Goal: Task Accomplishment & Management: Manage account settings

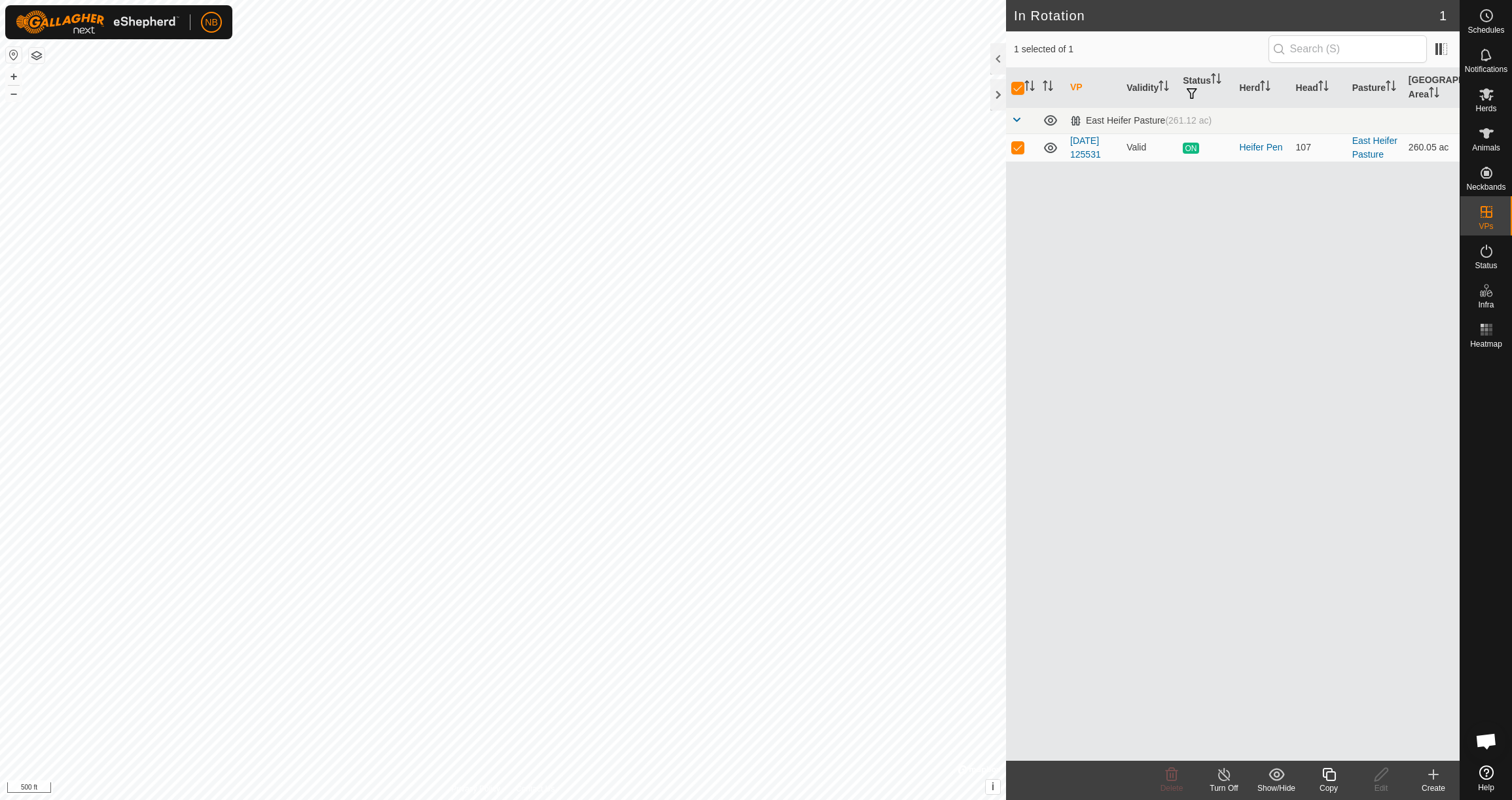
click at [1225, 777] on line at bounding box center [1224, 775] width 10 height 10
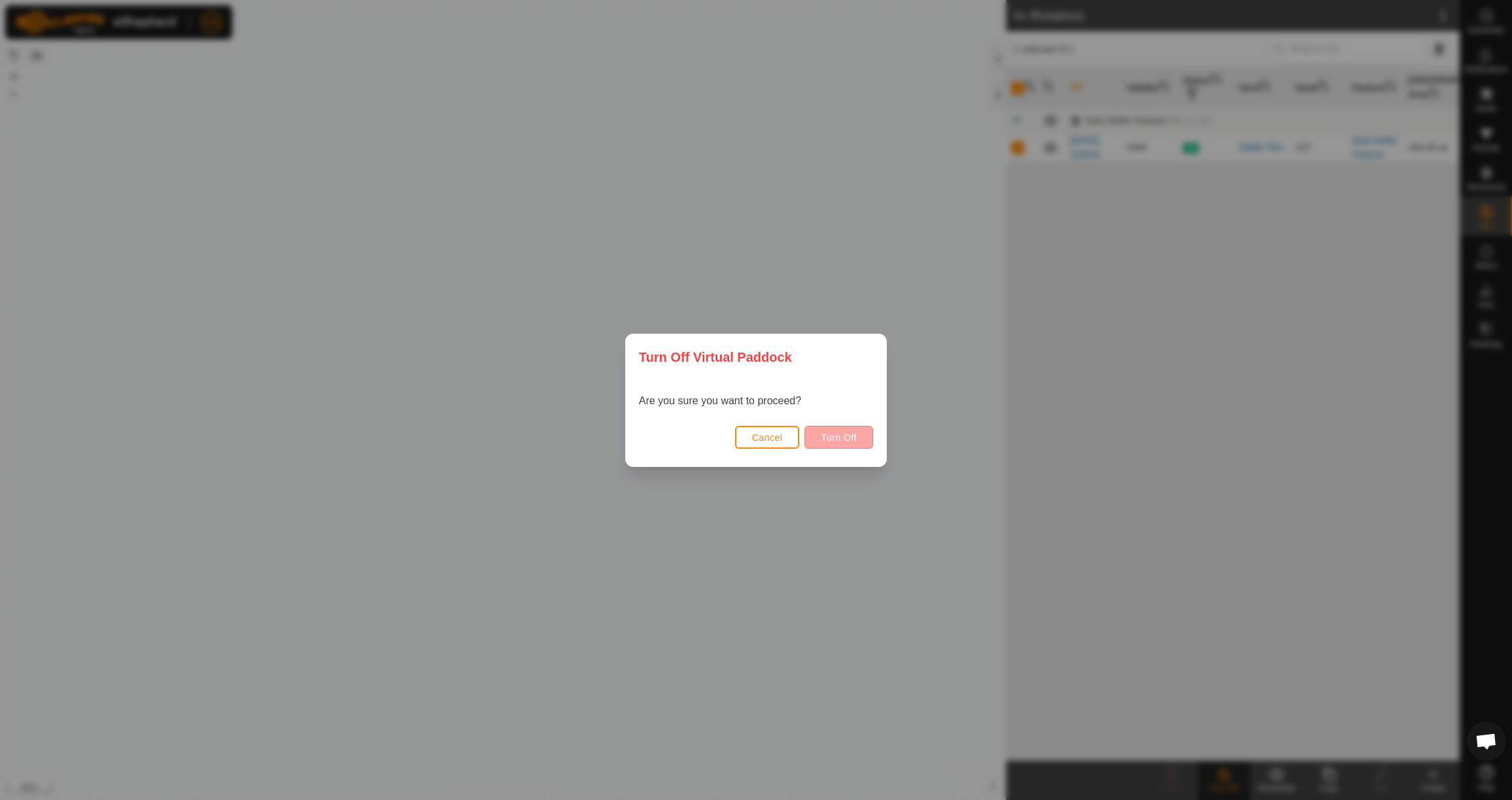
click at [847, 438] on span "Turn Off" at bounding box center [839, 437] width 36 height 10
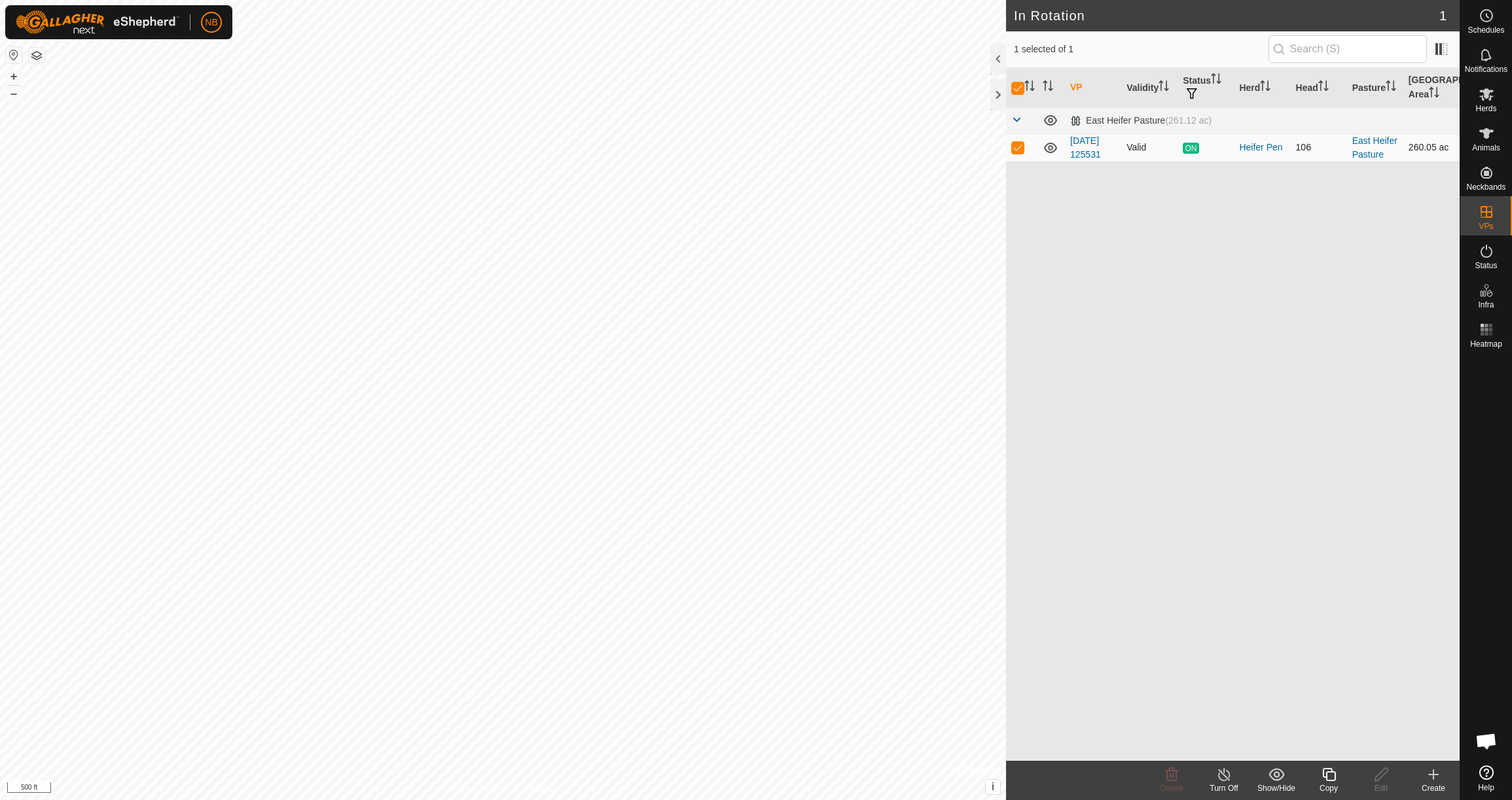
click at [1022, 149] on p-checkbox at bounding box center [1018, 146] width 13 height 10
checkbox input "false"
click at [1022, 149] on p-checkbox at bounding box center [1018, 146] width 13 height 10
checkbox input "true"
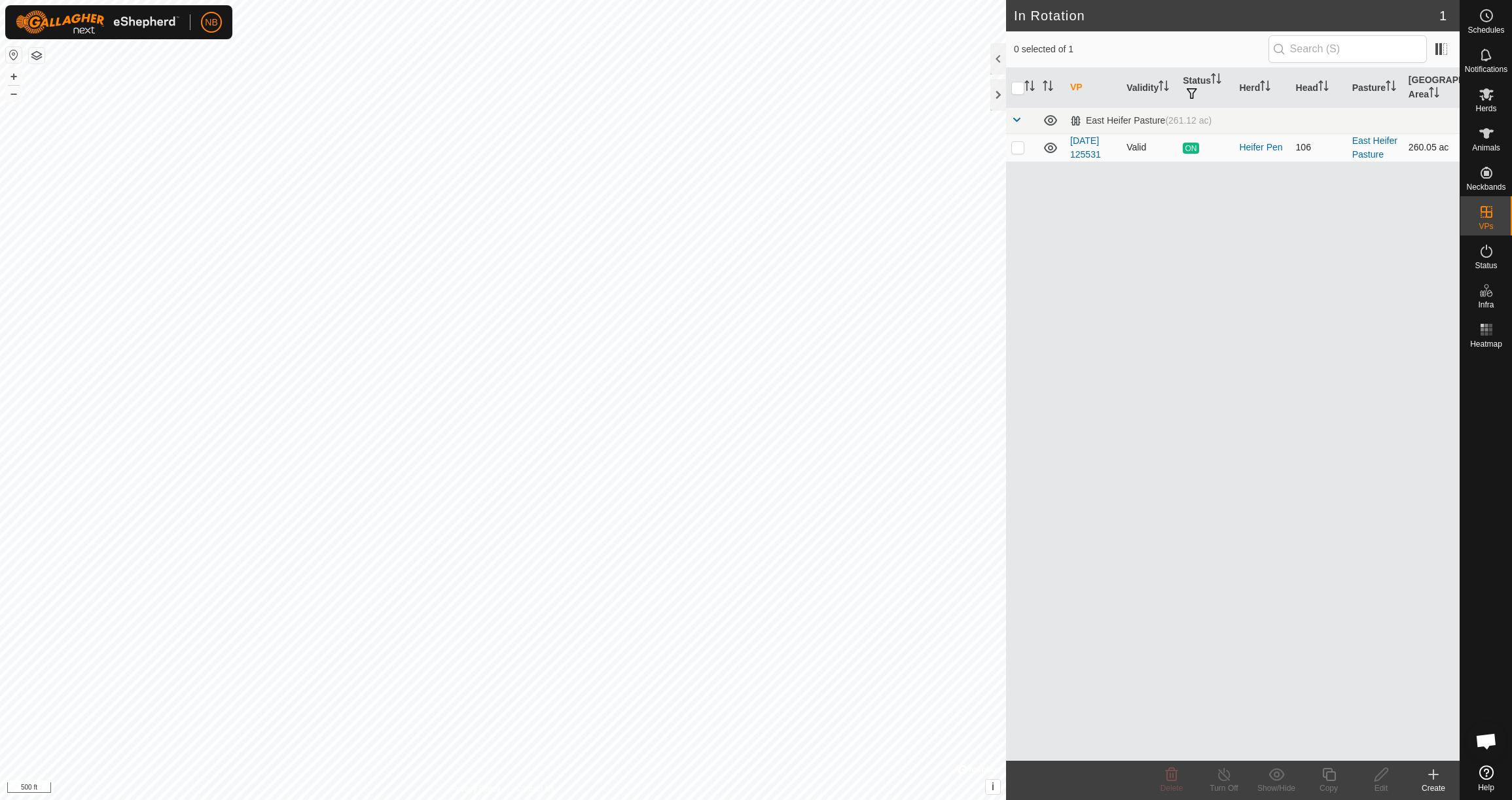
checkbox input "true"
click at [1228, 778] on line at bounding box center [1224, 775] width 10 height 10
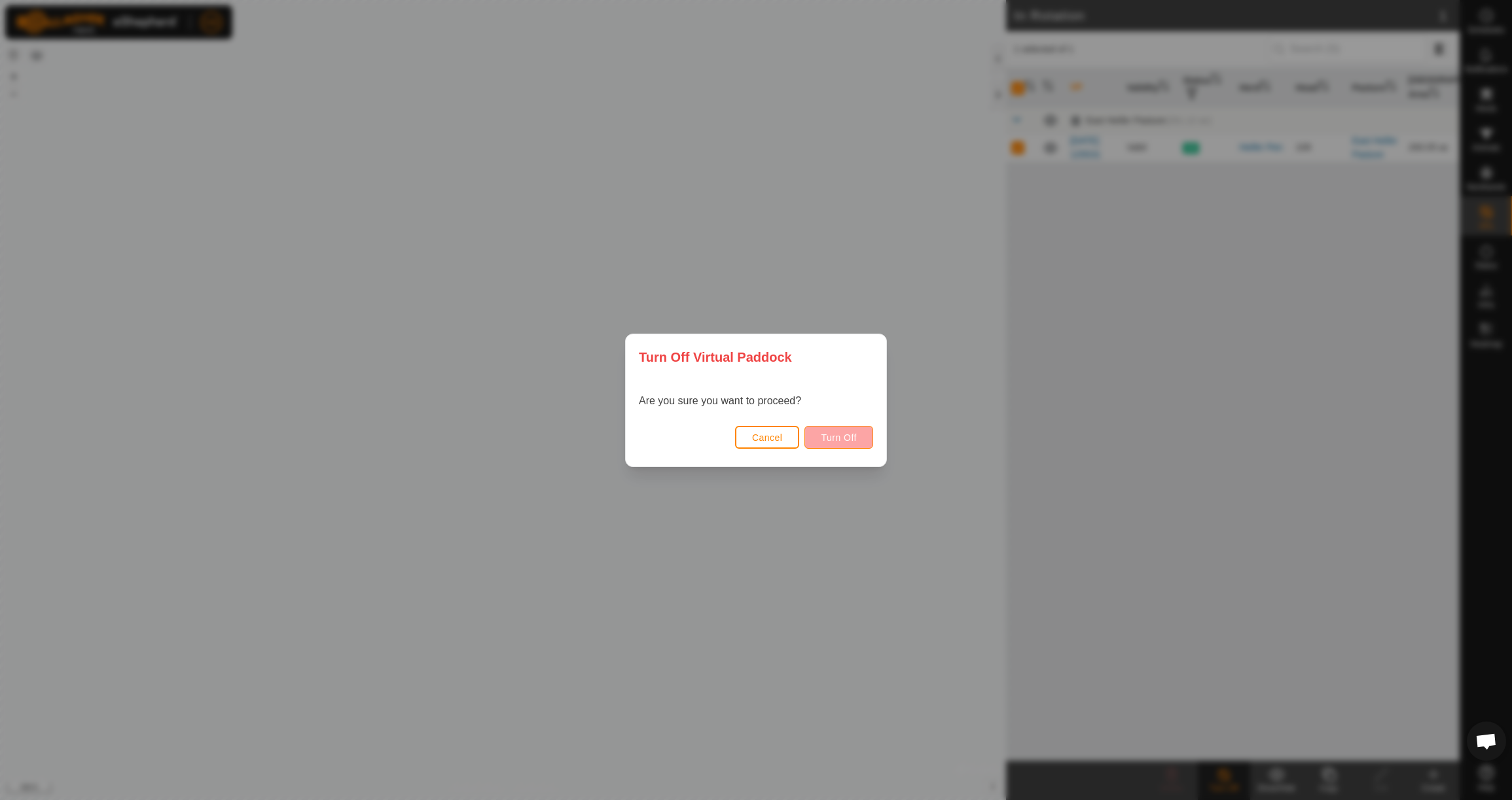
click at [845, 435] on span "Turn Off" at bounding box center [839, 437] width 36 height 10
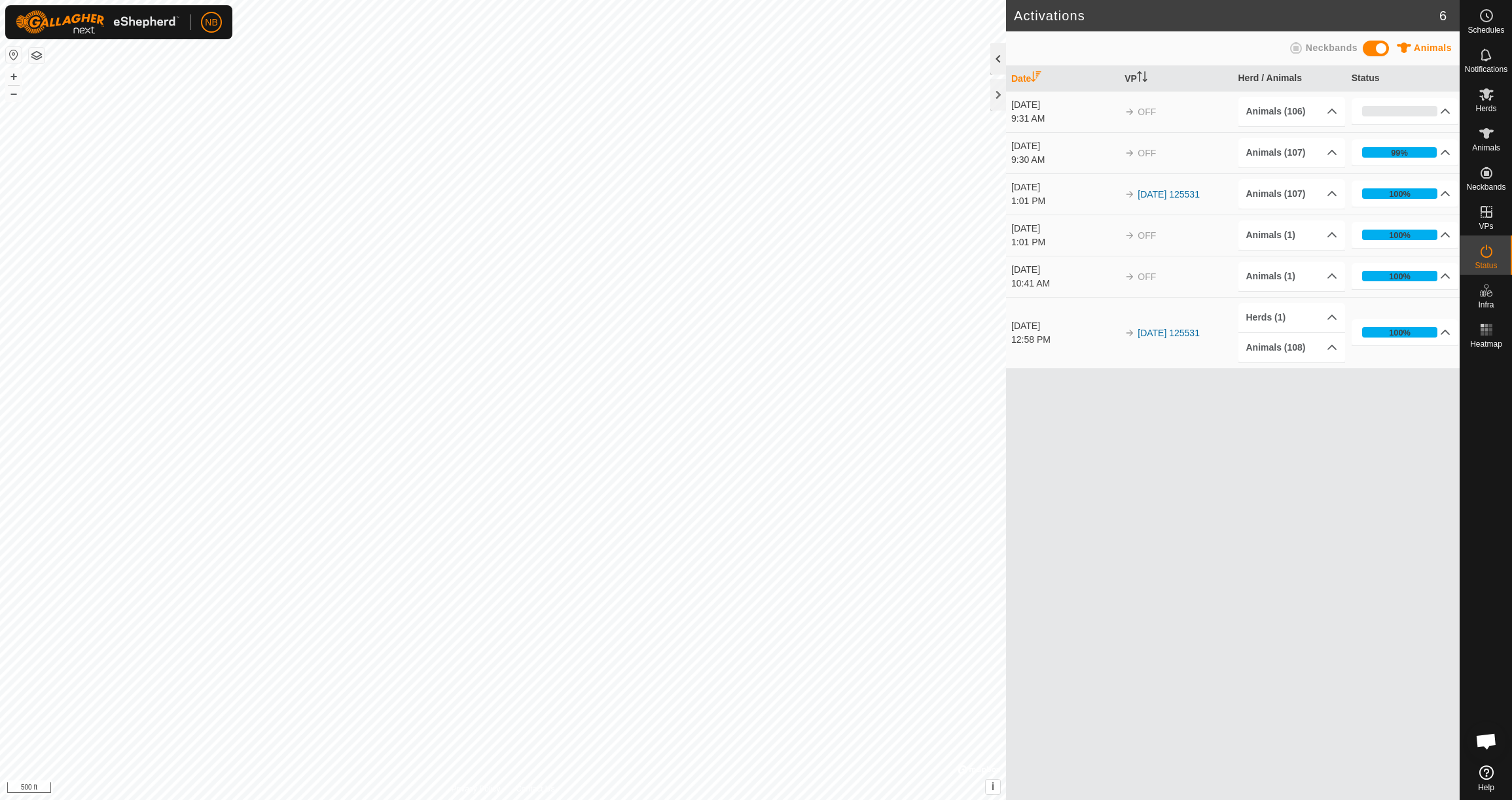
click at [997, 59] on div at bounding box center [998, 58] width 16 height 31
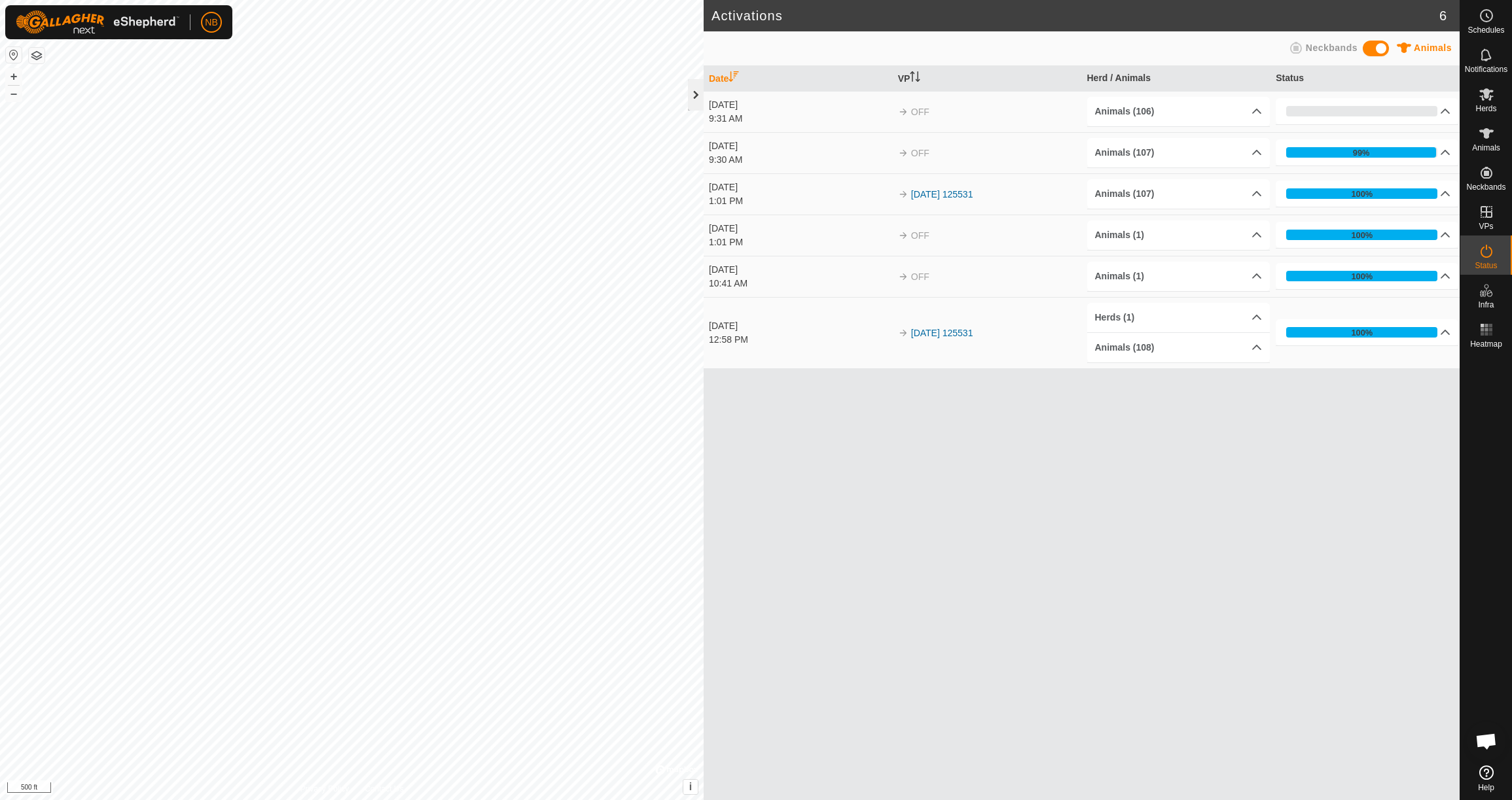
click at [699, 97] on div at bounding box center [696, 94] width 16 height 31
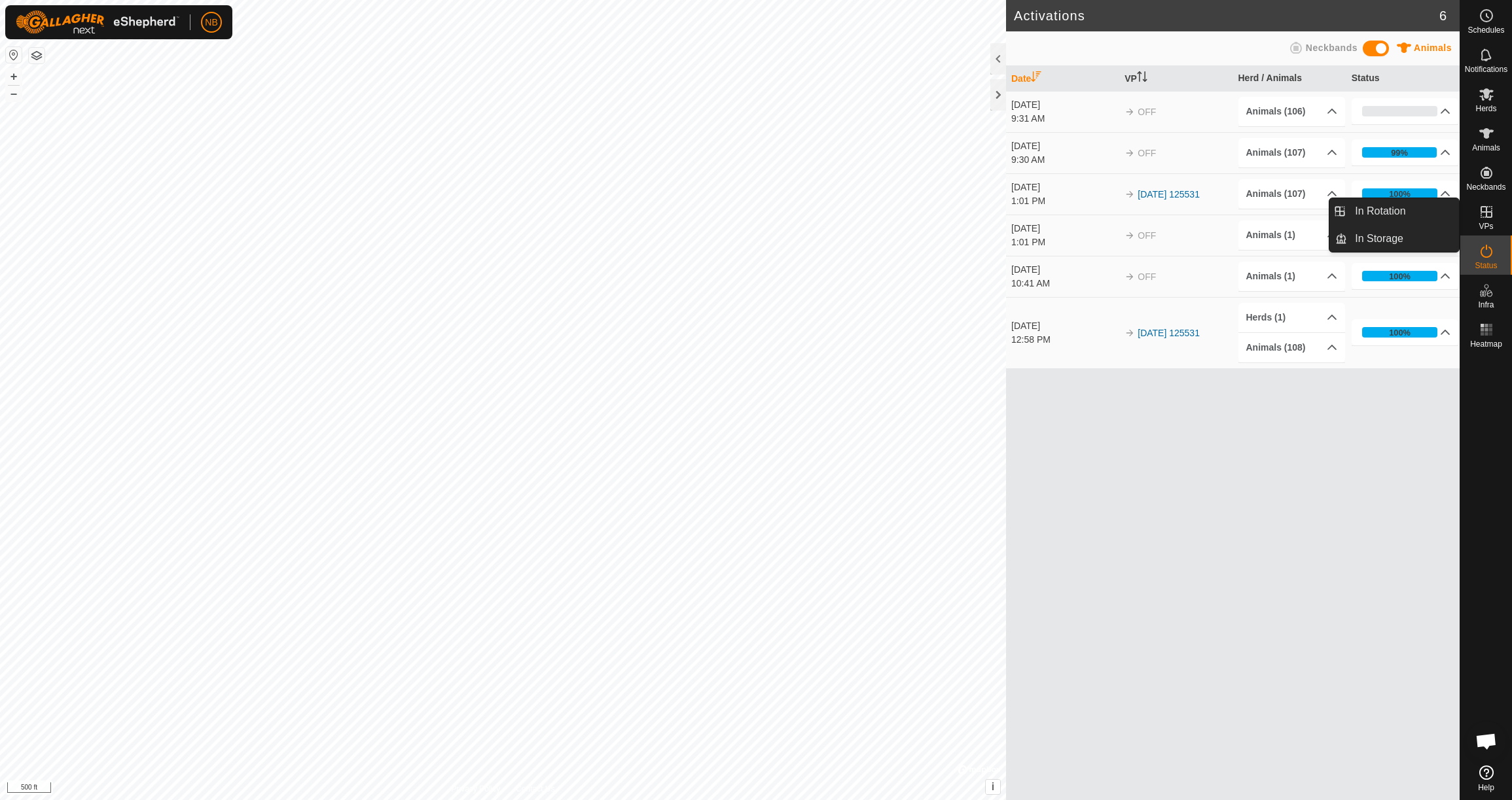
click at [1483, 233] on div "VPs" at bounding box center [1486, 216] width 51 height 39
click at [1425, 215] on link "In Rotation" at bounding box center [1404, 212] width 112 height 27
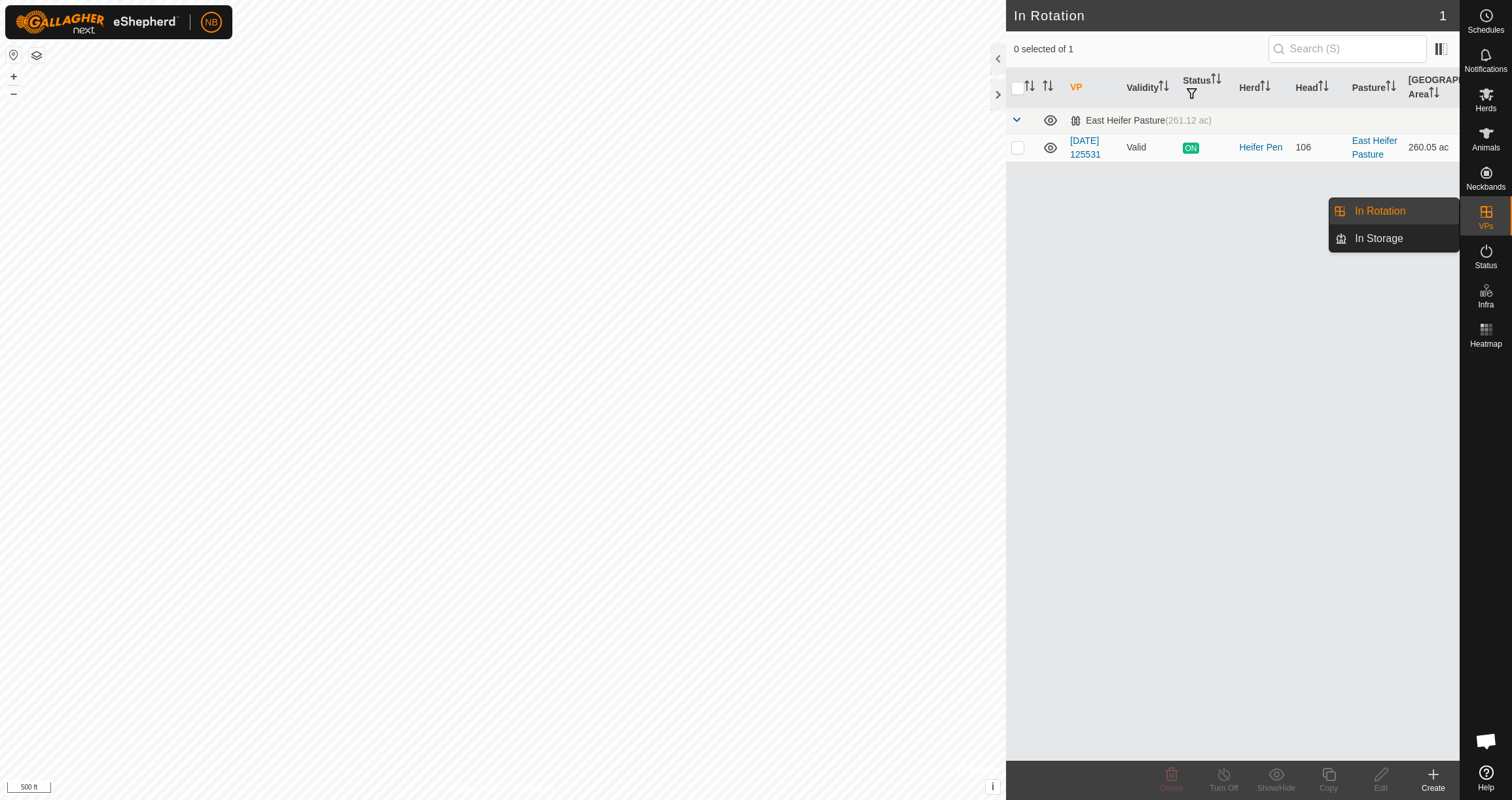
click at [1428, 781] on icon at bounding box center [1433, 774] width 16 height 16
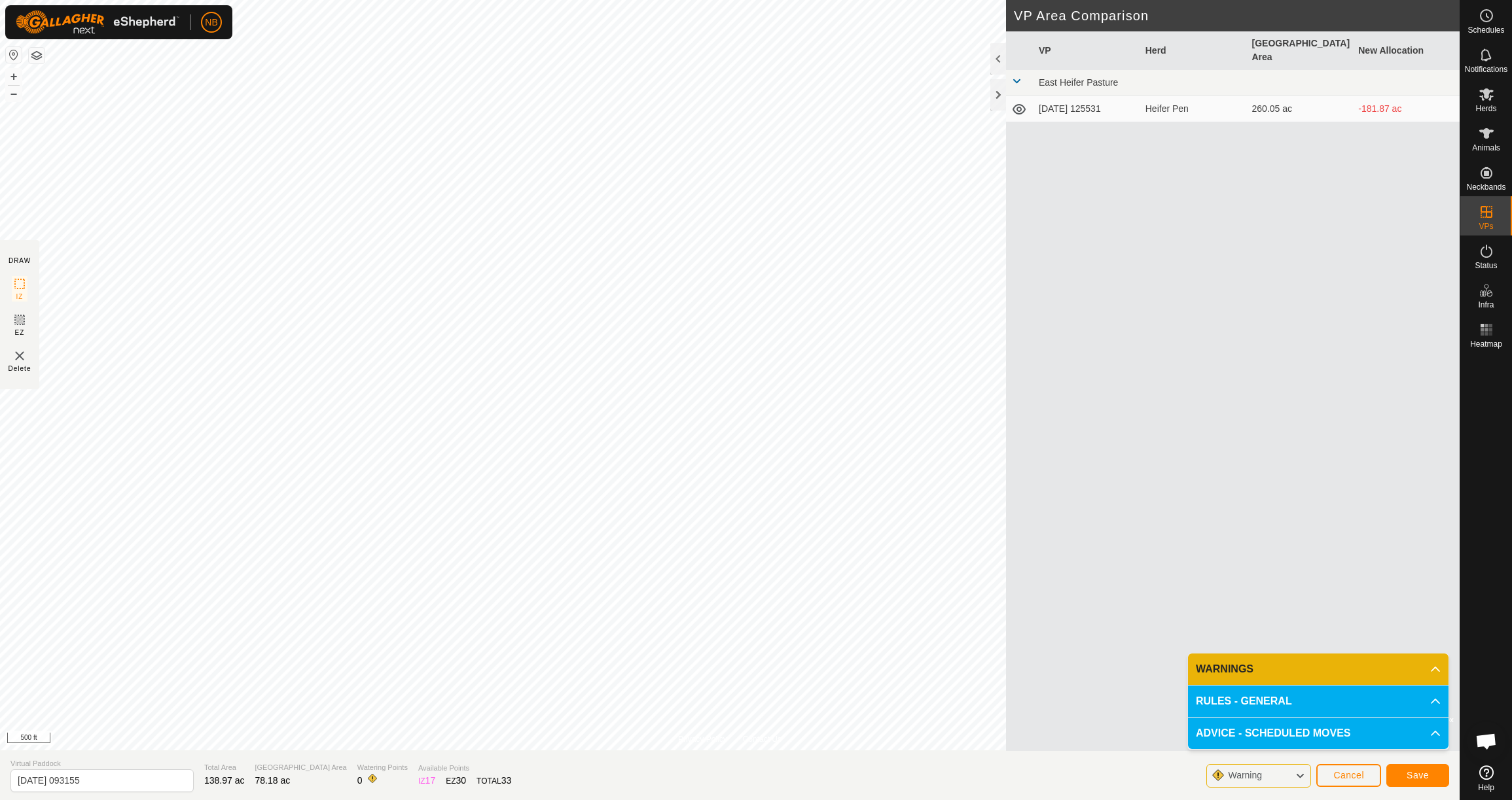
click at [1411, 775] on span "Save" at bounding box center [1417, 775] width 22 height 10
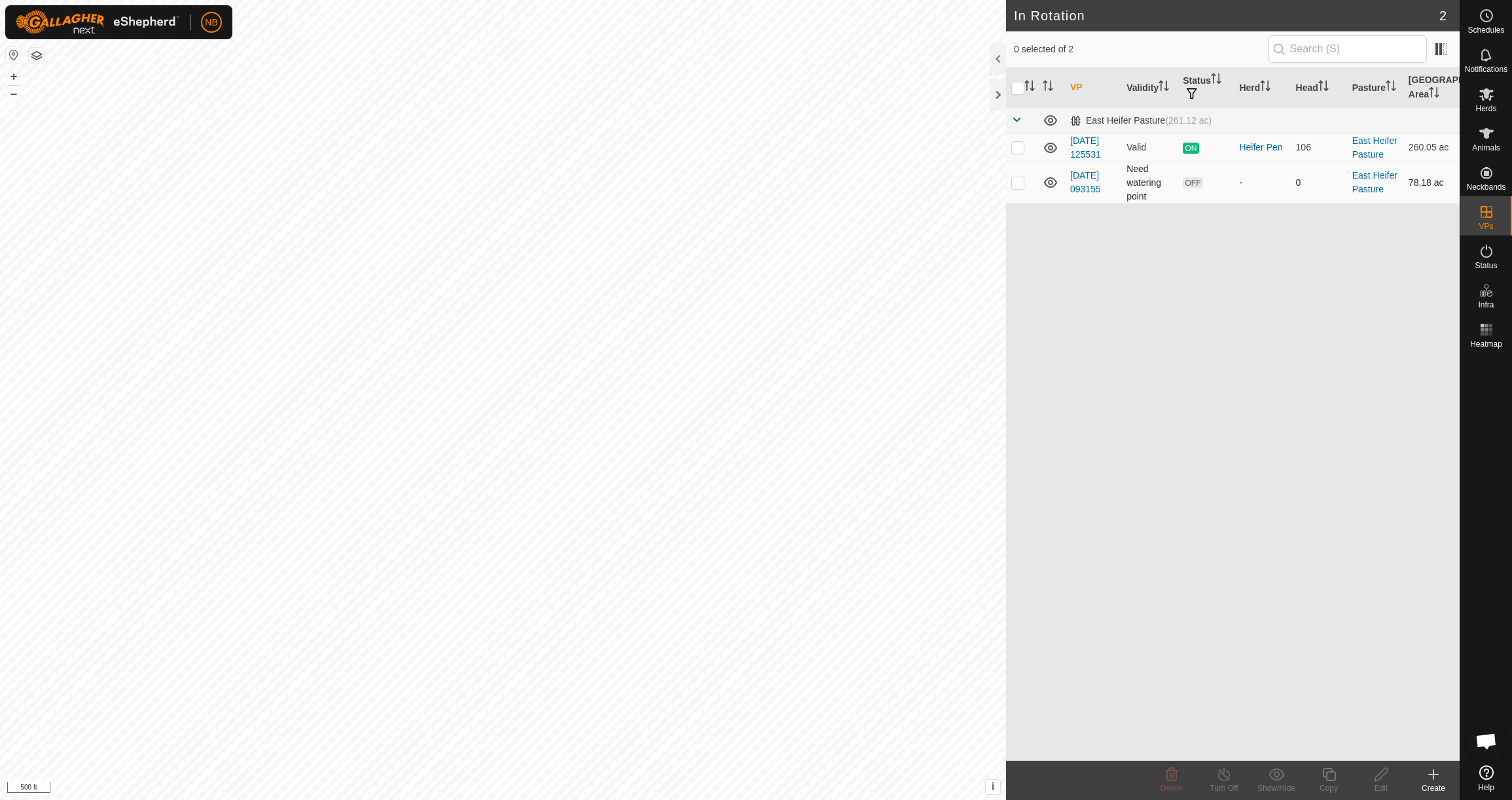
click at [1020, 184] on p-checkbox at bounding box center [1018, 182] width 13 height 10
checkbox input "true"
click at [1085, 177] on link "[DATE] 093155" at bounding box center [1085, 181] width 30 height 24
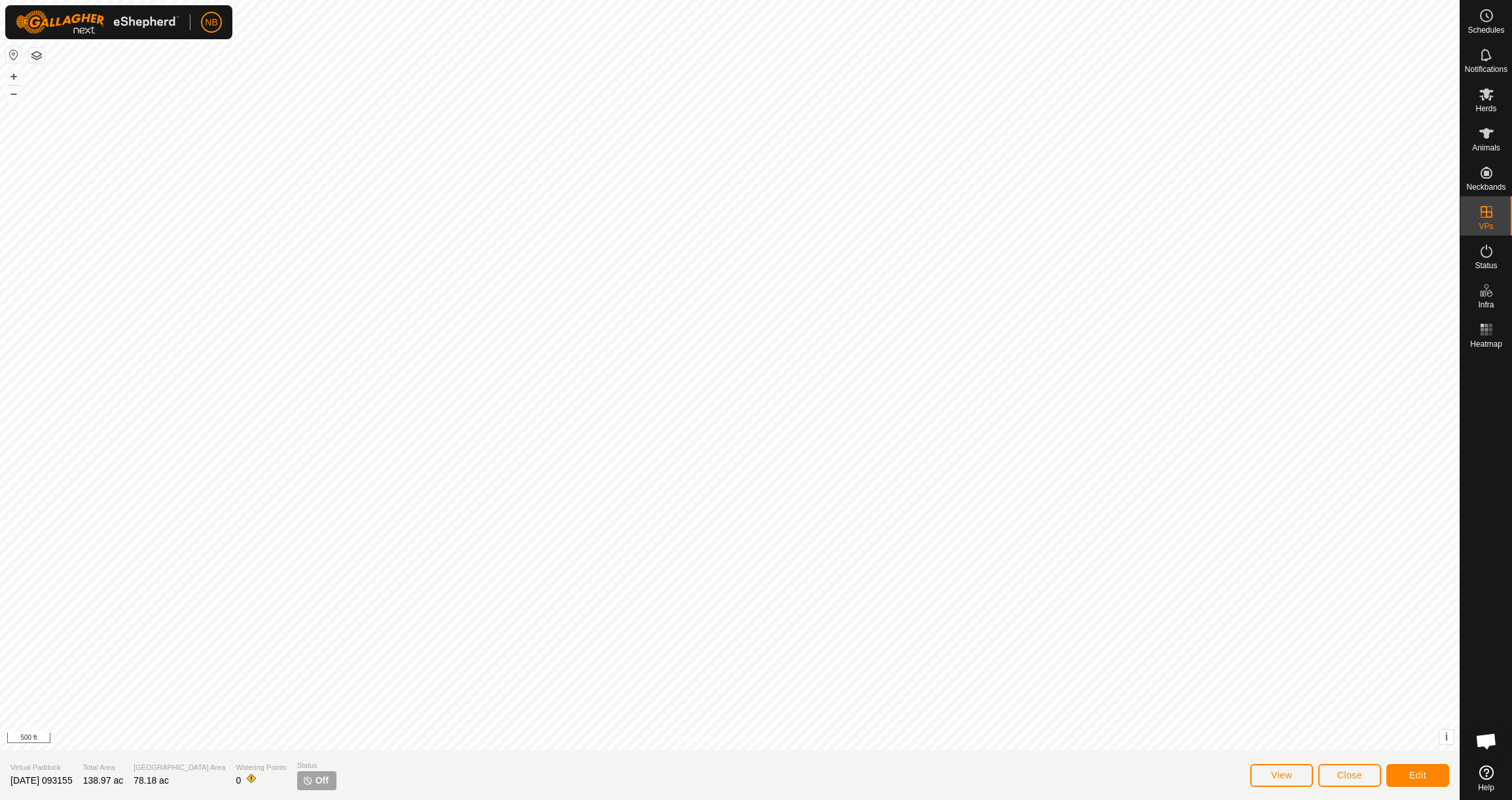
click at [1403, 779] on button "Edit" at bounding box center [1418, 776] width 63 height 23
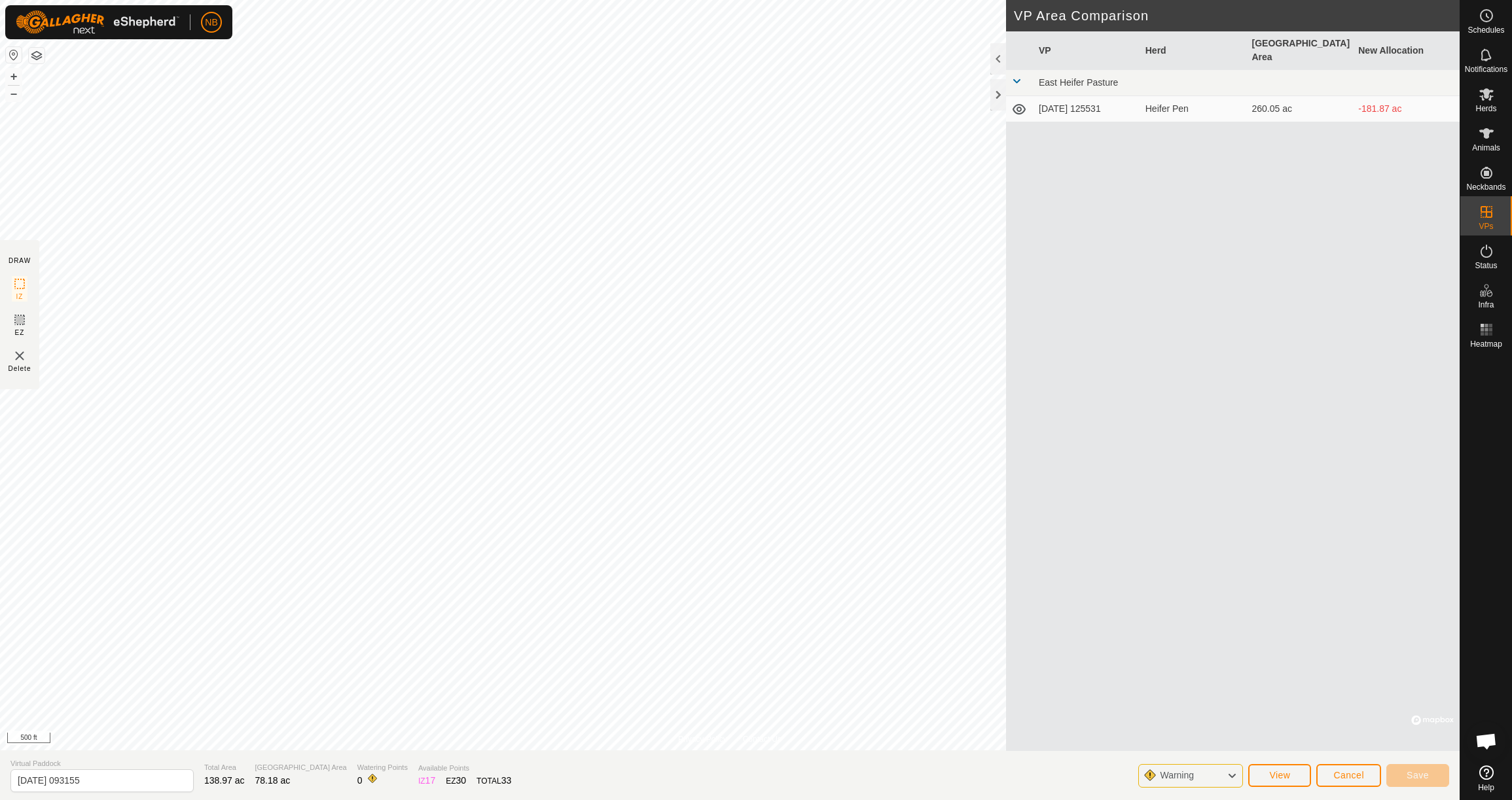
click at [1233, 775] on icon at bounding box center [1232, 776] width 10 height 17
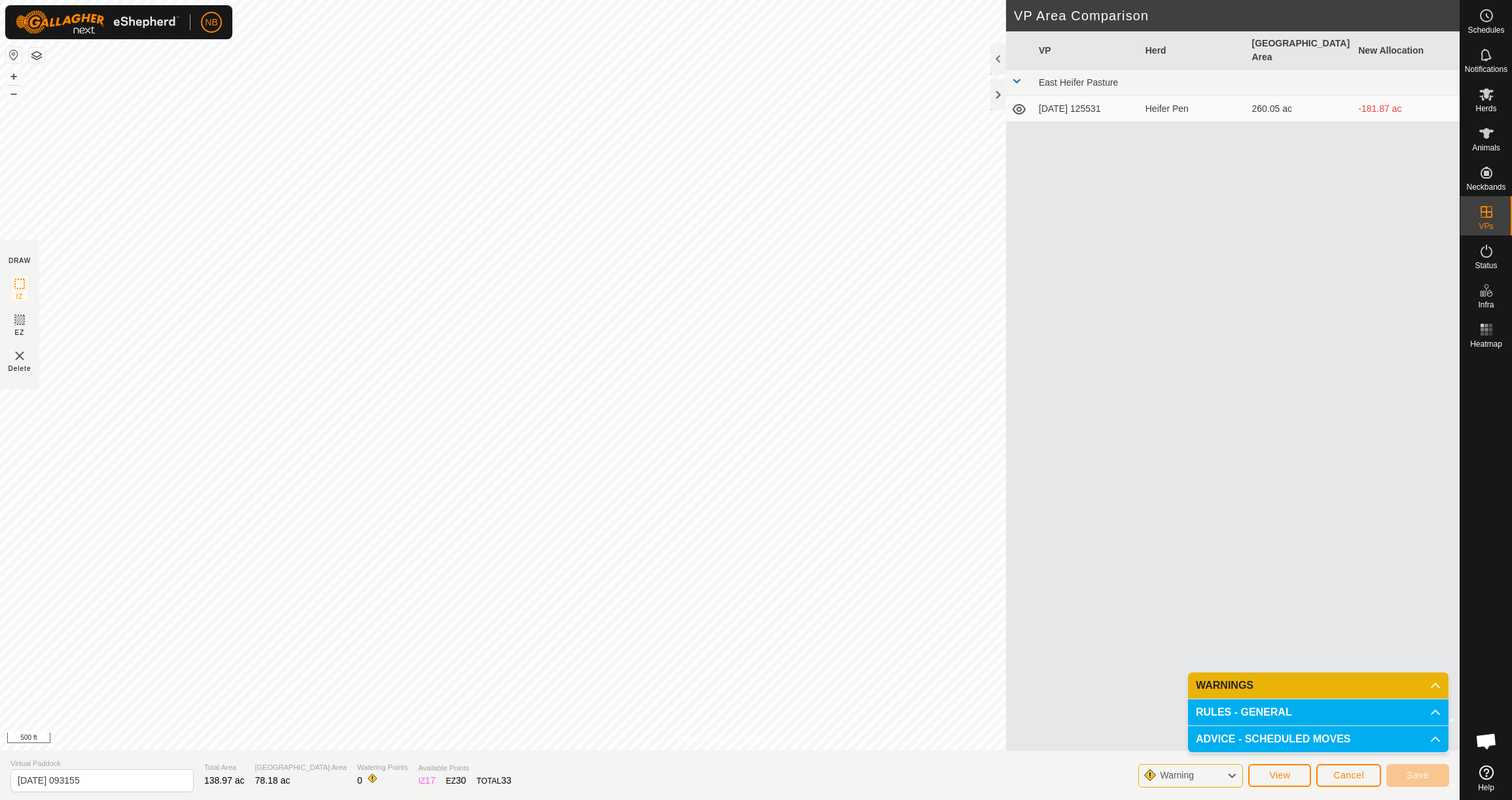
click at [1438, 689] on p-accordion-header "WARNINGS" at bounding box center [1318, 686] width 260 height 27
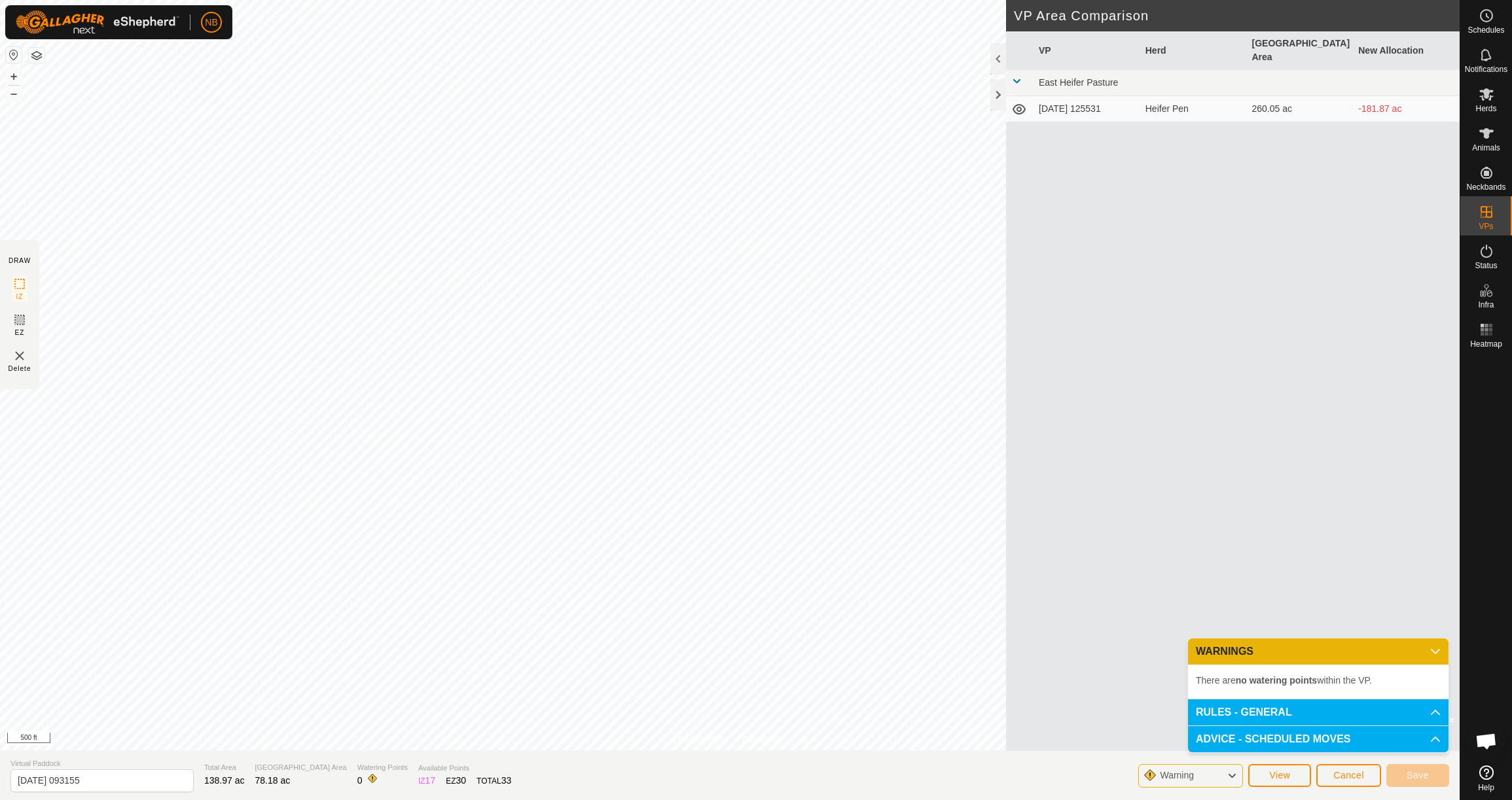
click at [1431, 714] on p-accordion-header "RULES - GENERAL" at bounding box center [1318, 713] width 260 height 27
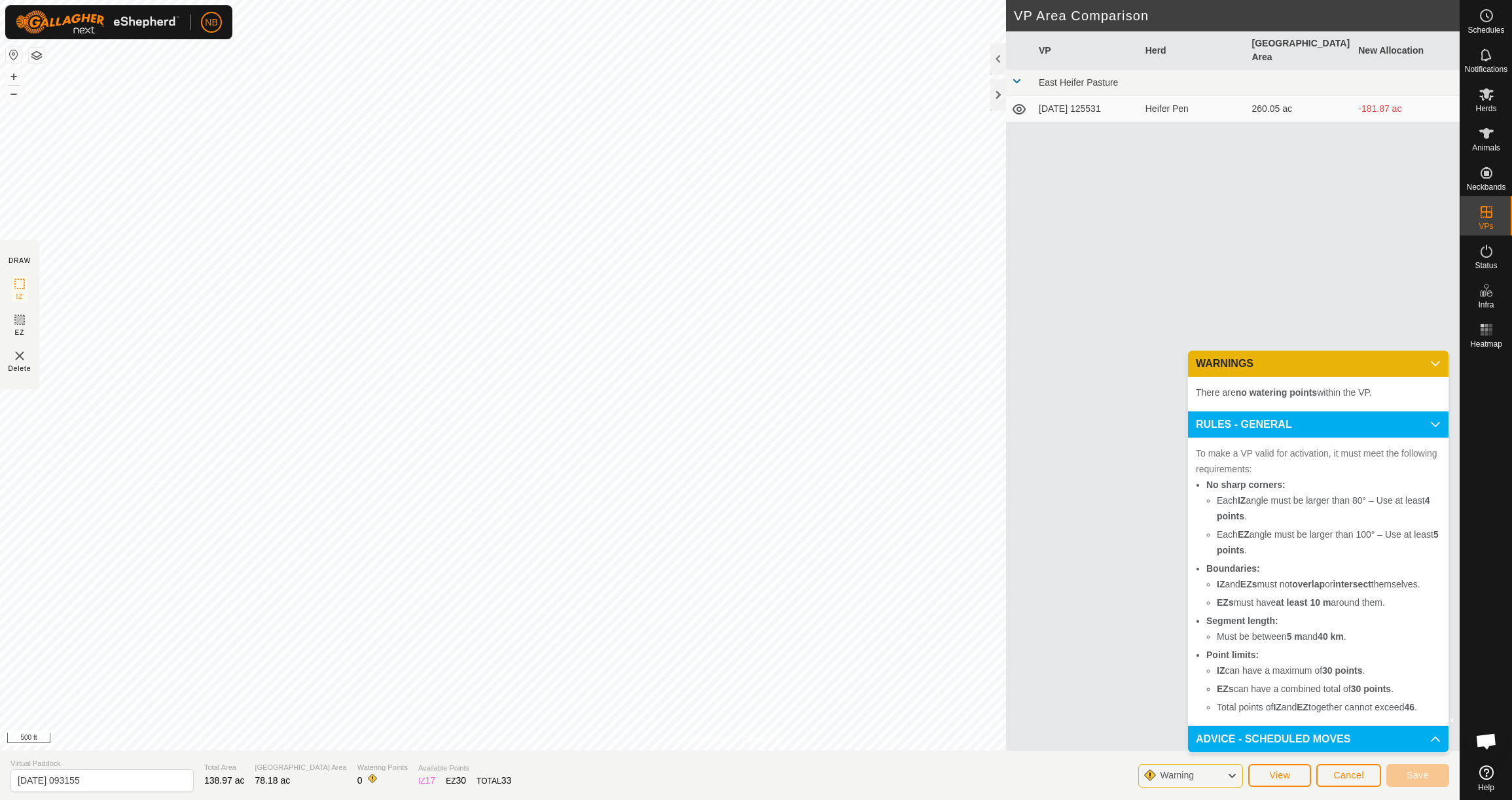
click at [1438, 365] on p-accordion-header "WARNINGS" at bounding box center [1318, 364] width 260 height 27
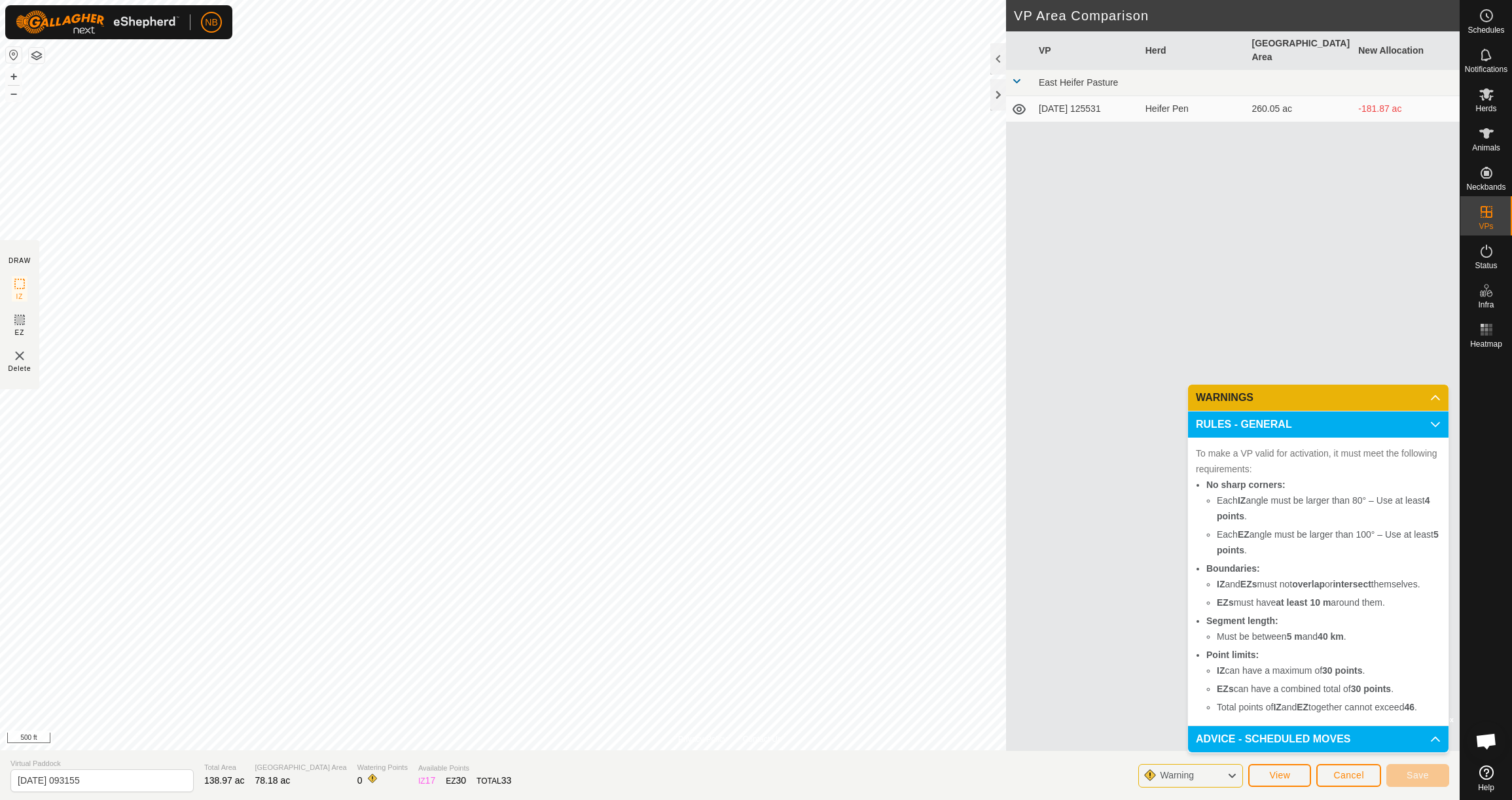
click at [1436, 397] on p-accordion-header "WARNINGS" at bounding box center [1318, 398] width 260 height 27
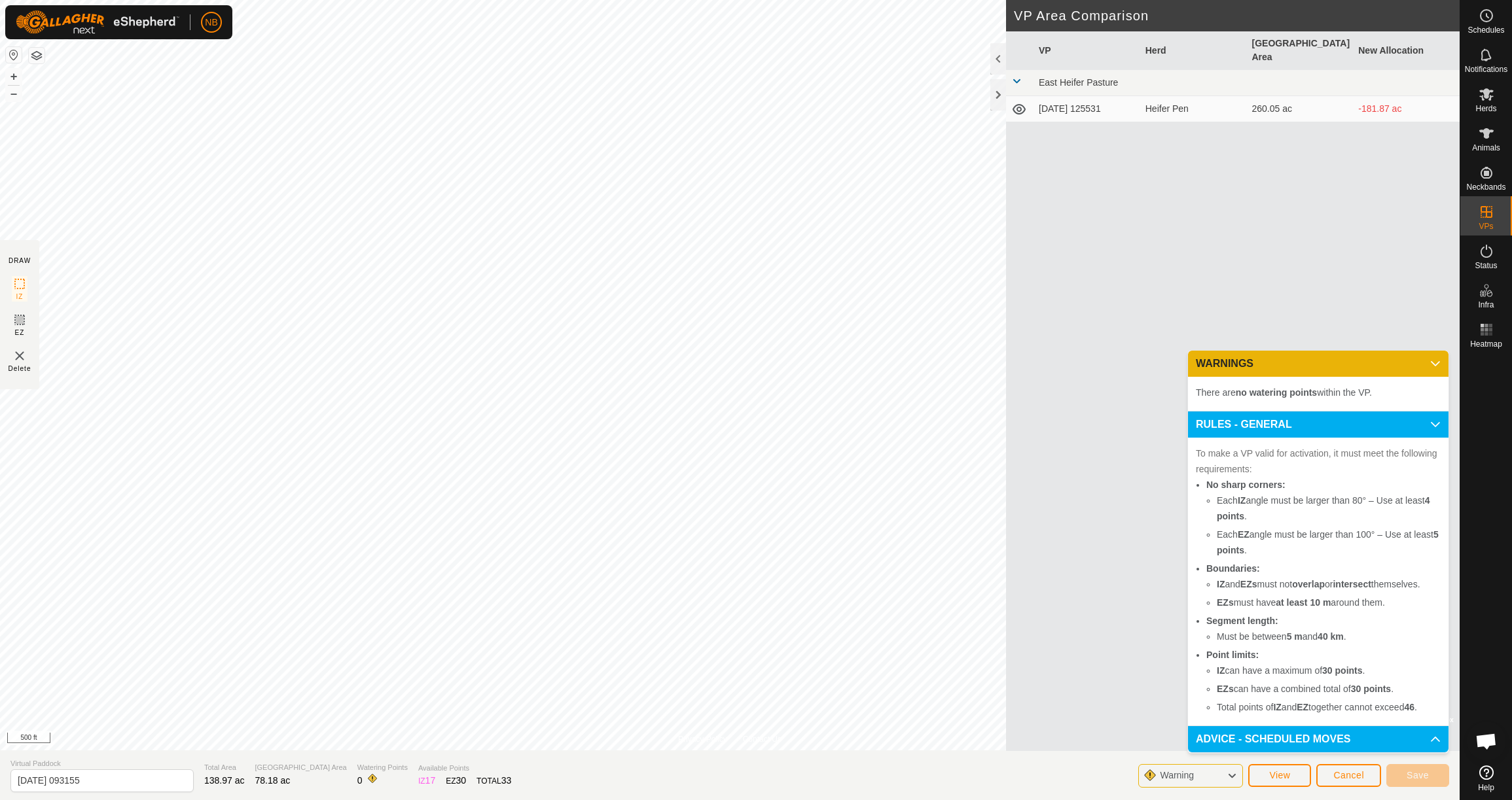
click at [1342, 292] on div "VP Herd Grazing Area New Allocation East Heifer Pasture 2025-09-08 125531 Heife…" at bounding box center [1233, 391] width 453 height 720
click at [1342, 769] on button "Cancel" at bounding box center [1349, 776] width 65 height 23
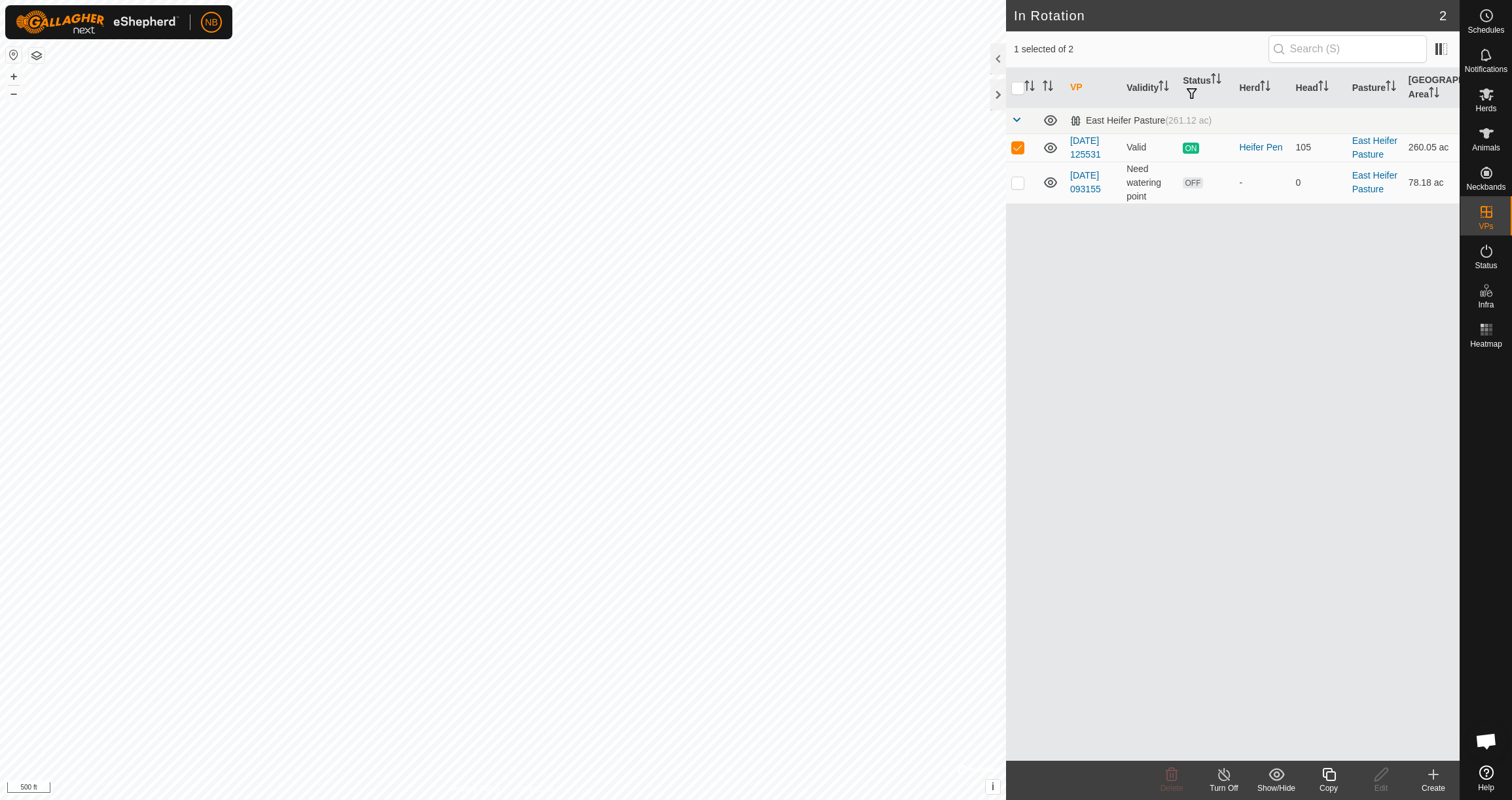
checkbox input "false"
checkbox input "true"
click at [1488, 259] on es-activation-svg-icon at bounding box center [1486, 251] width 24 height 21
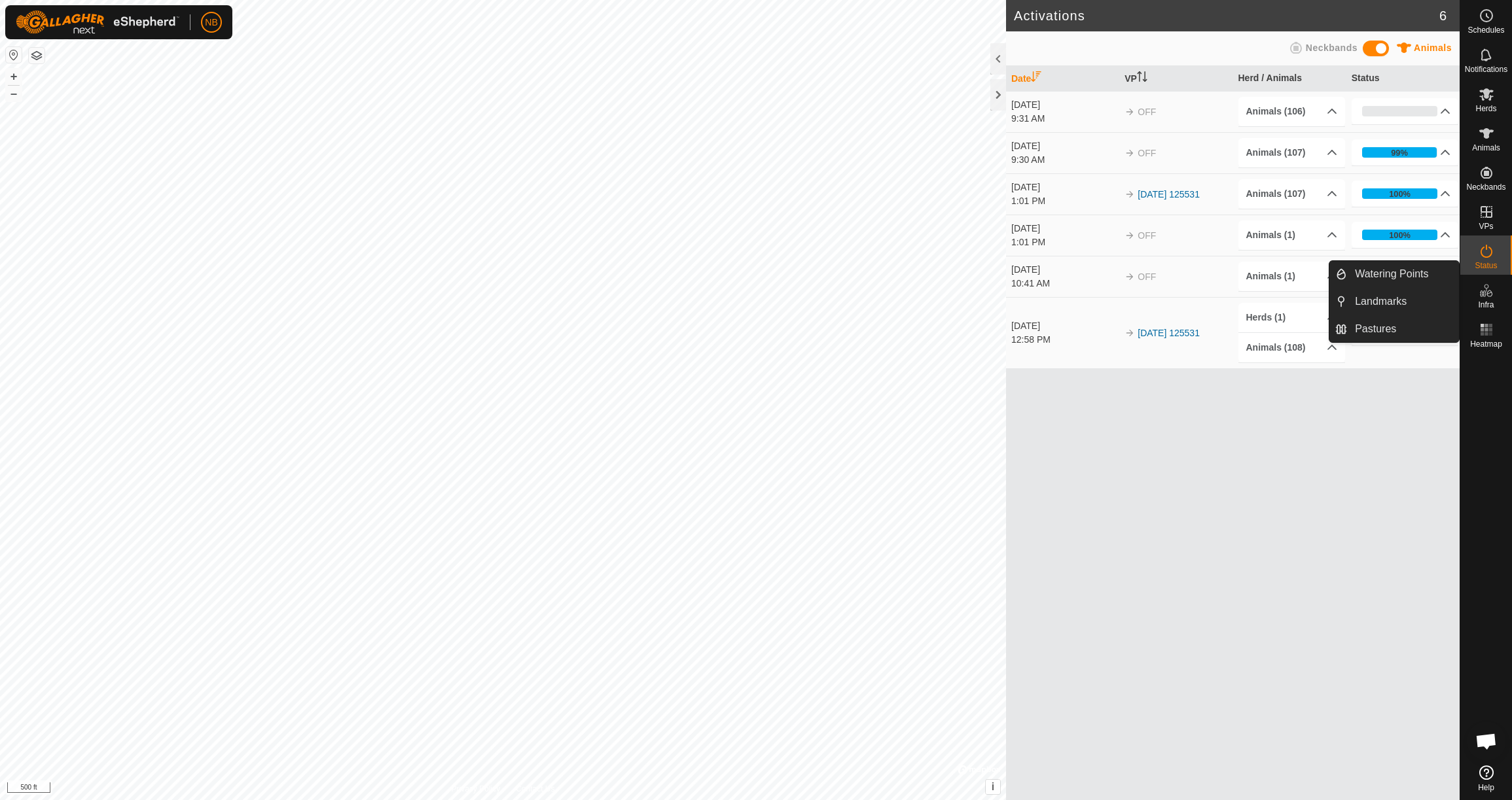
click at [1486, 297] on icon at bounding box center [1486, 291] width 16 height 16
click at [1423, 276] on link "Watering Points" at bounding box center [1404, 275] width 112 height 27
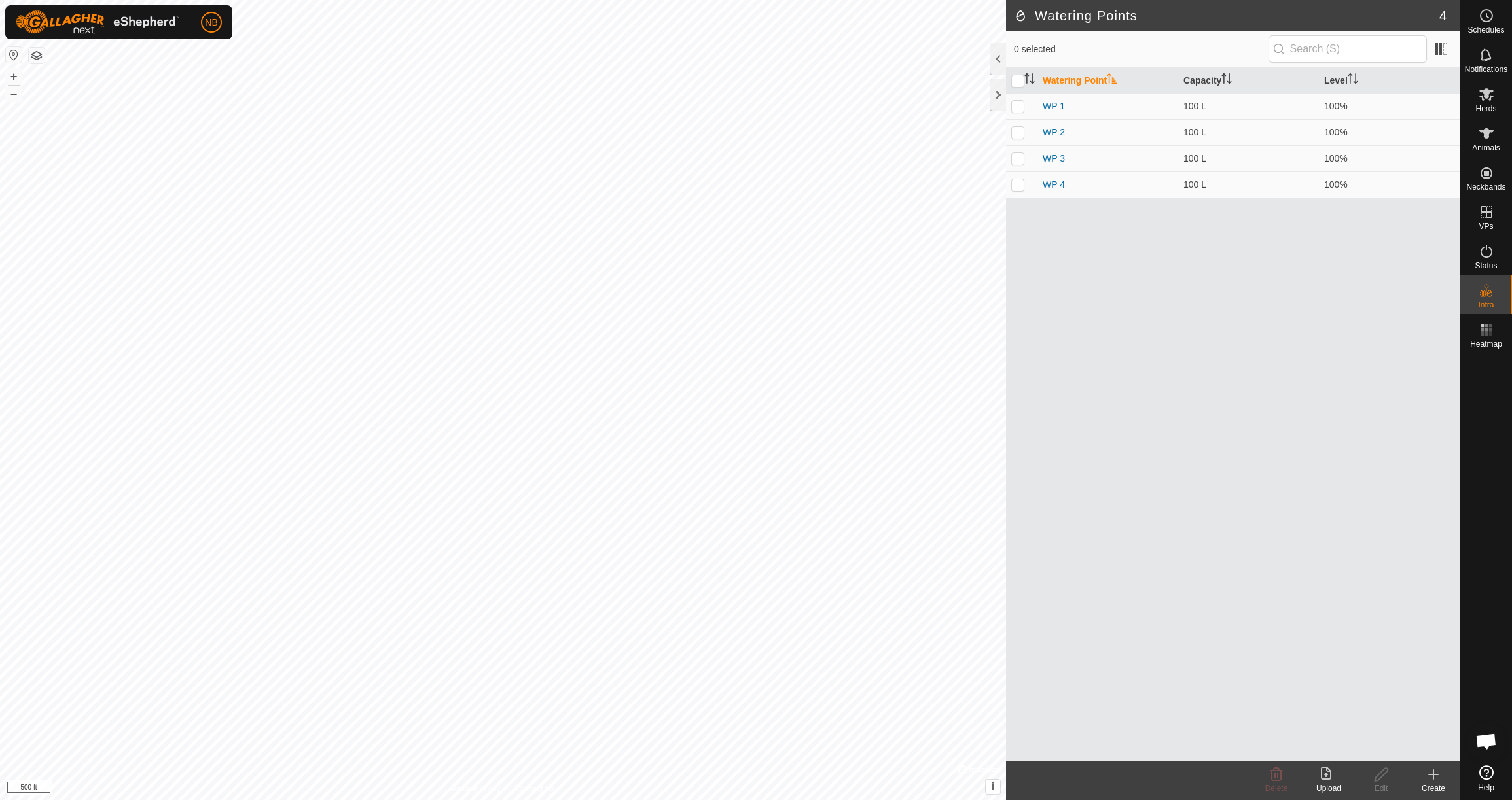
click at [1434, 776] on icon at bounding box center [1434, 775] width 0 height 10
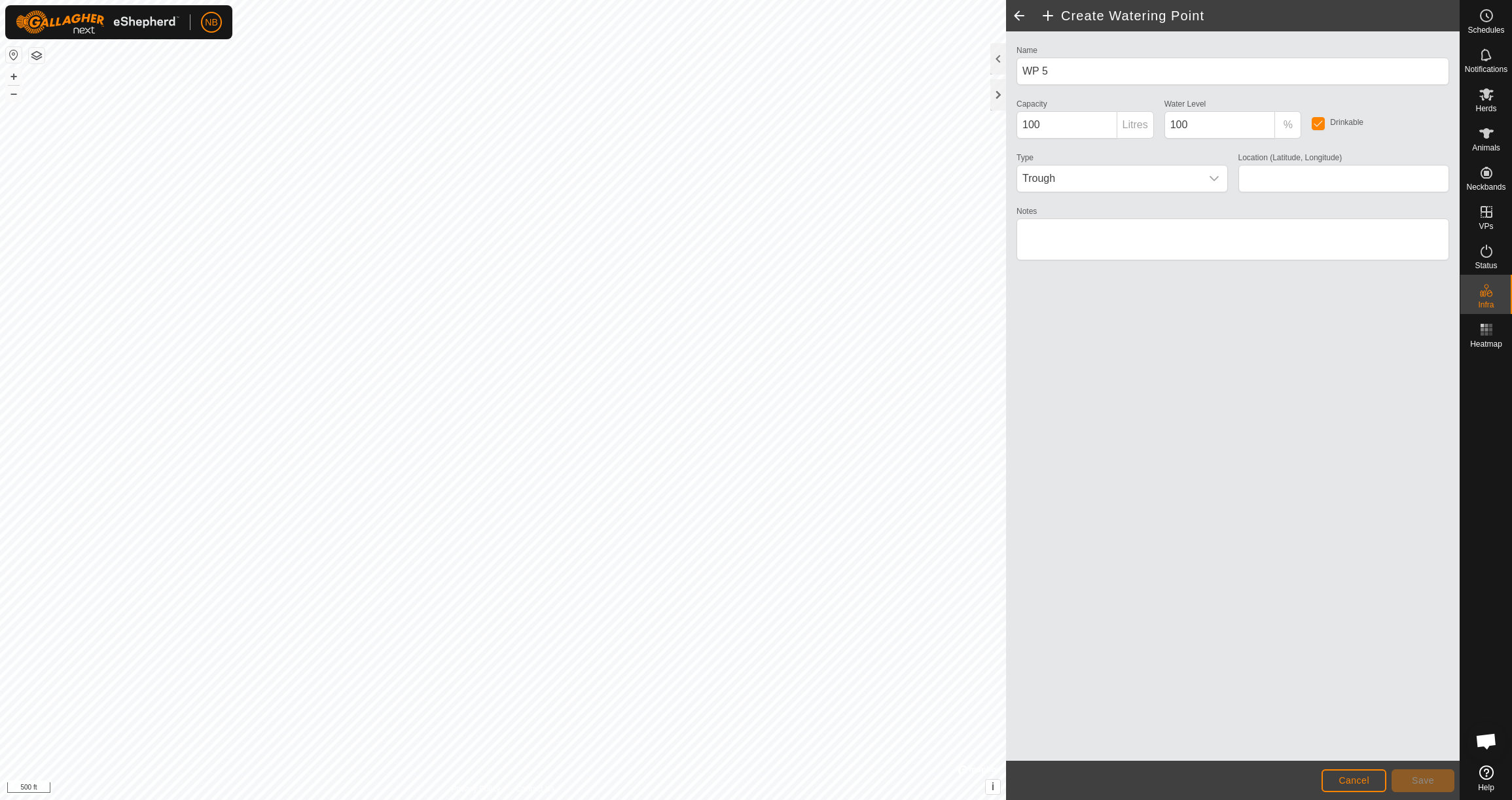
type input "48.303901, -99.847583"
click at [1417, 778] on span "Save" at bounding box center [1423, 780] width 22 height 10
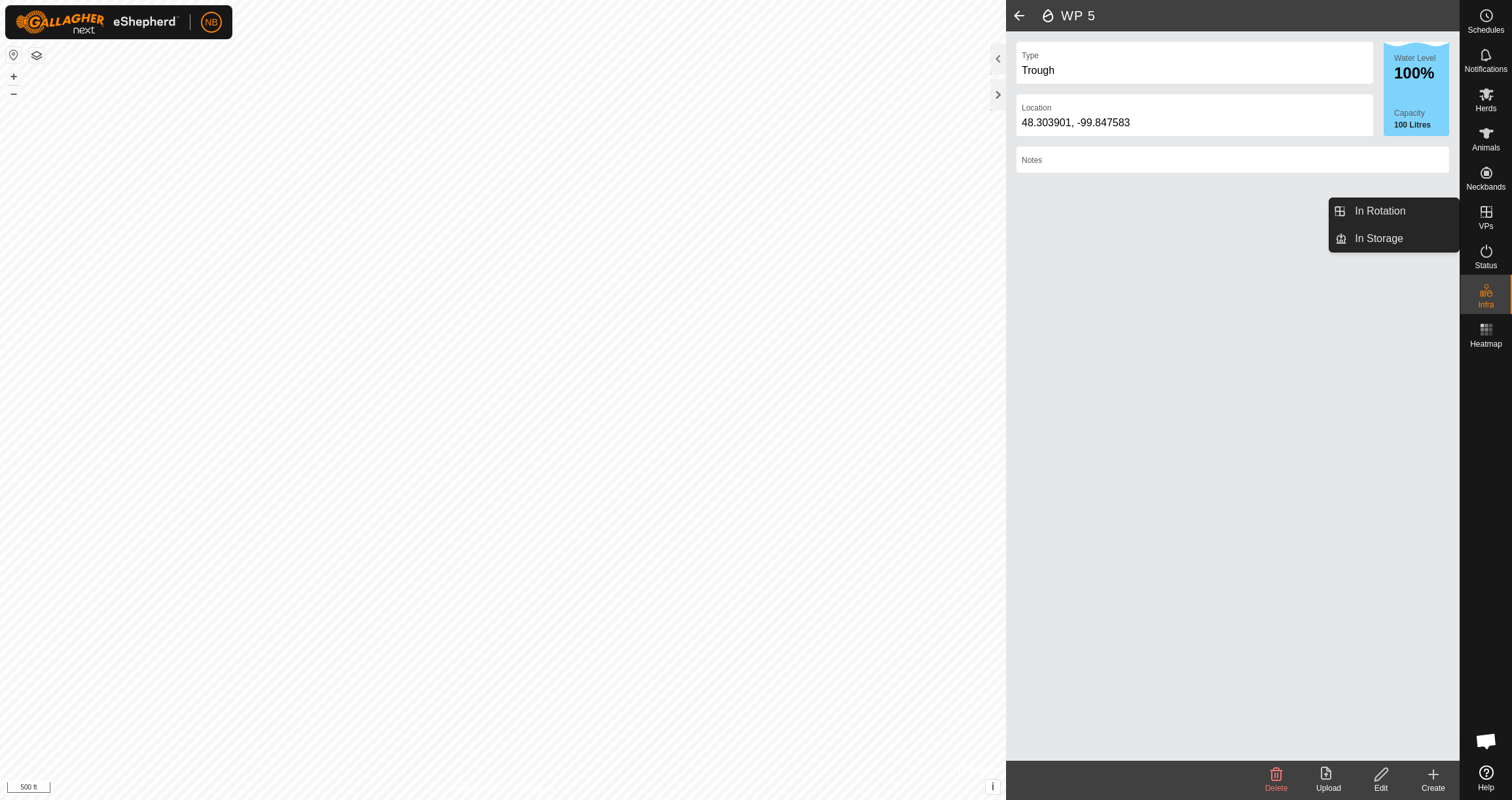
click at [1480, 212] on icon at bounding box center [1486, 212] width 16 height 16
click at [1416, 218] on link "In Rotation" at bounding box center [1404, 212] width 112 height 27
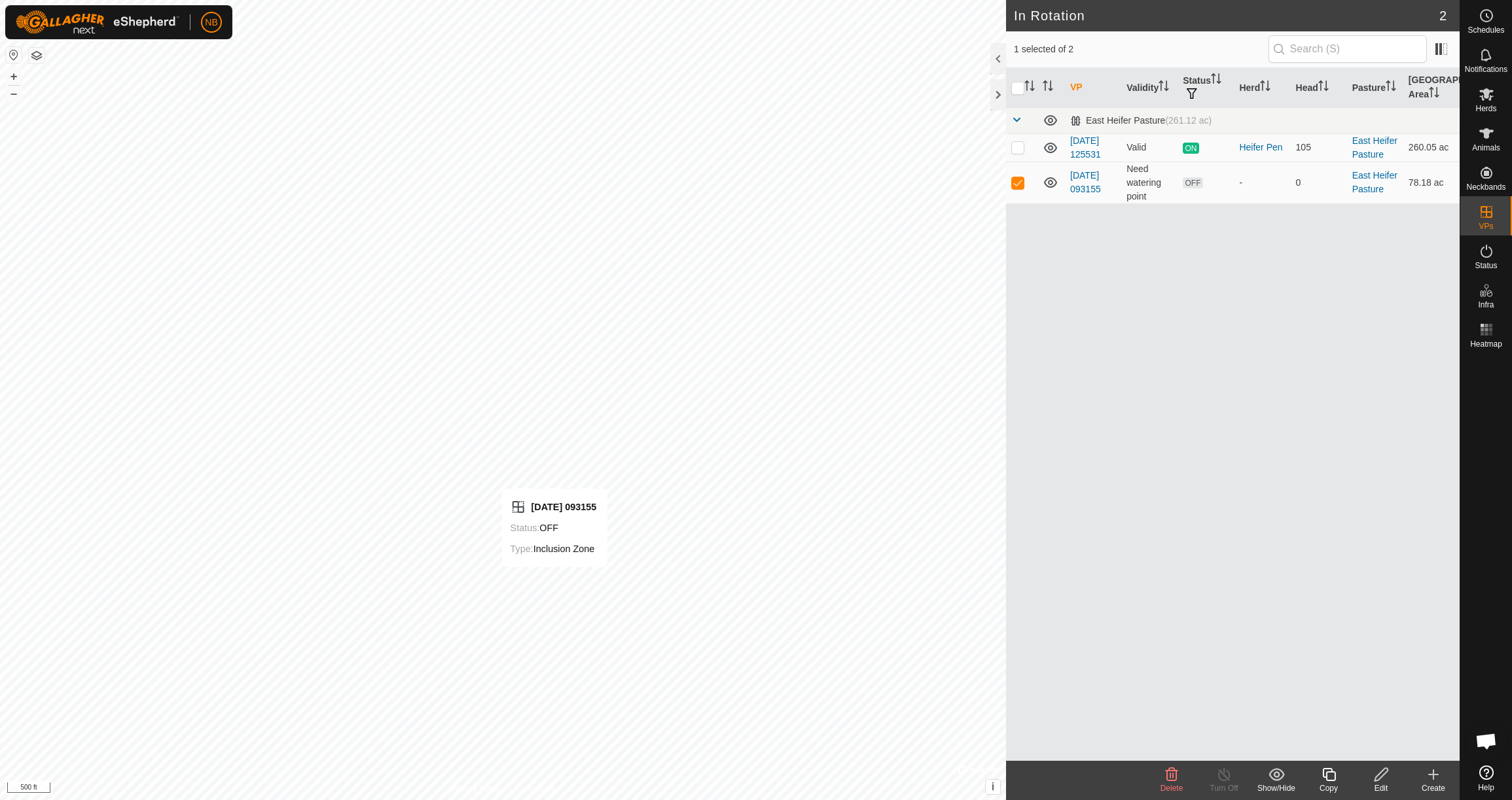
checkbox input "true"
checkbox input "false"
checkbox input "true"
click at [1382, 783] on div "Edit" at bounding box center [1381, 789] width 52 height 11
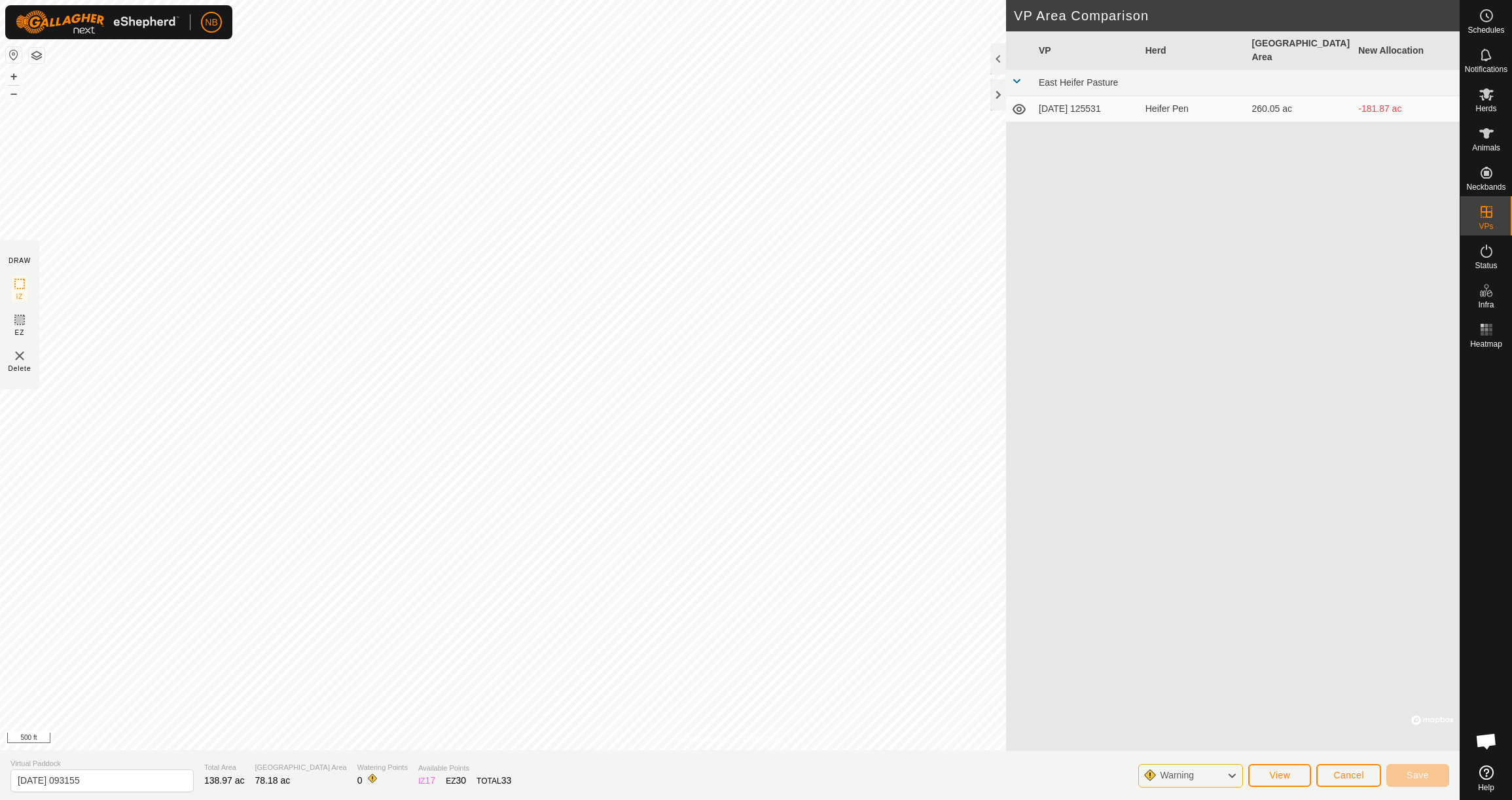
click at [1358, 775] on span "Cancel" at bounding box center [1349, 775] width 30 height 10
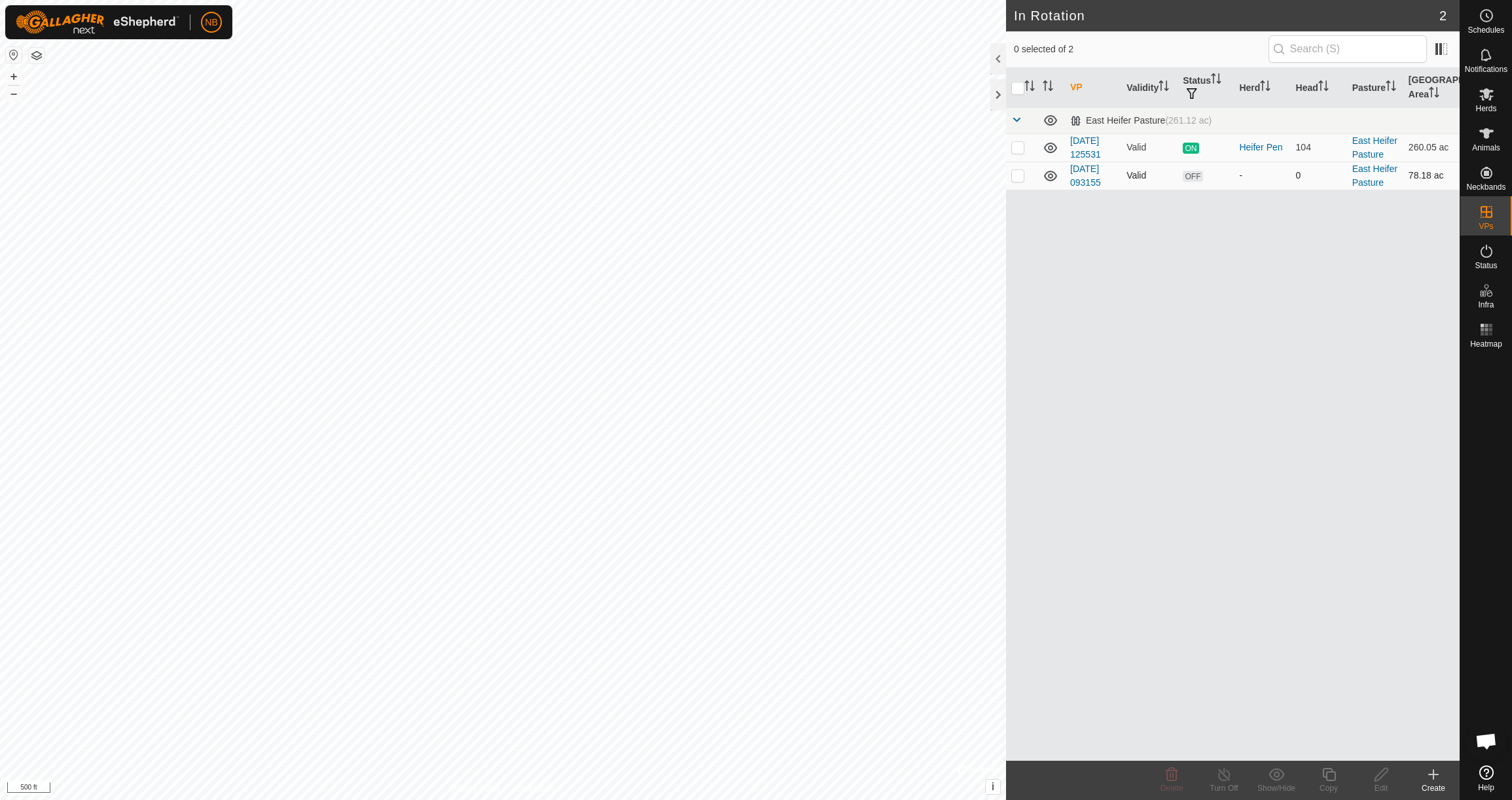
click at [1019, 178] on p-checkbox at bounding box center [1018, 175] width 13 height 10
checkbox input "true"
click at [1199, 178] on span "OFF" at bounding box center [1193, 177] width 20 height 11
click at [1435, 777] on icon at bounding box center [1433, 774] width 16 height 16
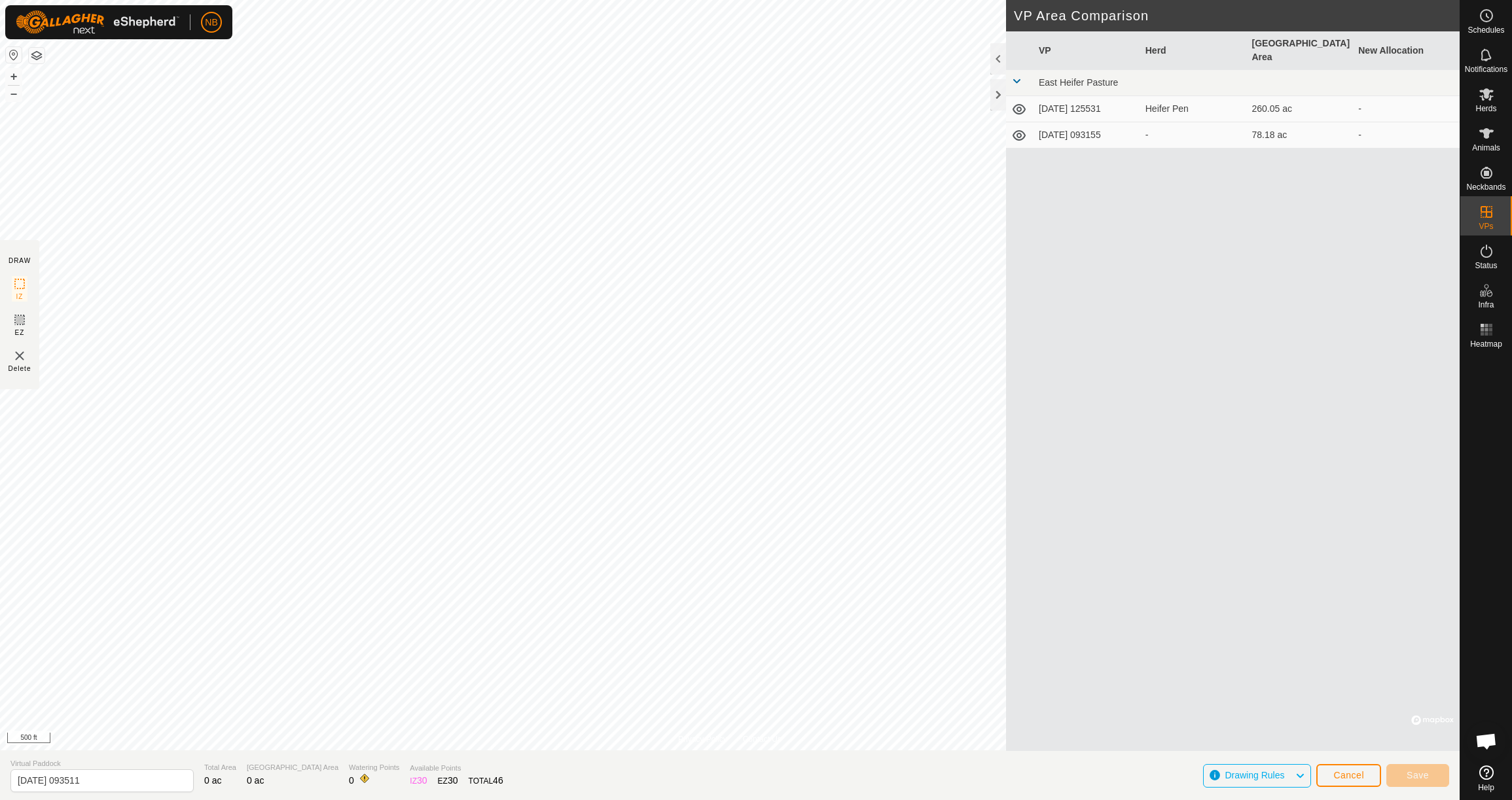
click at [1348, 775] on span "Cancel" at bounding box center [1349, 775] width 30 height 10
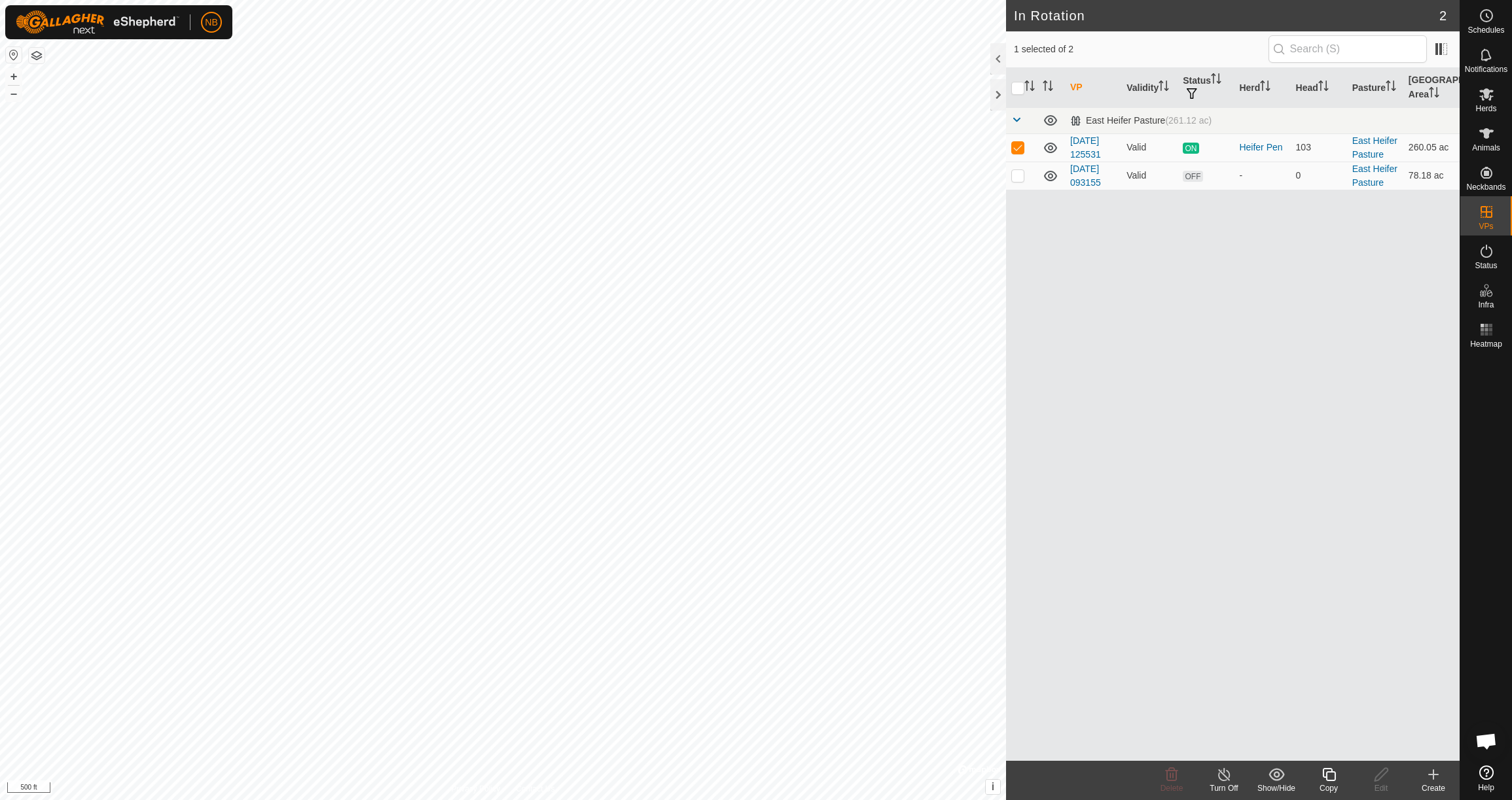
checkbox input "false"
checkbox input "true"
checkbox input "false"
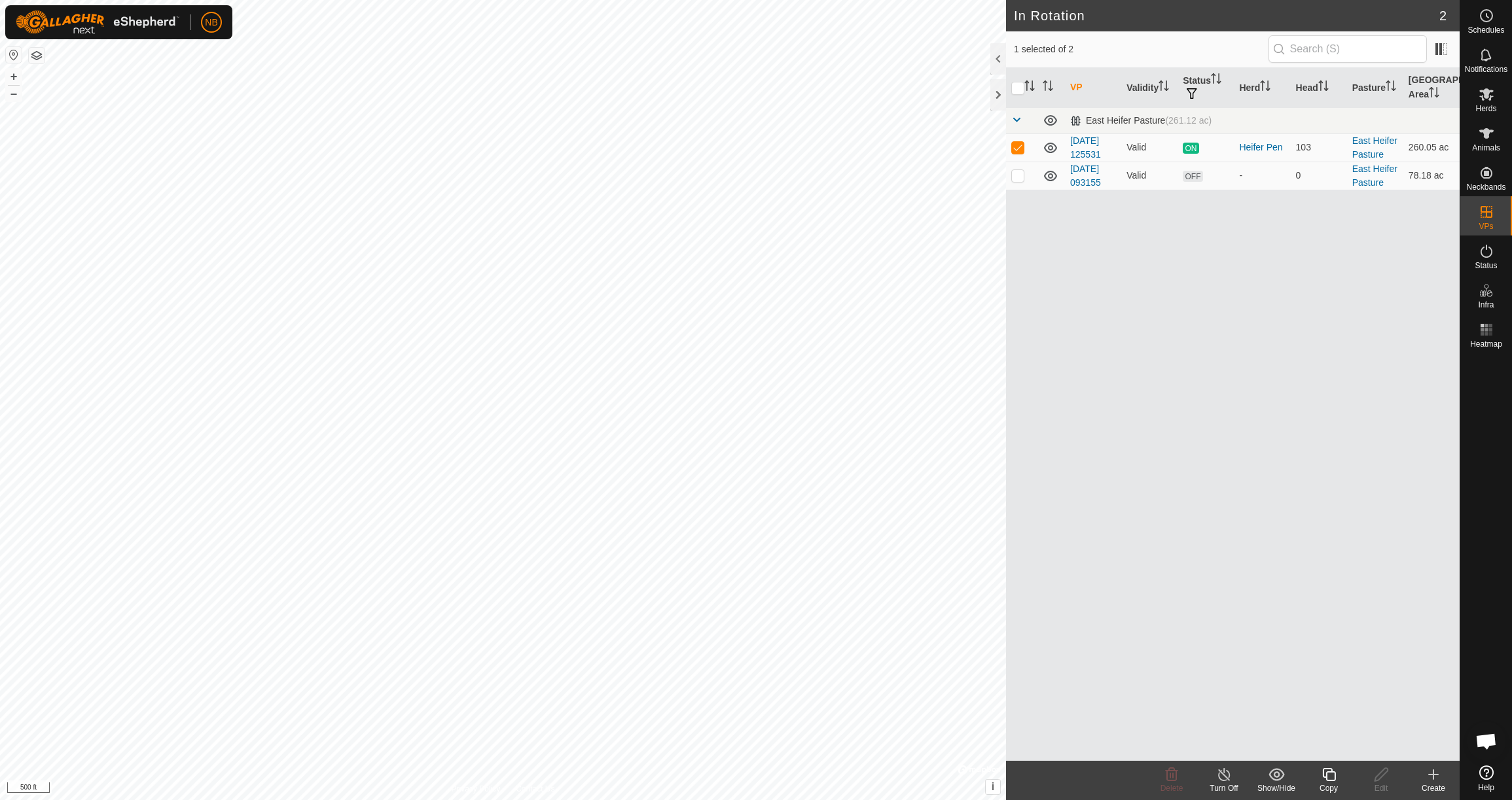
checkbox input "true"
click at [1368, 174] on link "East Heifer Pasture" at bounding box center [1375, 175] width 46 height 24
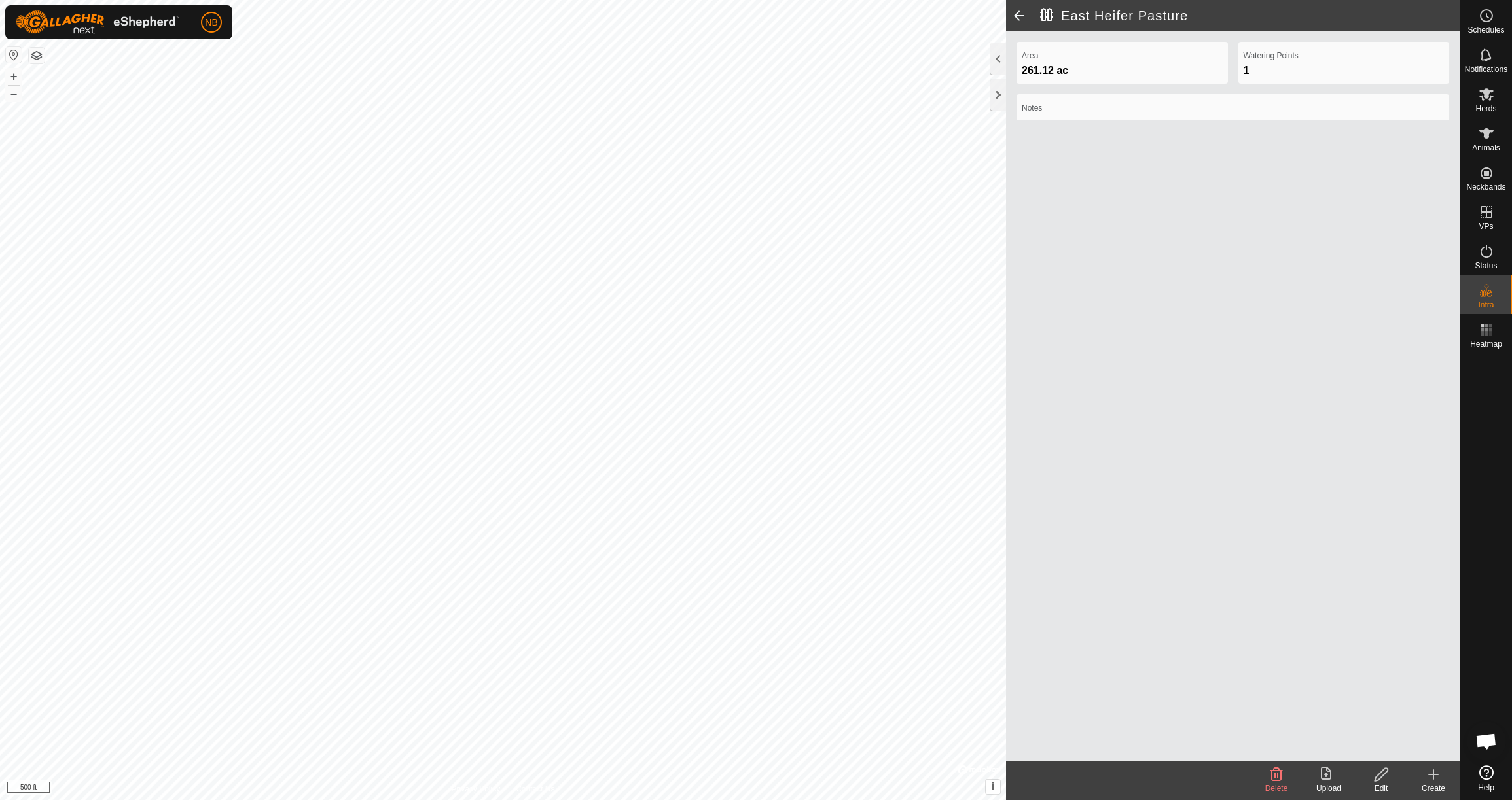
click at [1000, 60] on div at bounding box center [998, 58] width 16 height 31
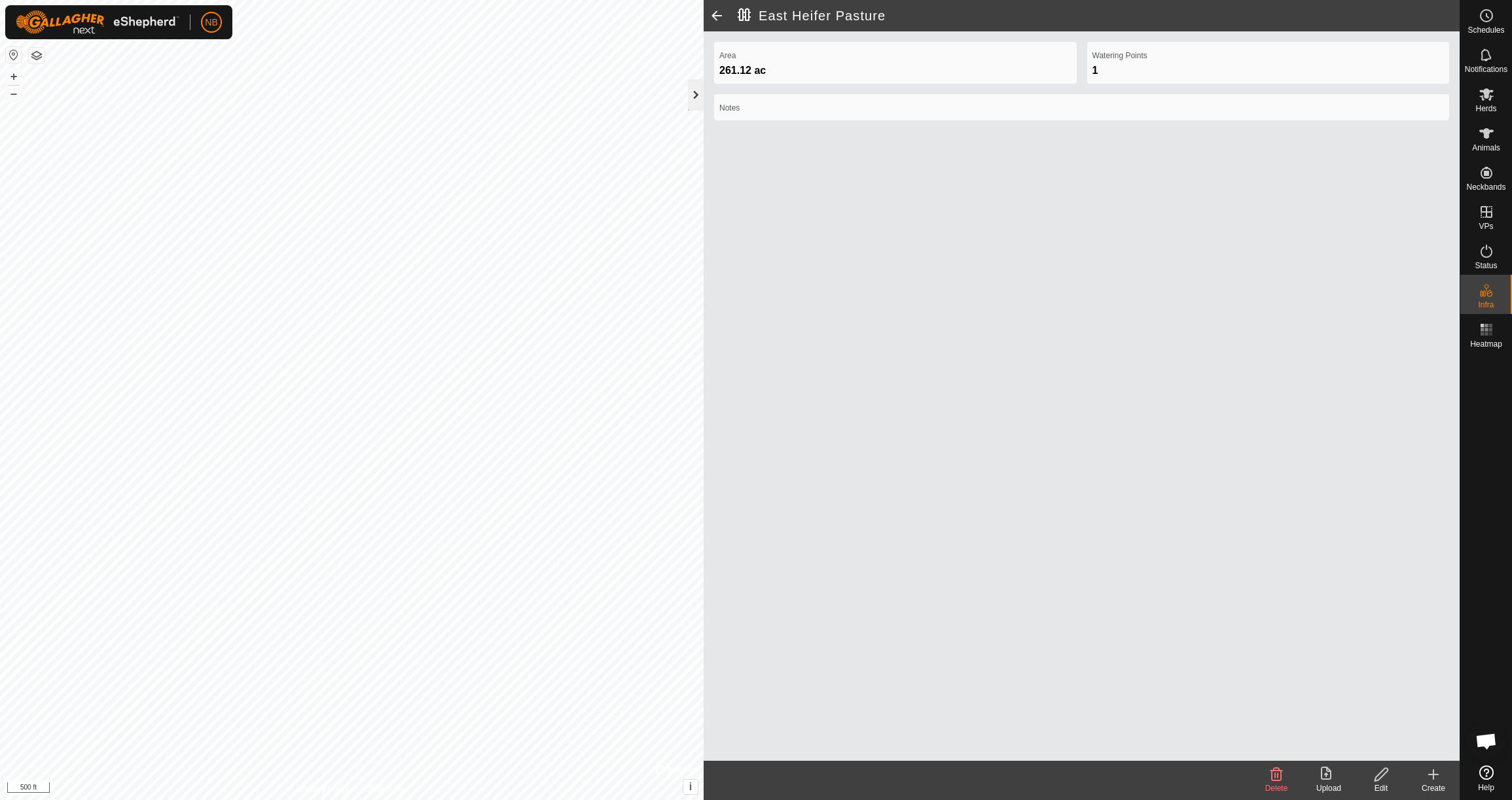
click at [689, 97] on div "East Heifer Pasture Area 261.12 ac Watering Points 1 Notes Delete Upload Edit C…" at bounding box center [730, 400] width 1460 height 800
click at [698, 99] on div at bounding box center [696, 94] width 16 height 31
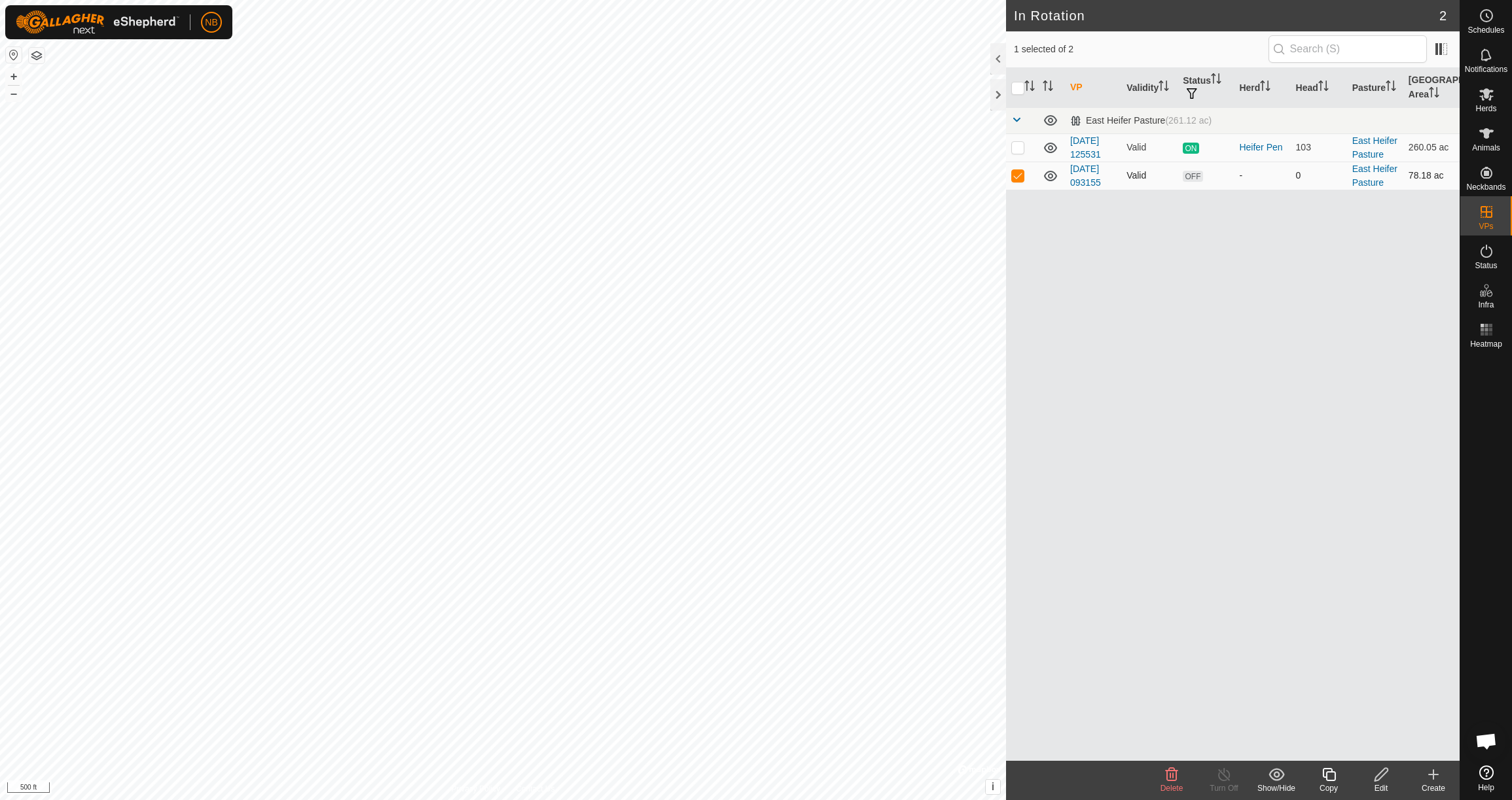
click at [1017, 178] on p-checkbox at bounding box center [1018, 175] width 13 height 10
checkbox input "true"
click at [1383, 777] on icon at bounding box center [1381, 774] width 16 height 16
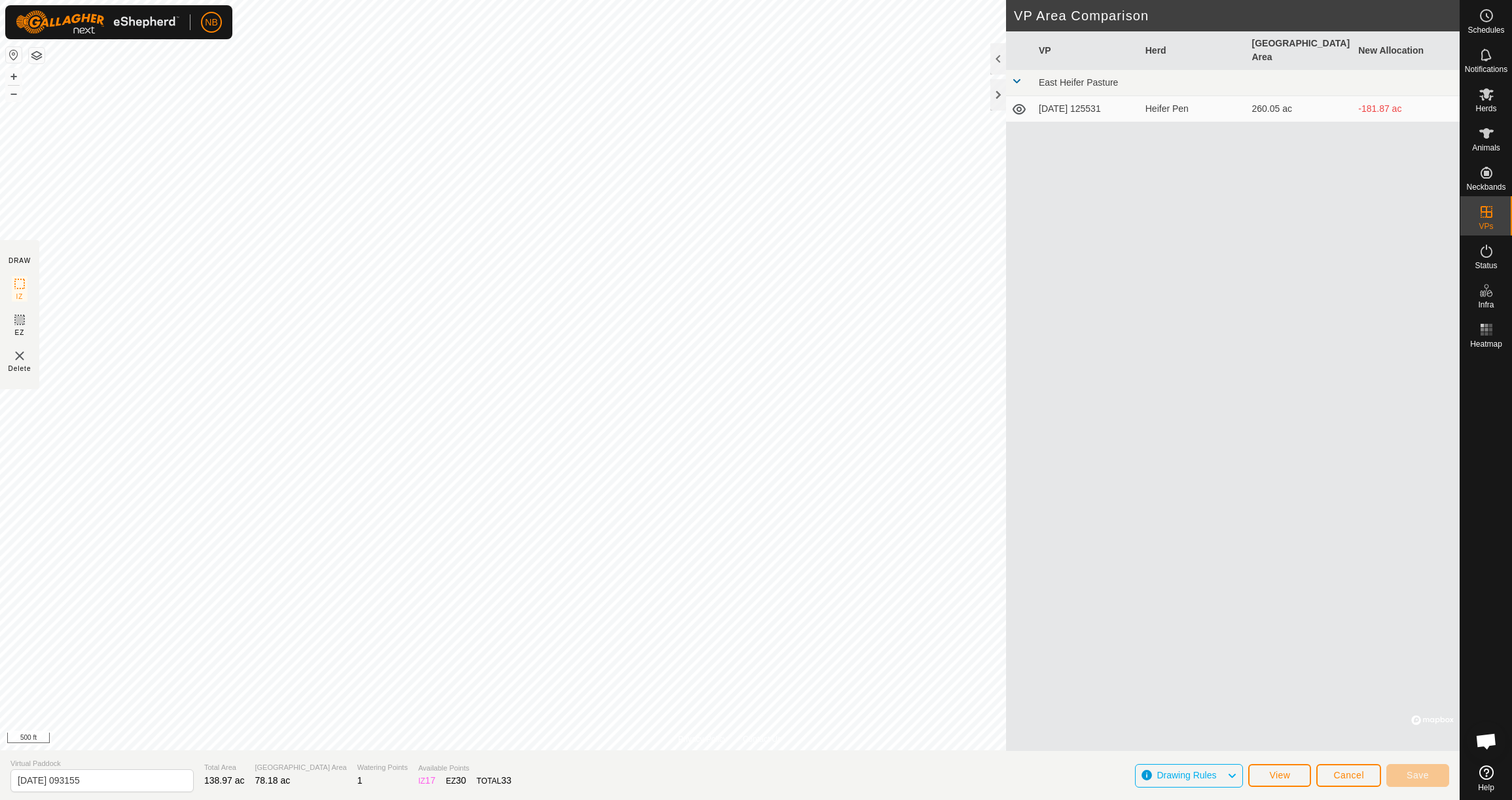
click at [1070, 96] on td "[DATE] 125531" at bounding box center [1087, 109] width 106 height 27
click at [1287, 773] on span "View" at bounding box center [1280, 775] width 21 height 10
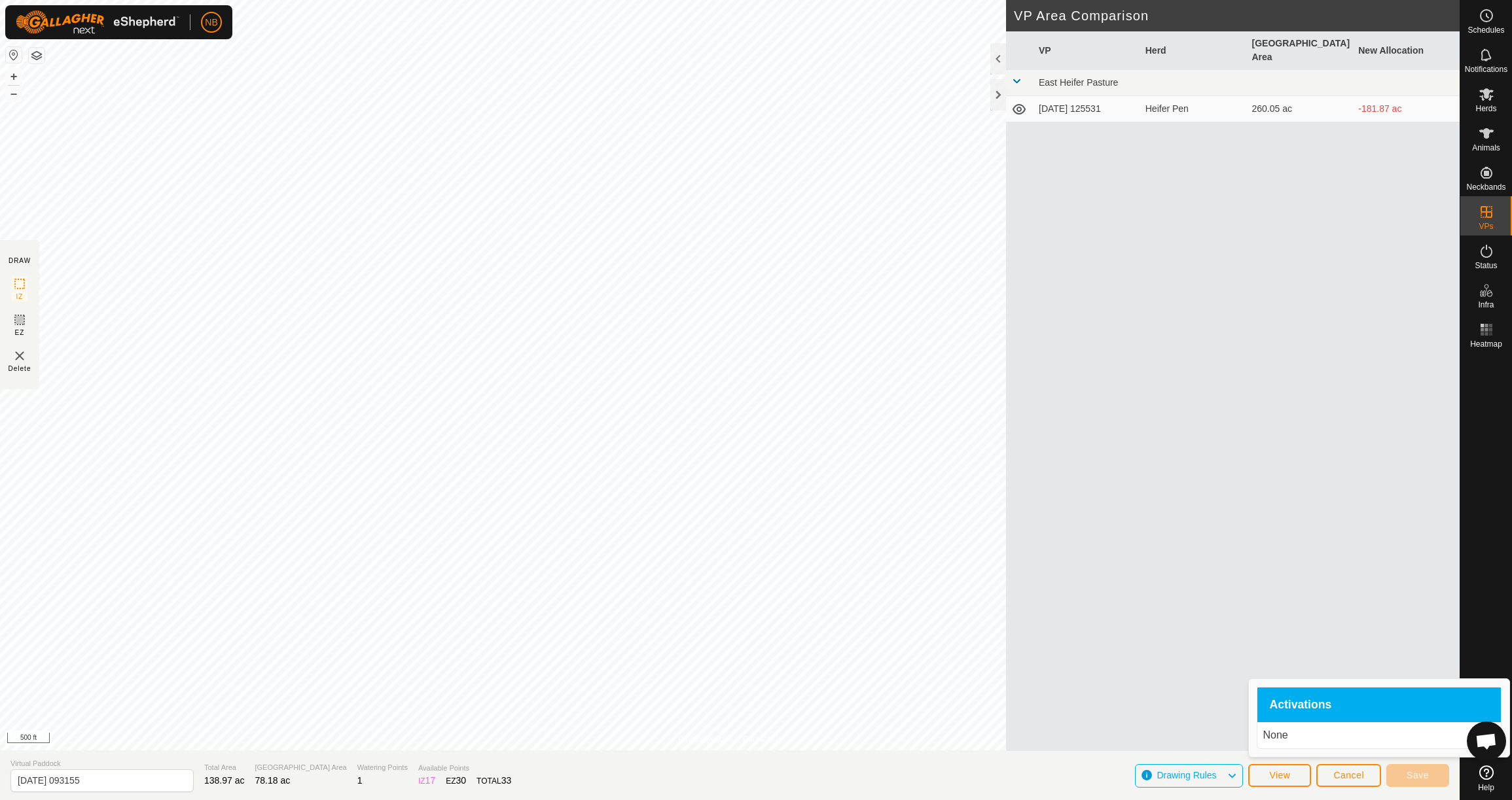
click at [1273, 779] on span "View" at bounding box center [1280, 775] width 21 height 10
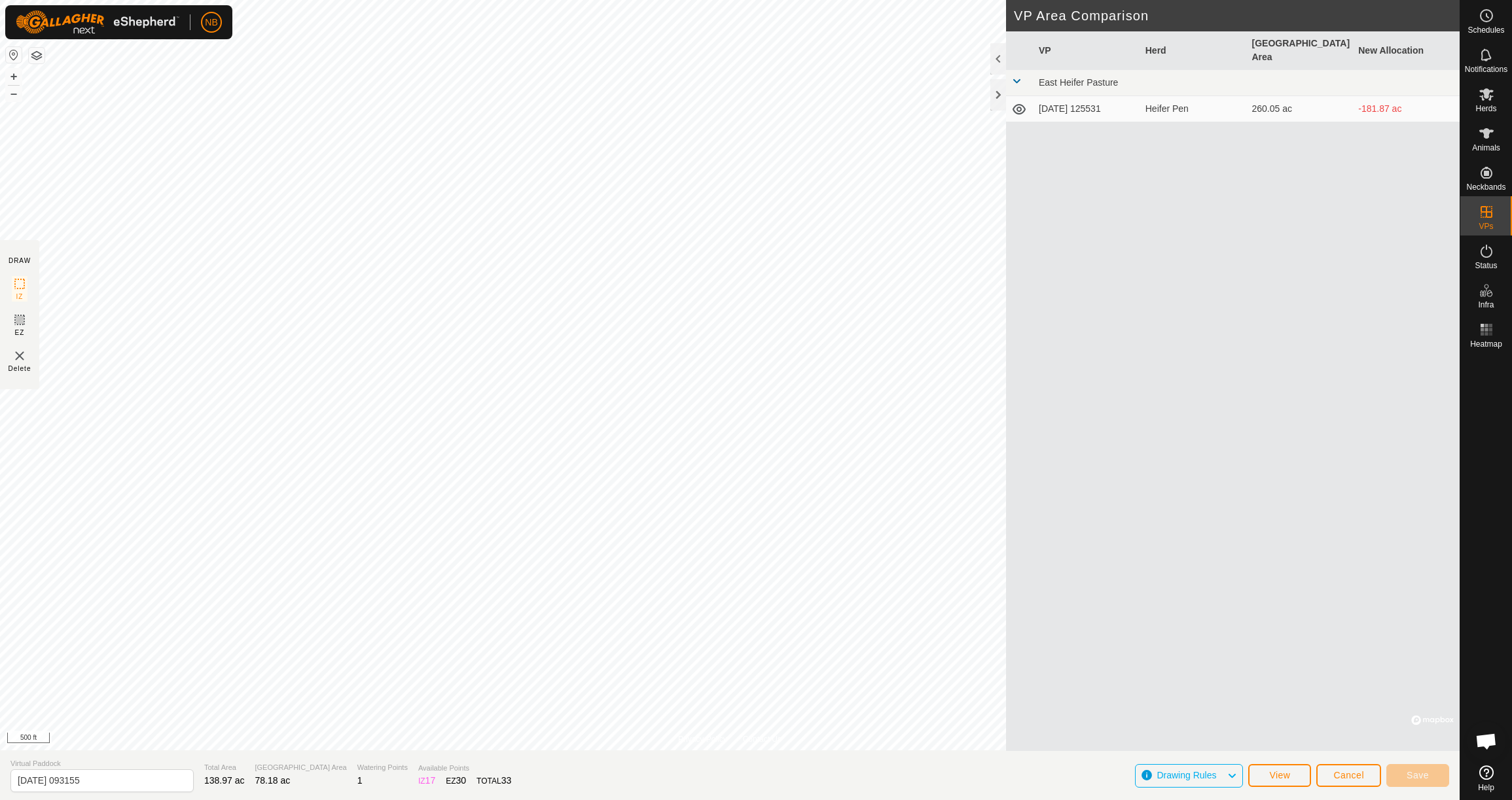
click at [1232, 779] on icon at bounding box center [1232, 776] width 10 height 17
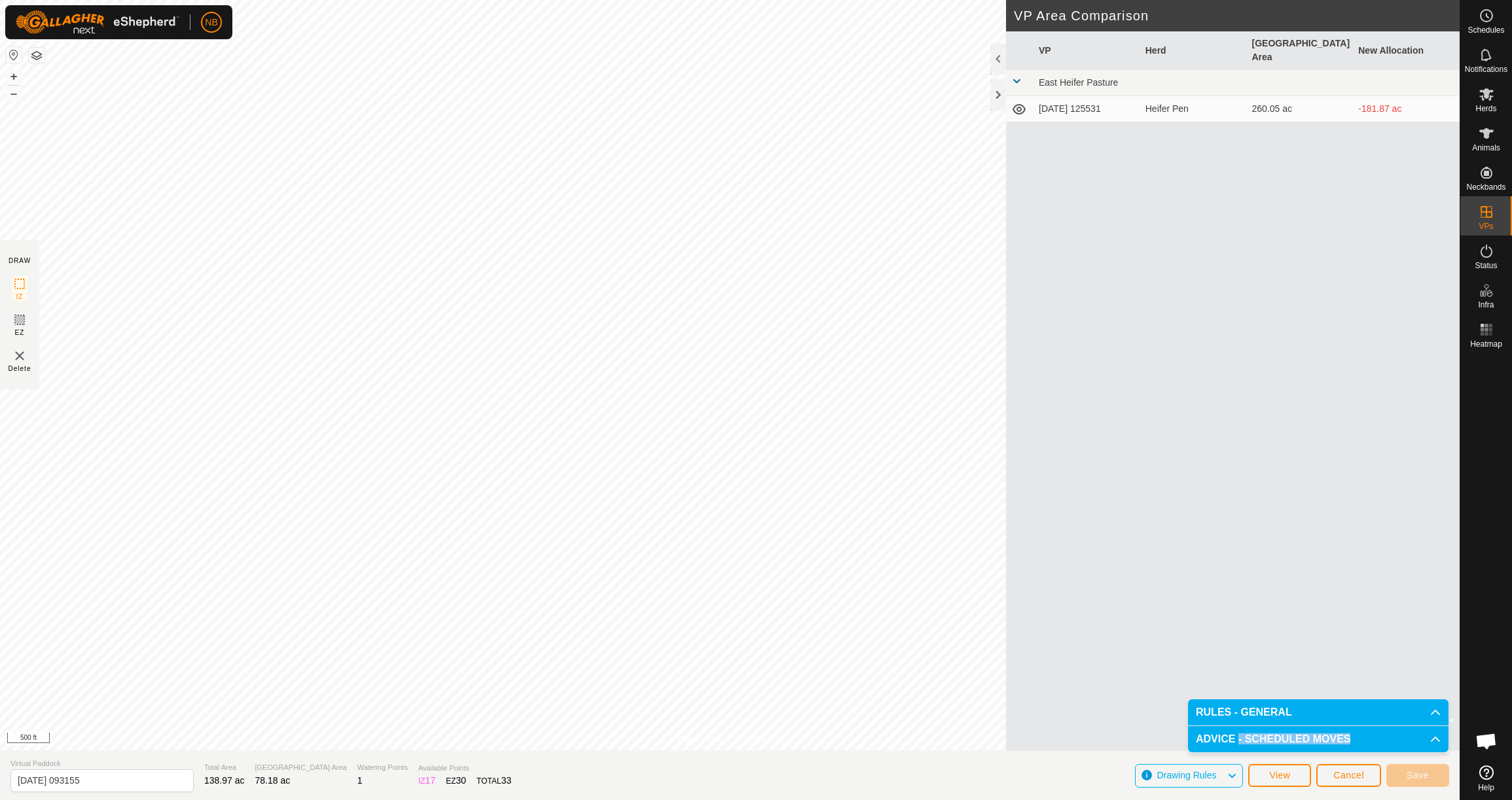
click at [1238, 737] on p-accordion-header "ADVICE - SCHEDULED MOVES" at bounding box center [1318, 740] width 260 height 27
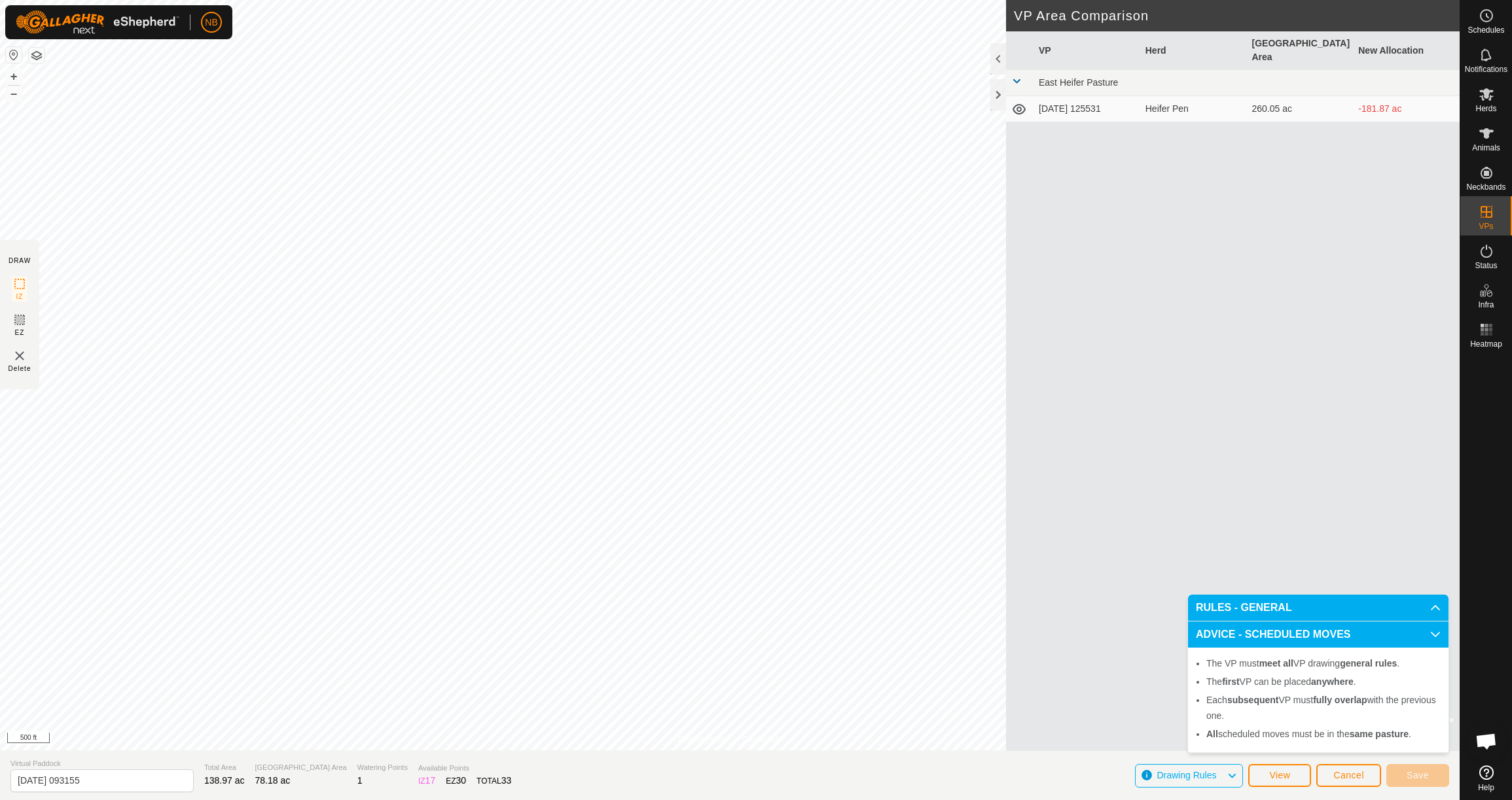
click at [1230, 774] on icon at bounding box center [1232, 776] width 10 height 17
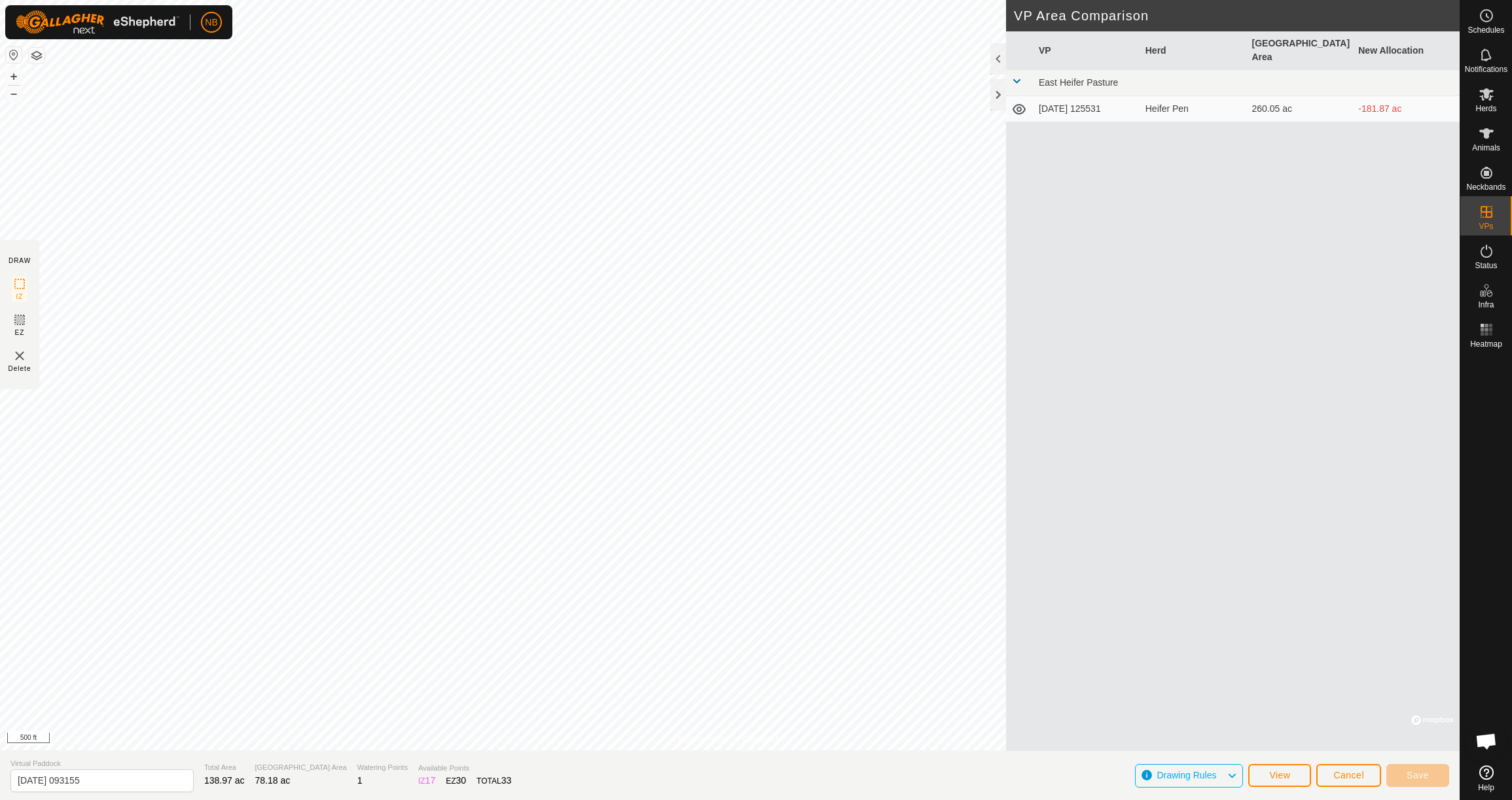
click at [1344, 771] on span "Cancel" at bounding box center [1349, 775] width 30 height 10
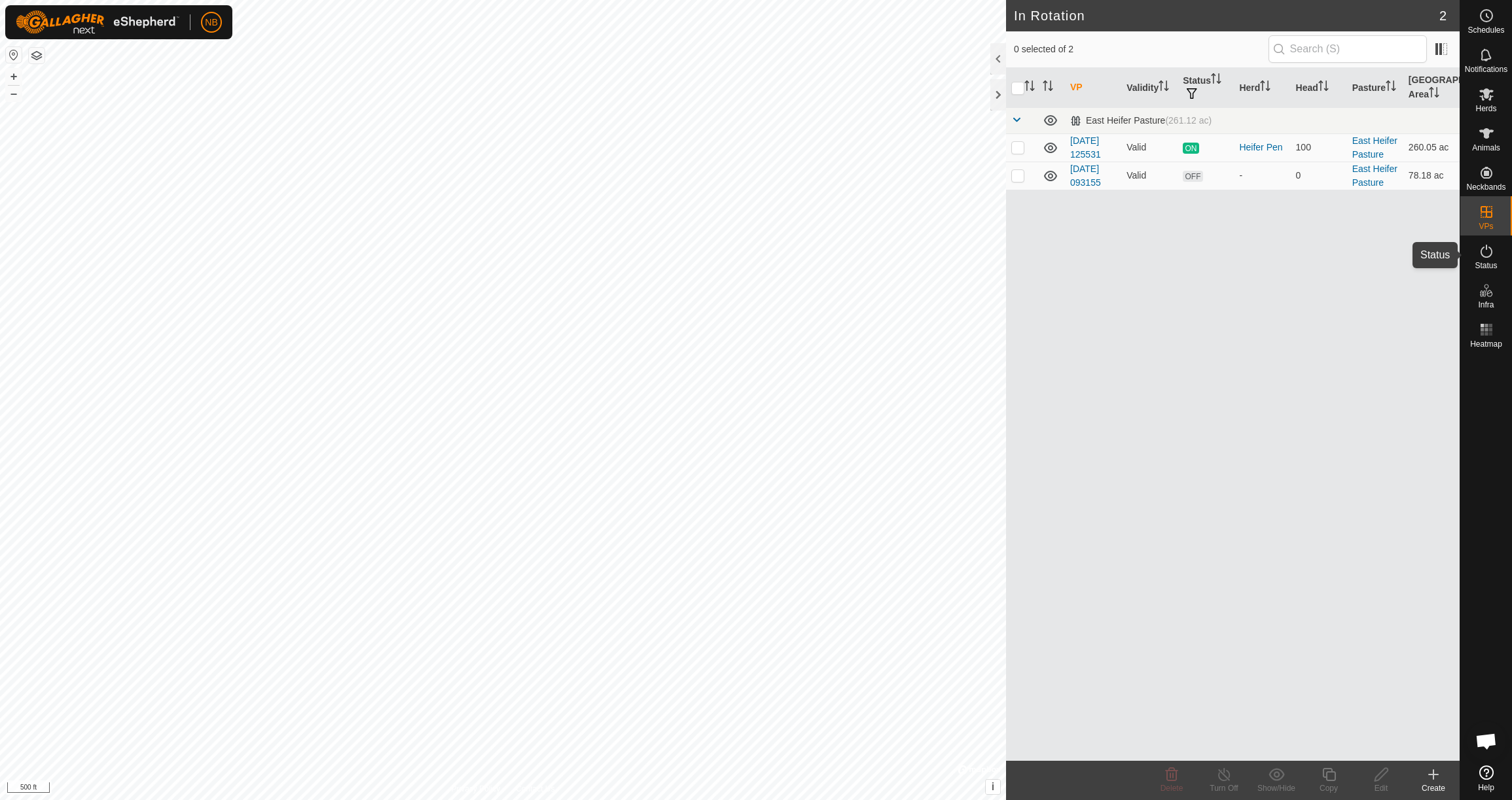
click at [1486, 256] on icon at bounding box center [1486, 251] width 16 height 16
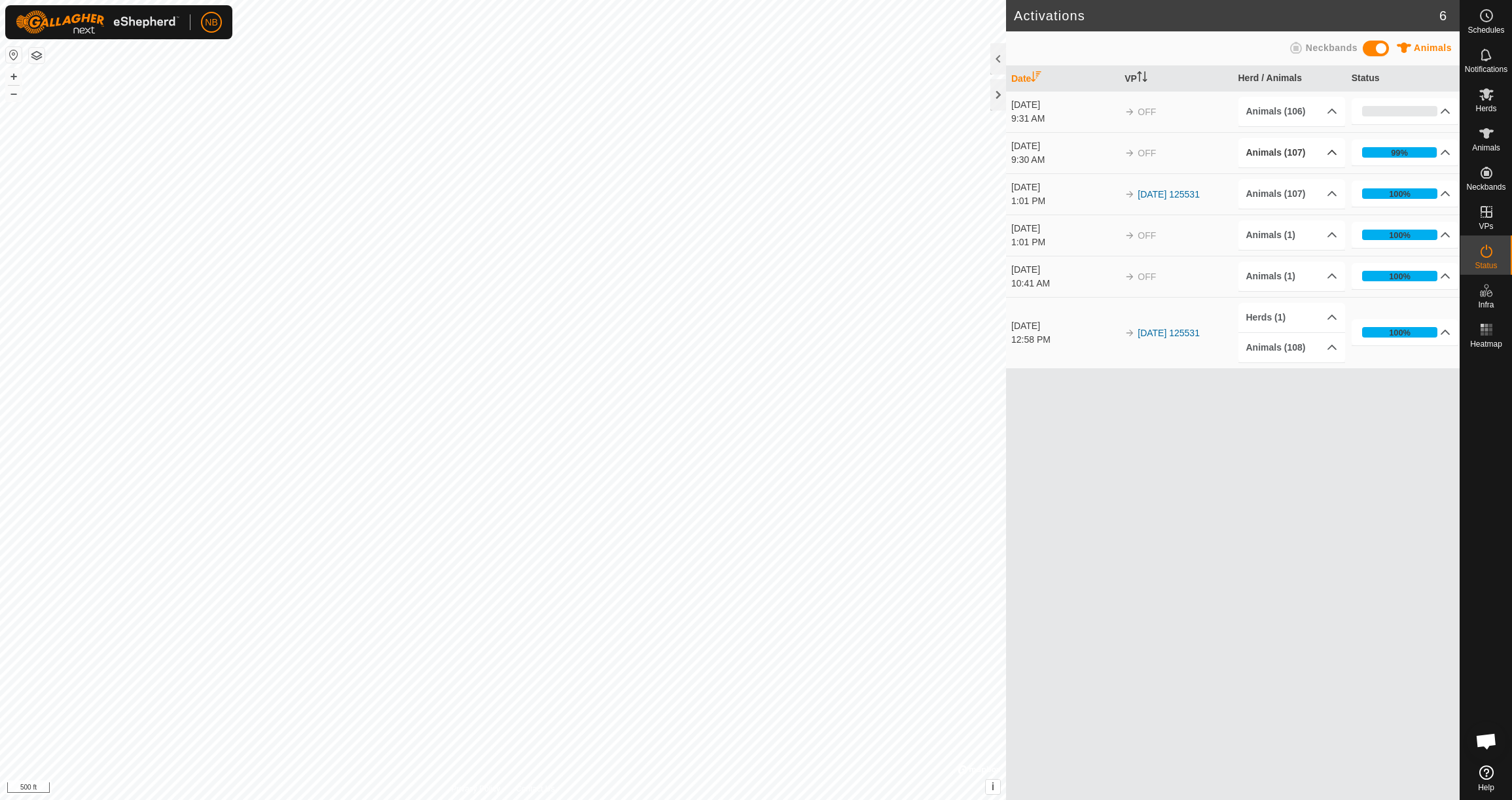
click at [1301, 157] on p-accordion-header "Animals (107)" at bounding box center [1292, 152] width 107 height 29
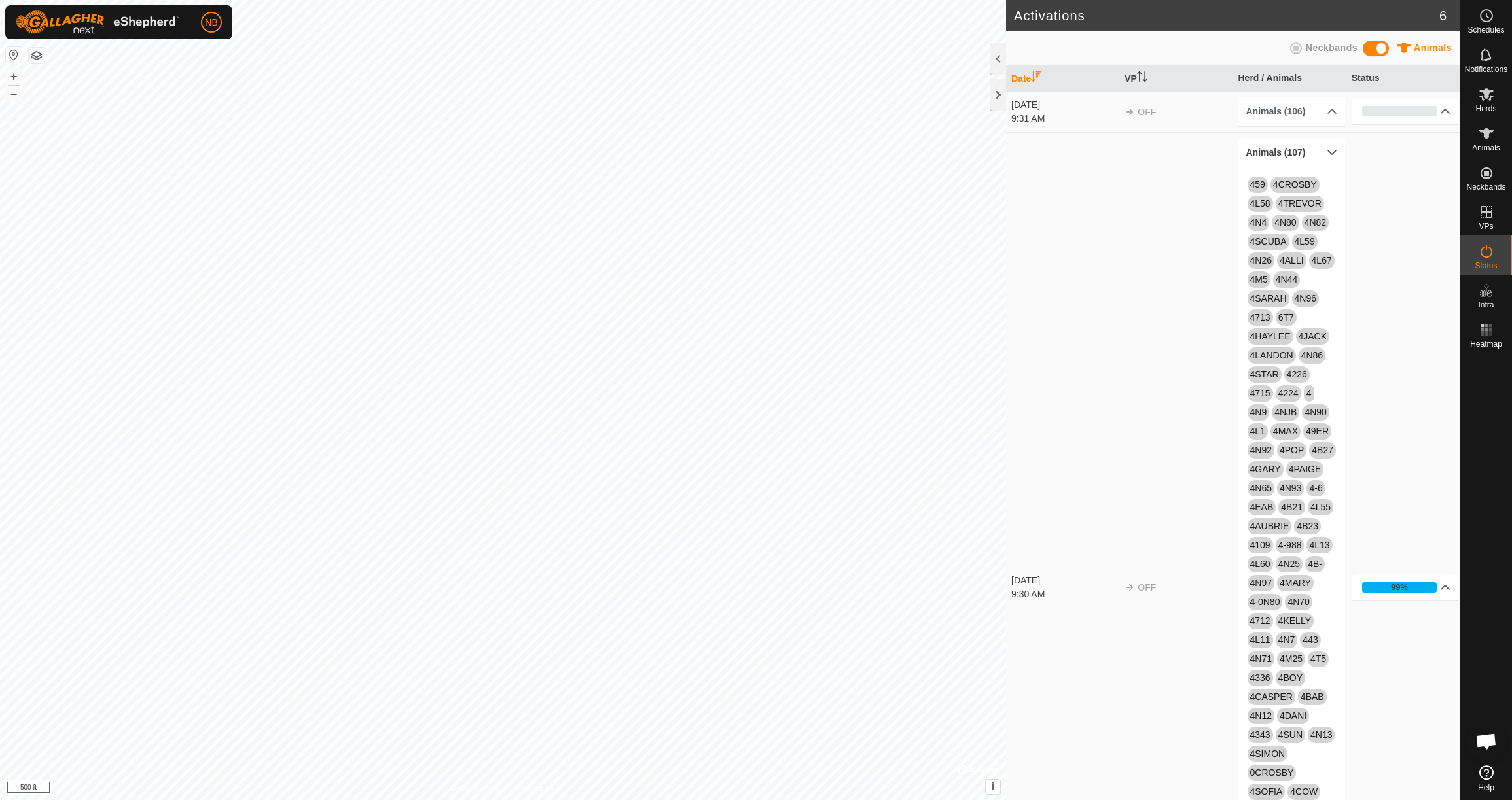
click at [1331, 151] on p-accordion-header "Animals (107)" at bounding box center [1292, 152] width 107 height 29
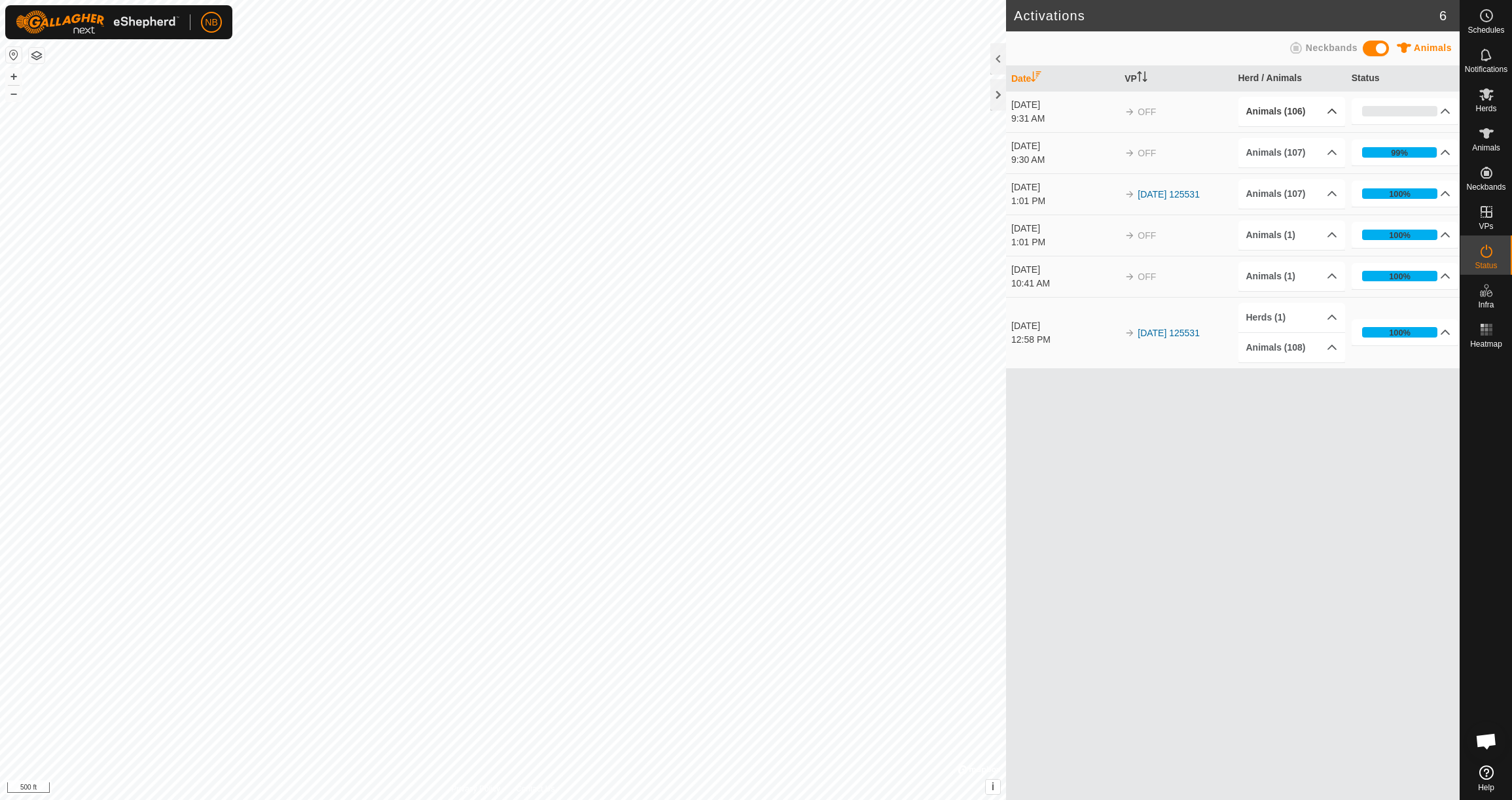
click at [1332, 110] on p-accordion-header "Animals (106)" at bounding box center [1292, 111] width 107 height 29
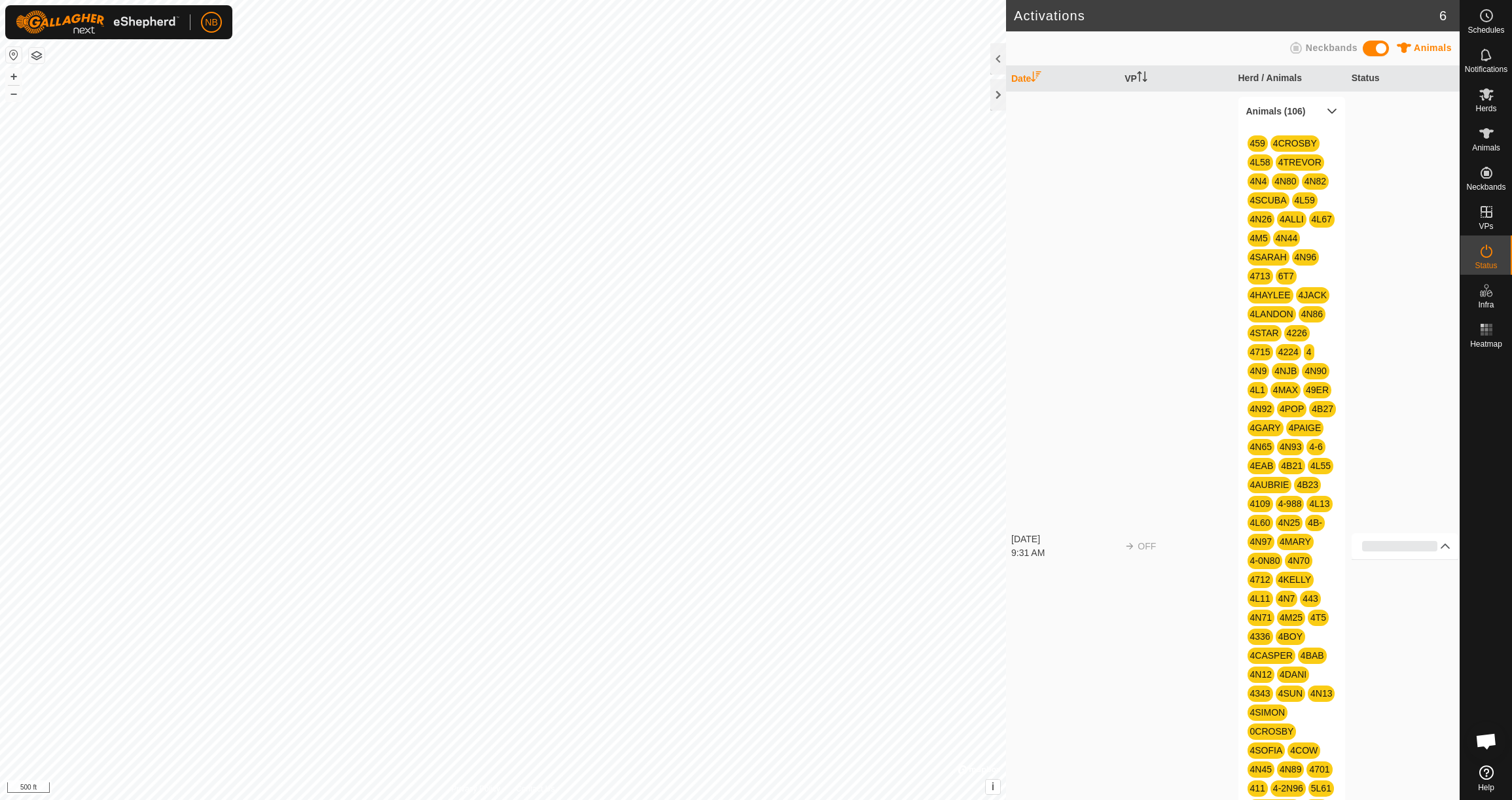
click at [1332, 109] on p-accordion-header "Animals (106)" at bounding box center [1292, 111] width 107 height 29
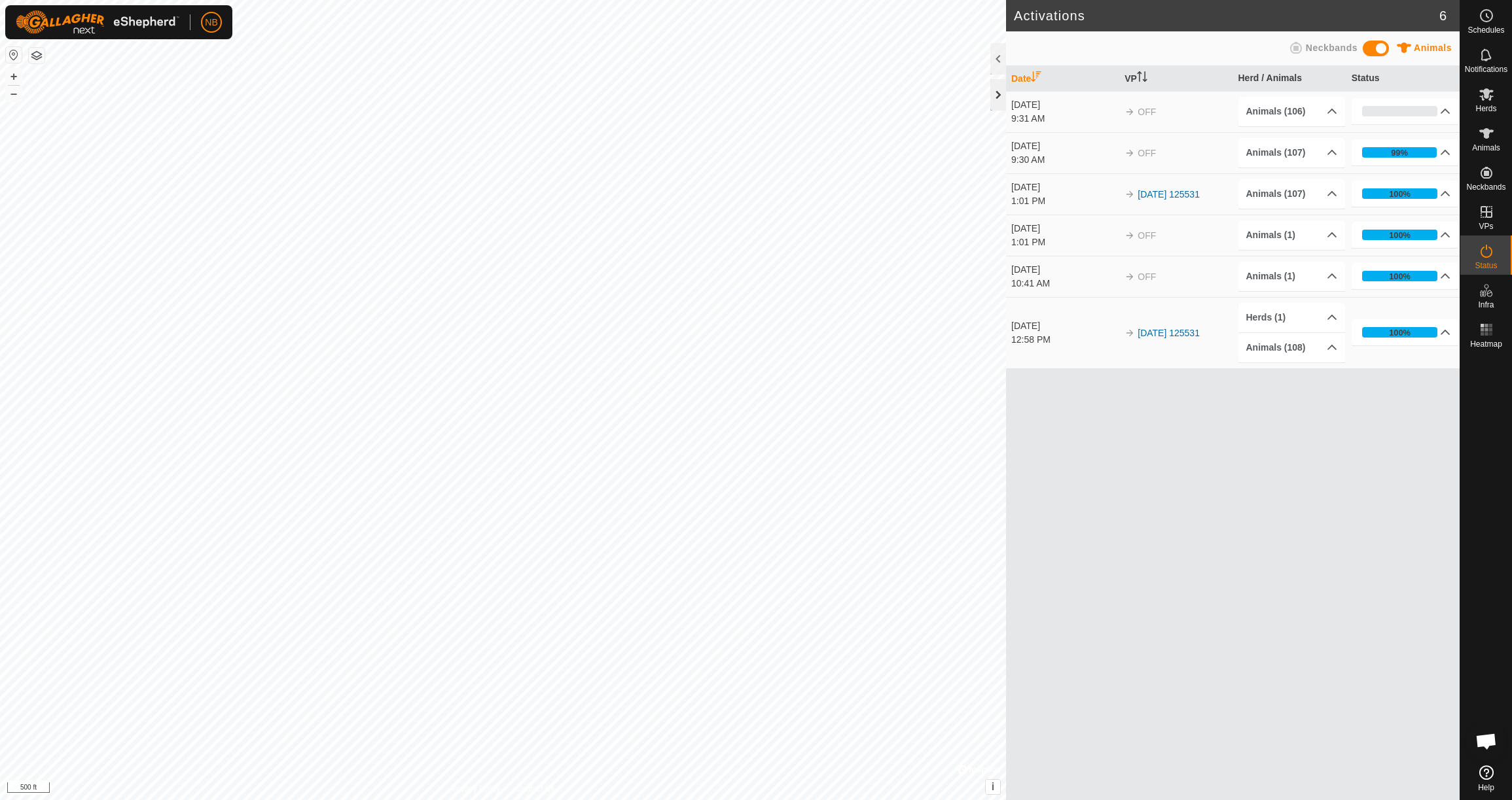
click at [1001, 98] on div at bounding box center [998, 94] width 16 height 31
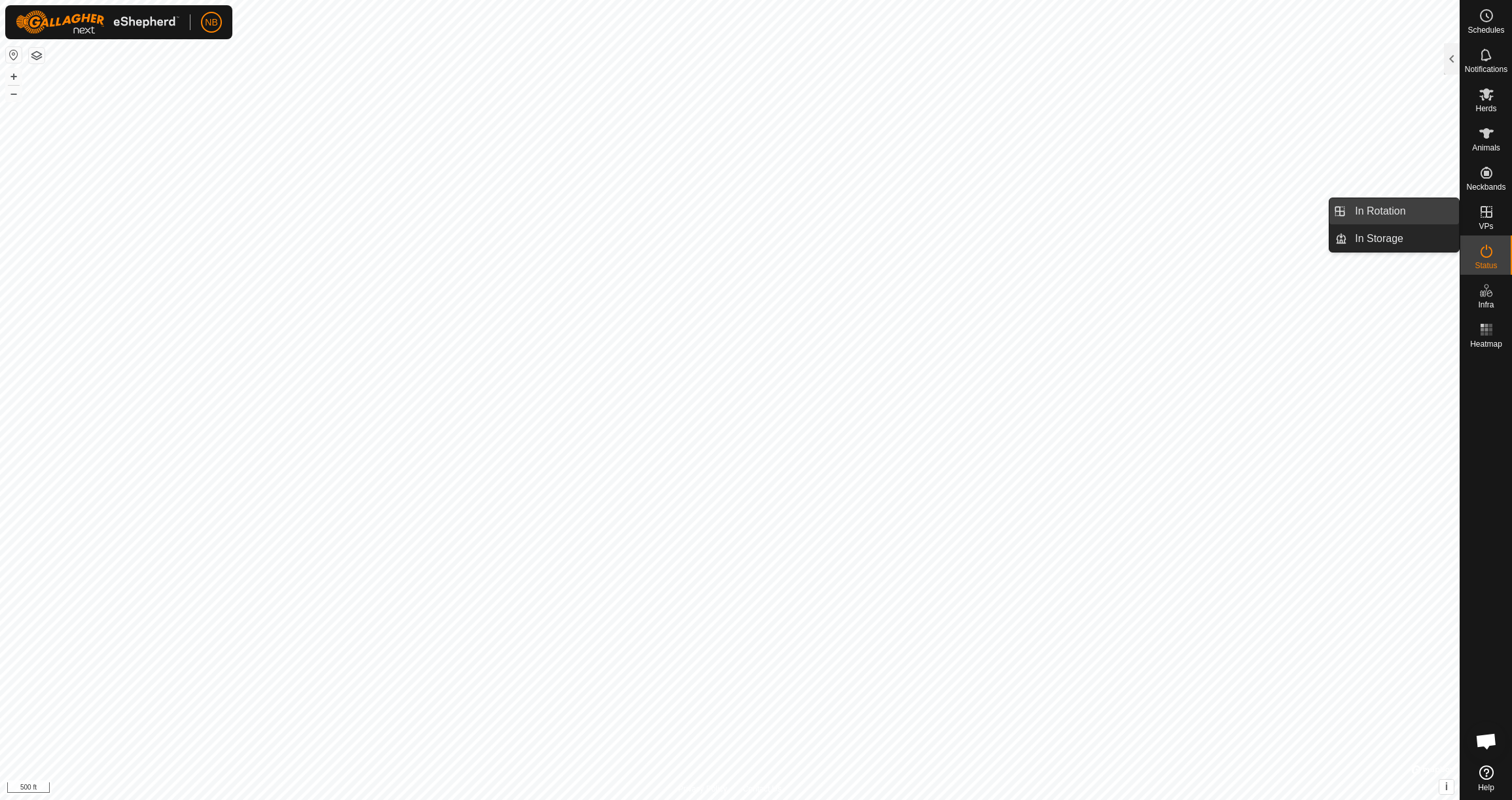
click at [1410, 210] on link "In Rotation" at bounding box center [1404, 212] width 112 height 27
click at [1423, 237] on link "In Storage" at bounding box center [1404, 239] width 112 height 27
click at [1454, 62] on div at bounding box center [1452, 58] width 16 height 31
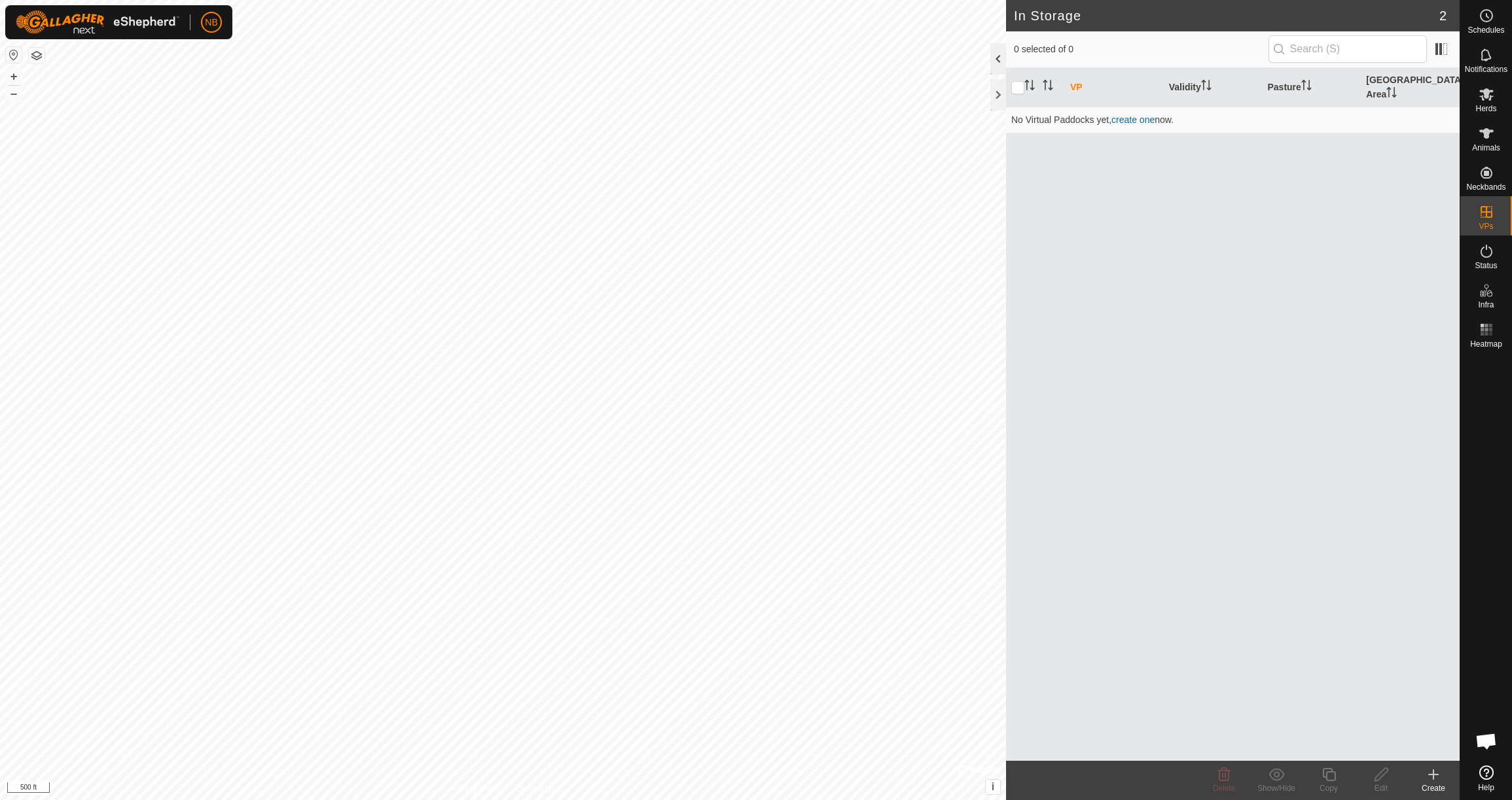
click at [998, 58] on div at bounding box center [998, 58] width 16 height 31
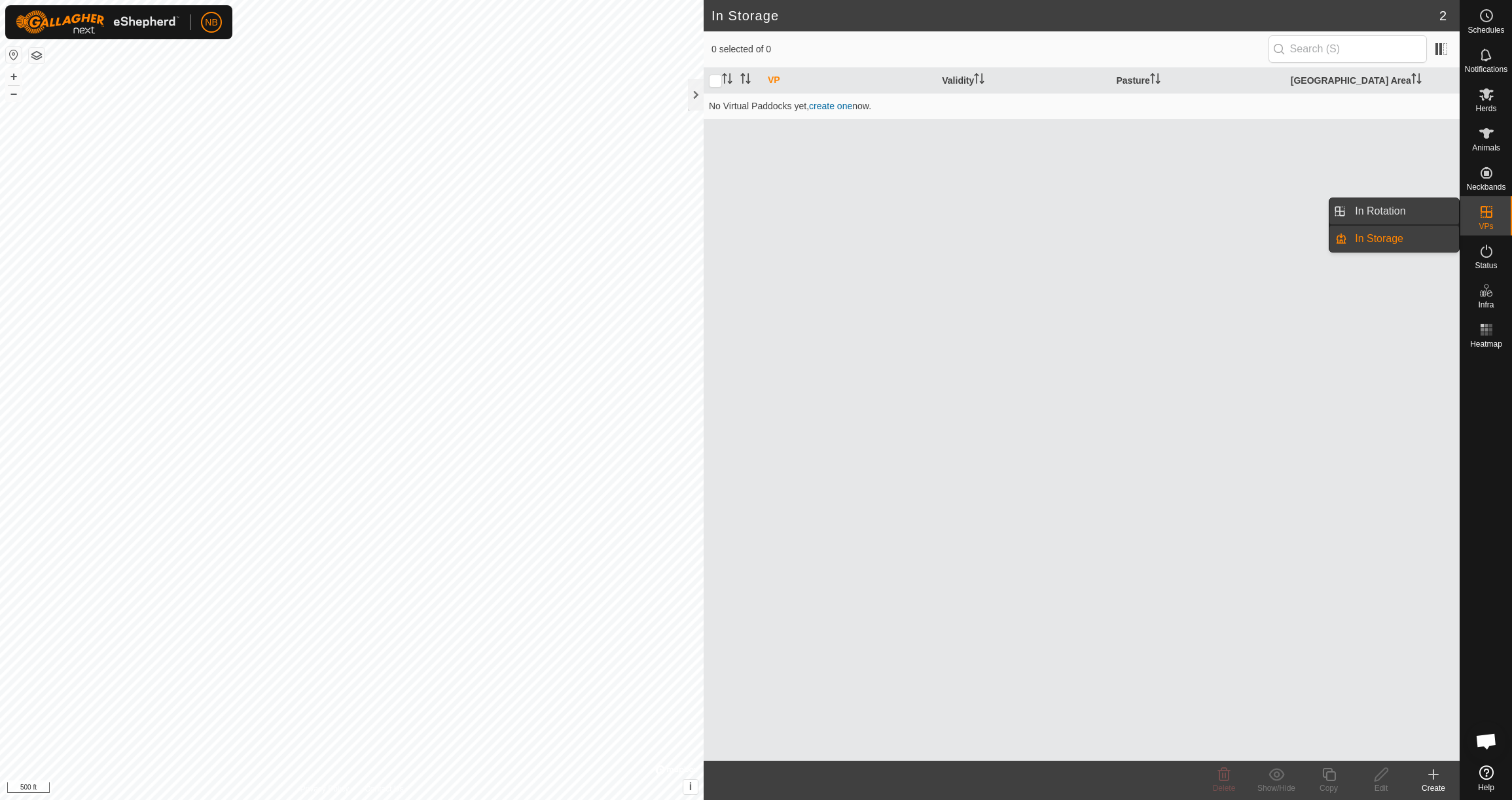
click at [1431, 216] on link "In Rotation" at bounding box center [1404, 212] width 112 height 27
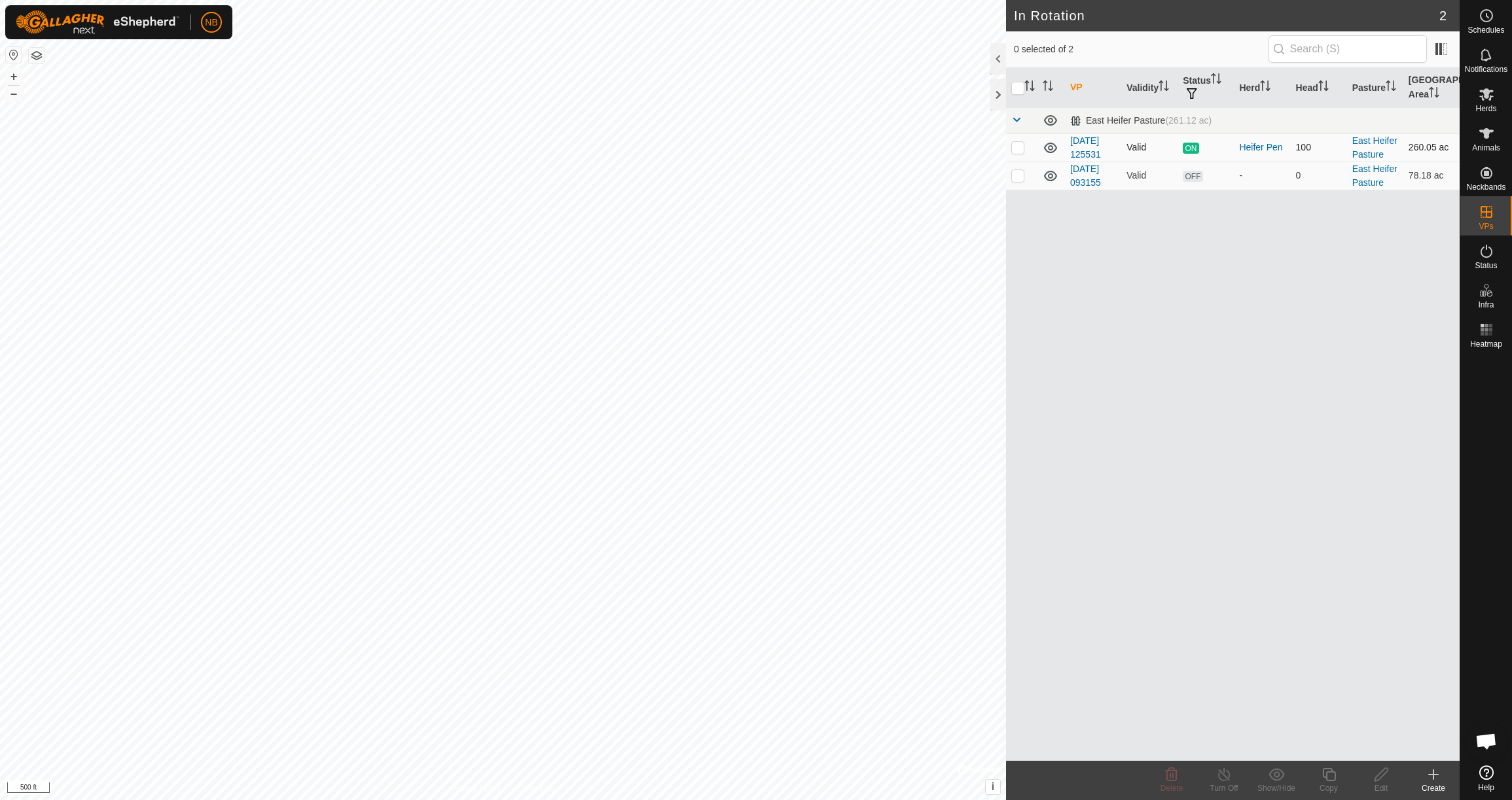
click at [1193, 148] on span "ON" at bounding box center [1191, 148] width 16 height 11
click at [1194, 148] on span "ON" at bounding box center [1191, 148] width 16 height 11
click at [1097, 157] on link "[DATE] 125531" at bounding box center [1085, 147] width 30 height 24
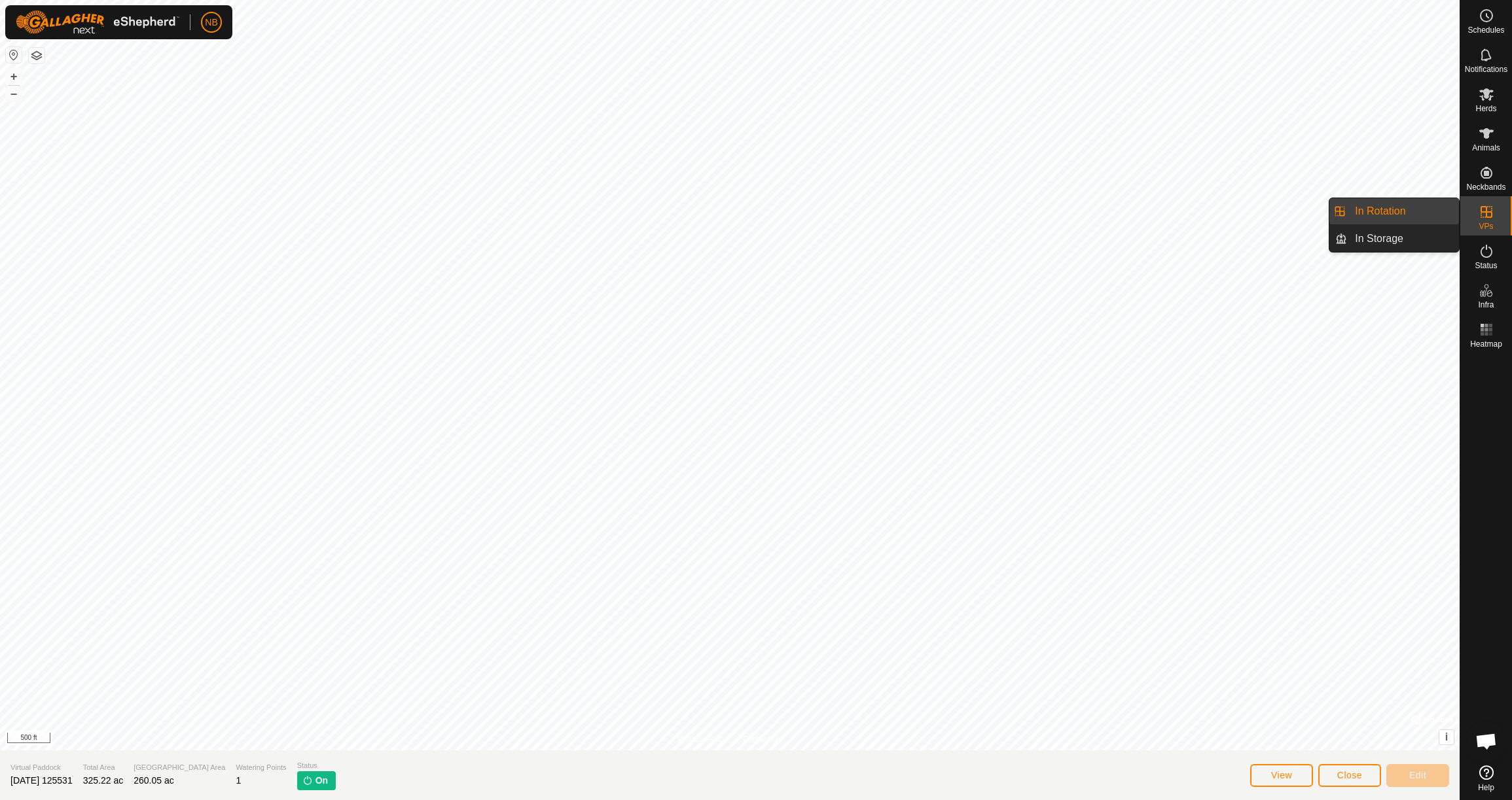
click at [1434, 214] on link "In Rotation" at bounding box center [1404, 212] width 112 height 27
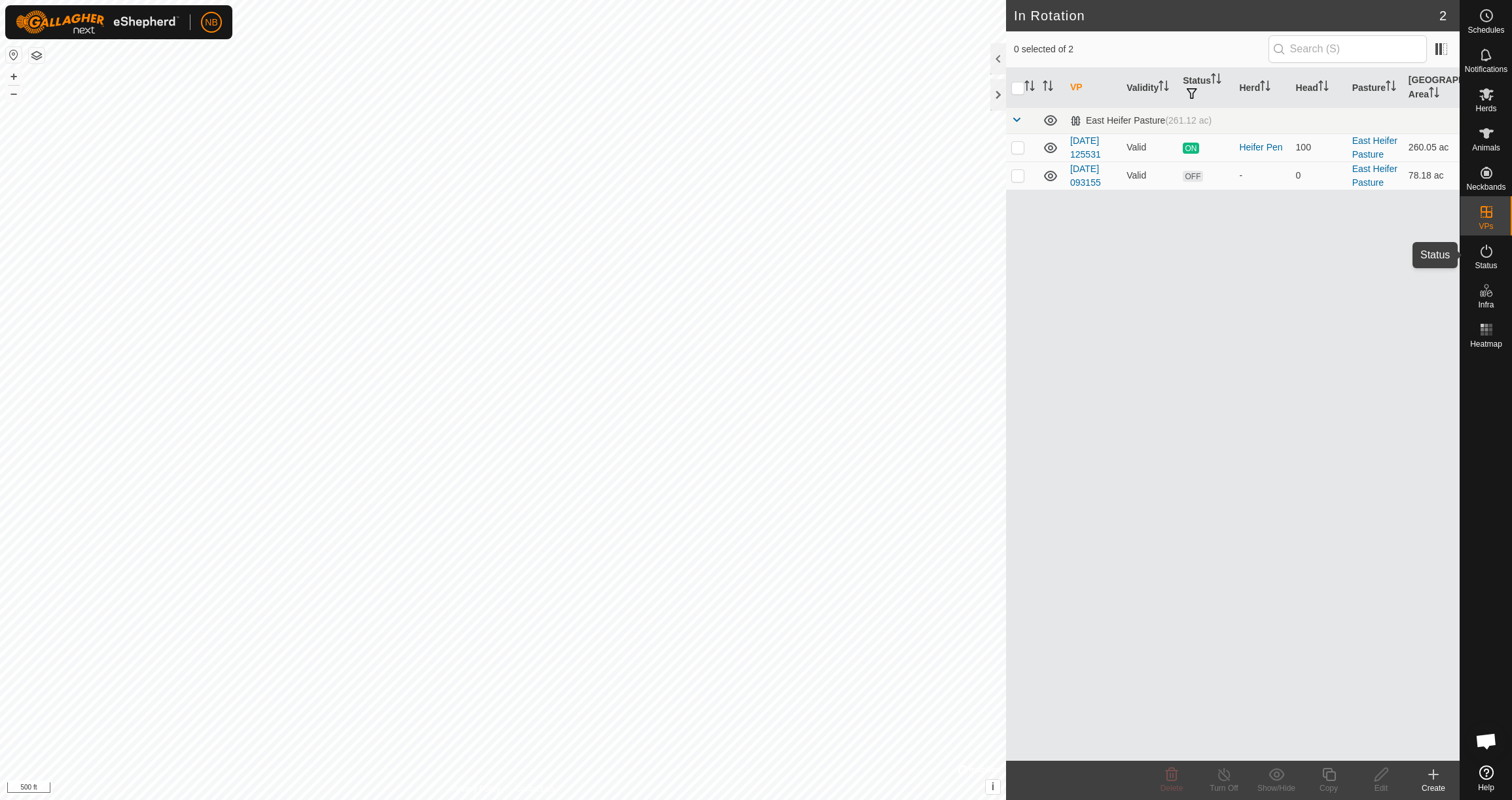
click at [1492, 256] on icon at bounding box center [1486, 251] width 16 height 16
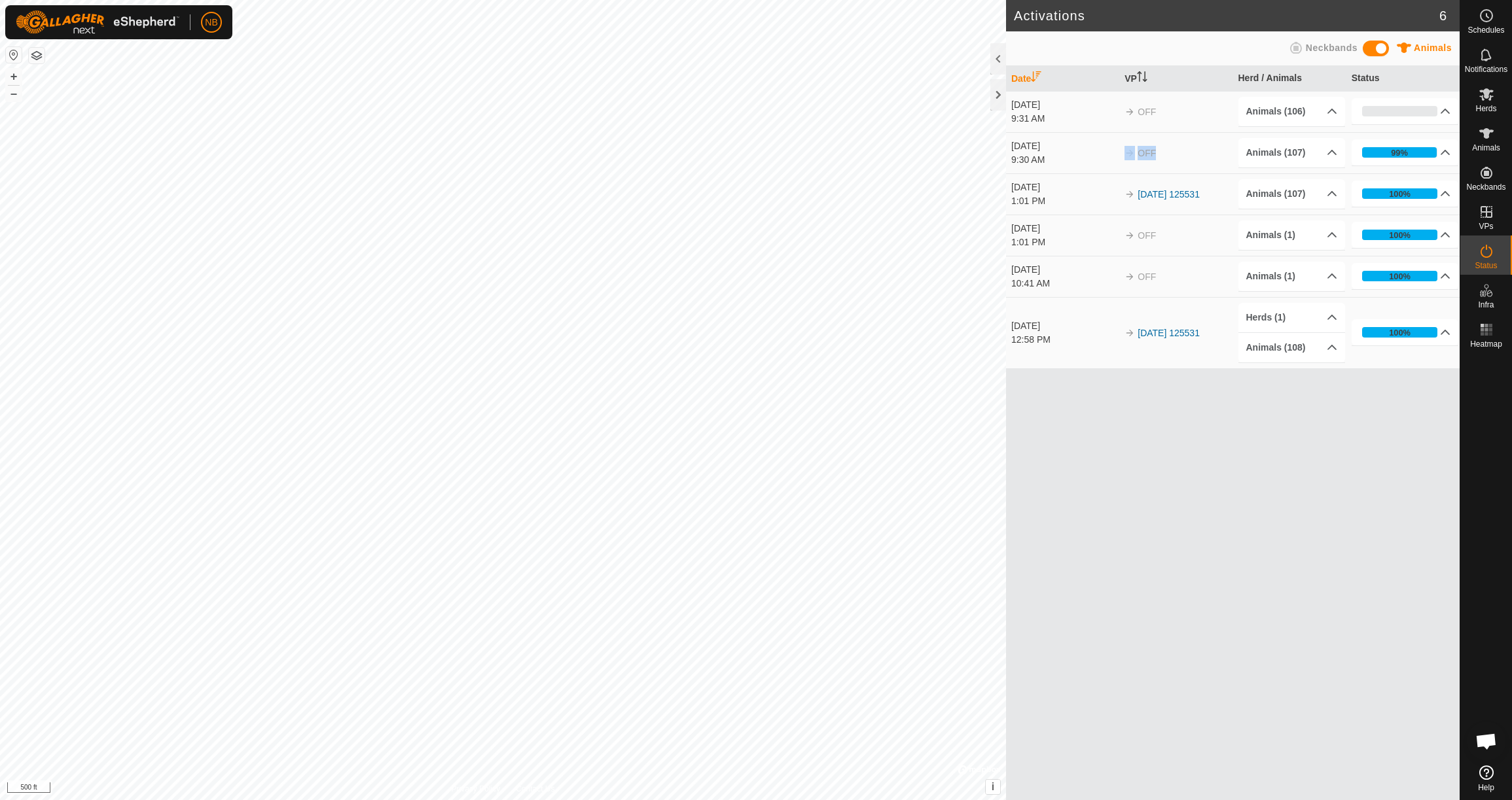
drag, startPoint x: 1121, startPoint y: 158, endPoint x: 1187, endPoint y: 155, distance: 66.1
click at [1187, 155] on td "OFF" at bounding box center [1176, 152] width 113 height 41
drag, startPoint x: 1152, startPoint y: 151, endPoint x: 1144, endPoint y: 154, distance: 8.5
click at [1152, 151] on span "OFF" at bounding box center [1146, 153] width 18 height 10
click at [1393, 152] on p-accordion-header "99%" at bounding box center [1405, 153] width 107 height 27
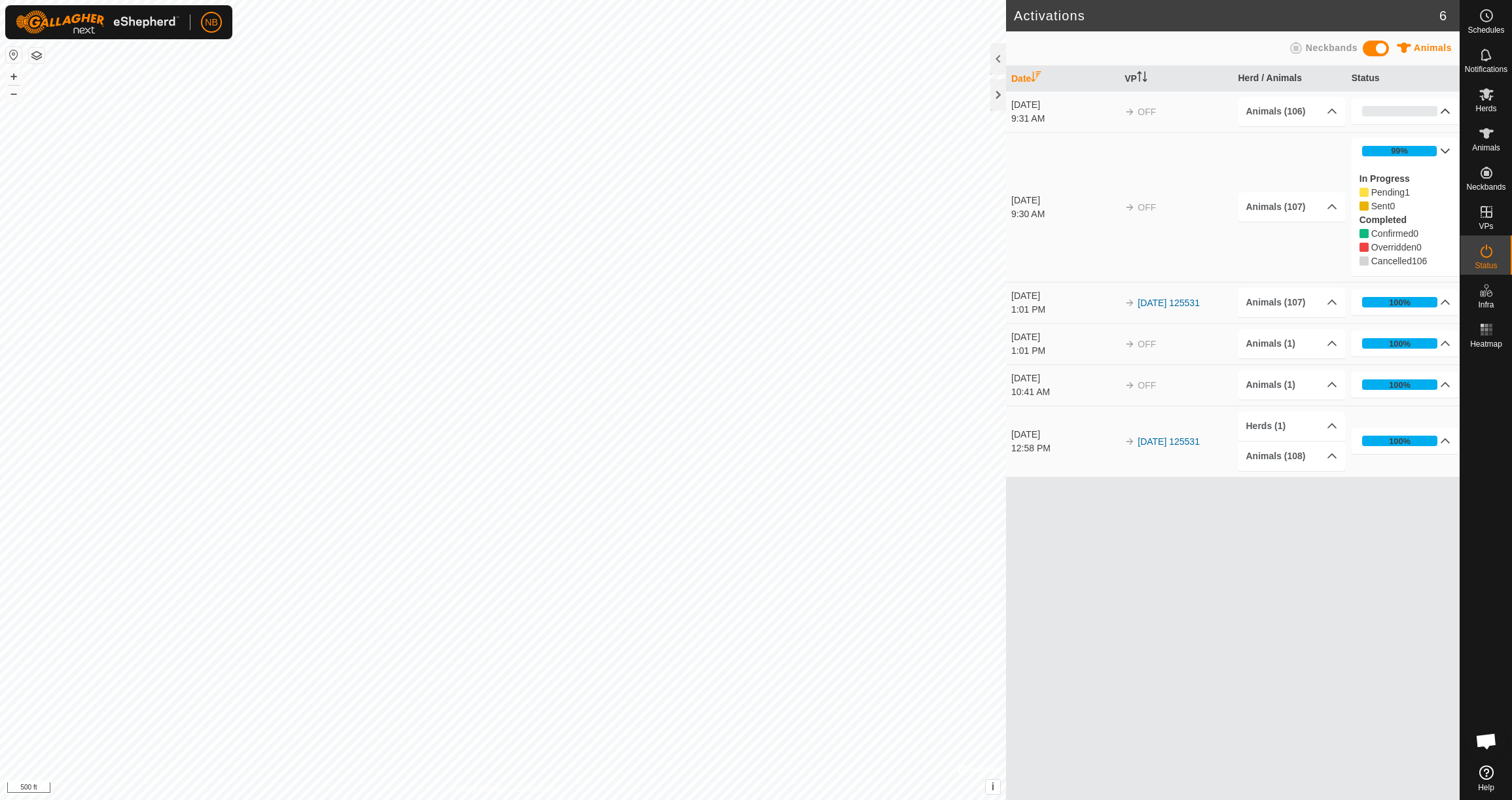
click at [1446, 115] on p-accordion-header "0%" at bounding box center [1405, 111] width 107 height 27
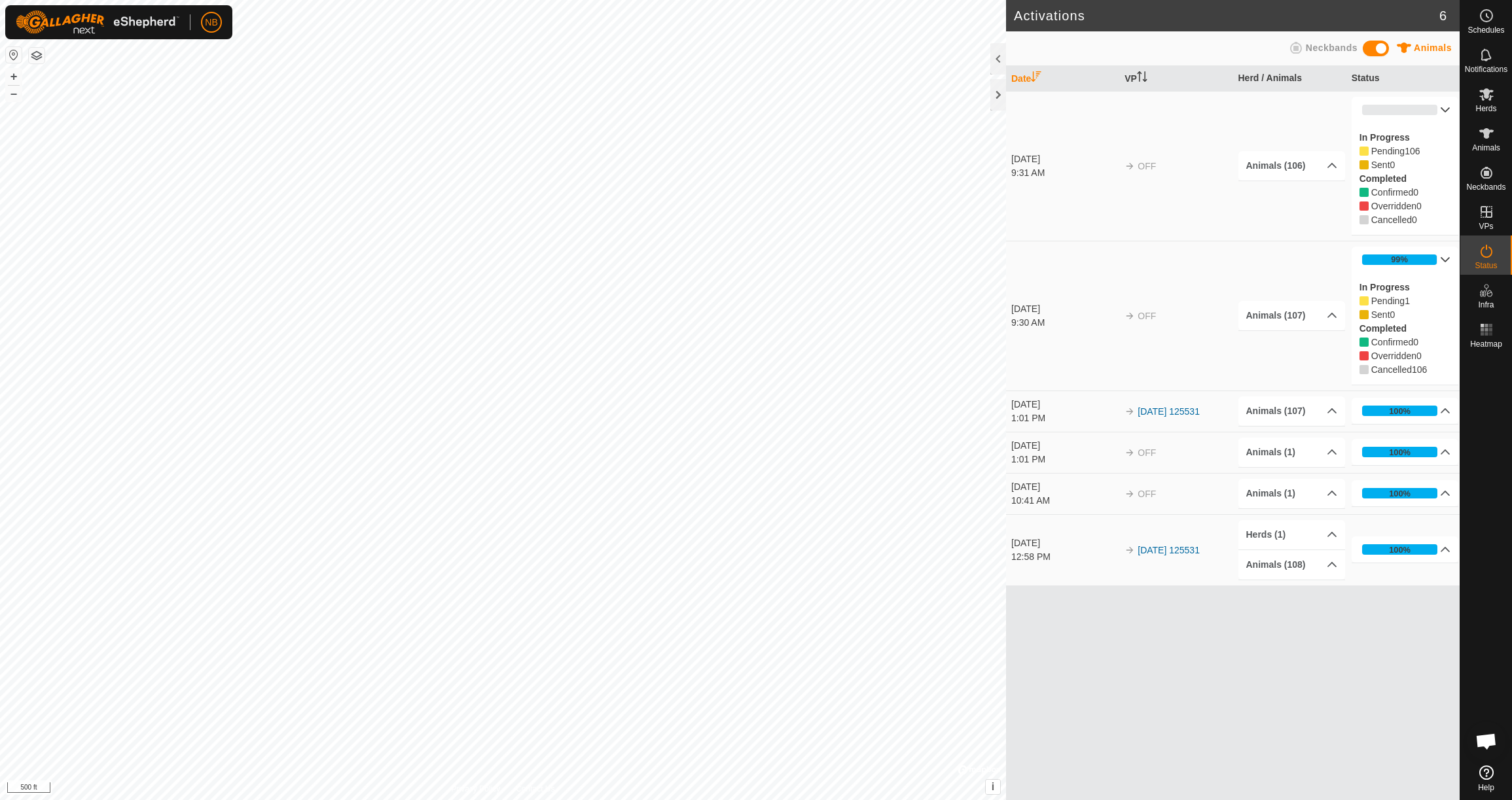
click at [1446, 115] on p-accordion-header "0%" at bounding box center [1405, 110] width 107 height 27
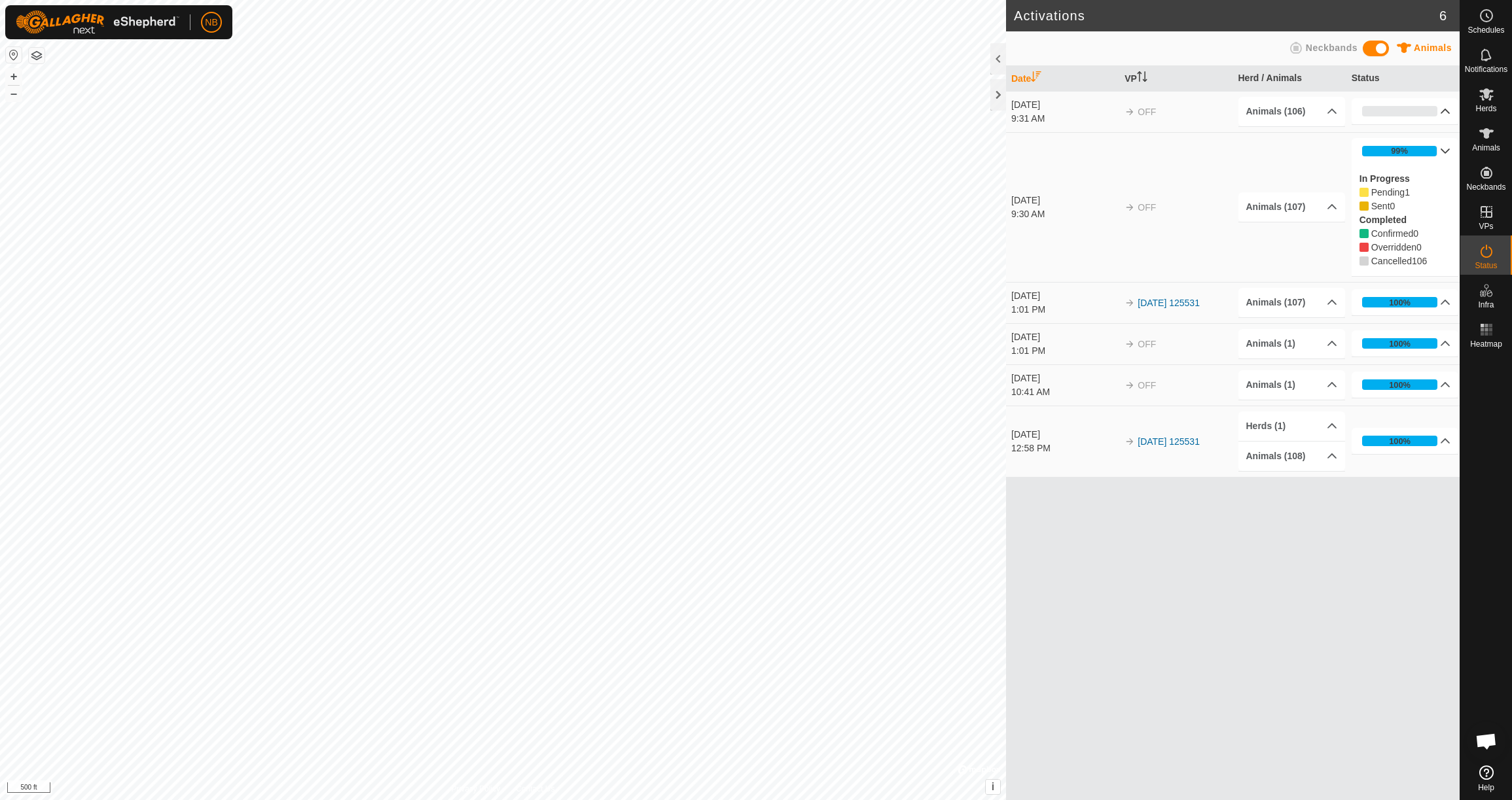
click at [1448, 104] on p-accordion-header "0%" at bounding box center [1405, 111] width 107 height 27
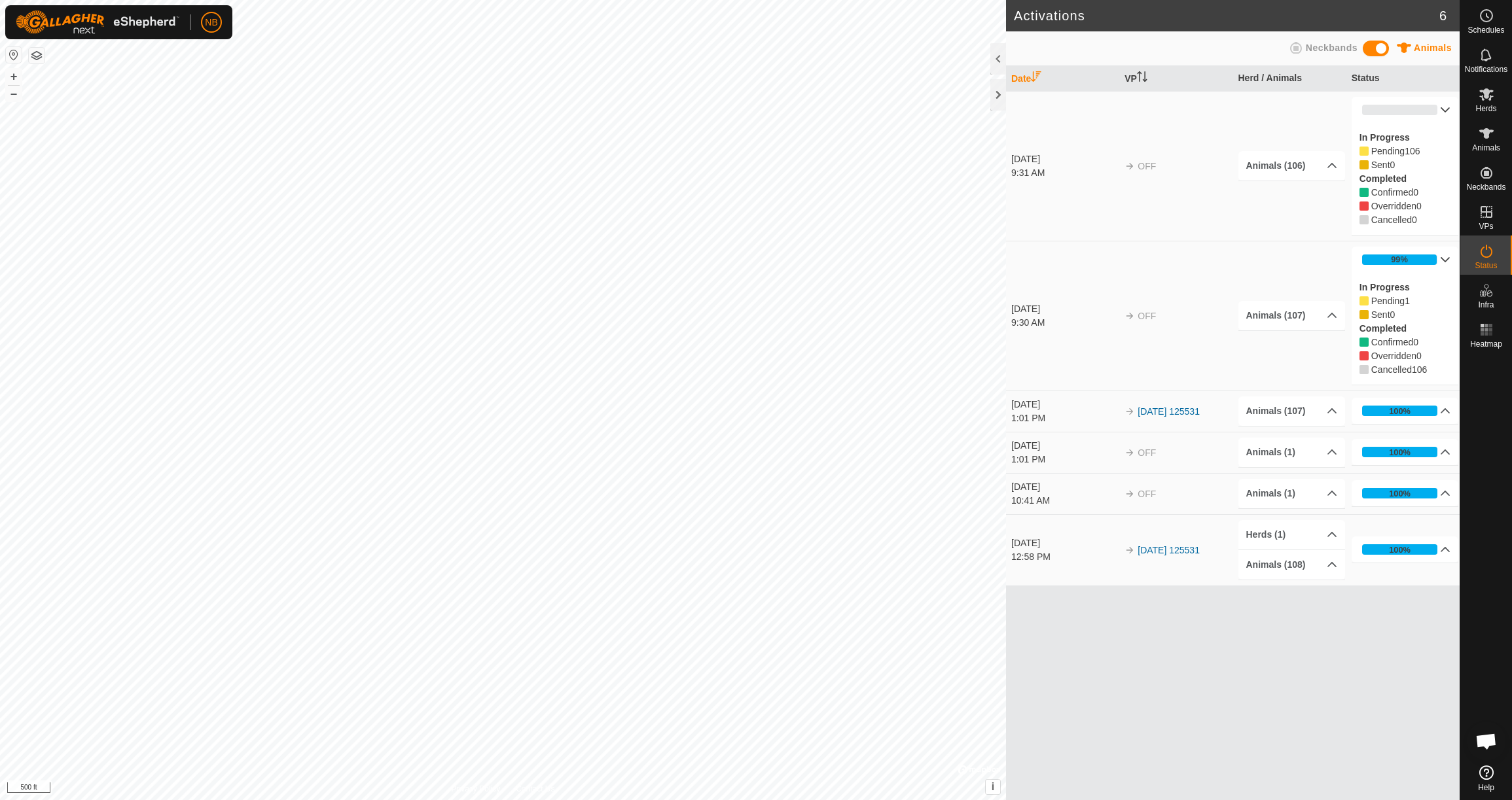
click at [1445, 257] on p-accordion-header "99%" at bounding box center [1405, 260] width 107 height 27
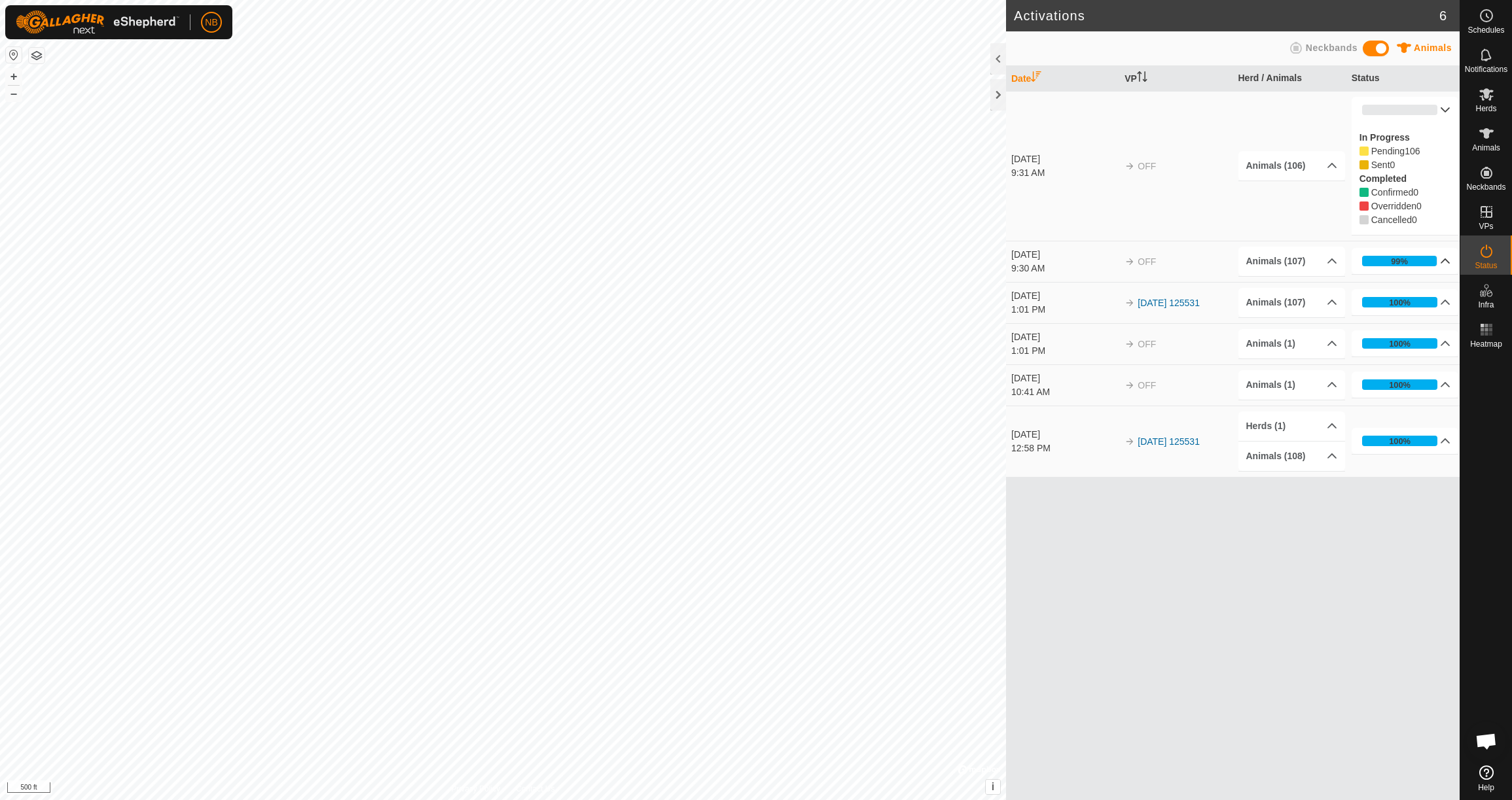
drag, startPoint x: 1147, startPoint y: 264, endPoint x: 1111, endPoint y: 259, distance: 36.3
click at [1144, 264] on span "OFF" at bounding box center [1146, 261] width 18 height 10
click at [1021, 257] on div "[DATE]" at bounding box center [1064, 255] width 107 height 13
click at [1486, 98] on icon at bounding box center [1486, 94] width 14 height 12
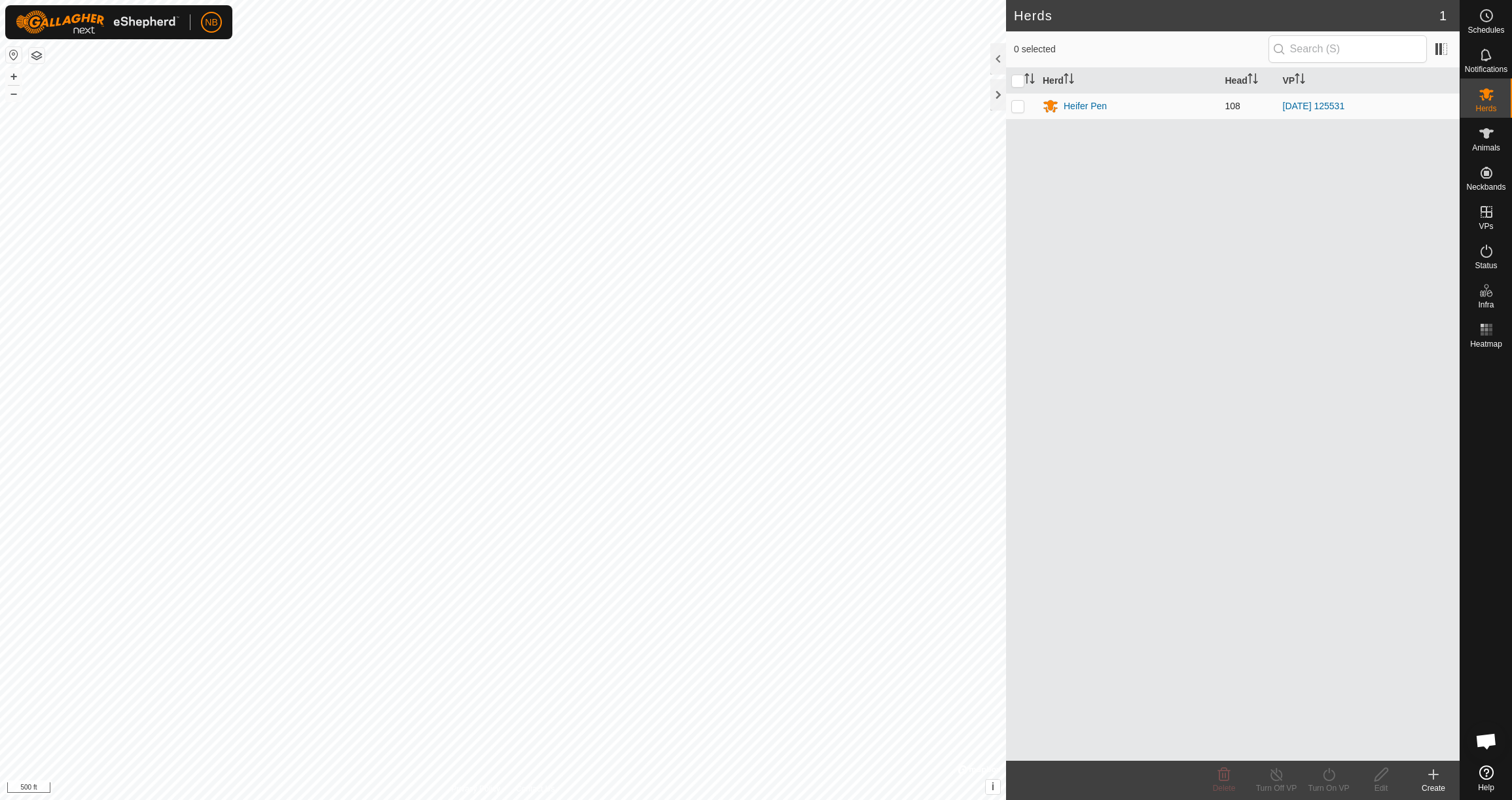
click at [1017, 103] on p-checkbox at bounding box center [1018, 105] width 13 height 10
checkbox input "true"
click at [1278, 774] on icon at bounding box center [1276, 774] width 16 height 16
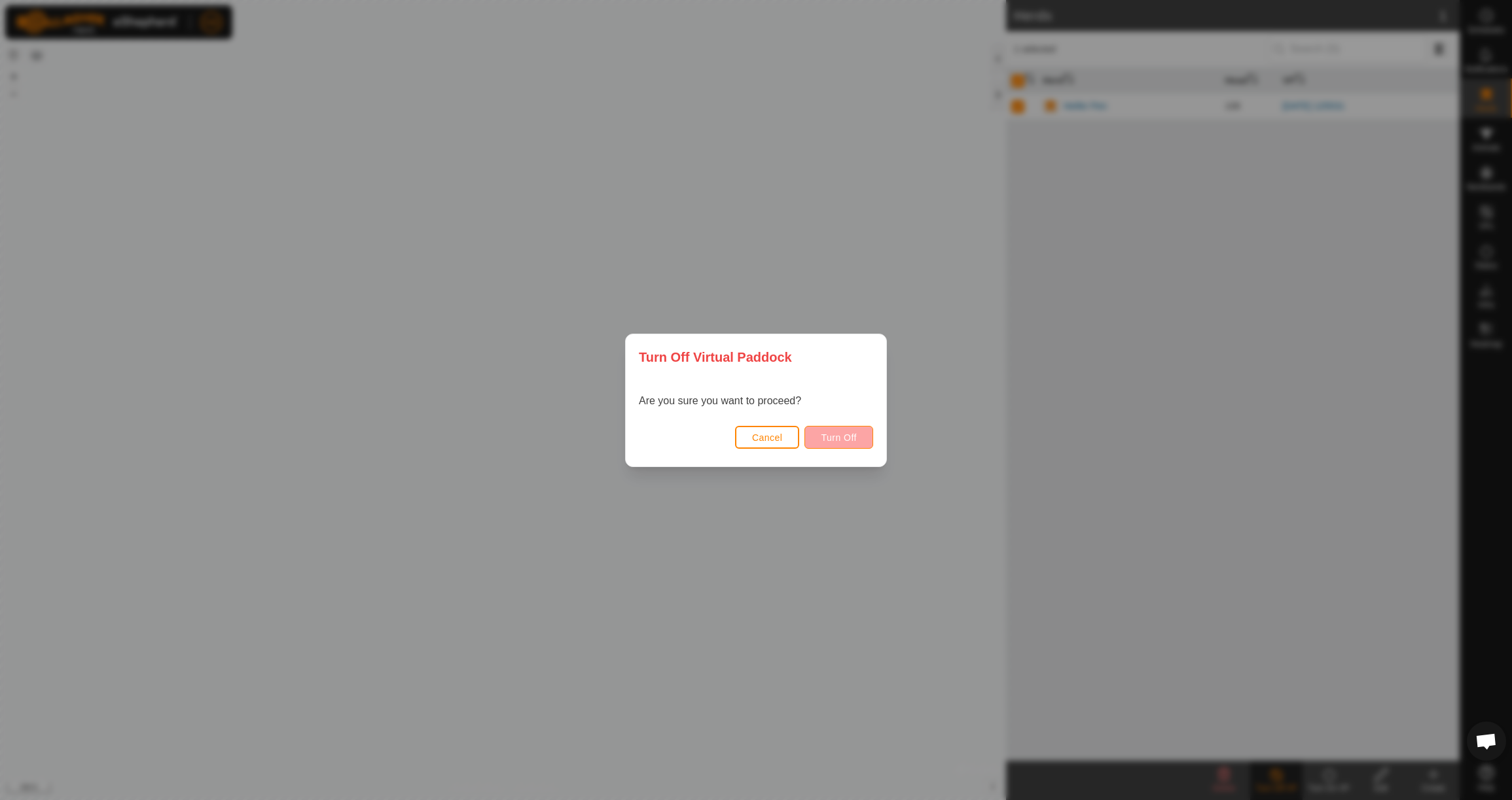
click at [836, 438] on span "Turn Off" at bounding box center [839, 437] width 36 height 10
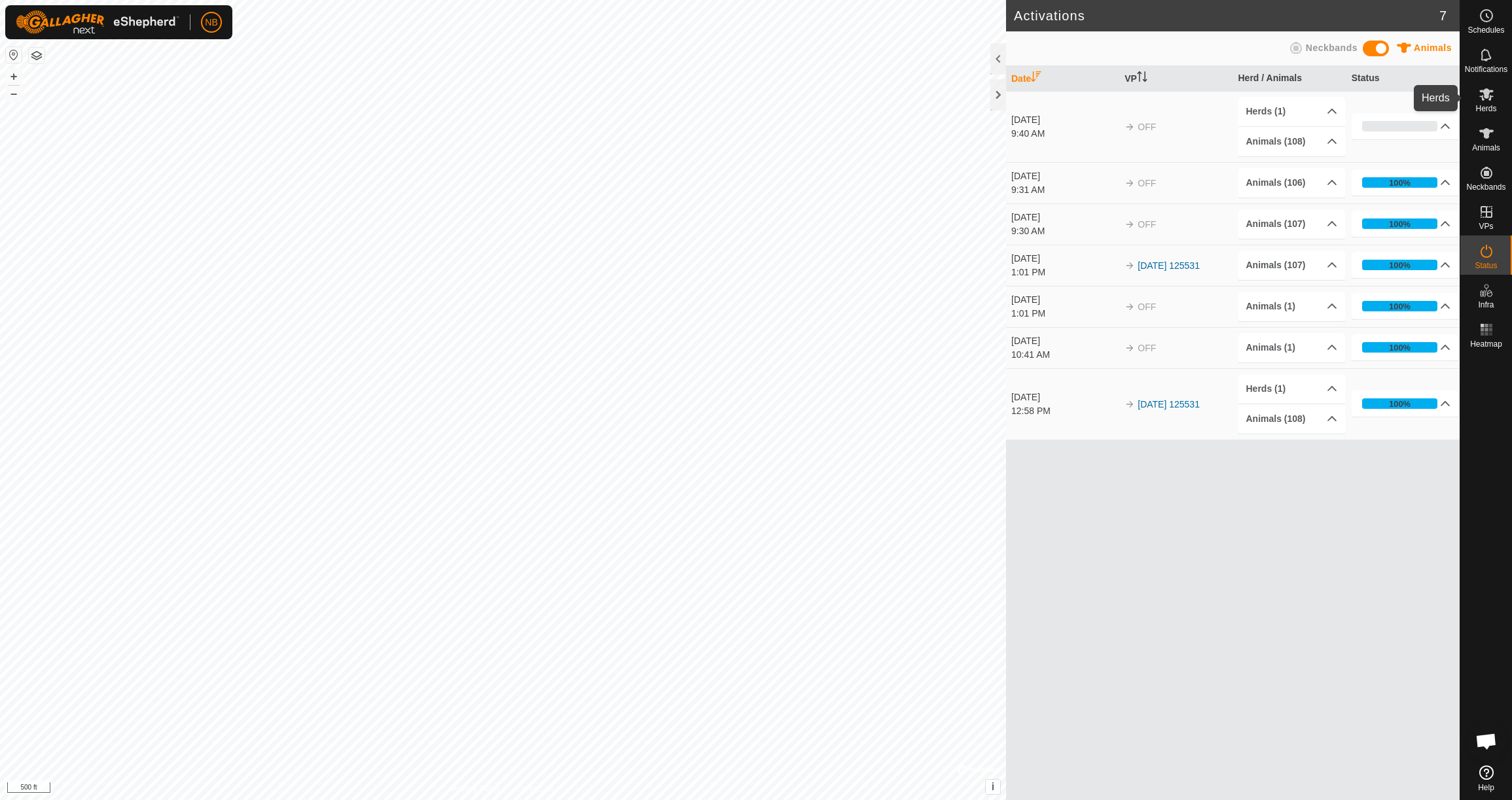
click at [1490, 89] on icon at bounding box center [1486, 94] width 16 height 16
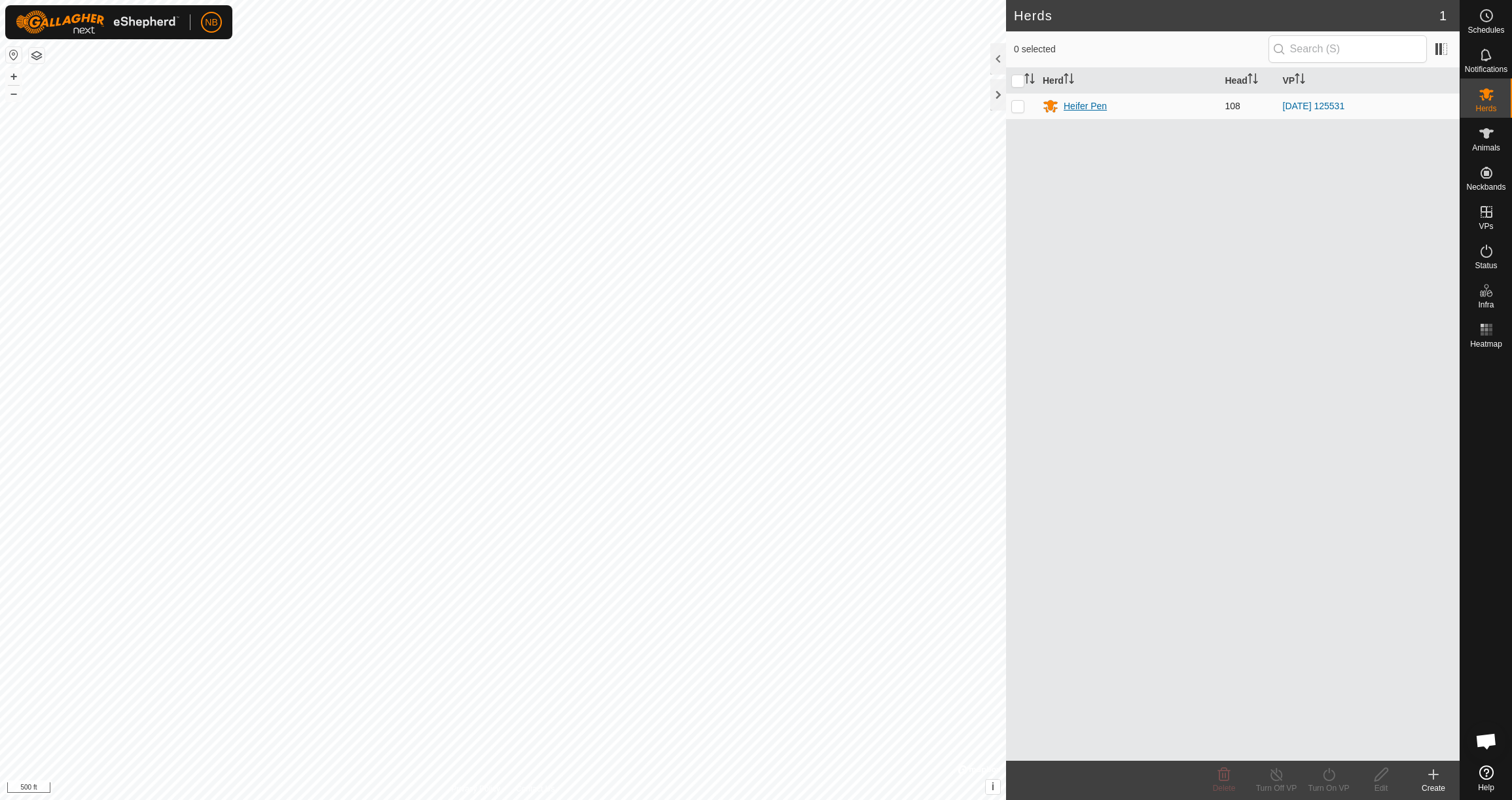
click at [1084, 110] on div "Heifer Pen" at bounding box center [1084, 106] width 43 height 13
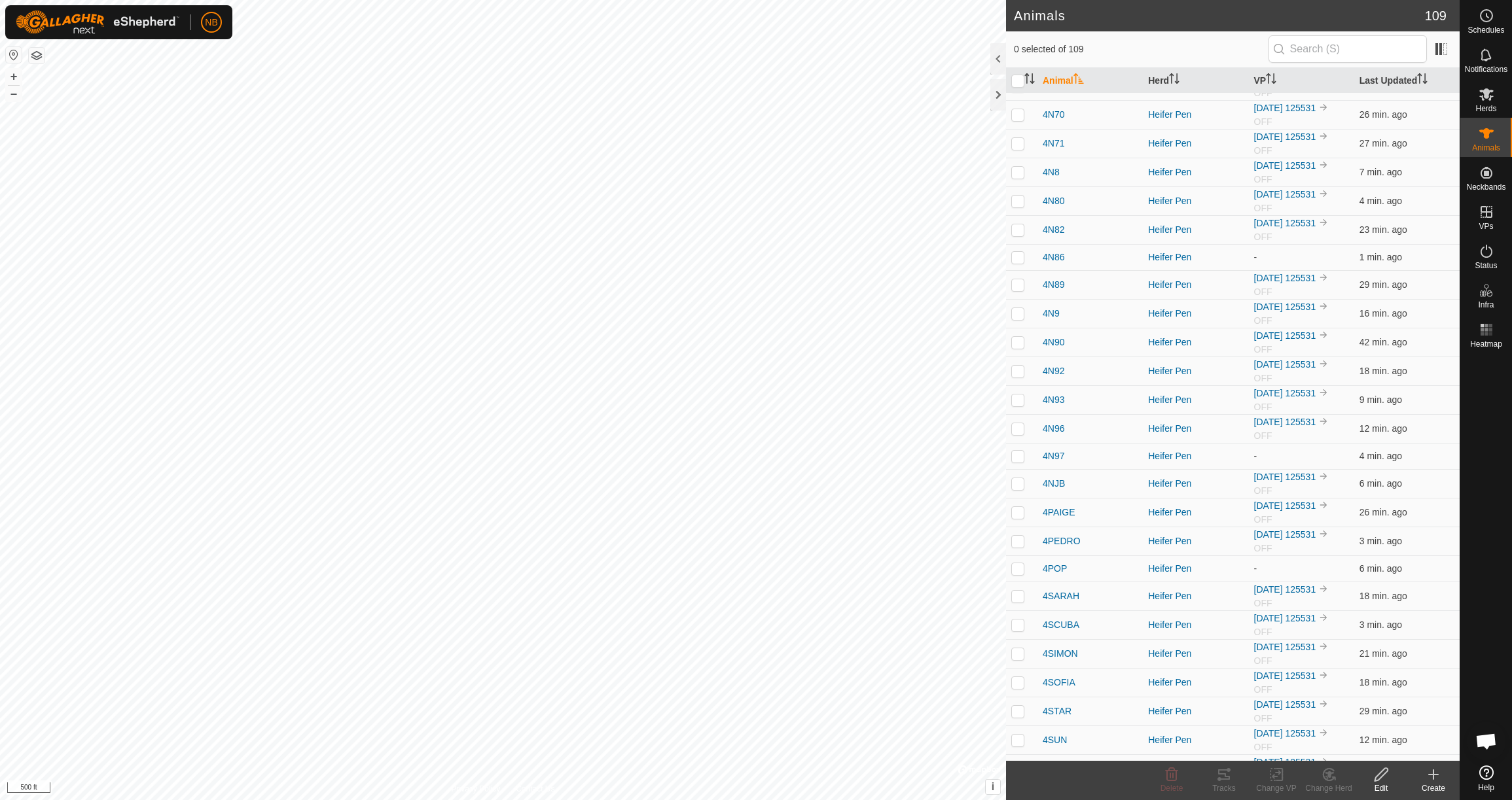
scroll to position [2230, 0]
click at [1006, 62] on div "Animals 109 0 selected of 109 Animal Herd VP Last Updated 0CROSBY Heifer Pen 20…" at bounding box center [1233, 400] width 453 height 800
click at [998, 65] on div at bounding box center [998, 58] width 16 height 31
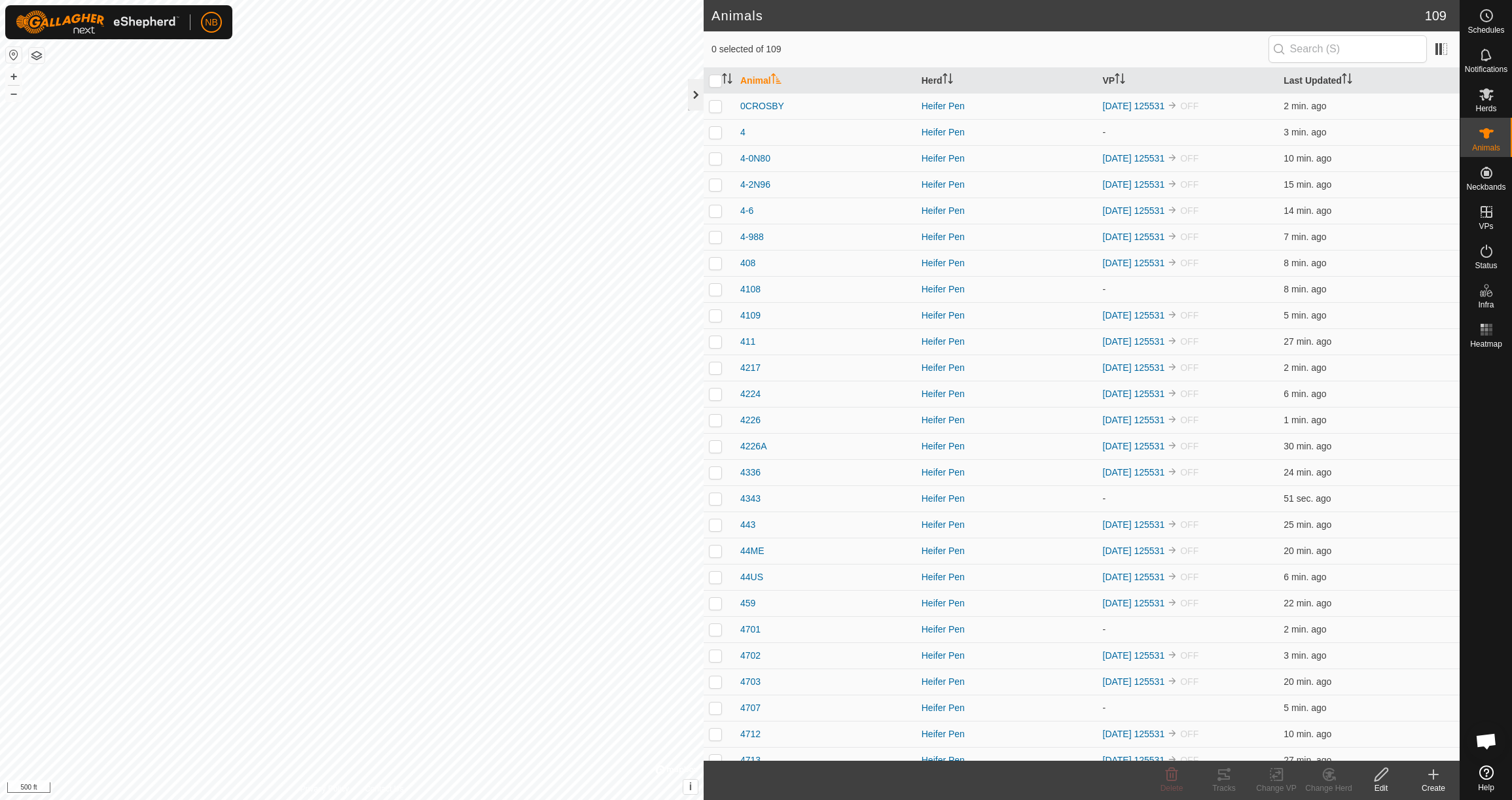
scroll to position [0, 0]
click at [699, 98] on div at bounding box center [696, 94] width 16 height 31
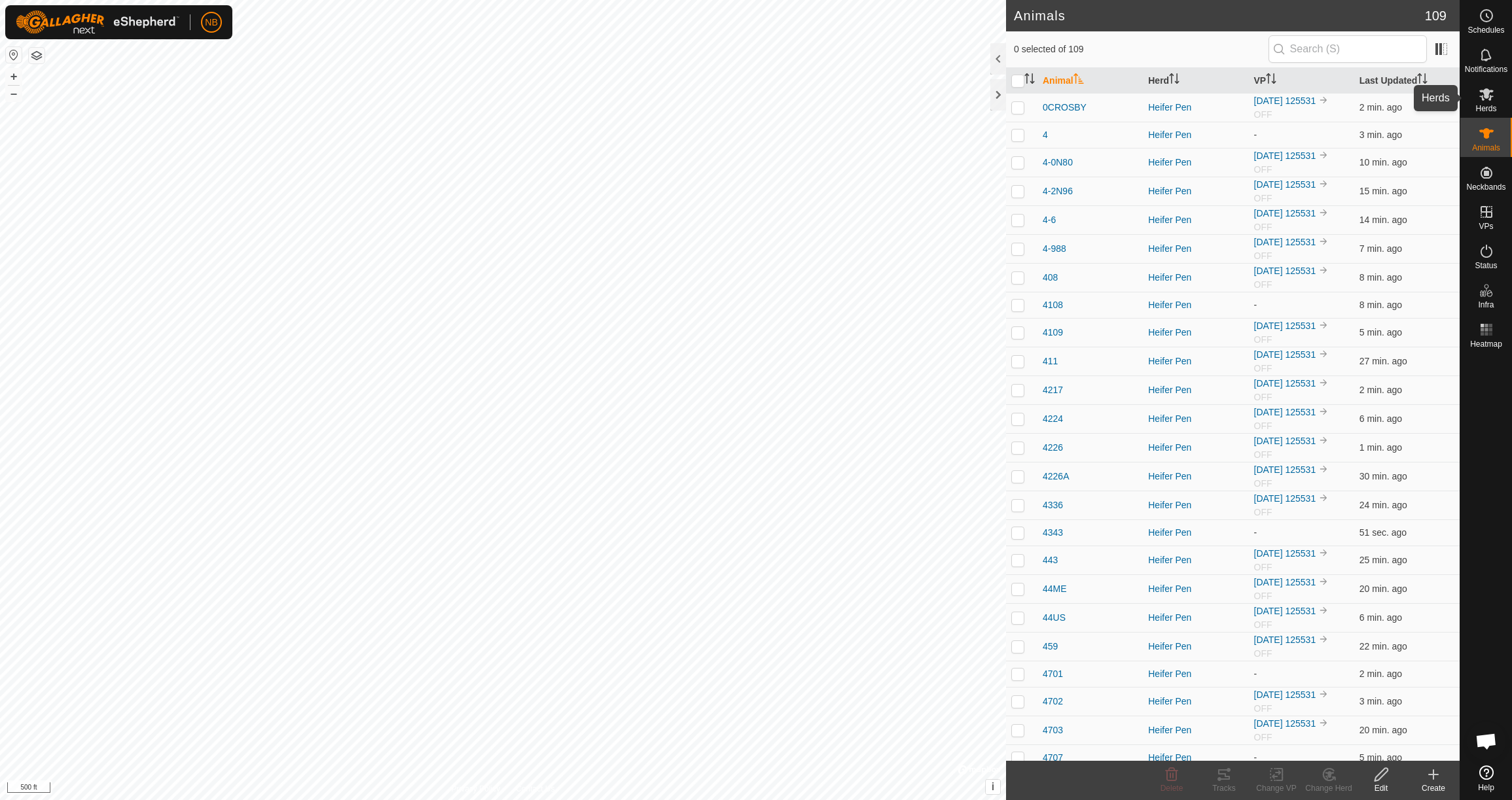
click at [1485, 98] on icon at bounding box center [1486, 94] width 14 height 12
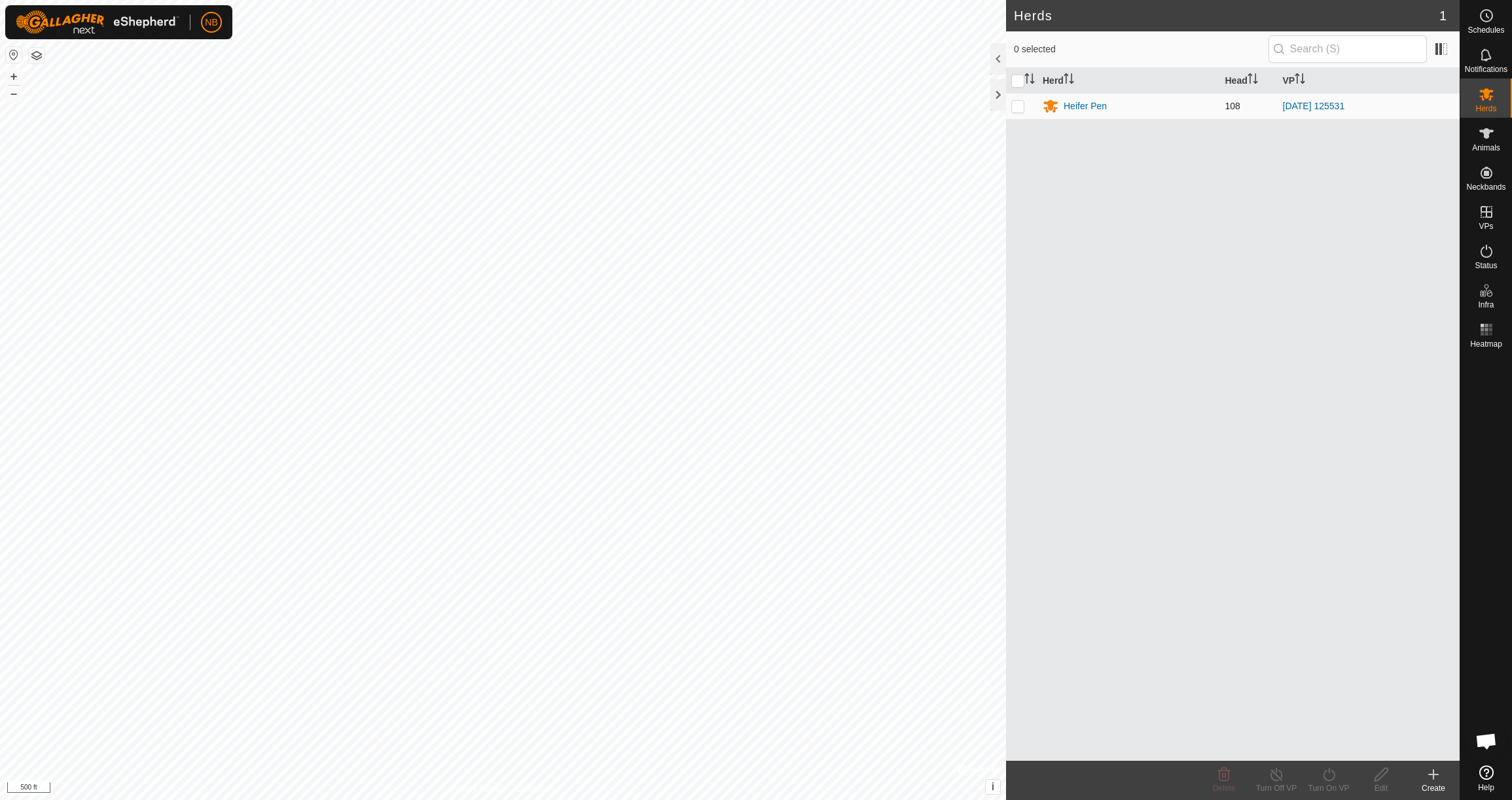
click at [1019, 105] on p-checkbox at bounding box center [1018, 105] width 13 height 10
checkbox input "true"
click at [1332, 106] on link "[DATE] 125531" at bounding box center [1313, 105] width 62 height 10
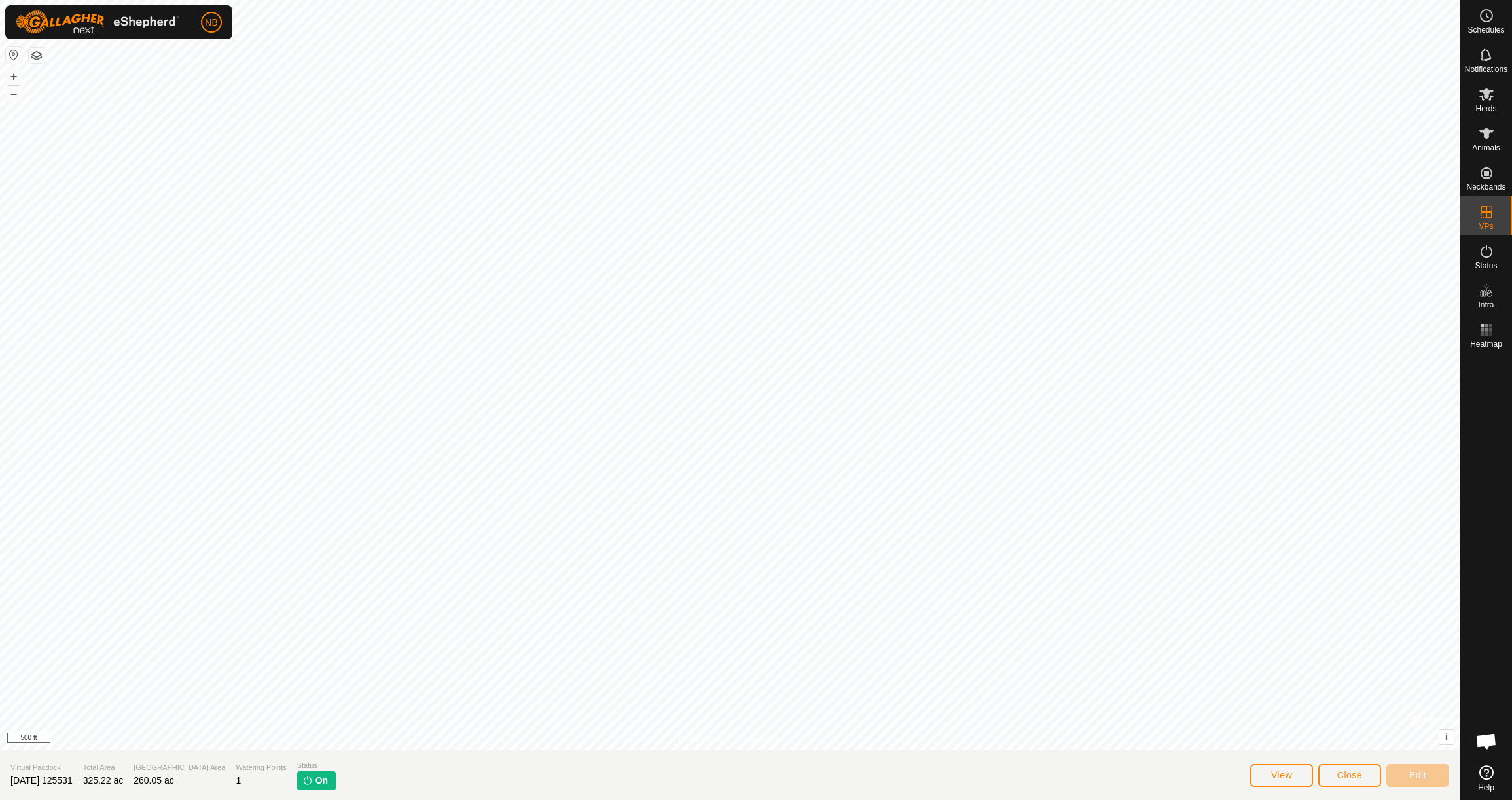
click at [1347, 777] on span "Close" at bounding box center [1349, 775] width 25 height 10
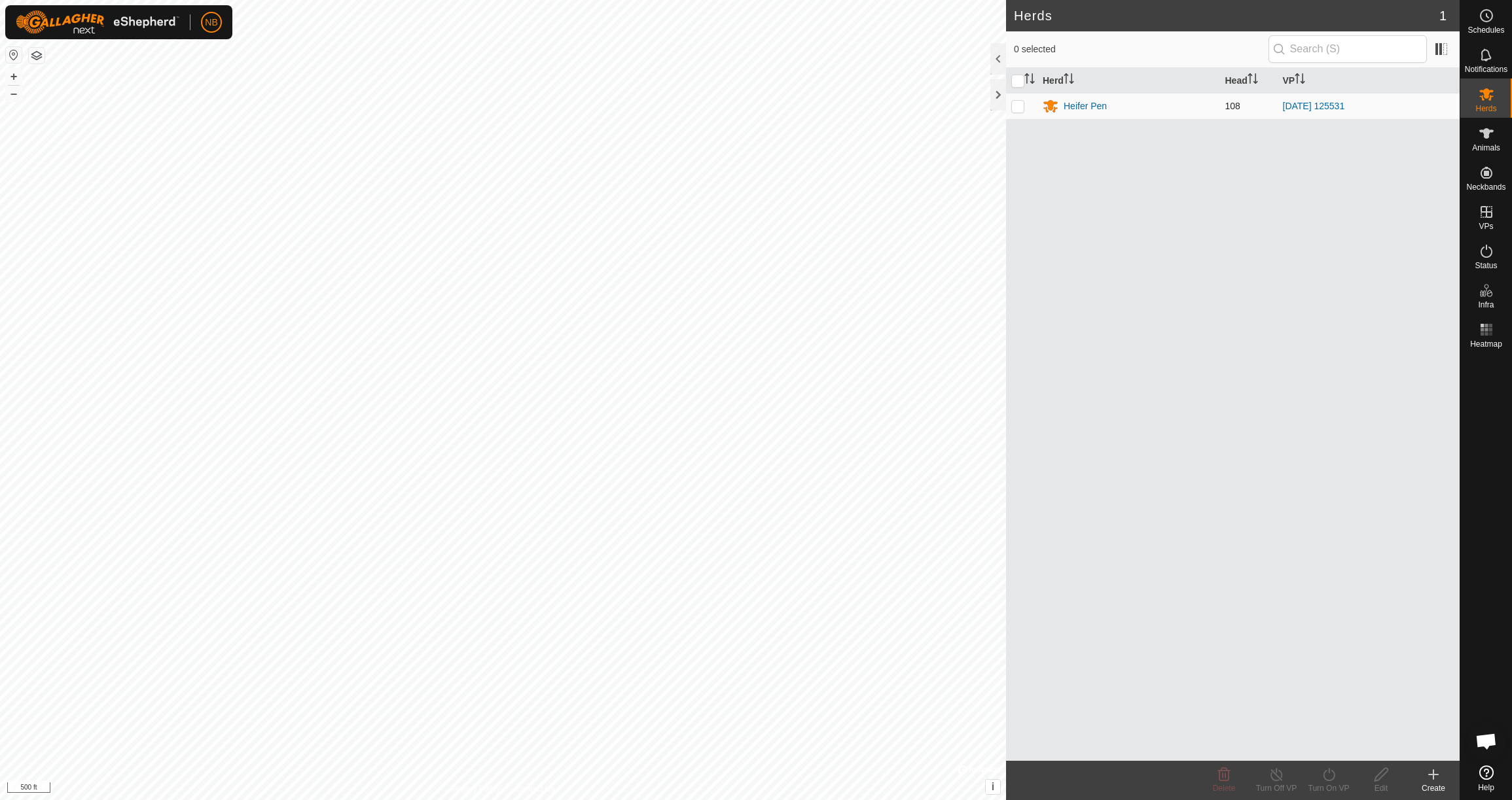
click at [1015, 105] on p-checkbox at bounding box center [1018, 105] width 13 height 10
checkbox input "true"
click at [1330, 777] on icon at bounding box center [1329, 774] width 16 height 16
click at [1334, 748] on link "Now" at bounding box center [1368, 746] width 129 height 27
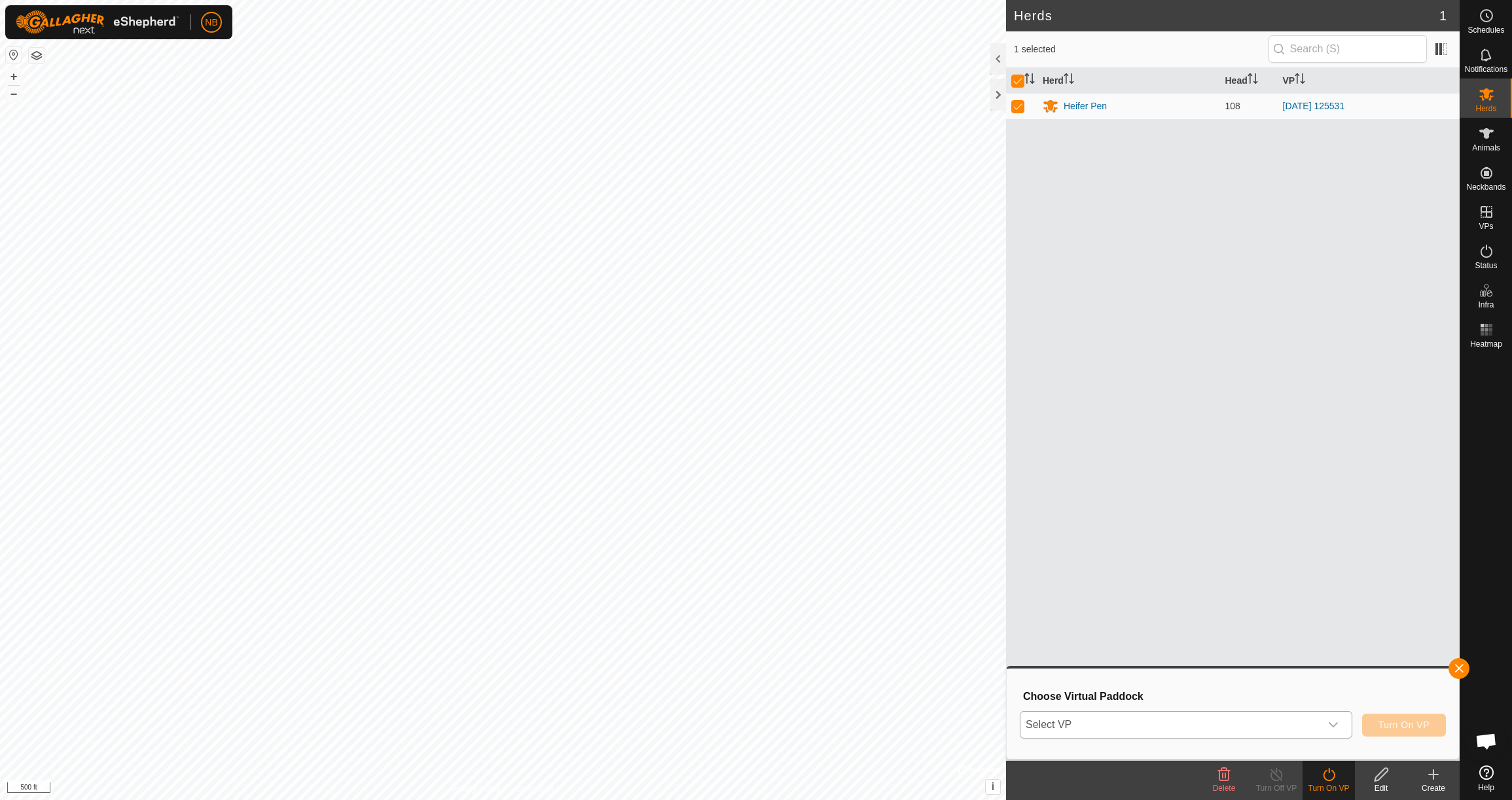
click at [1332, 724] on icon "dropdown trigger" at bounding box center [1333, 725] width 10 height 10
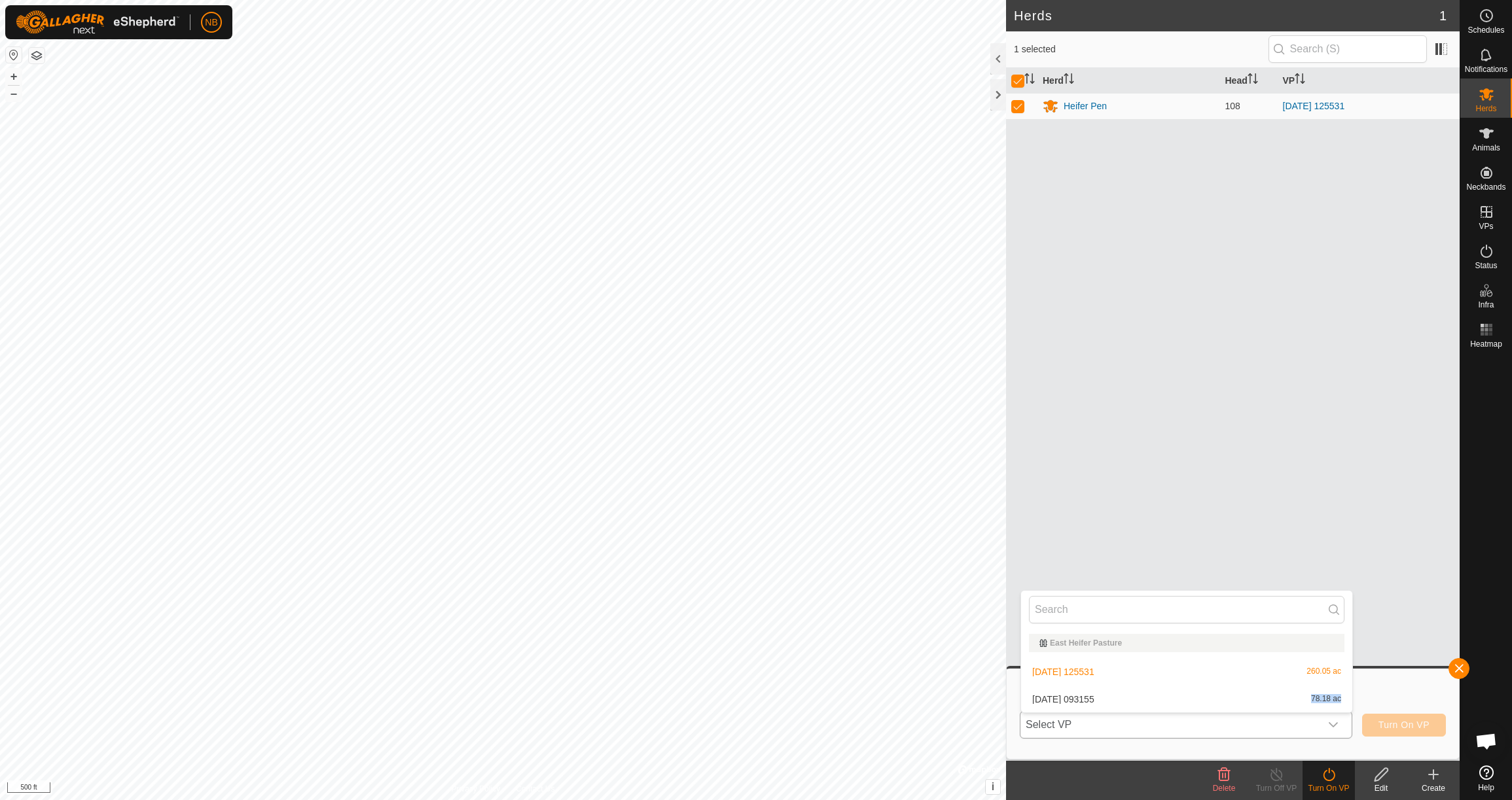
click at [1091, 701] on li "[DATE] 093155 78.18 ac" at bounding box center [1187, 700] width 332 height 27
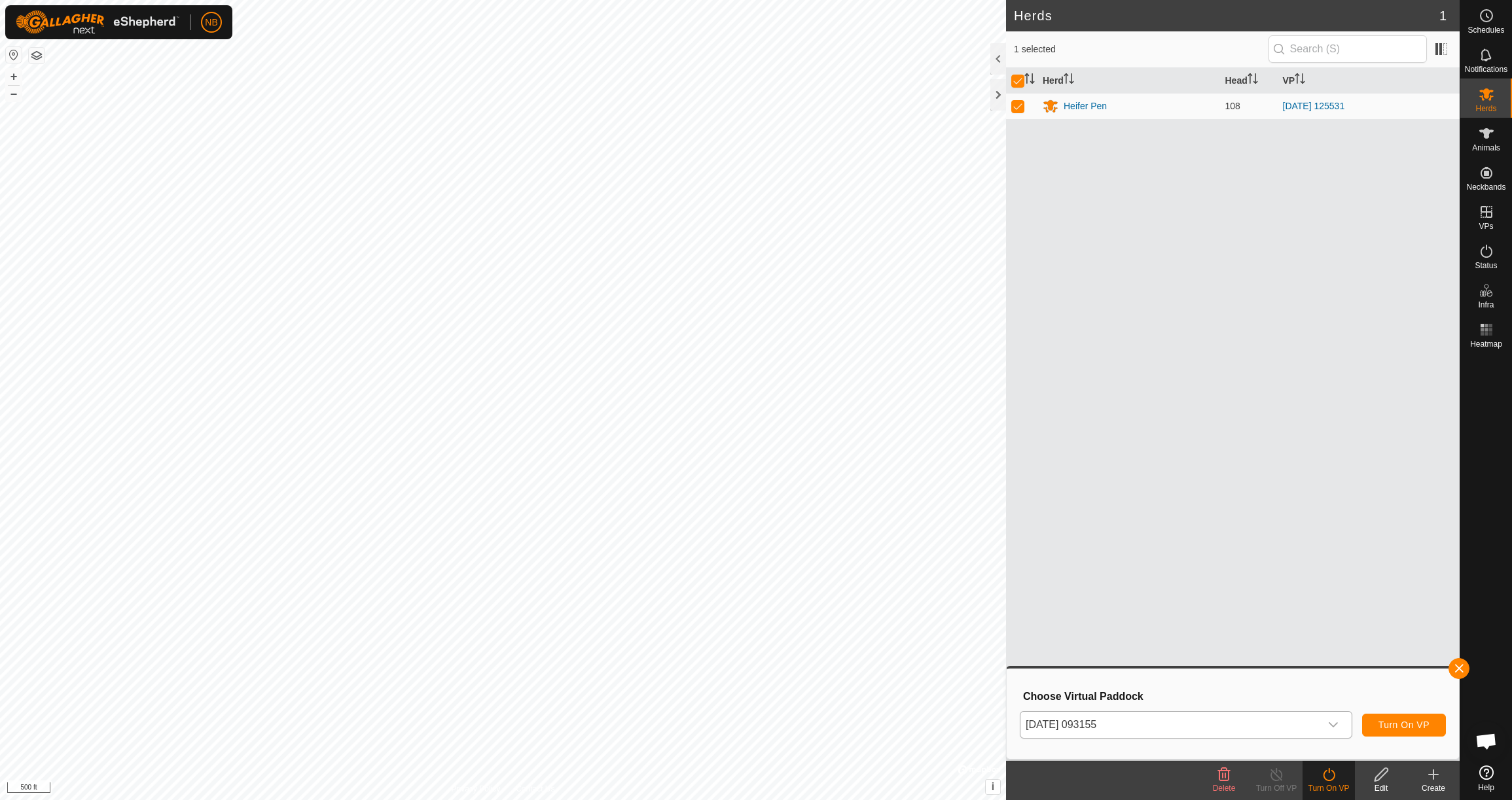
click at [1407, 729] on span "Turn On VP" at bounding box center [1405, 725] width 51 height 10
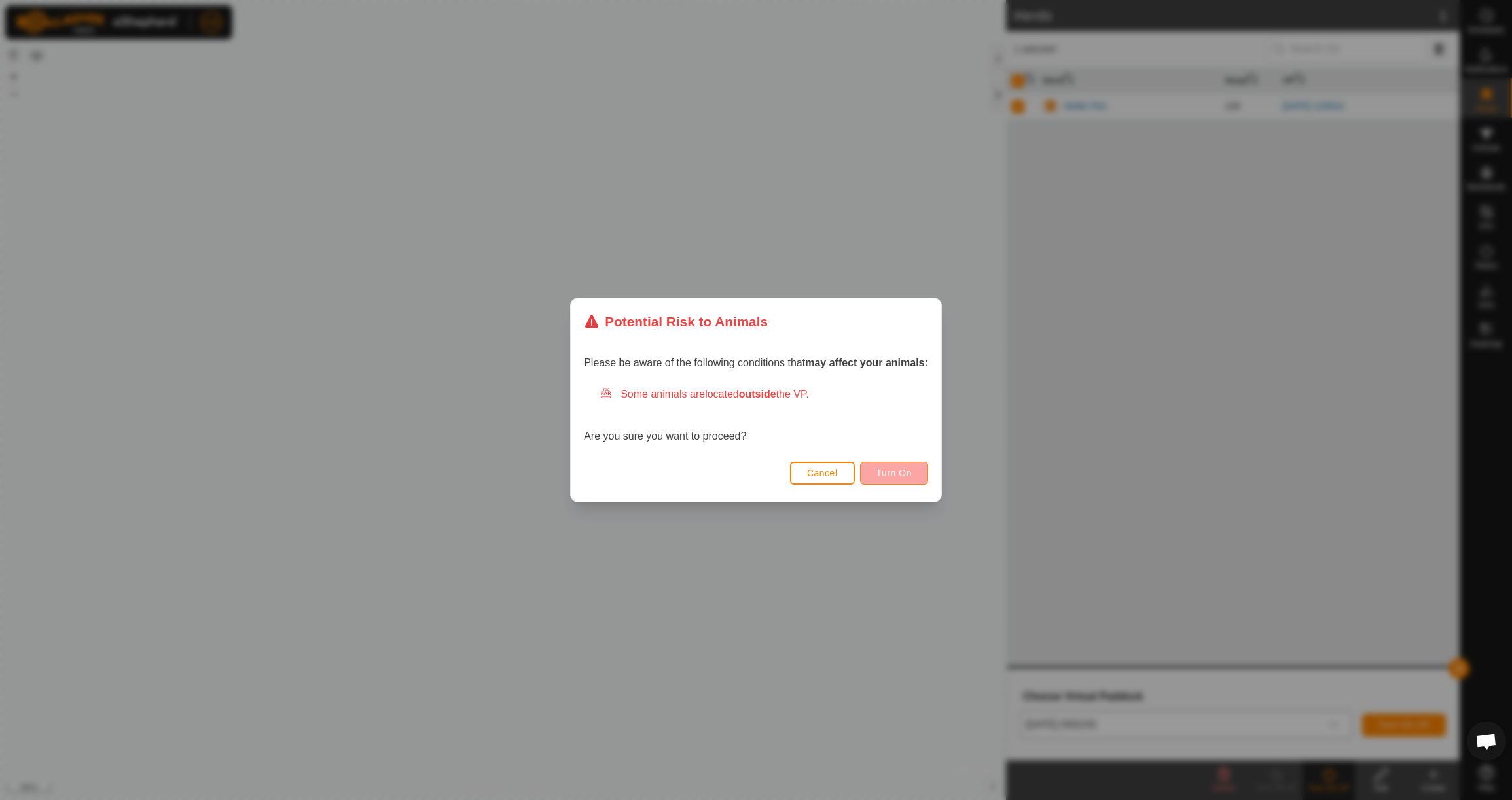
click at [899, 468] on span "Turn On" at bounding box center [893, 473] width 35 height 10
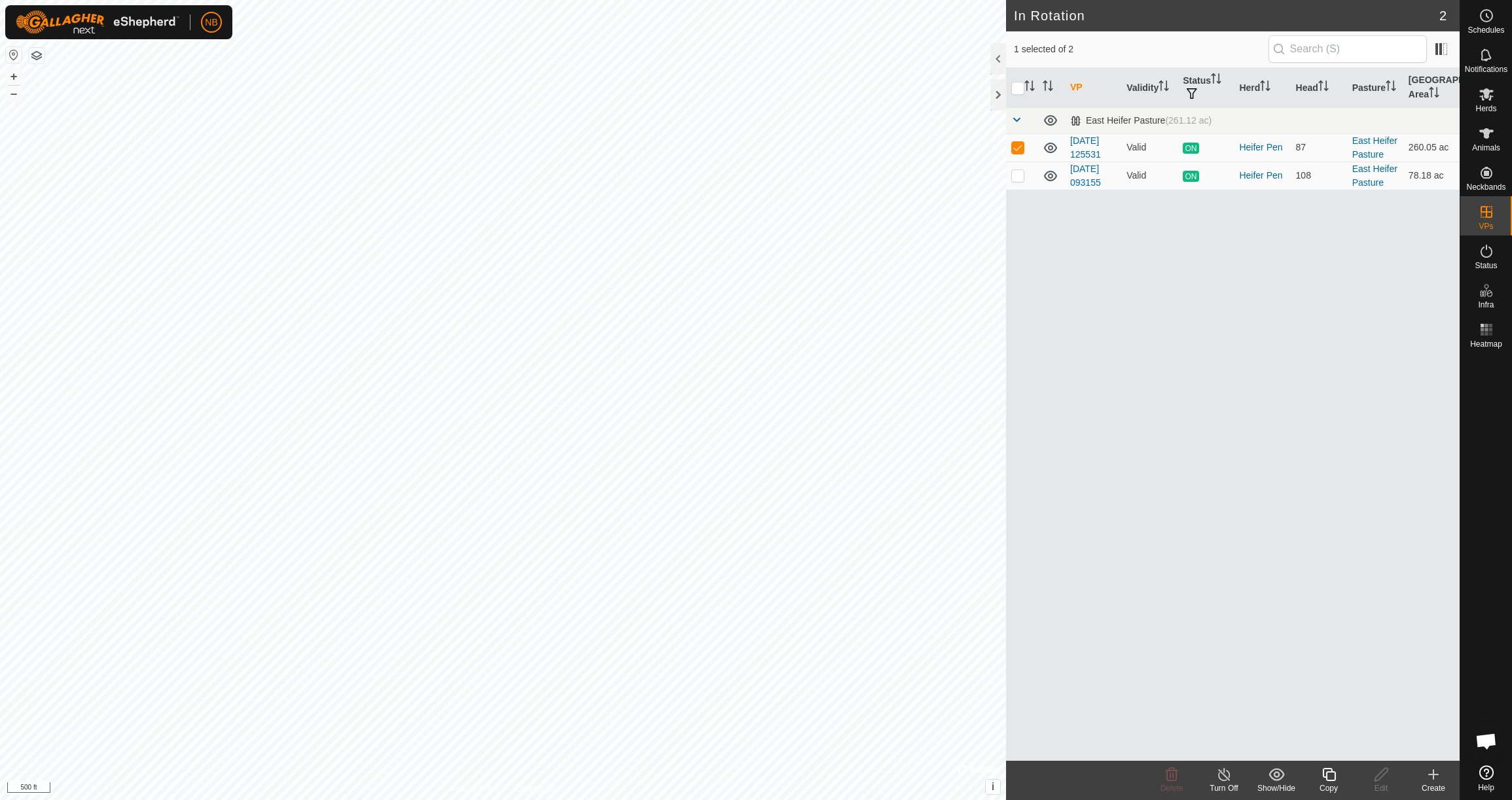
click at [1232, 773] on icon at bounding box center [1224, 774] width 16 height 16
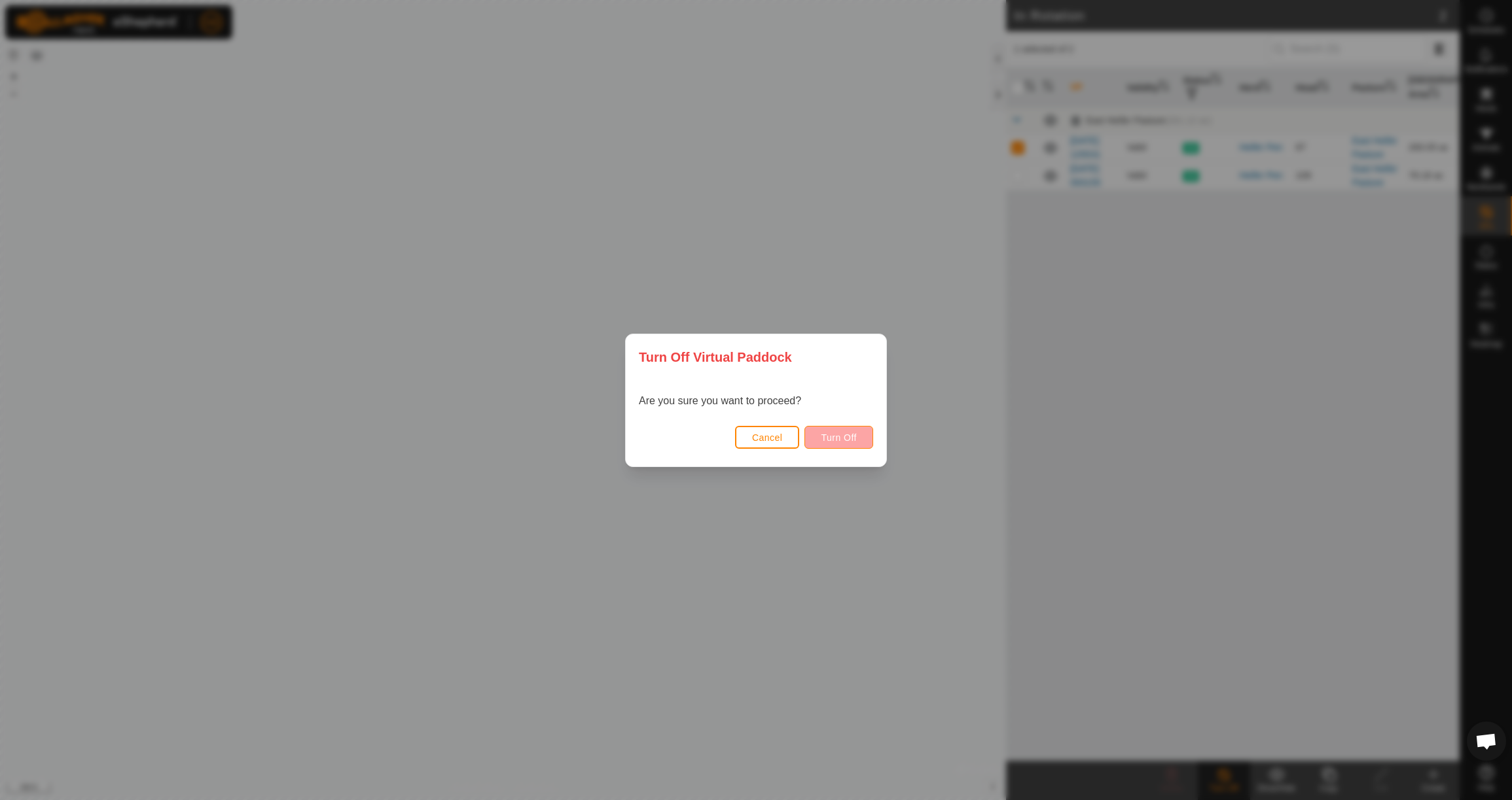
click at [849, 441] on span "Turn Off" at bounding box center [839, 437] width 36 height 10
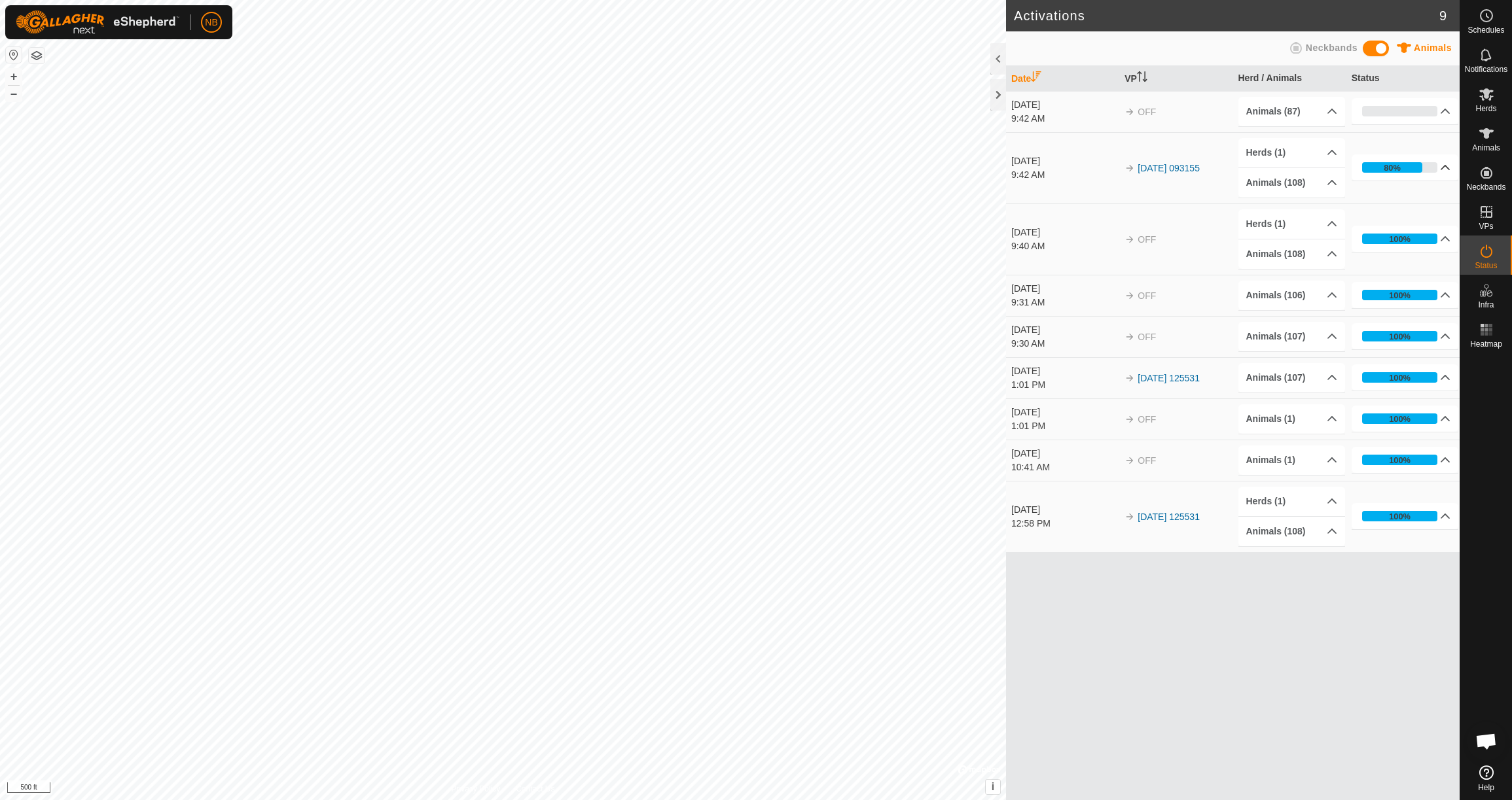
click at [1445, 170] on p-accordion-header "80%" at bounding box center [1405, 168] width 107 height 27
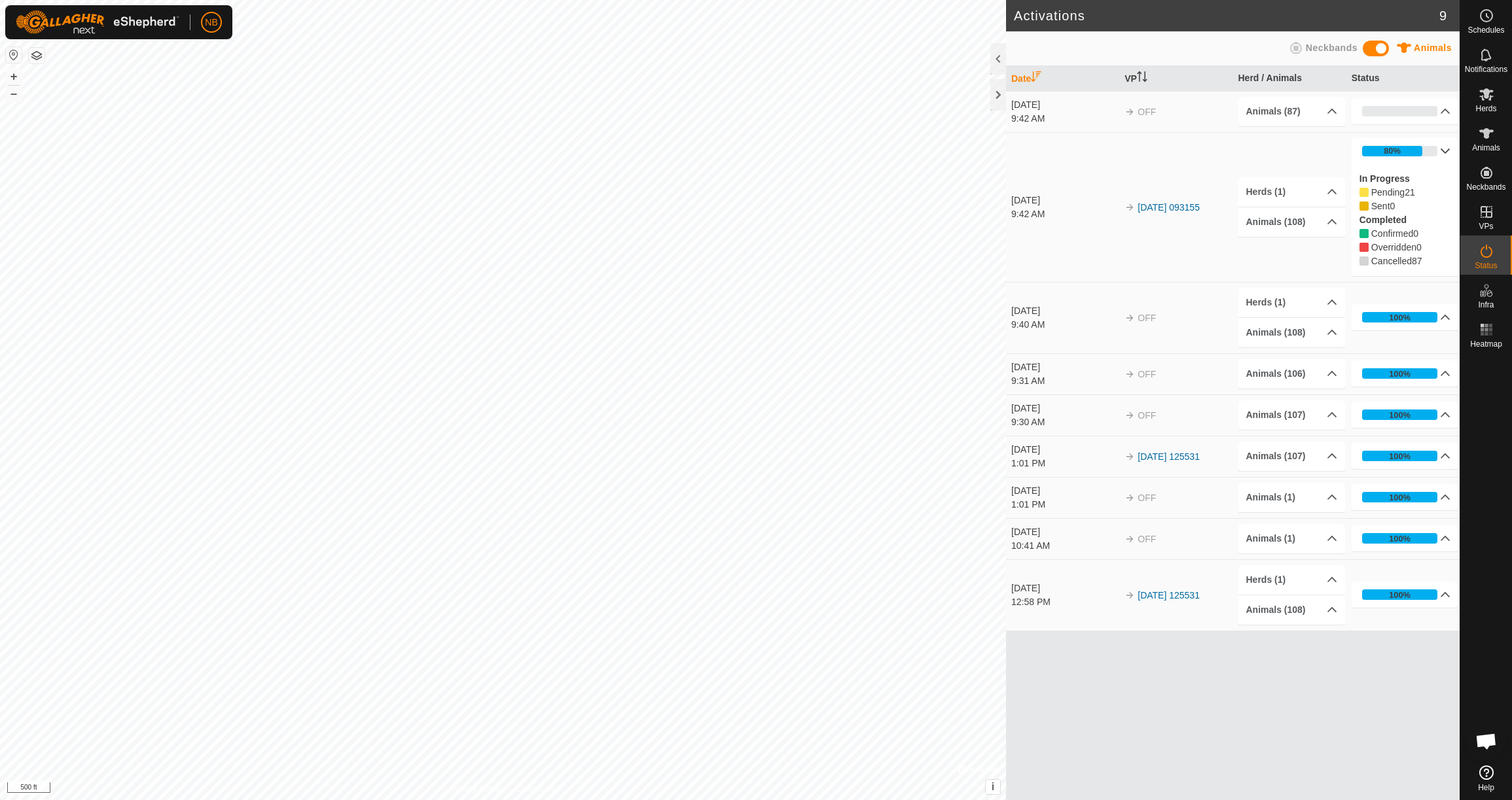
click at [1446, 150] on p-accordion-header "80%" at bounding box center [1405, 151] width 107 height 27
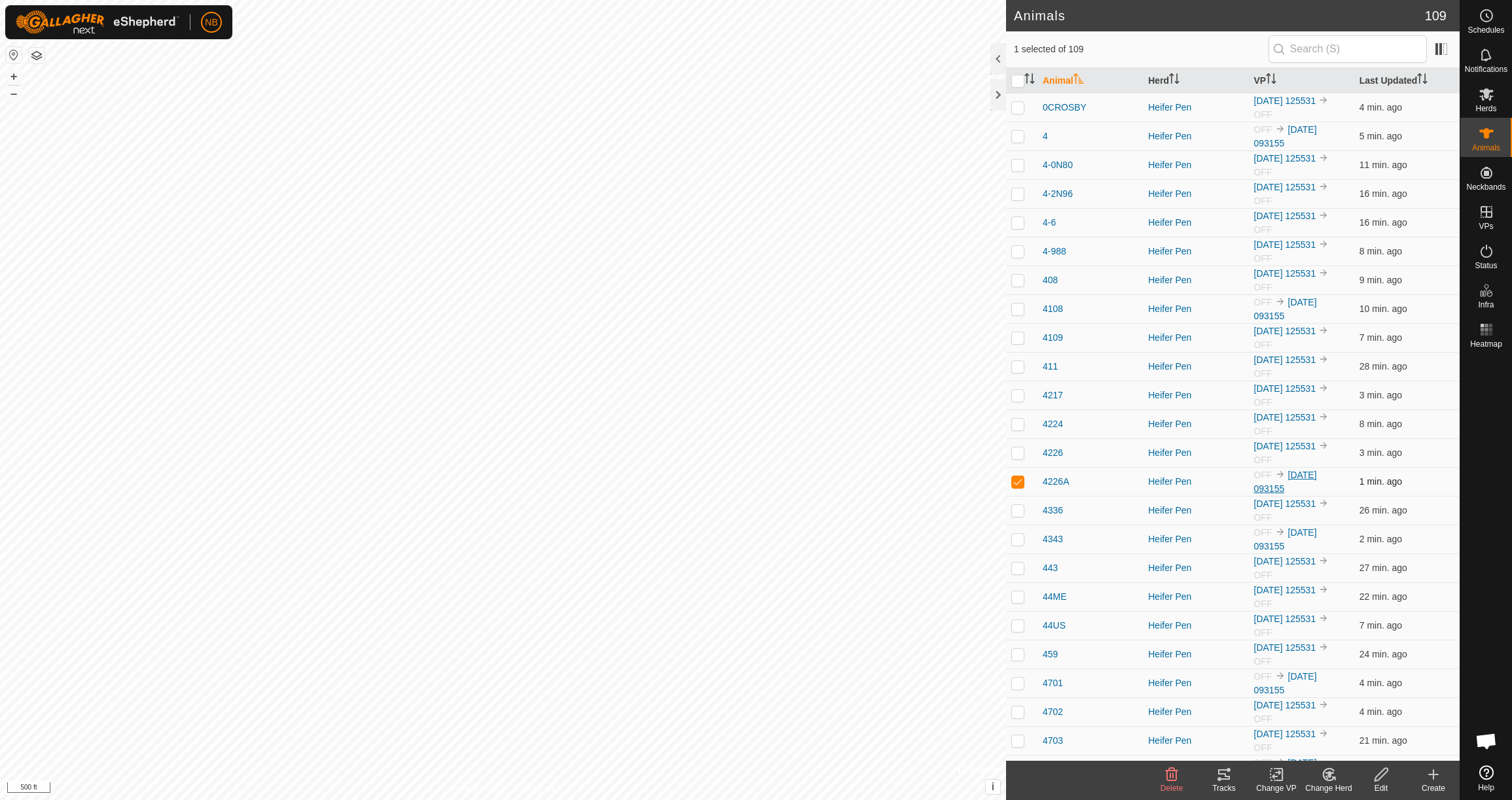
click at [1297, 475] on link "[DATE] 093155" at bounding box center [1286, 482] width 63 height 24
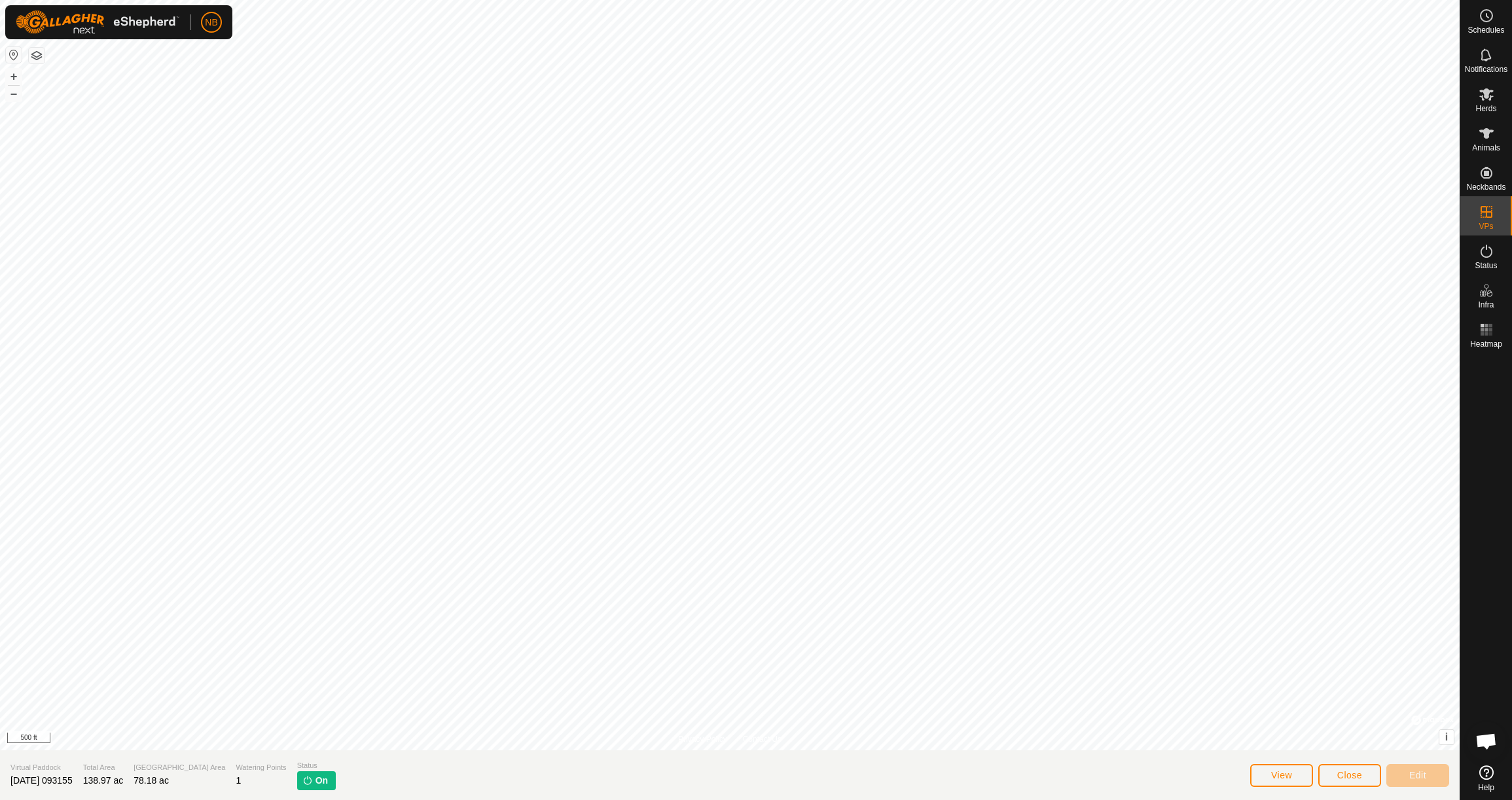
click at [1274, 771] on span "View" at bounding box center [1282, 775] width 21 height 10
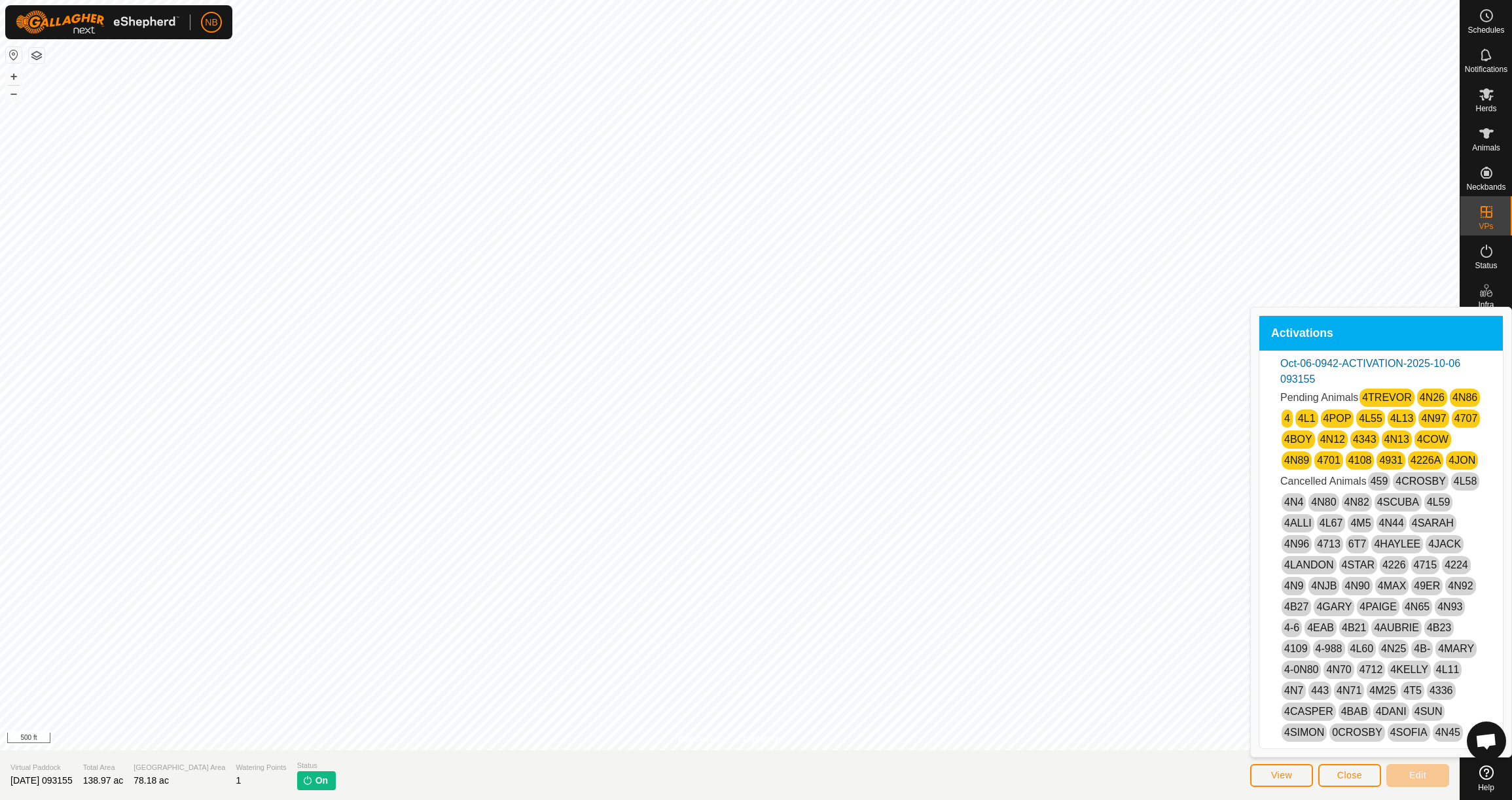
click at [1382, 398] on link "4TREVOR" at bounding box center [1387, 398] width 49 height 11
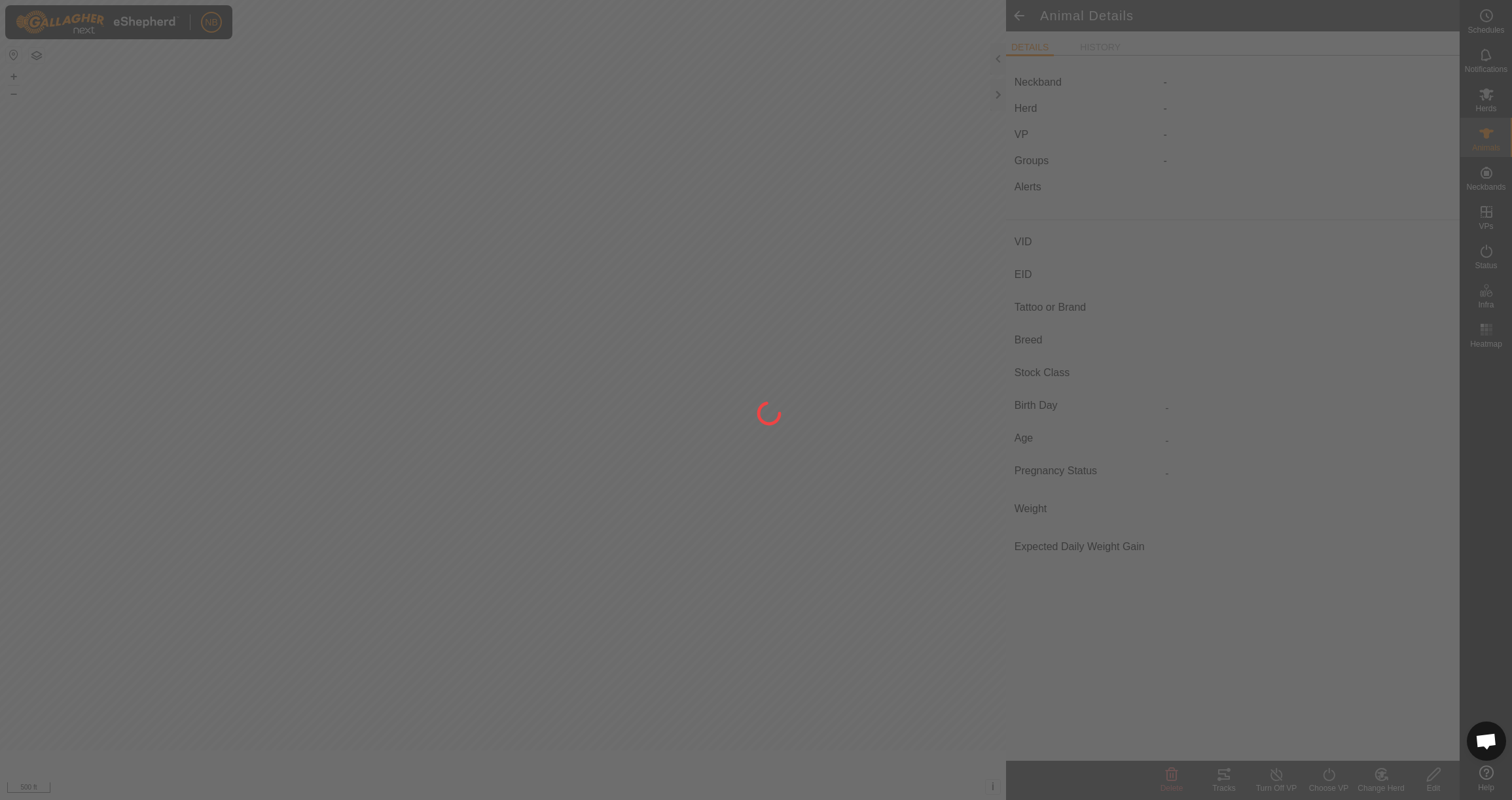
type input "4TREVOR"
type input "-"
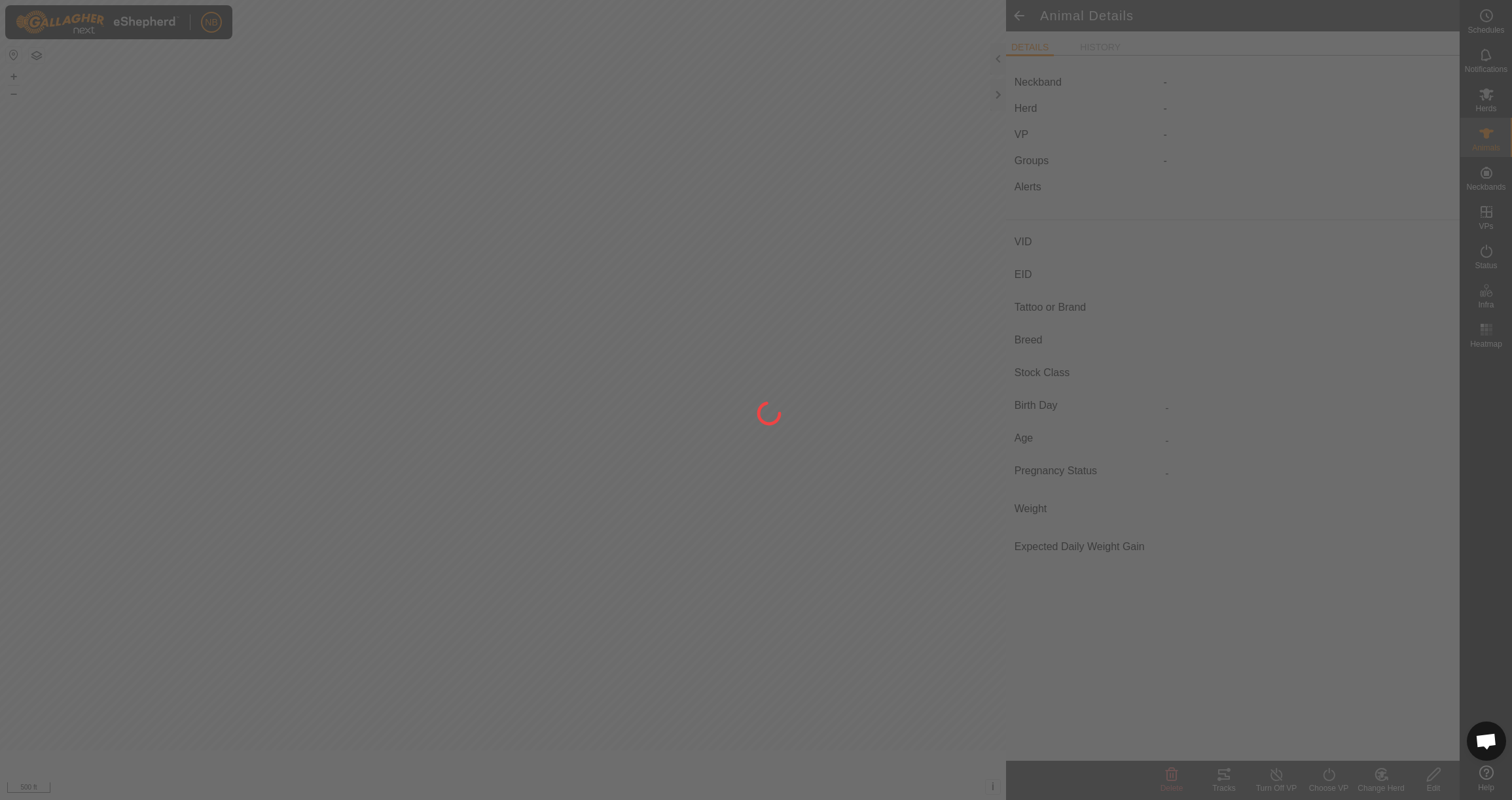
type input "715 kg"
type input "-"
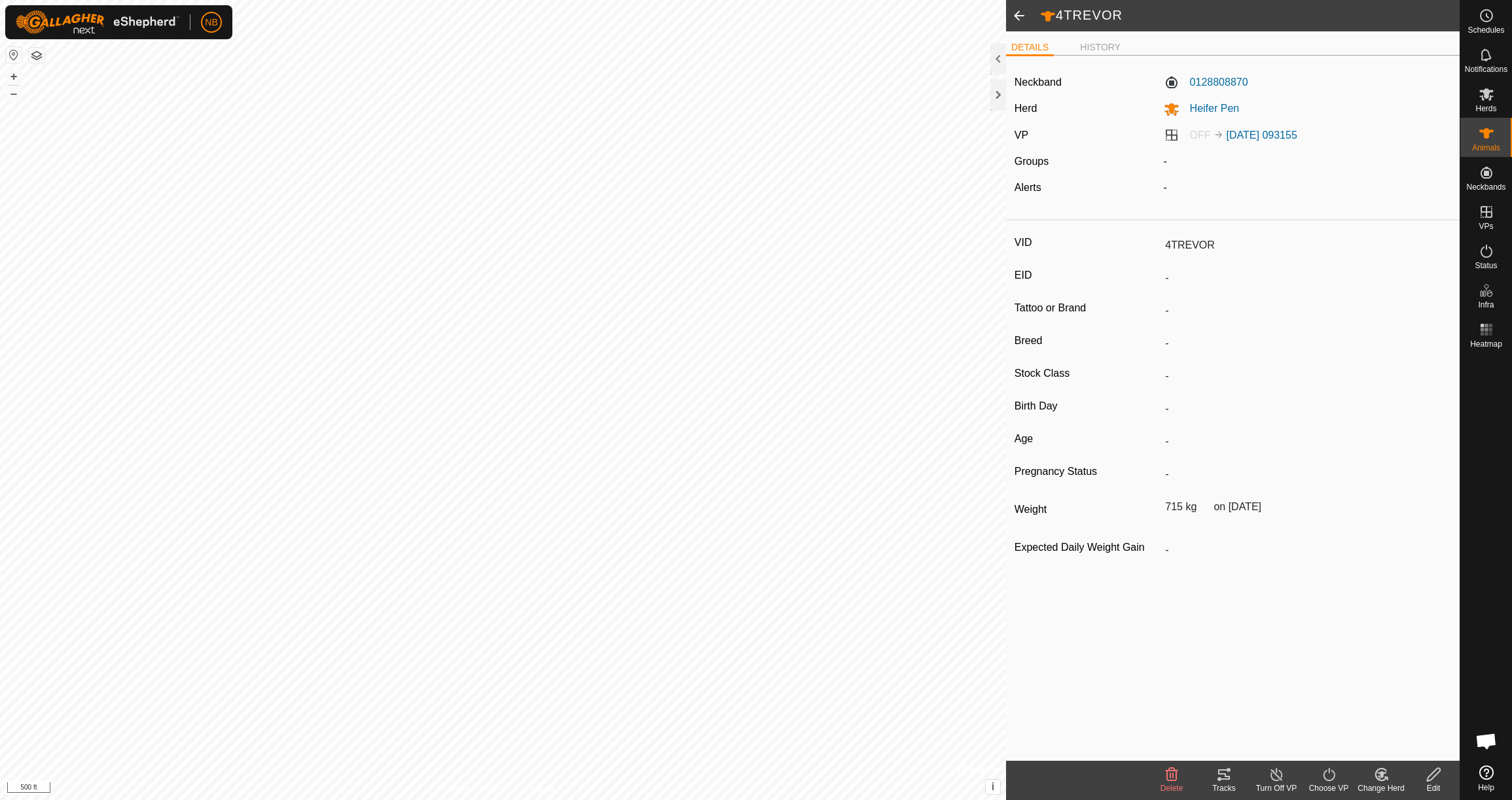
click at [997, 67] on div at bounding box center [998, 58] width 16 height 31
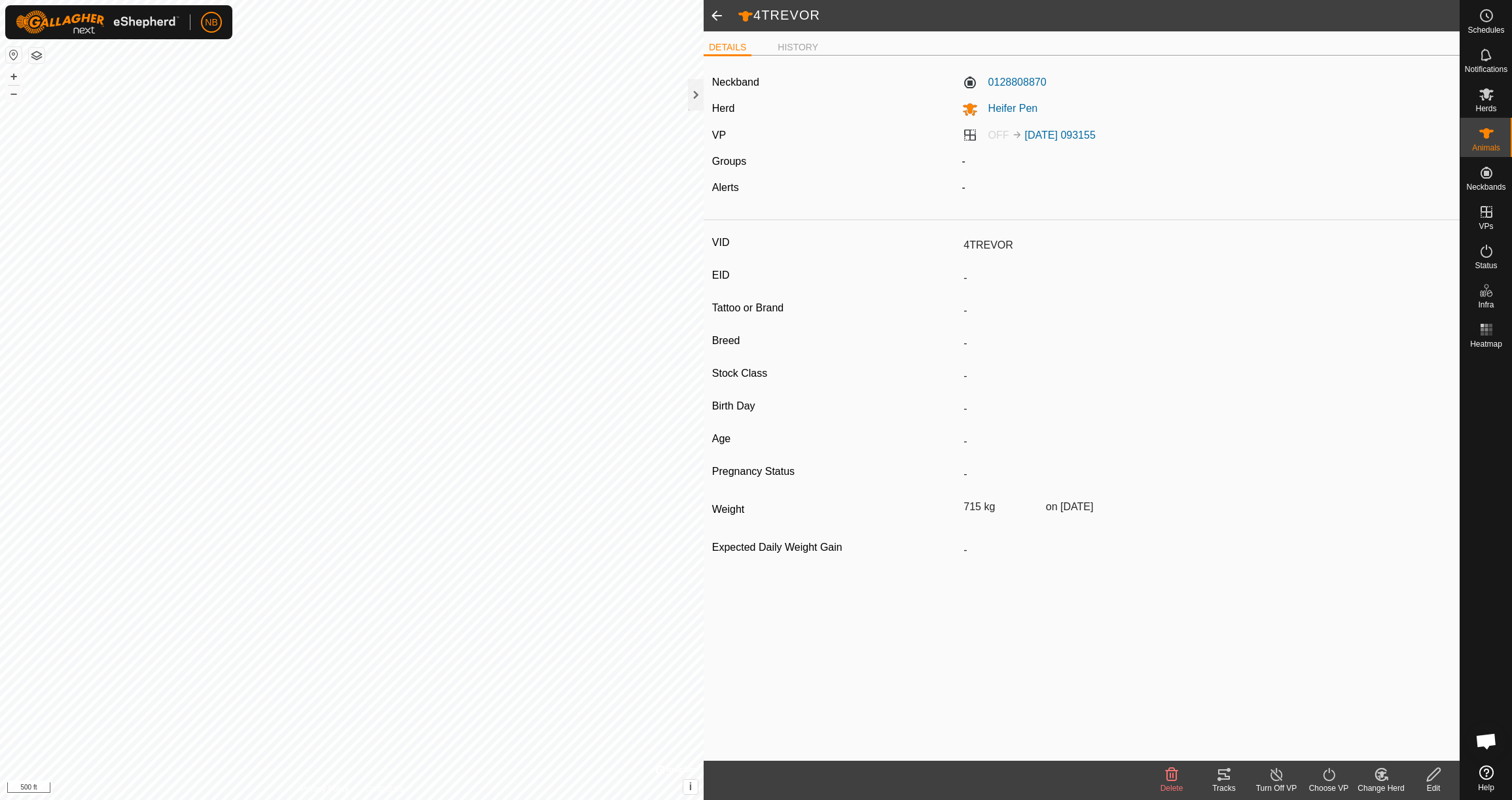
click at [714, 16] on span at bounding box center [717, 15] width 27 height 31
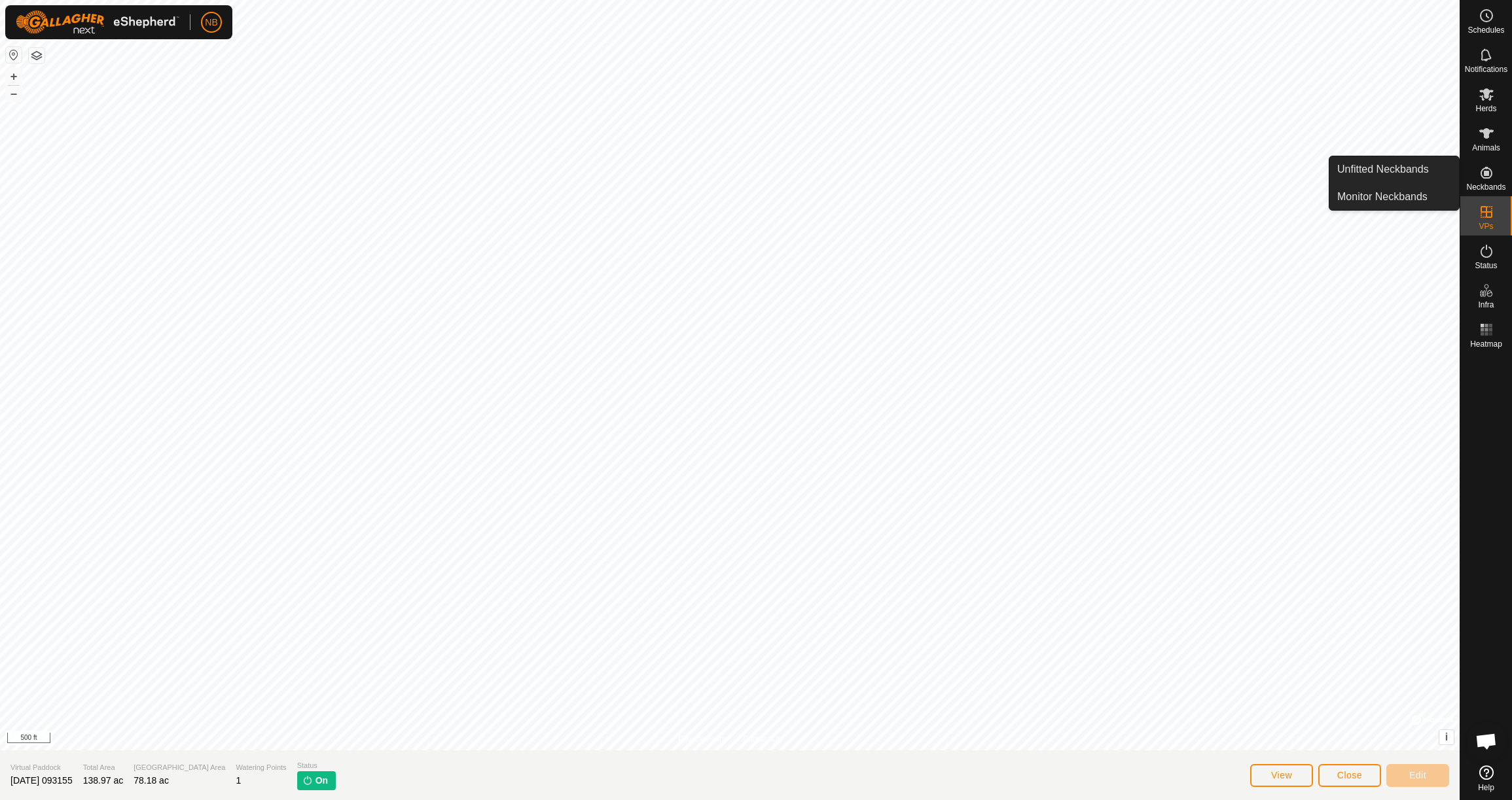
click at [1486, 174] on icon at bounding box center [1486, 173] width 11 height 11
click at [1490, 224] on span "VPs" at bounding box center [1485, 226] width 14 height 8
click at [1417, 217] on link "In Rotation" at bounding box center [1404, 212] width 112 height 27
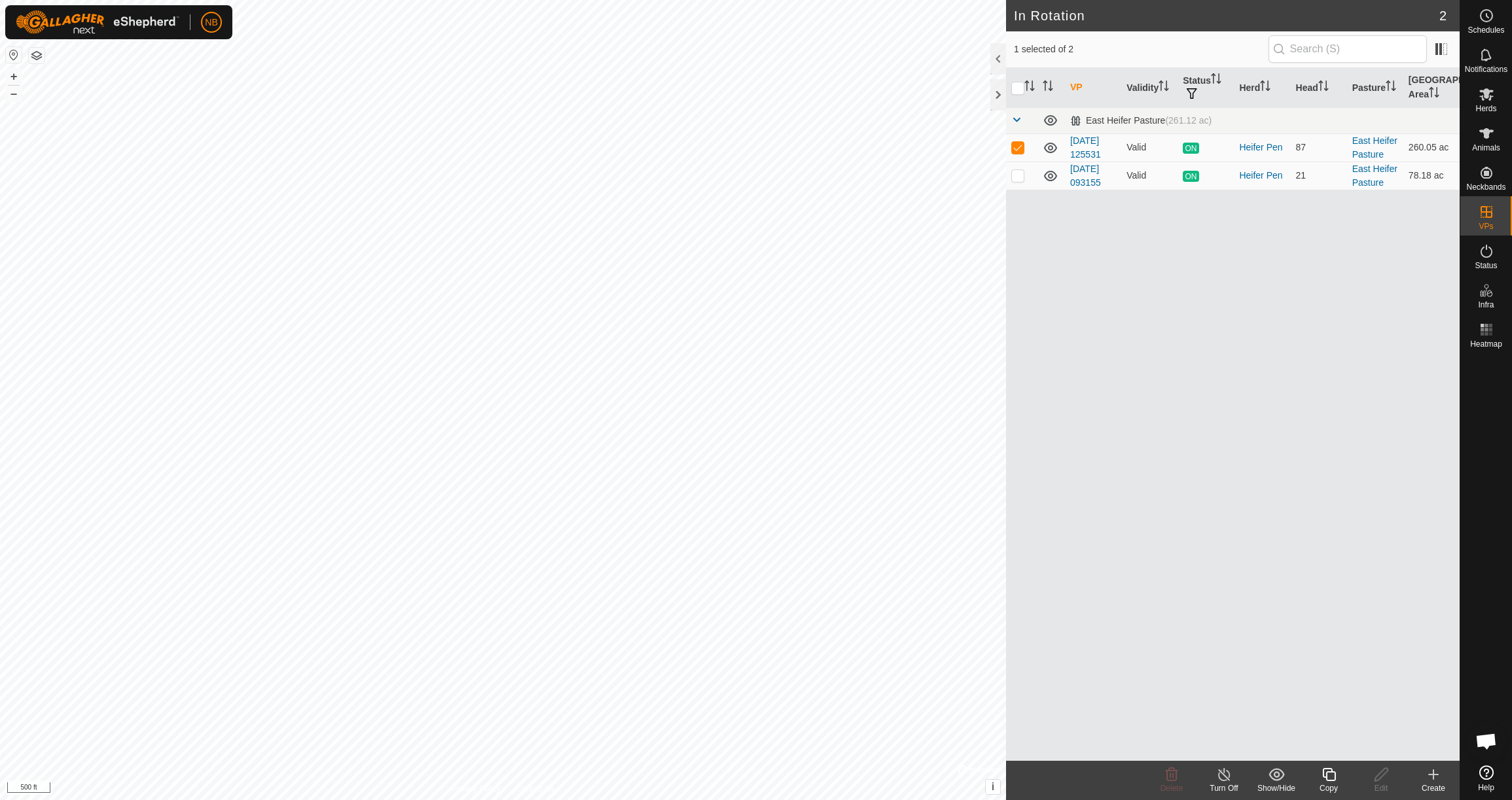
checkbox input "false"
checkbox input "true"
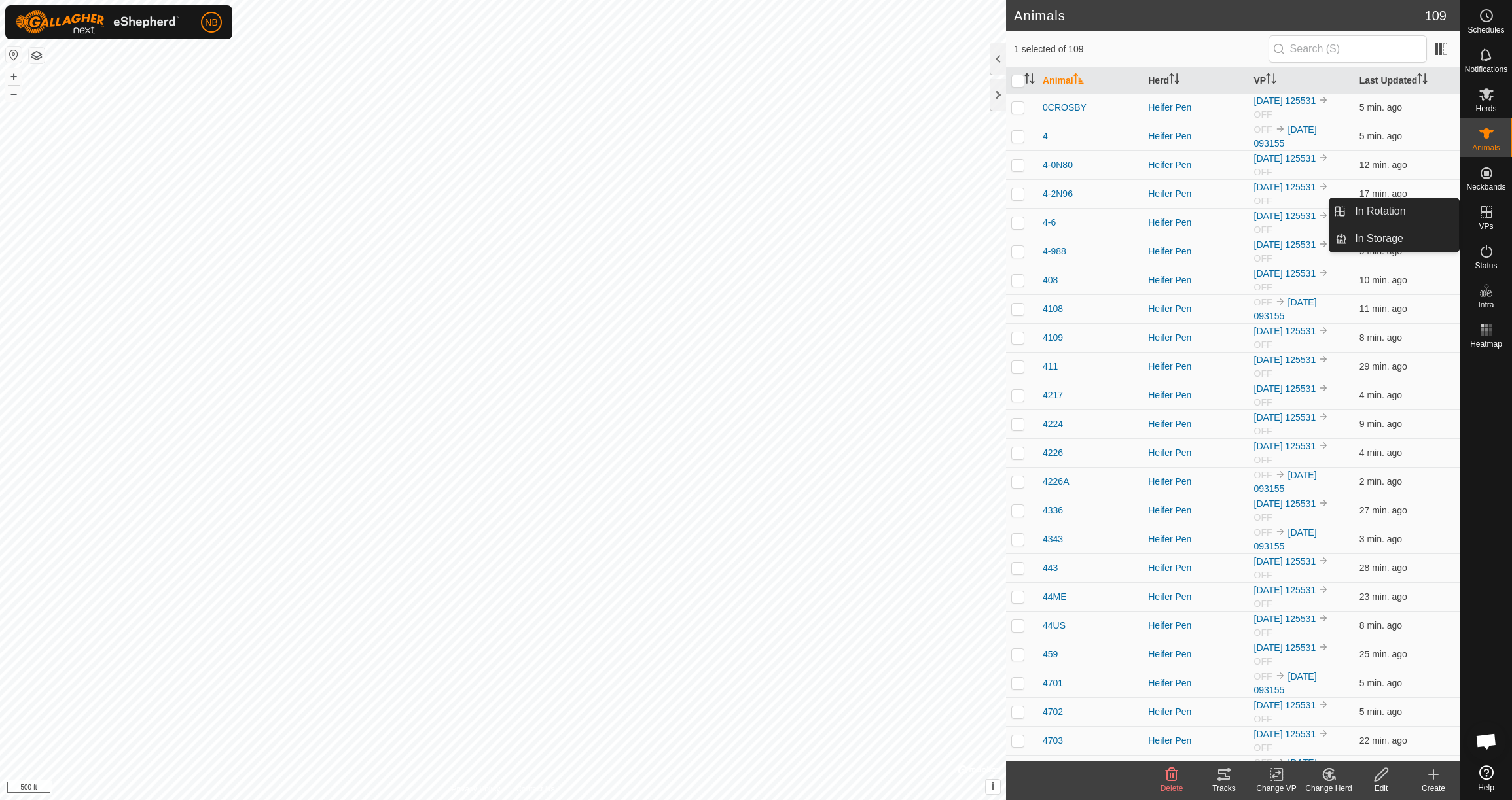
click at [1495, 215] on es-virtualpaddocks-svg-icon at bounding box center [1486, 212] width 24 height 21
click at [1419, 214] on link "In Rotation" at bounding box center [1404, 212] width 112 height 27
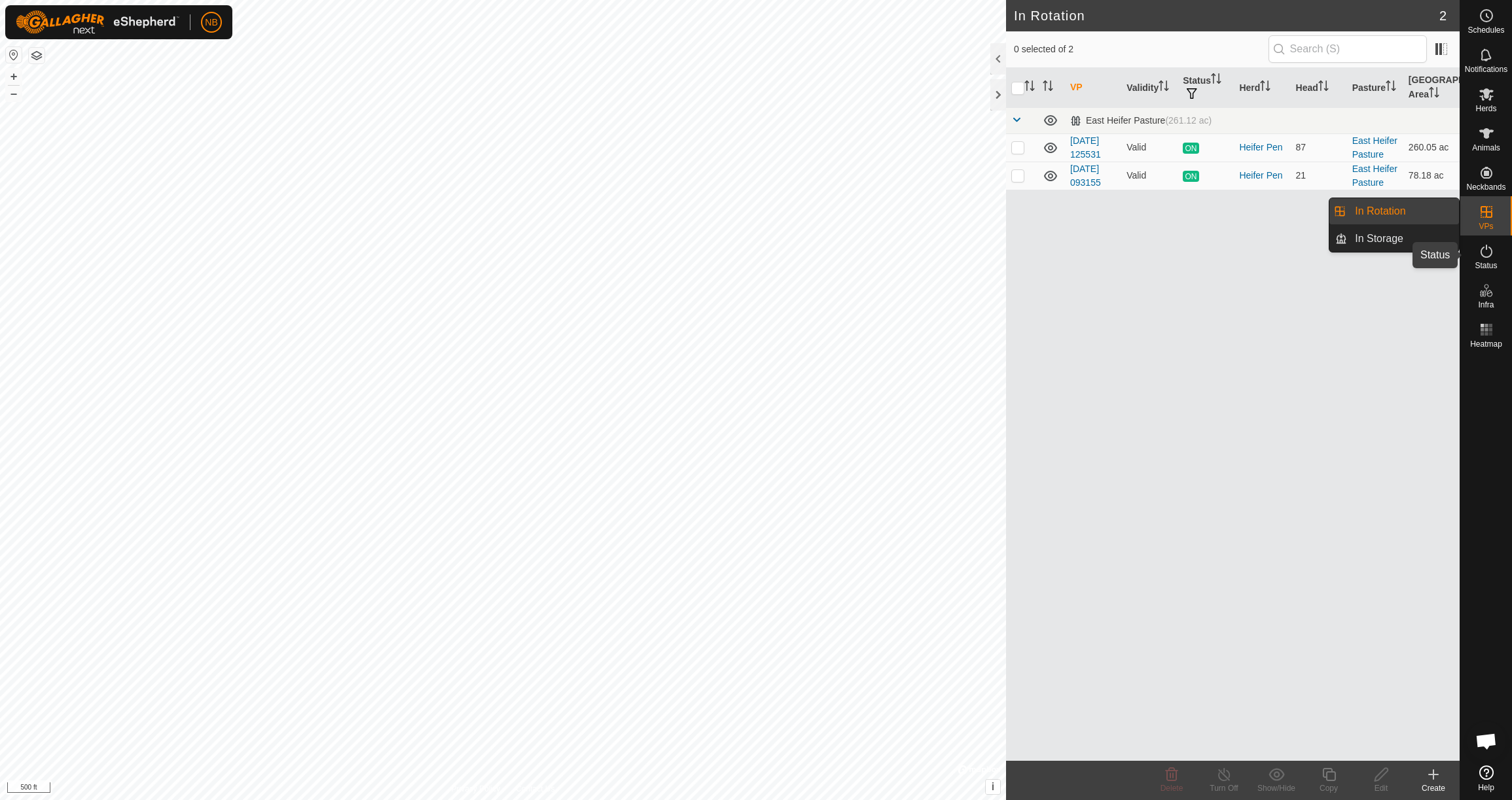
click at [1486, 260] on es-activation-svg-icon at bounding box center [1486, 251] width 24 height 21
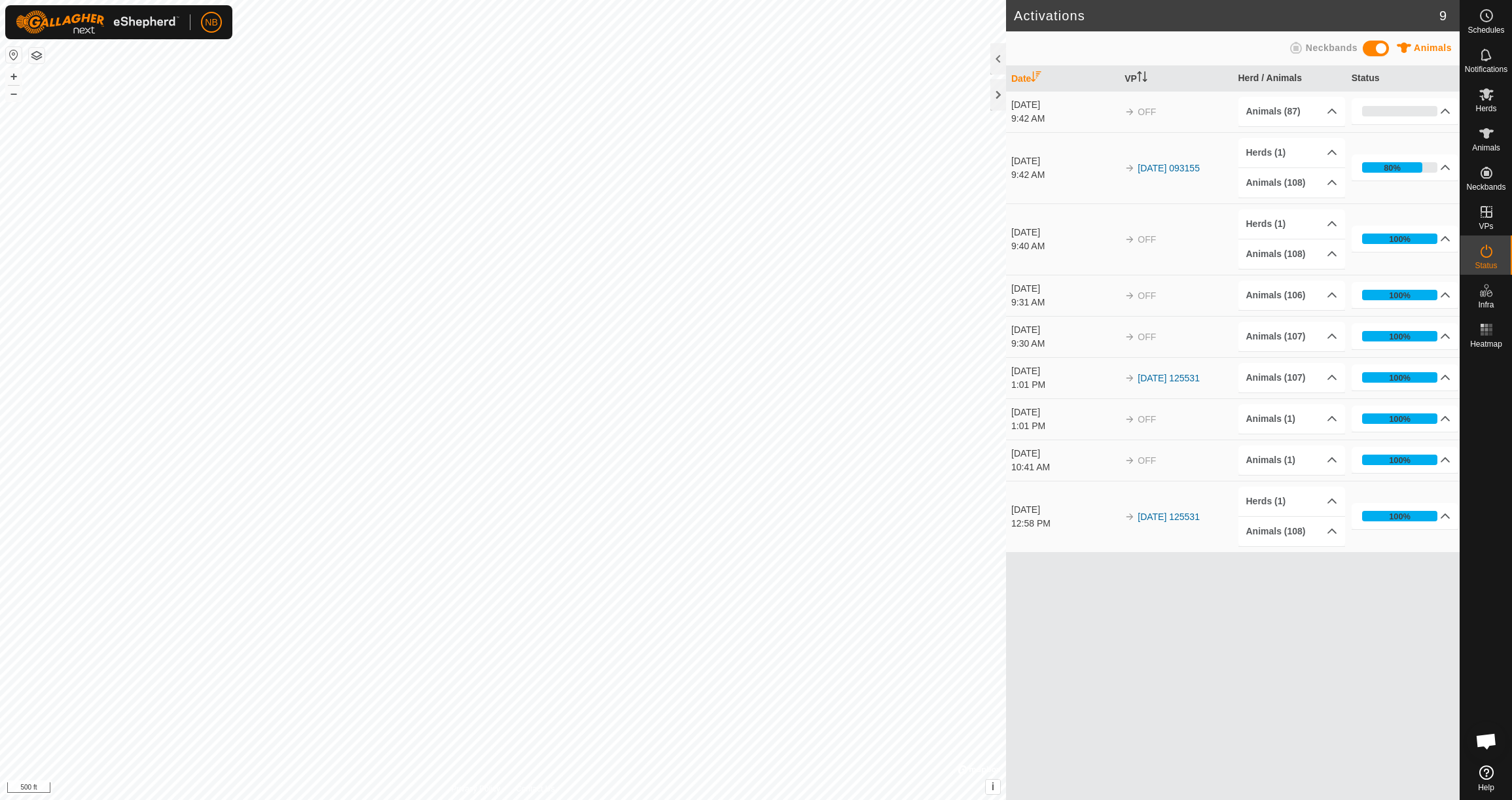
click at [1377, 50] on span at bounding box center [1376, 48] width 27 height 16
click at [1379, 51] on span at bounding box center [1376, 48] width 27 height 16
click at [1489, 136] on icon at bounding box center [1486, 133] width 16 height 16
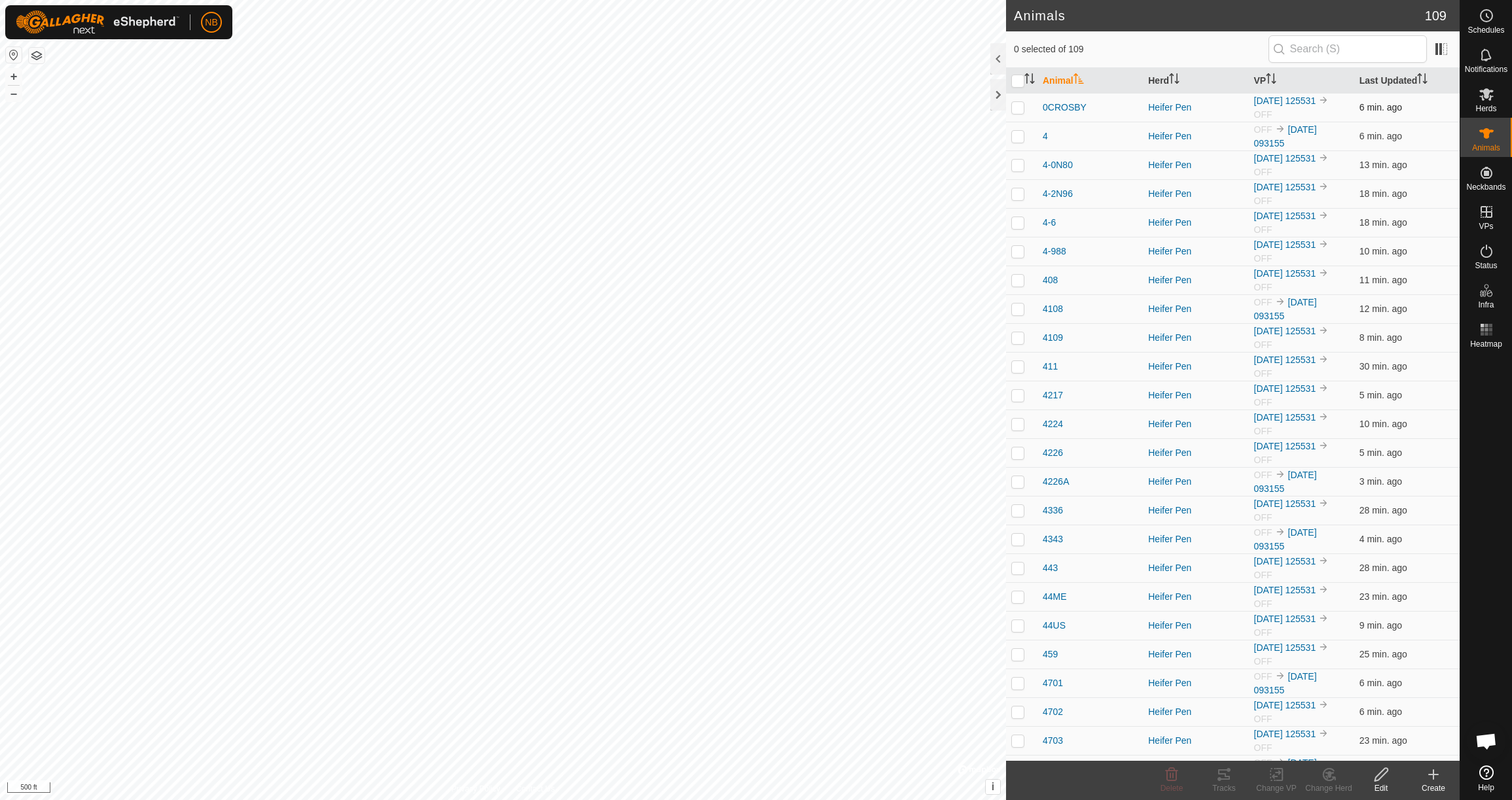
click at [1318, 105] on img at bounding box center [1323, 100] width 10 height 10
click at [1270, 100] on link "[DATE] 125531" at bounding box center [1285, 101] width 62 height 10
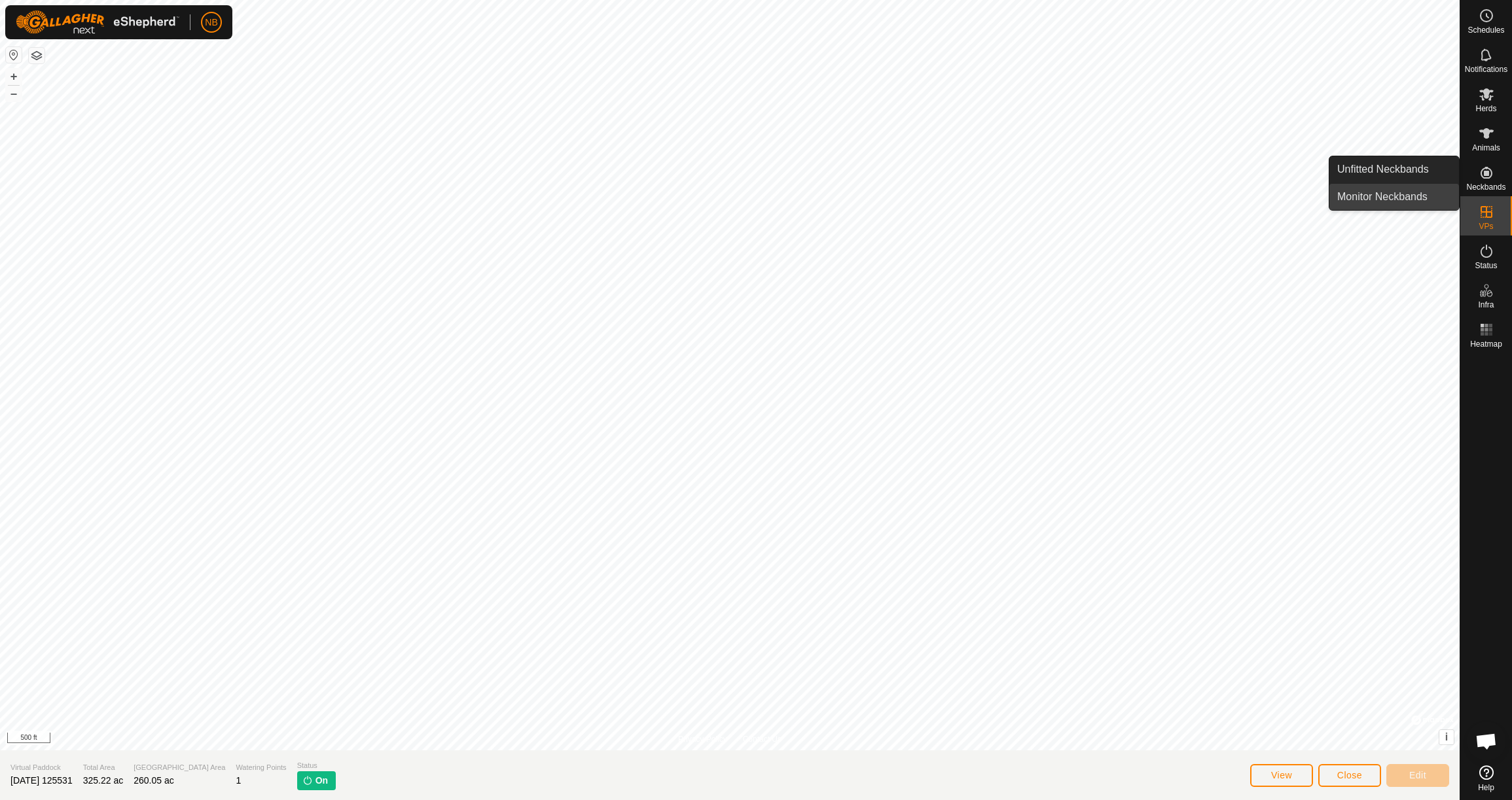
click at [1406, 199] on link "Monitor Neckbands" at bounding box center [1394, 198] width 129 height 27
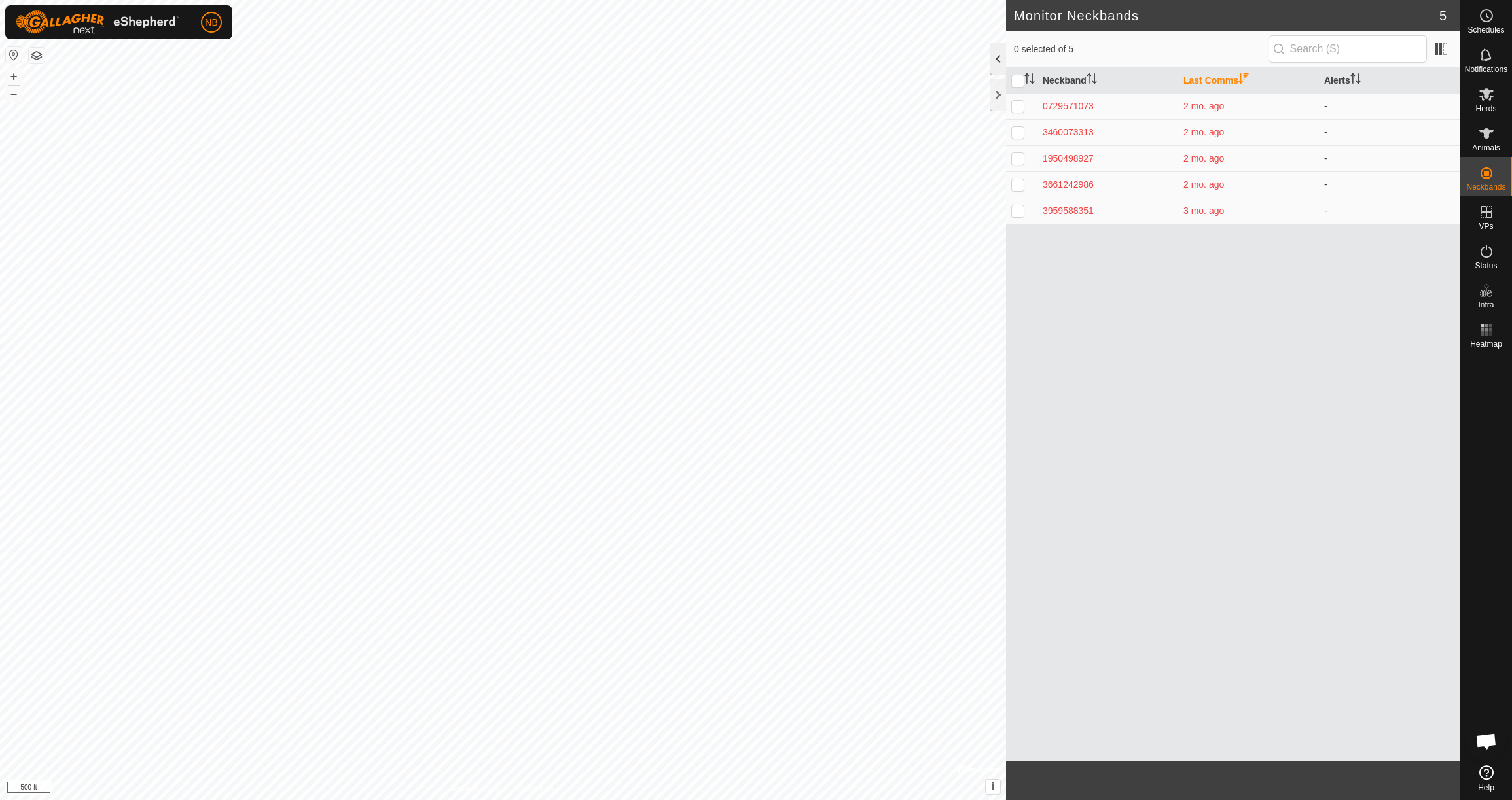
click at [997, 65] on div at bounding box center [998, 58] width 16 height 31
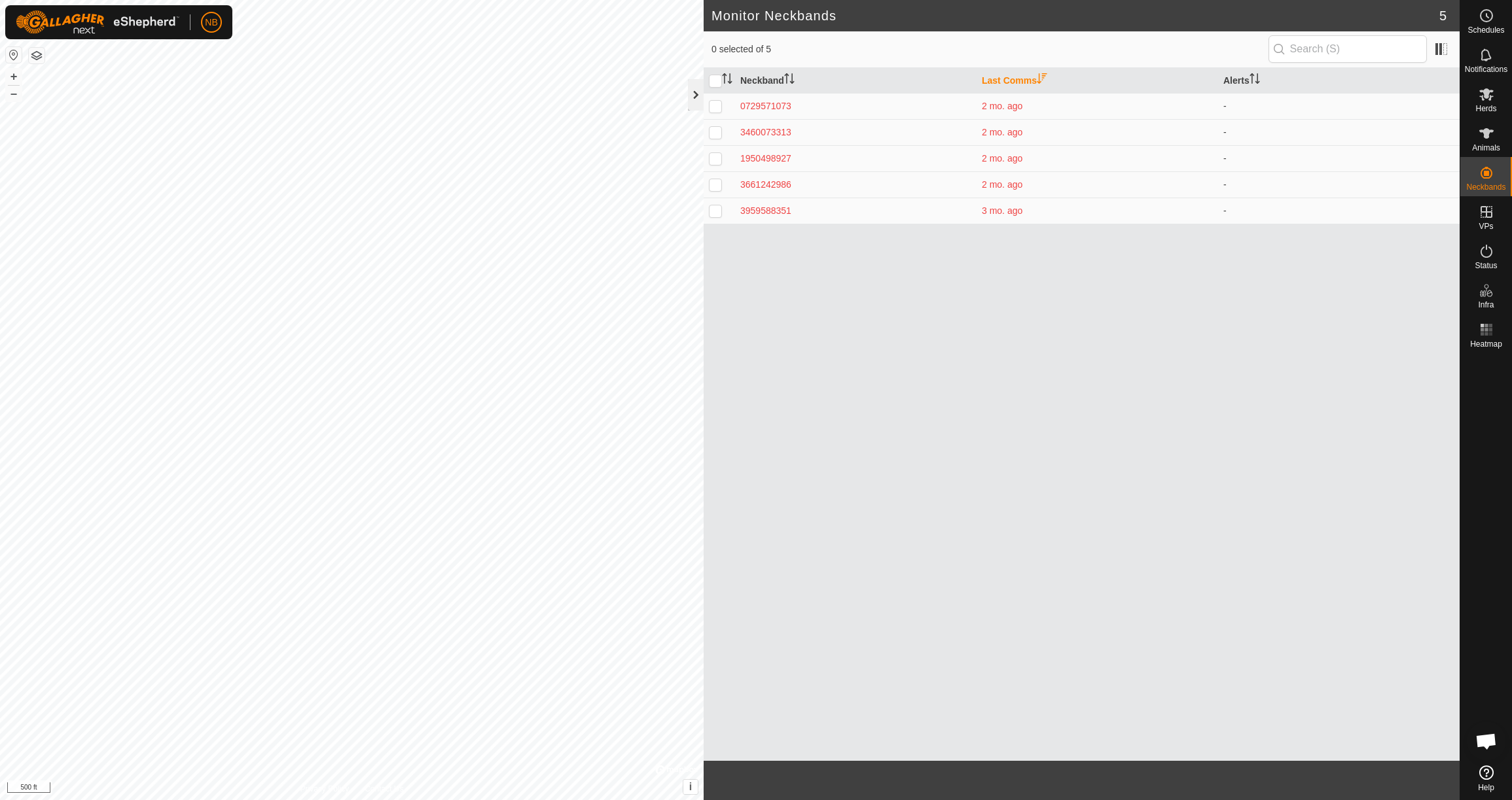
click at [699, 98] on div at bounding box center [696, 94] width 16 height 31
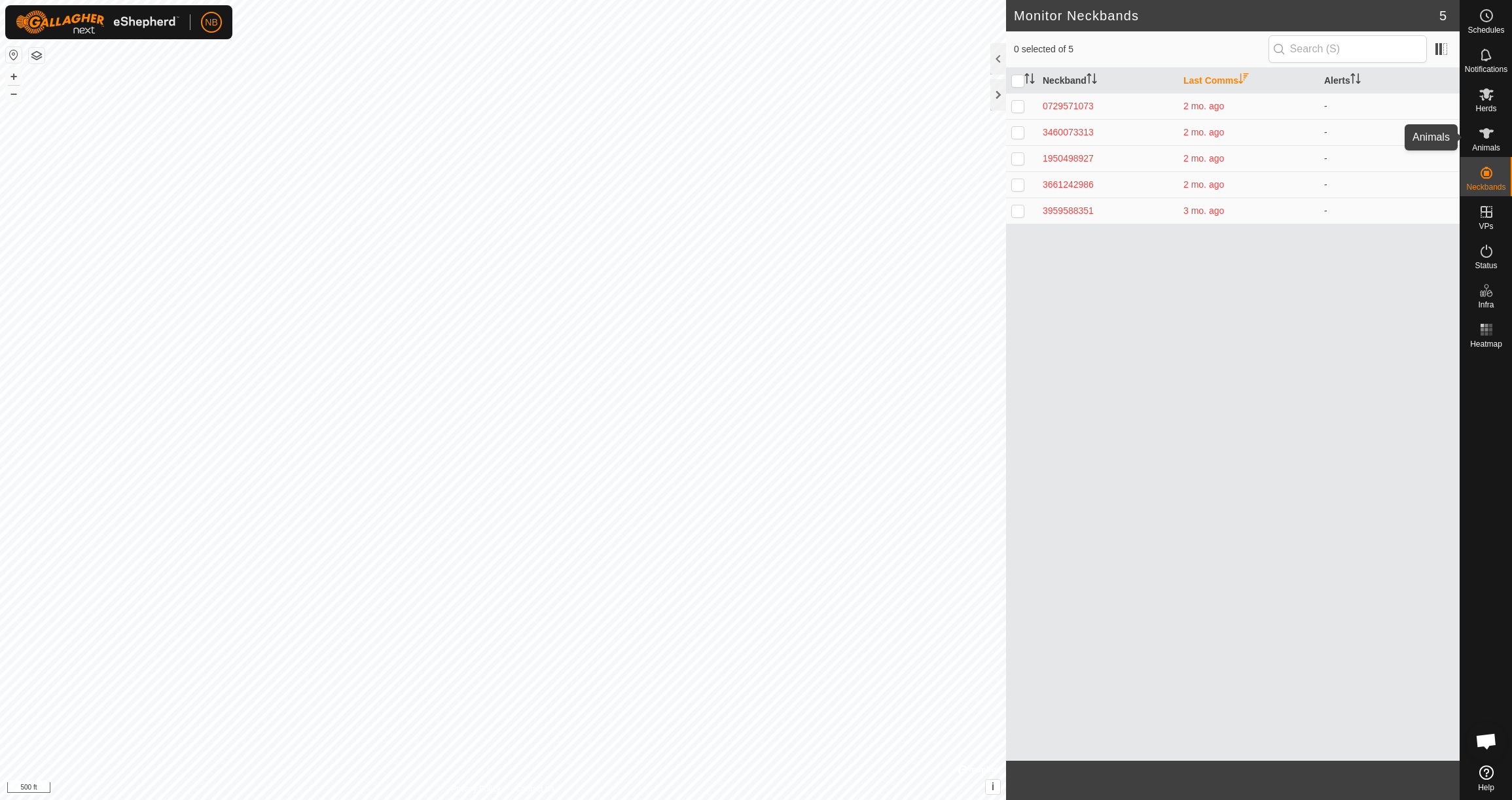
click at [1481, 140] on icon at bounding box center [1486, 133] width 16 height 16
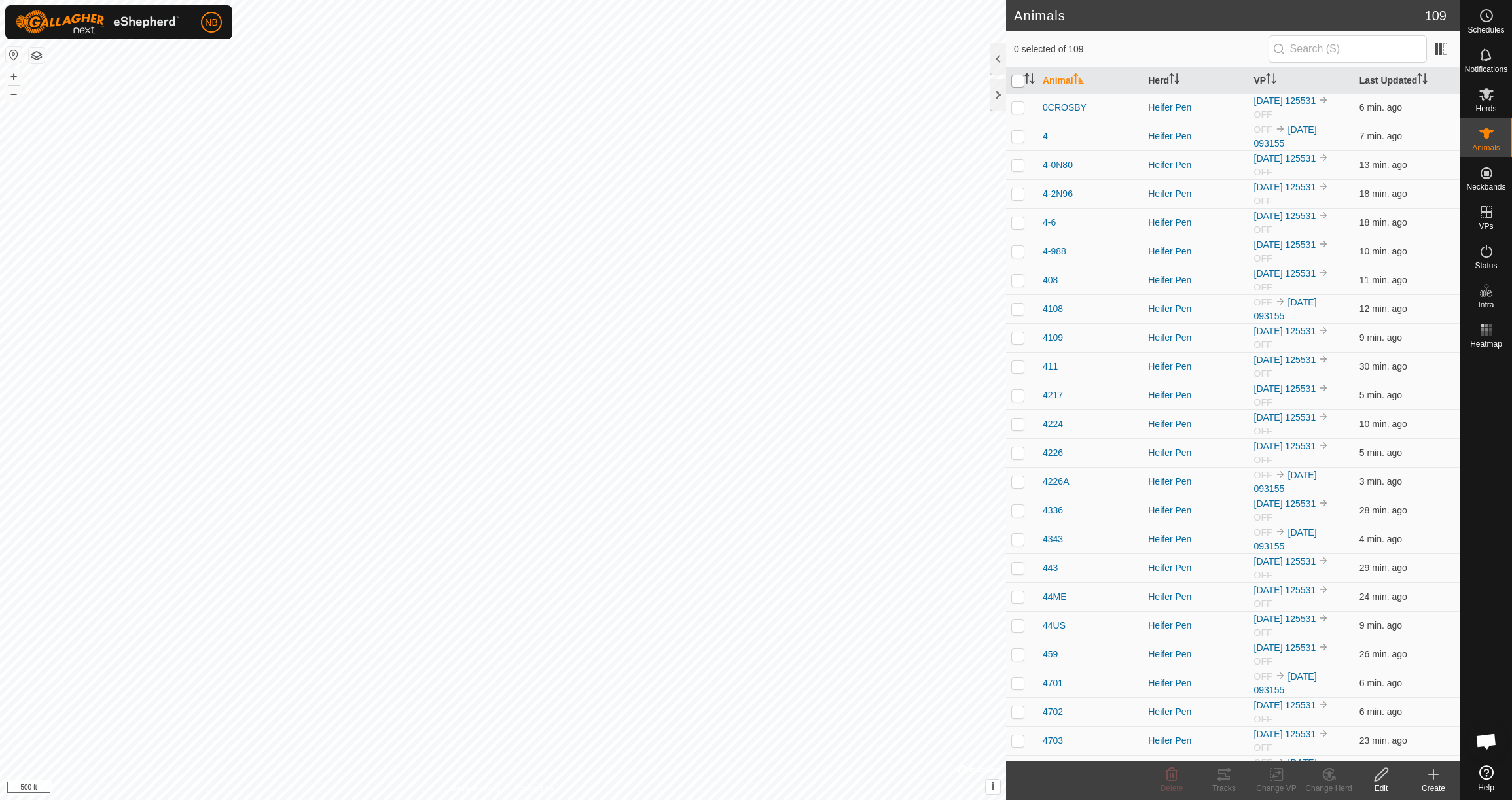
click at [1019, 80] on input "checkbox" at bounding box center [1018, 82] width 13 height 13
checkbox input "true"
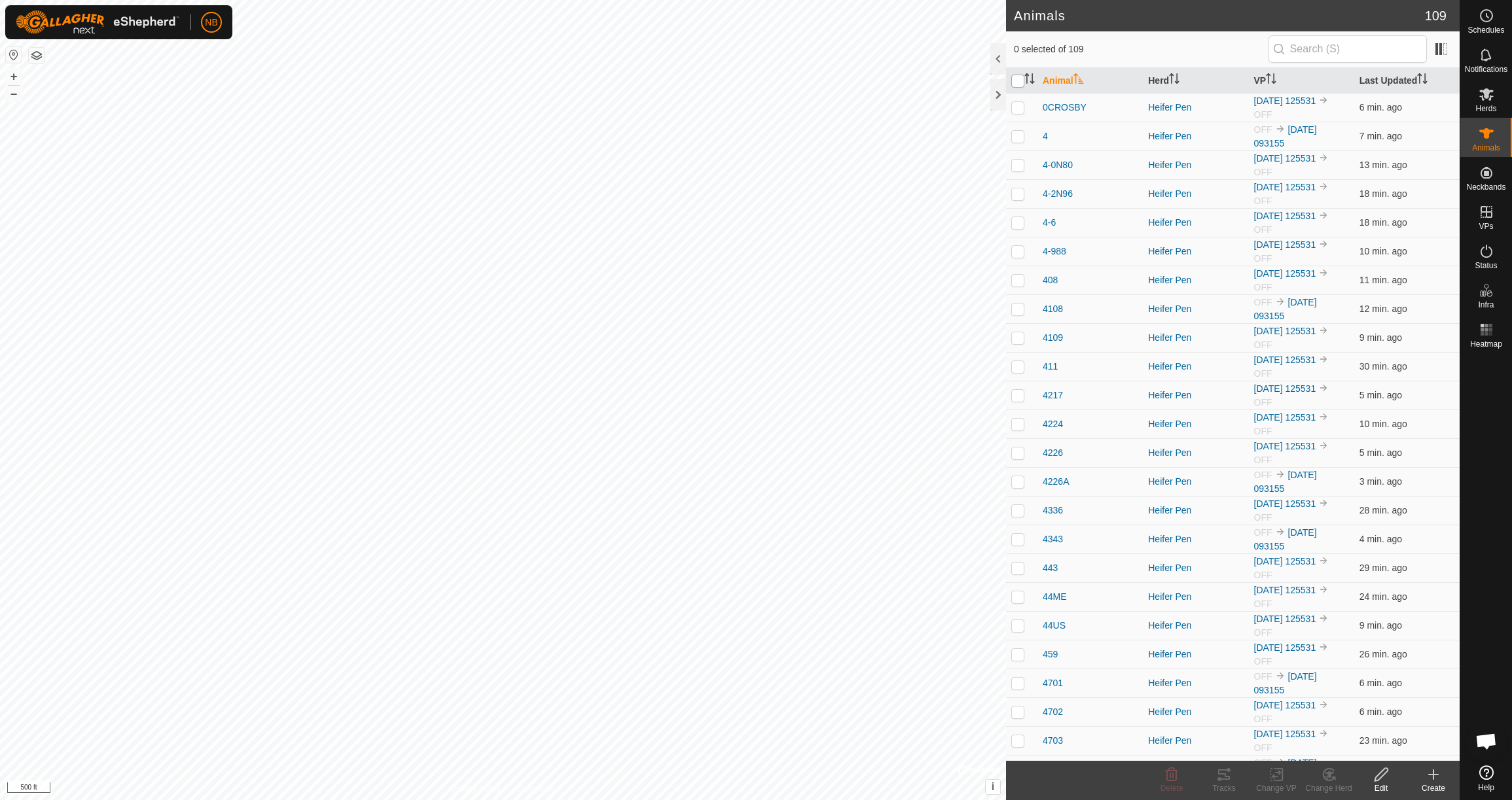
checkbox input "true"
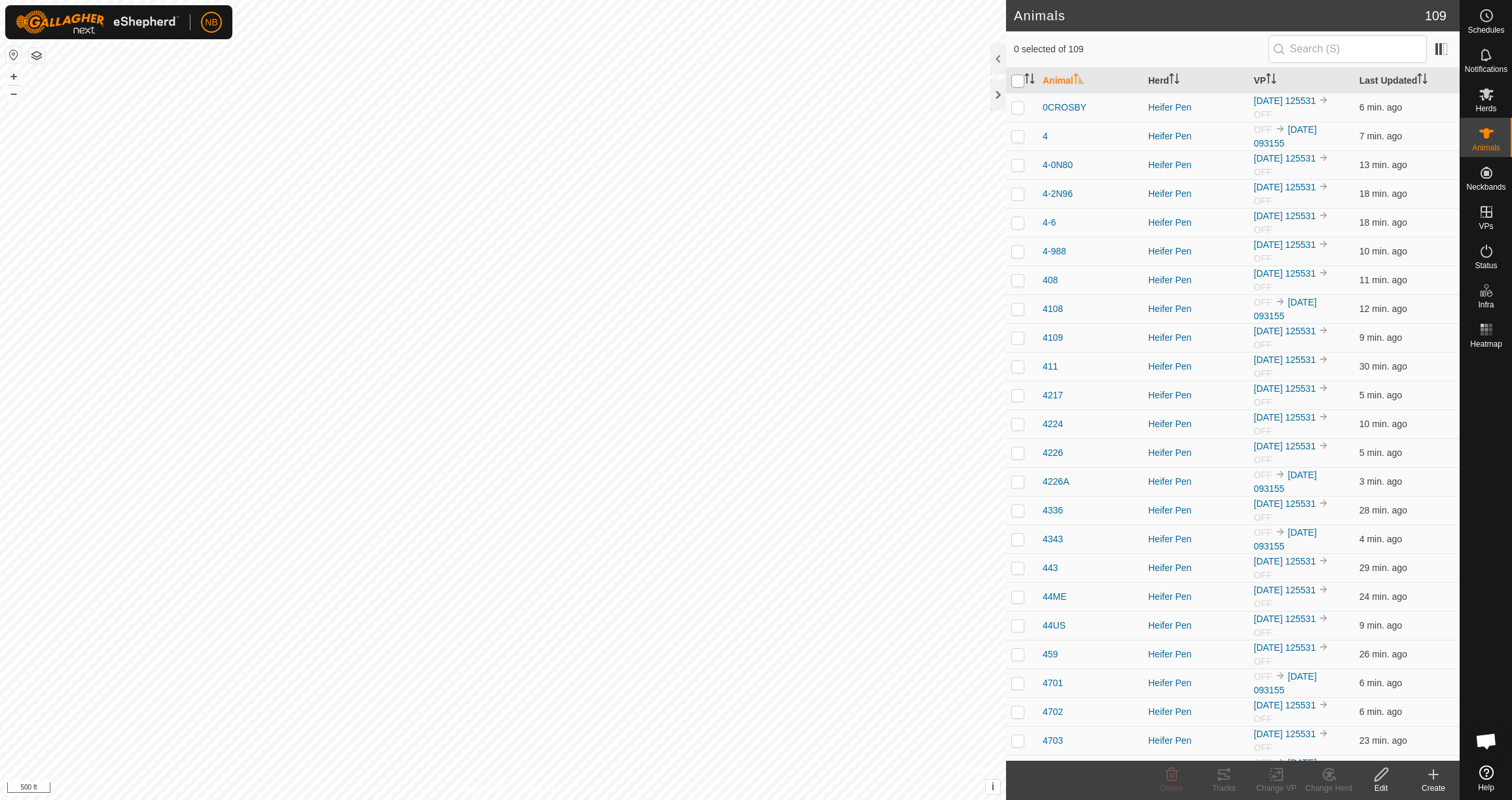
checkbox input "true"
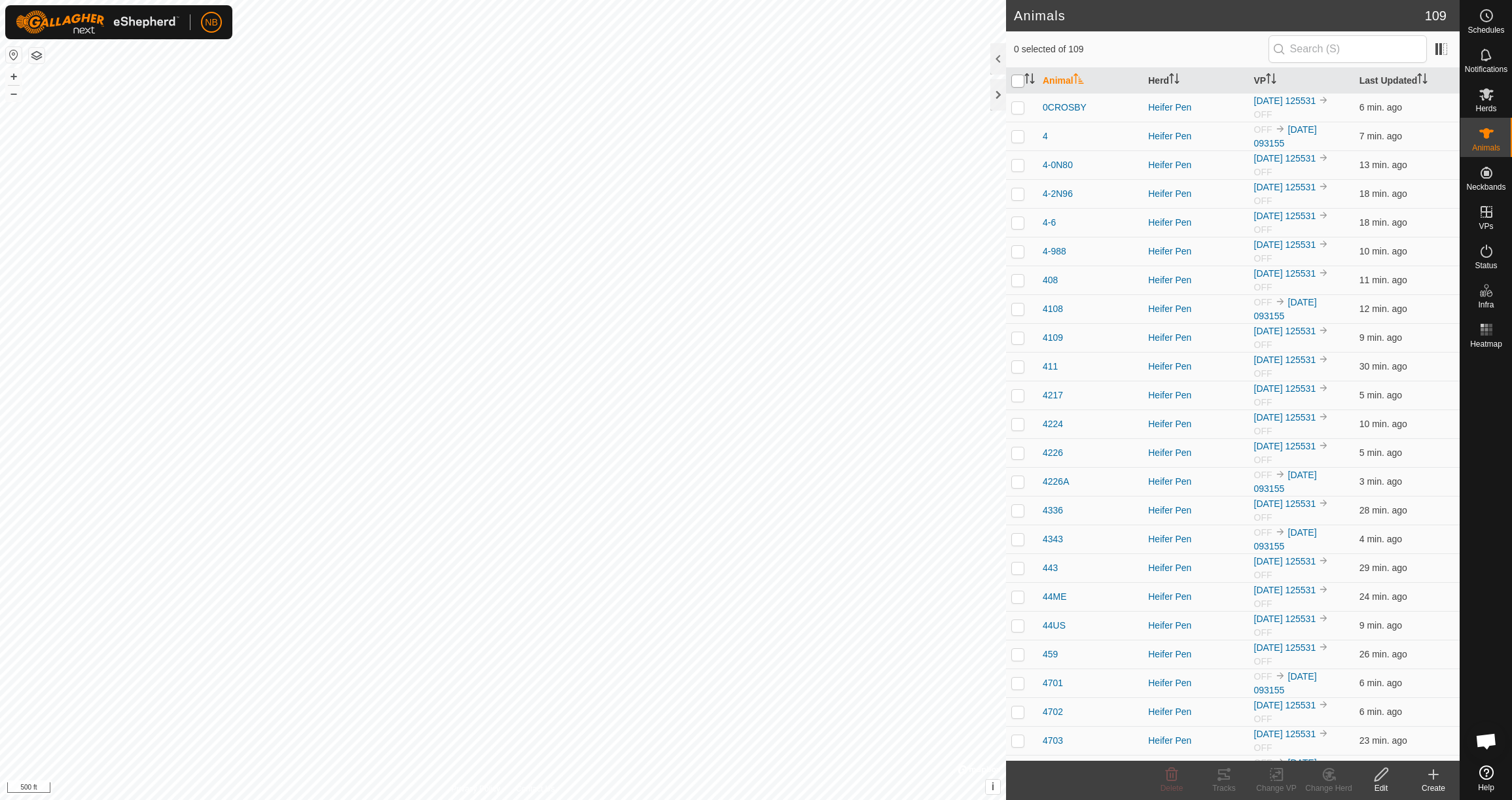
checkbox input "true"
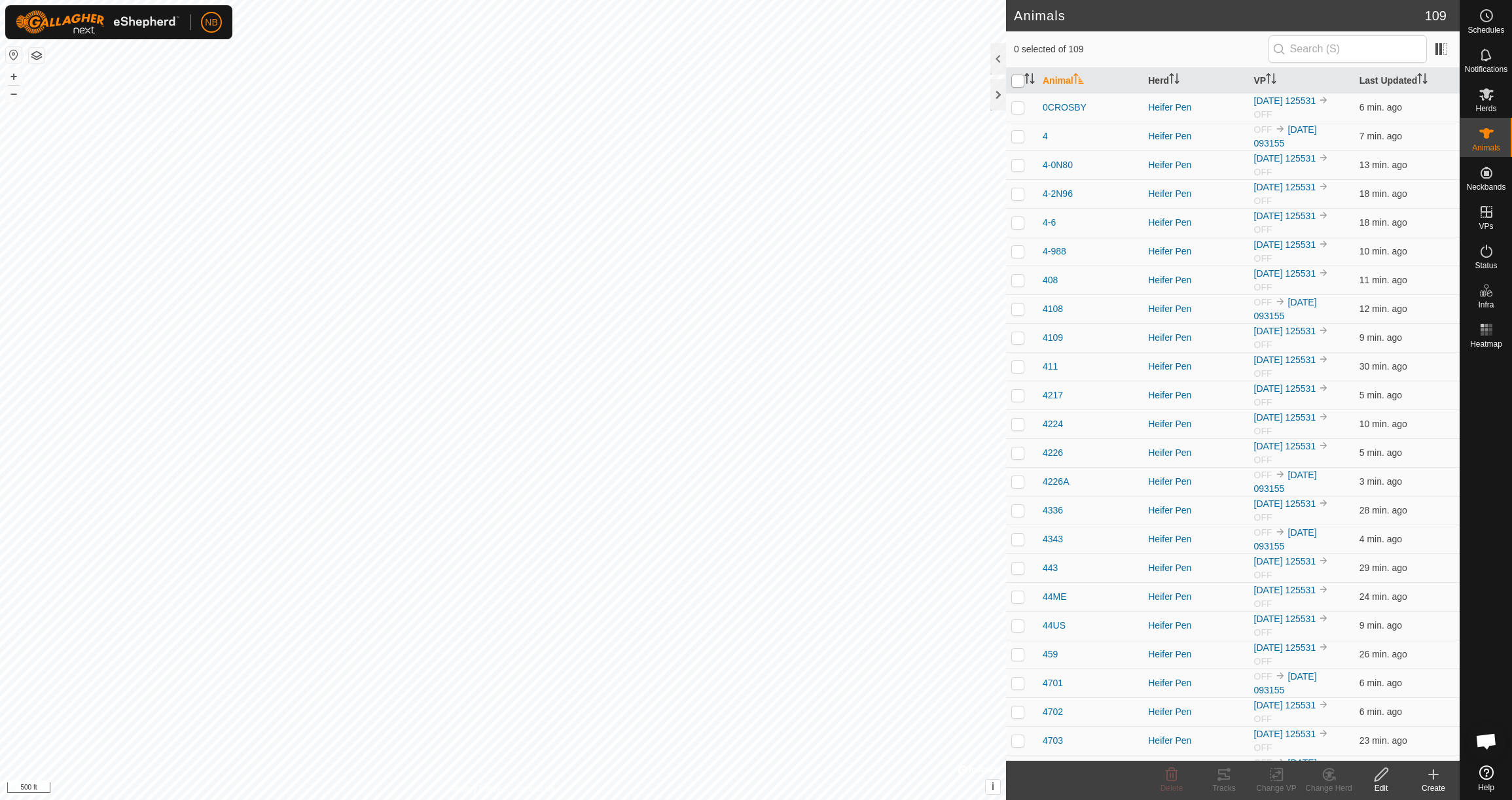
checkbox input "true"
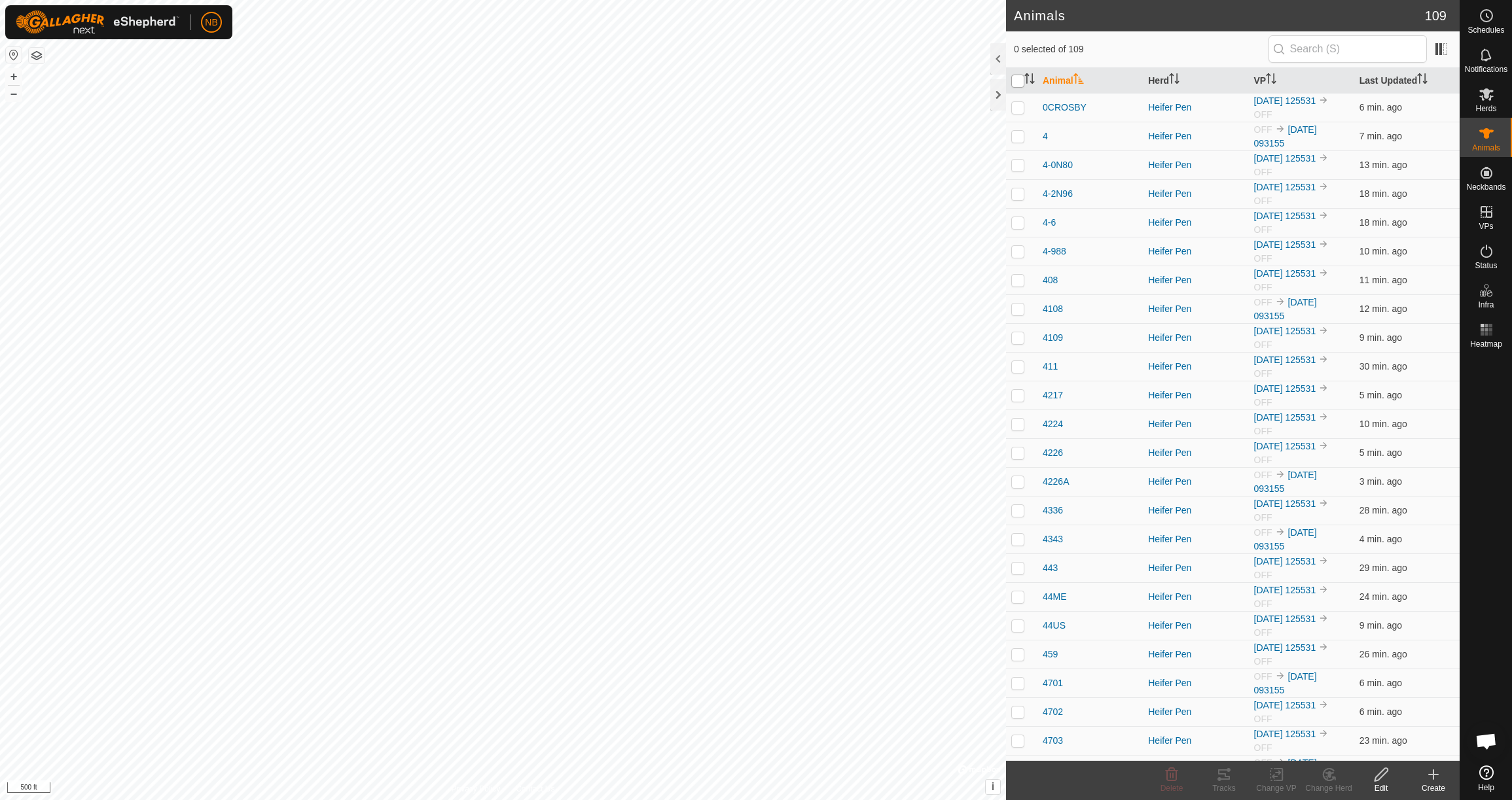
checkbox input "true"
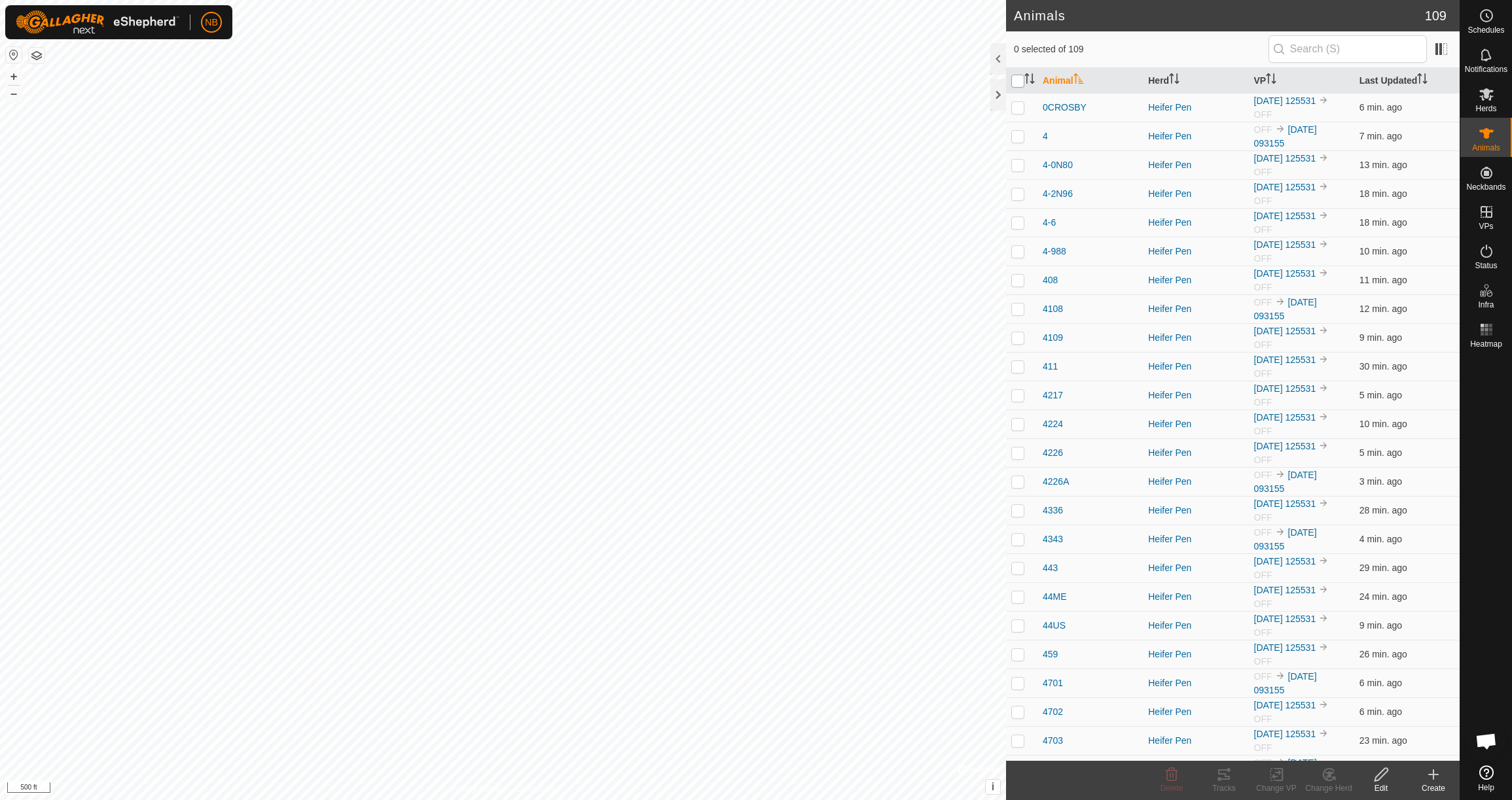
checkbox input "true"
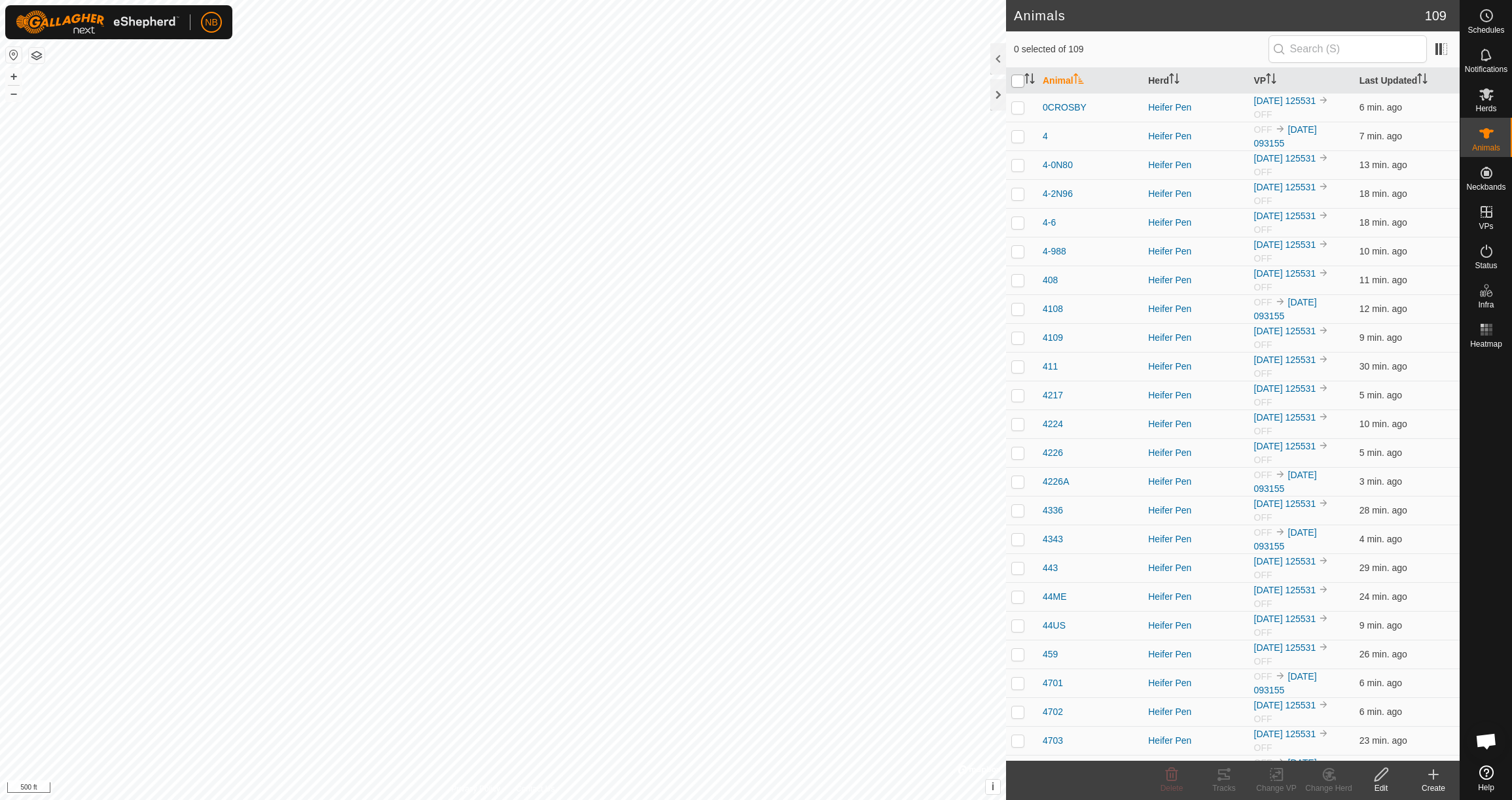
checkbox input "true"
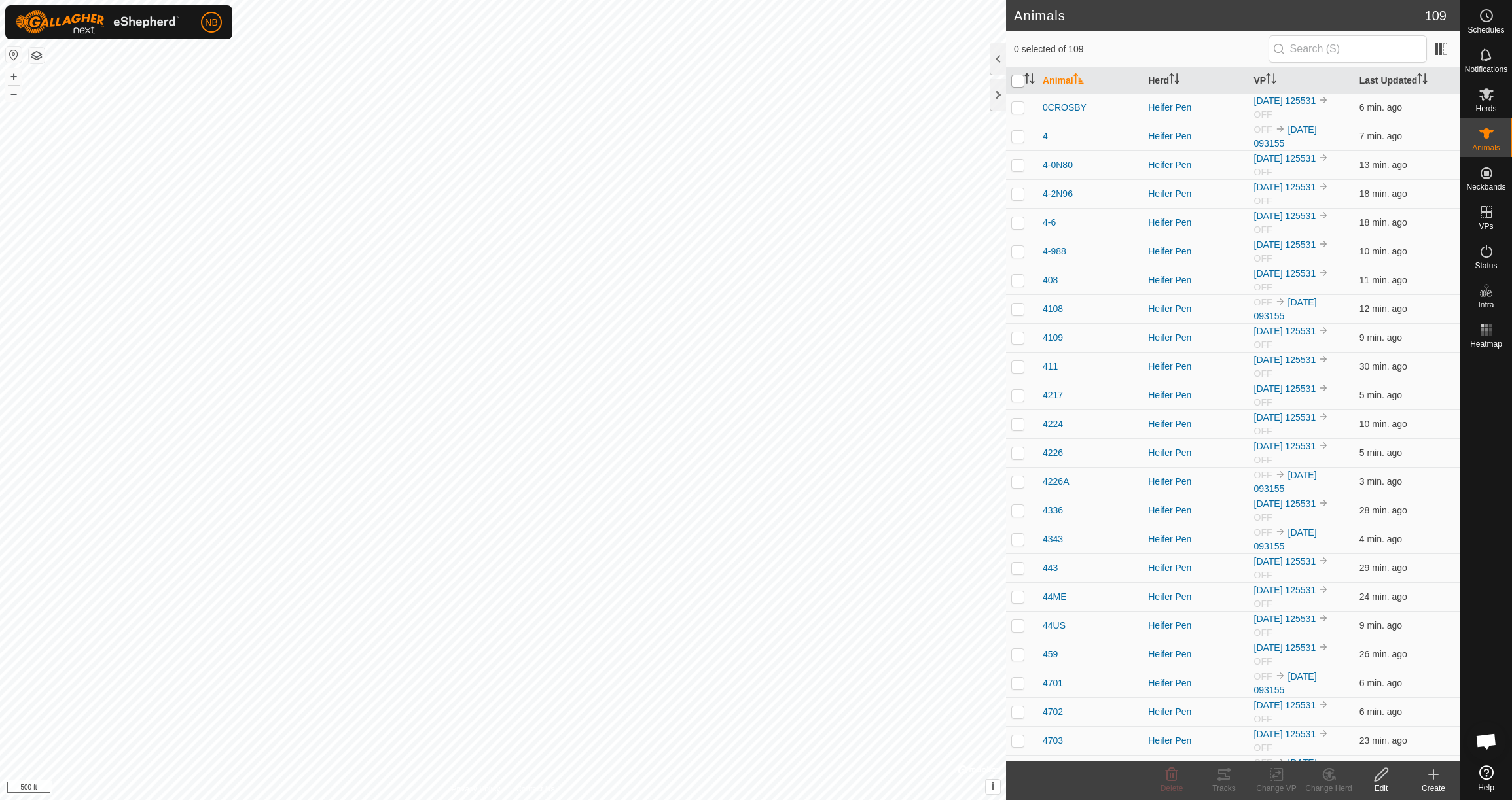
checkbox input "true"
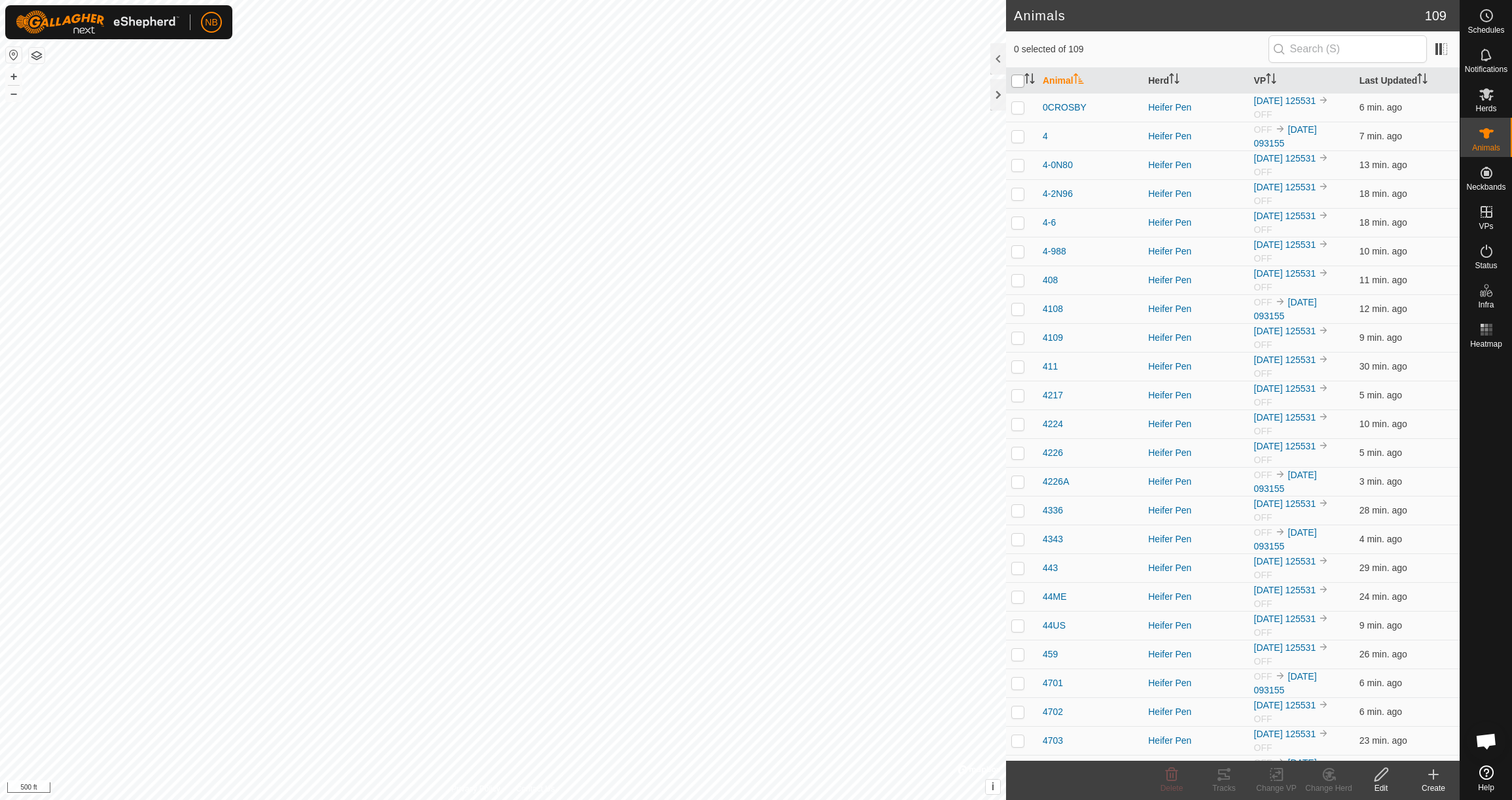
checkbox input "true"
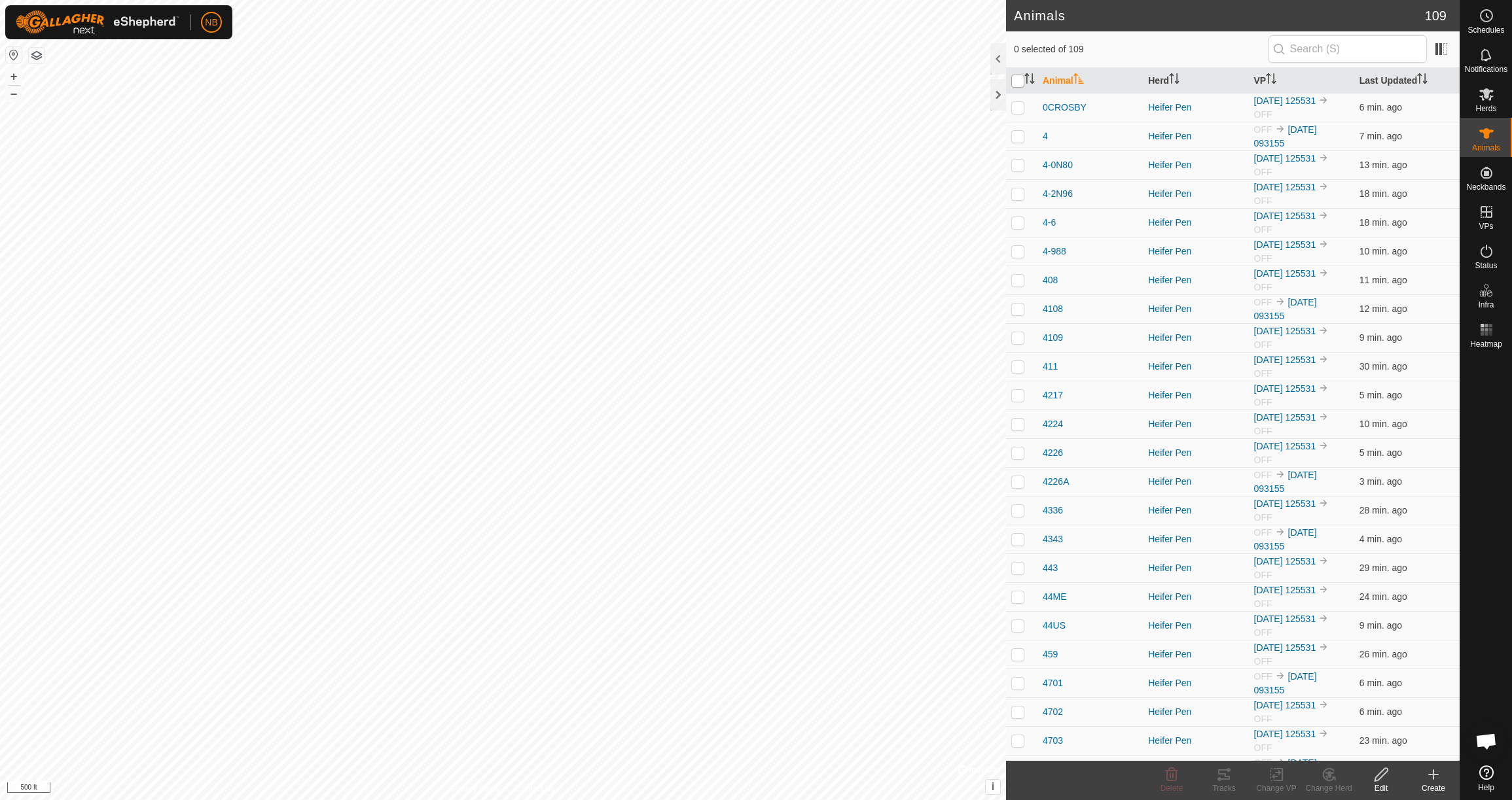
checkbox input "true"
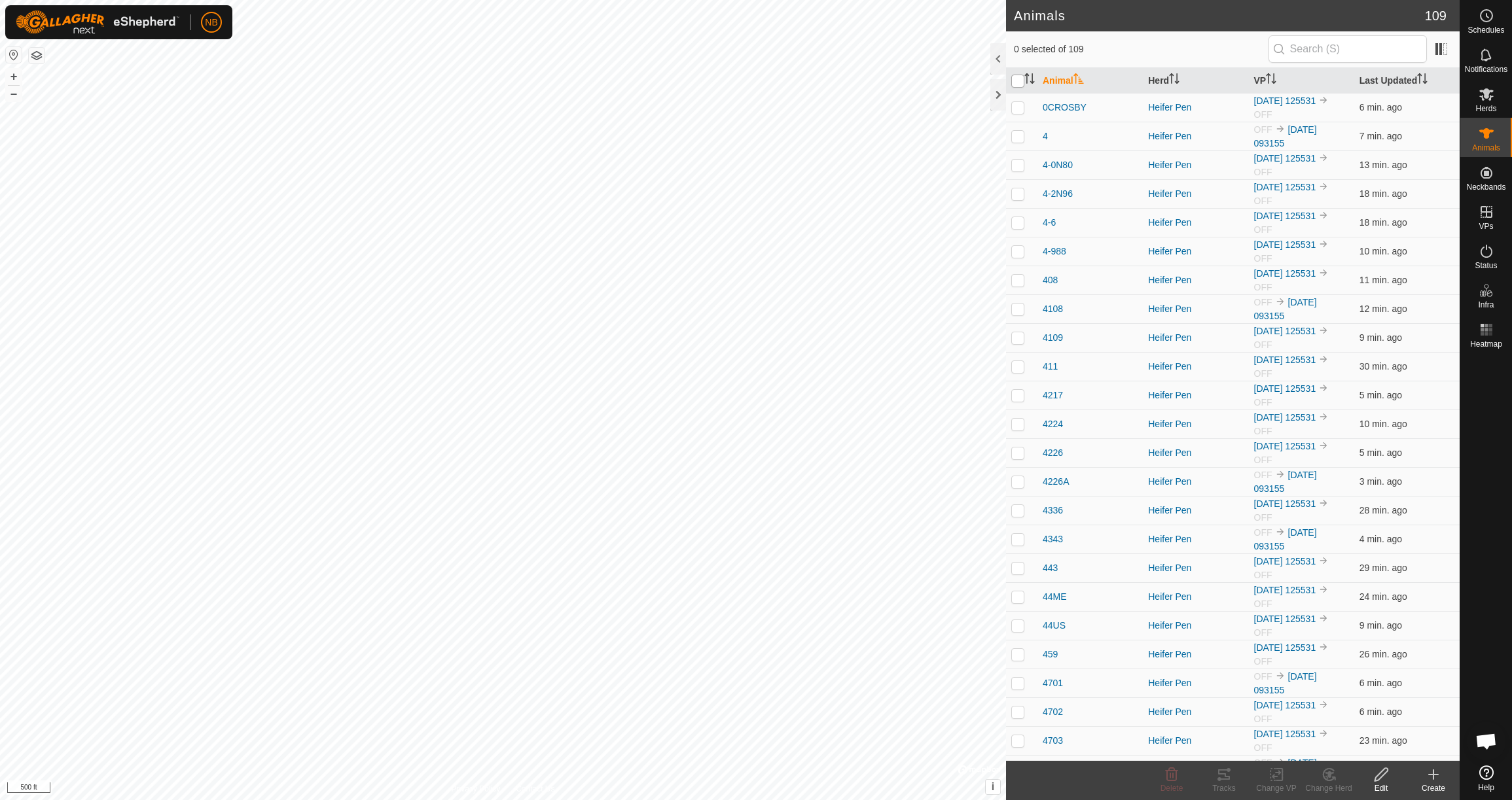
checkbox input "true"
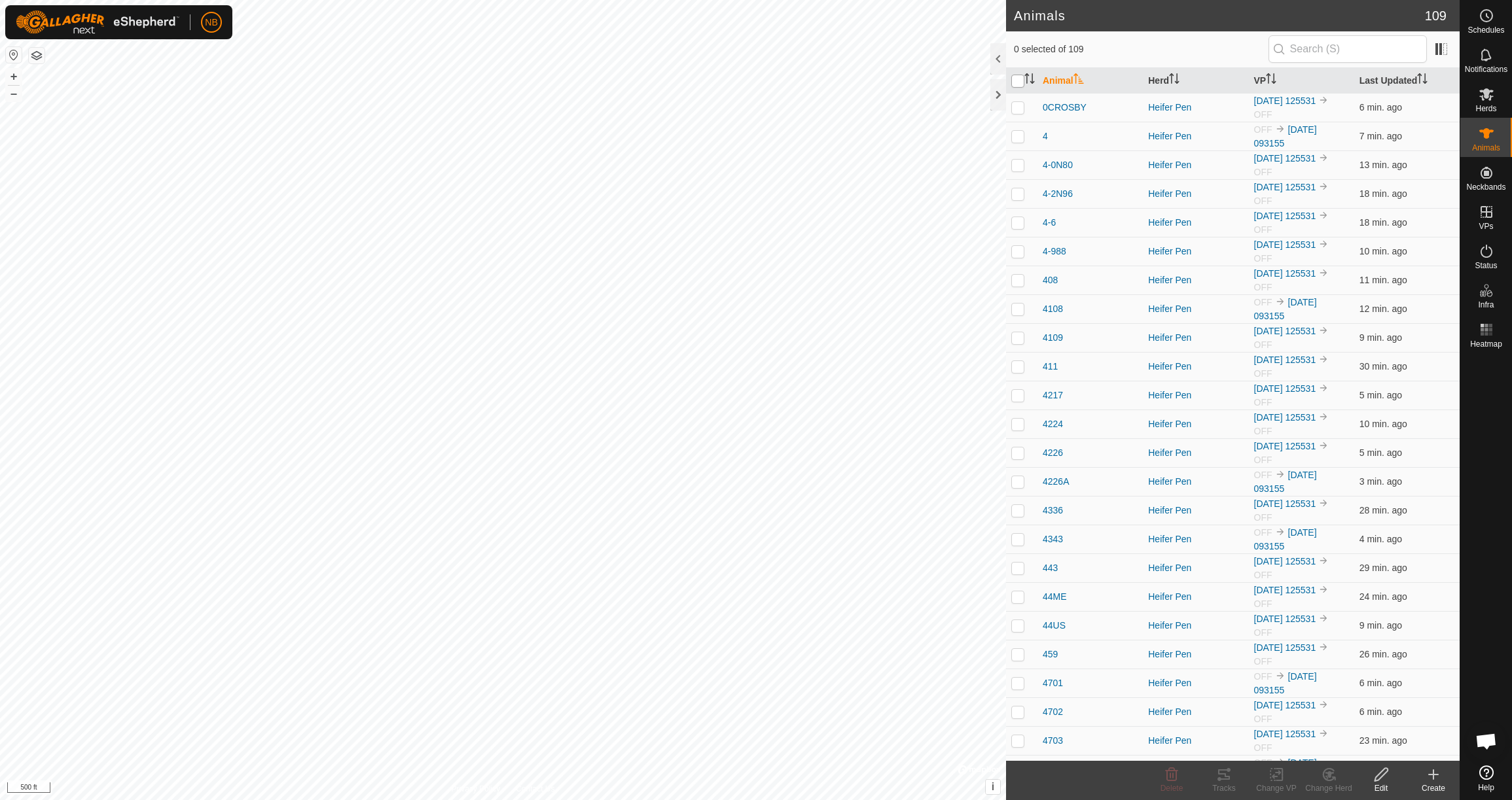
checkbox input "true"
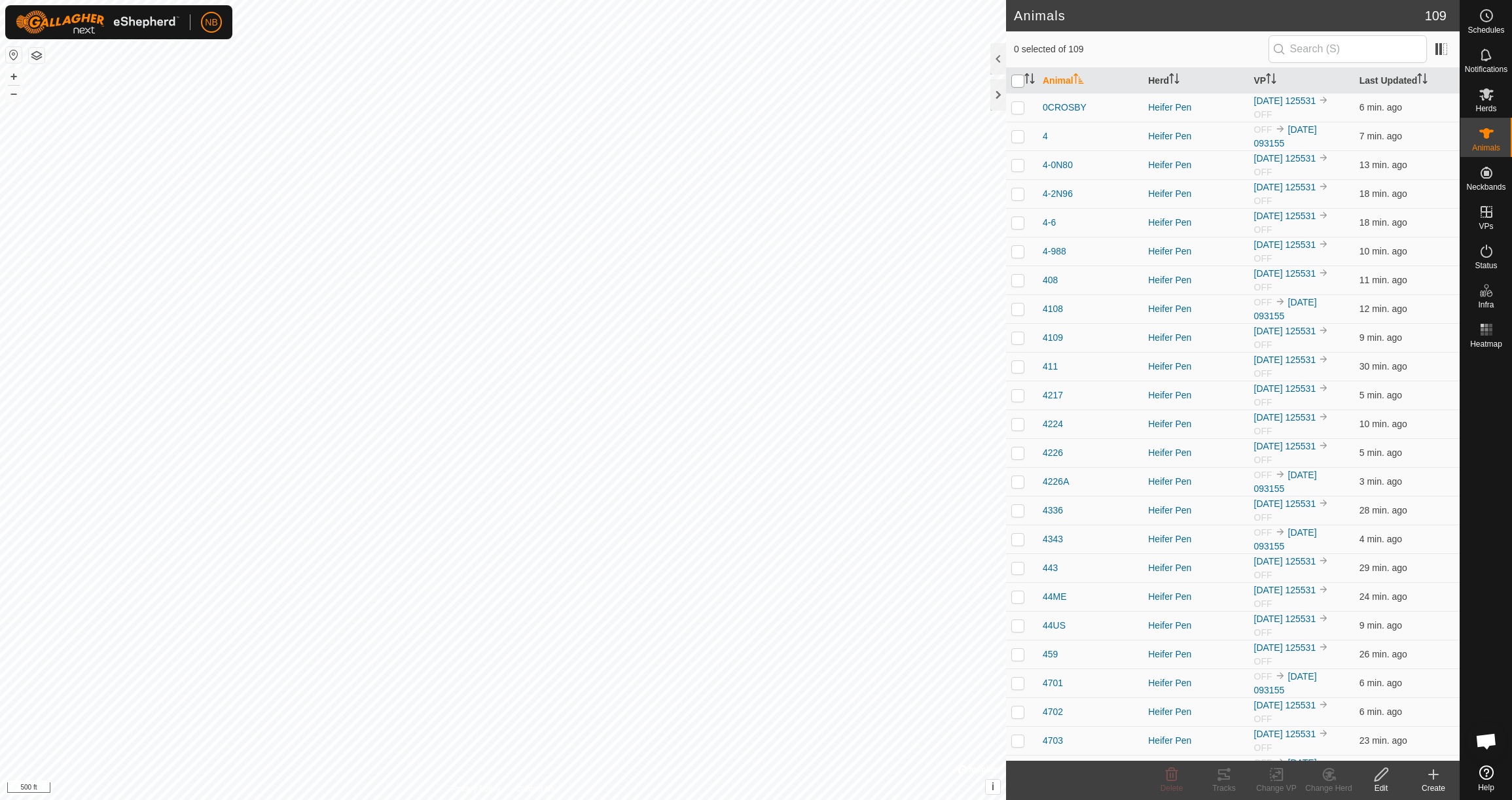
checkbox input "true"
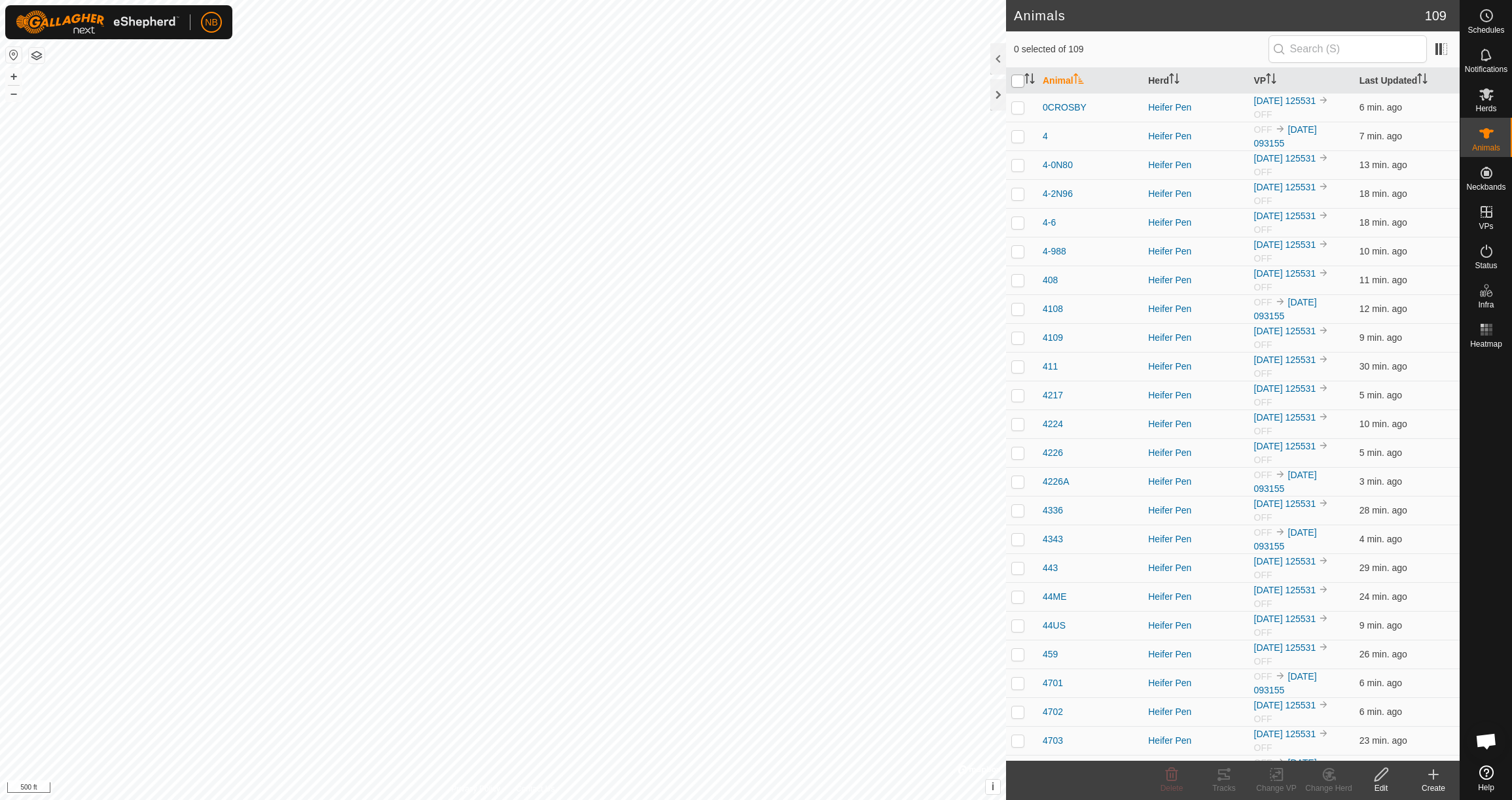
checkbox input "true"
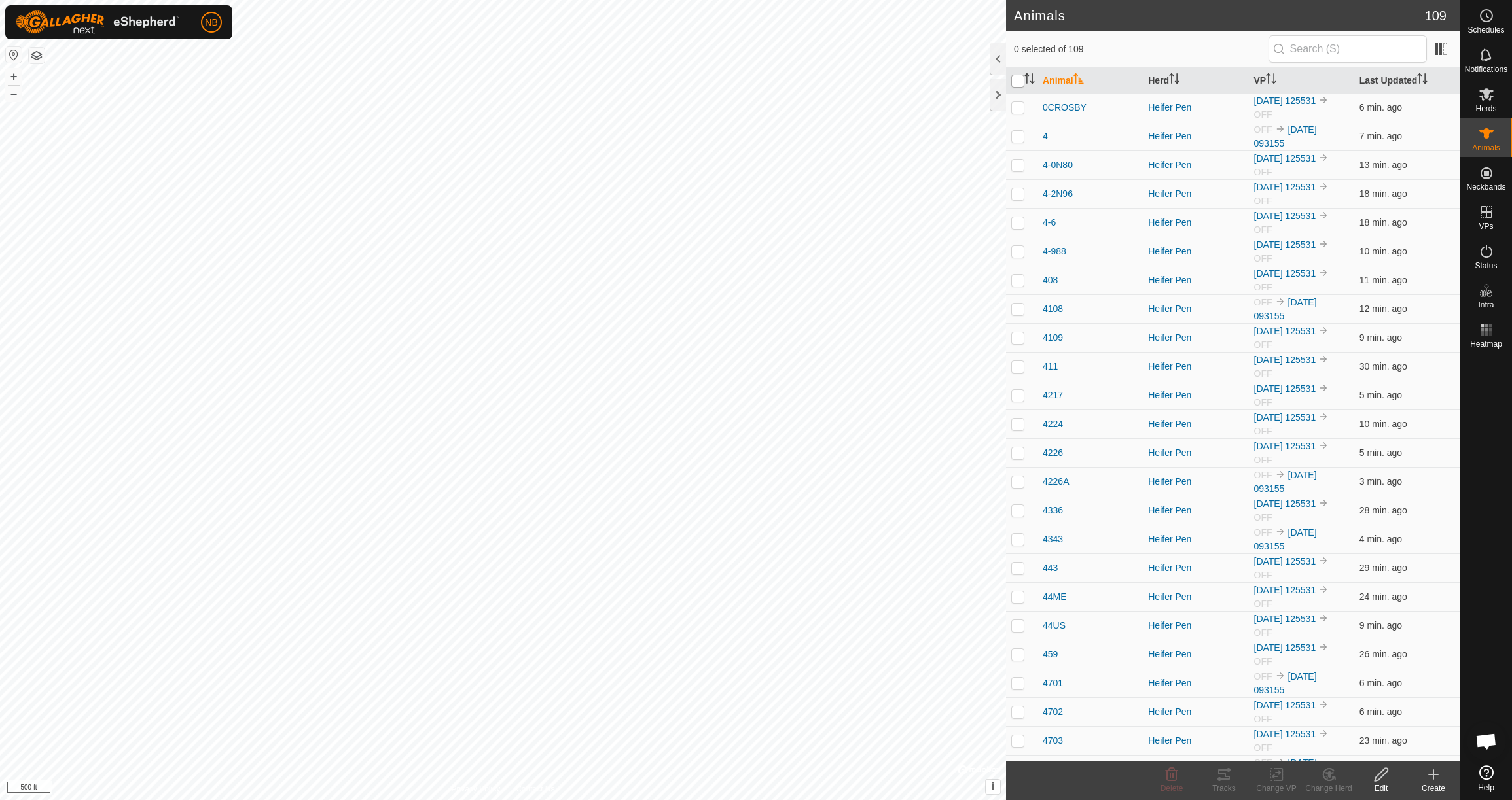
checkbox input "true"
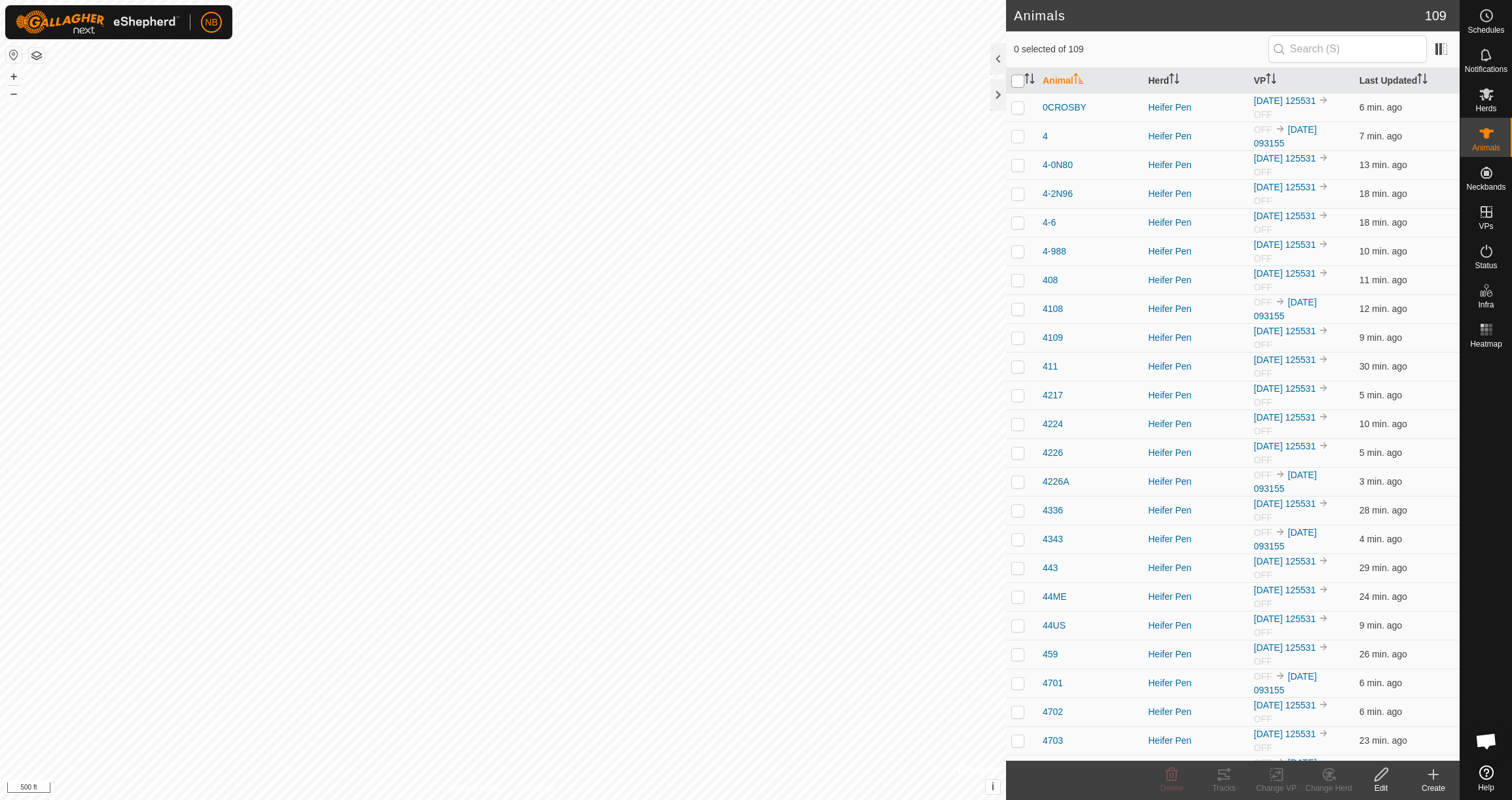
checkbox input "true"
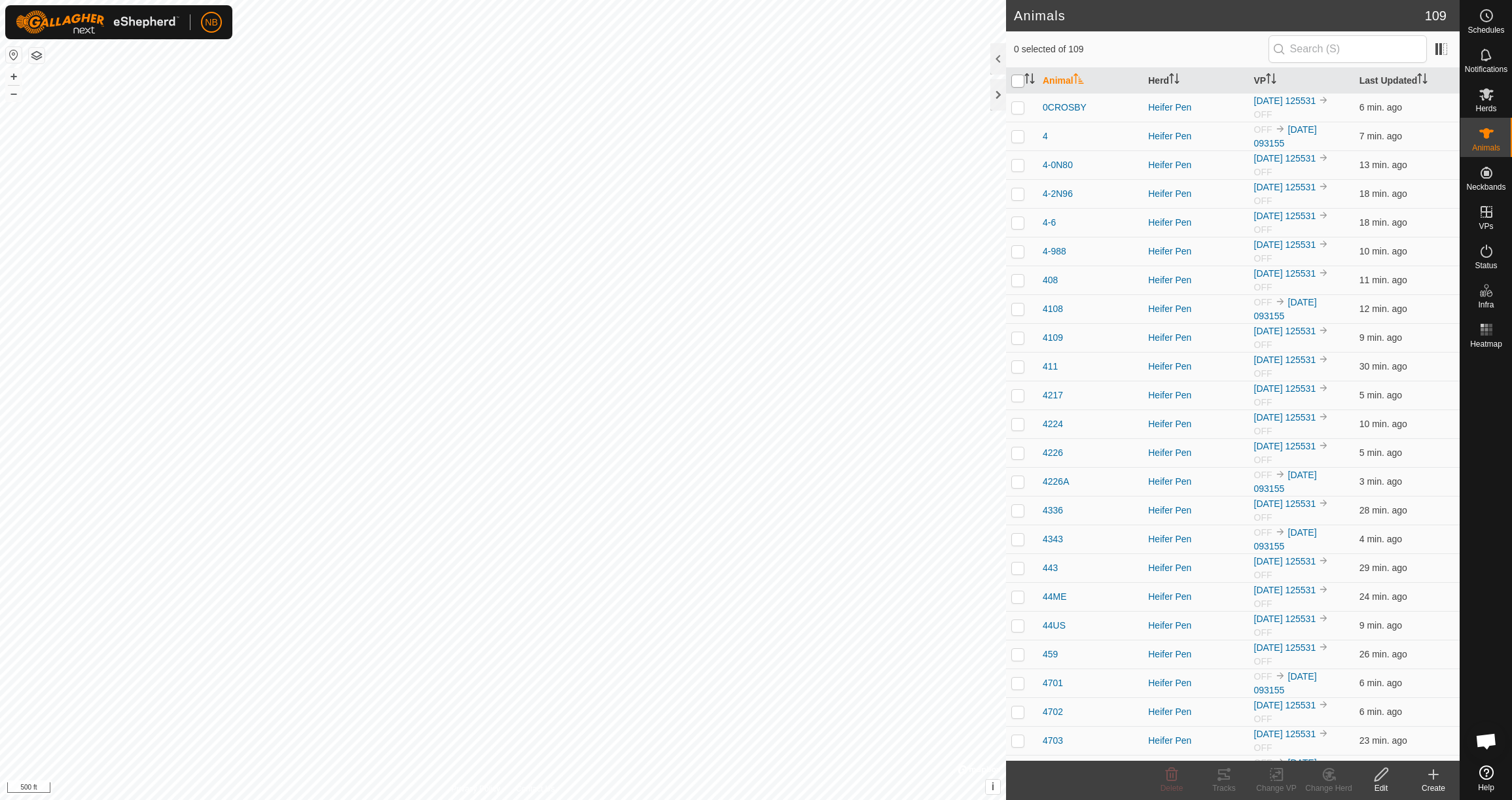
checkbox input "true"
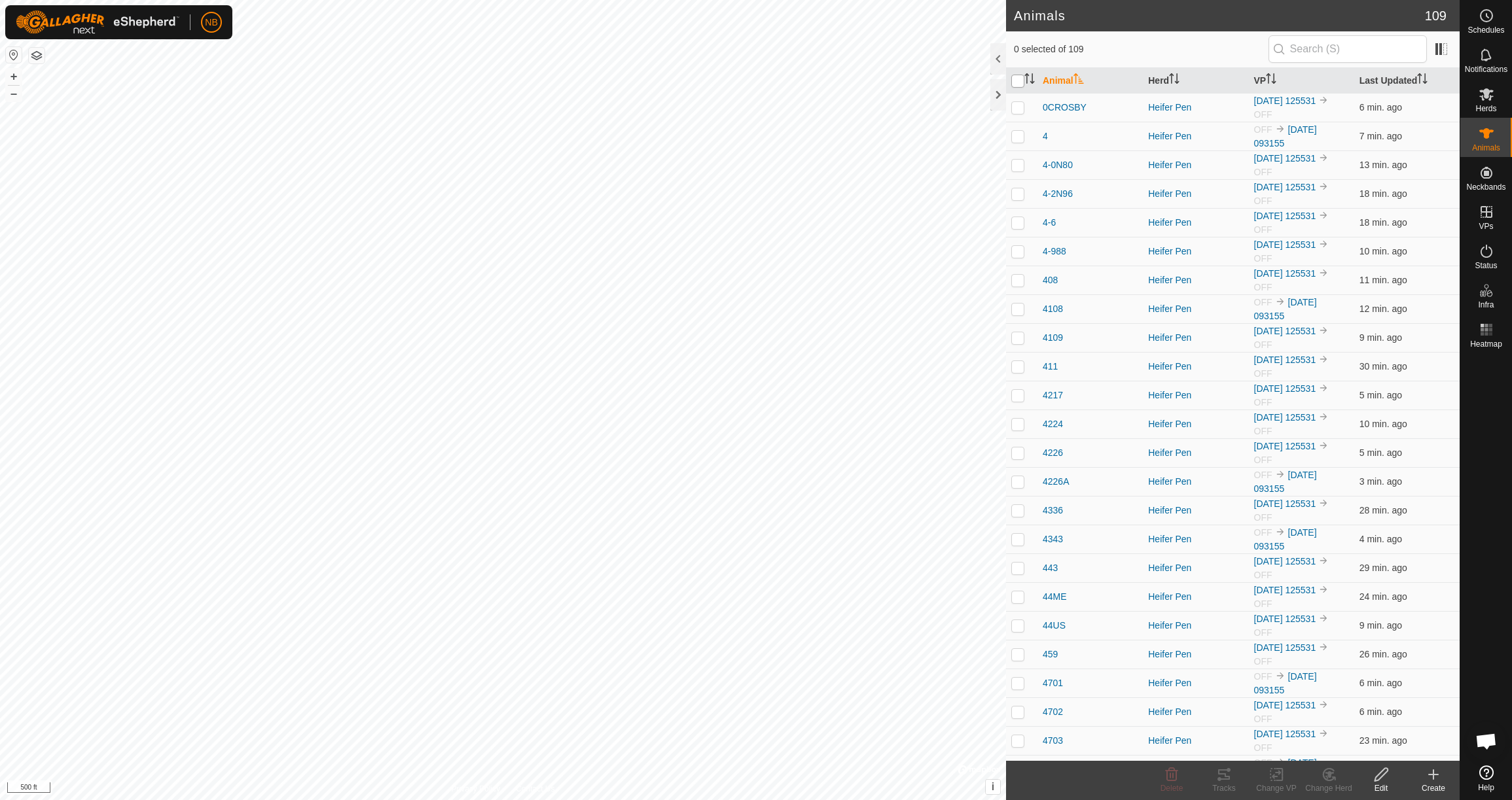
checkbox input "true"
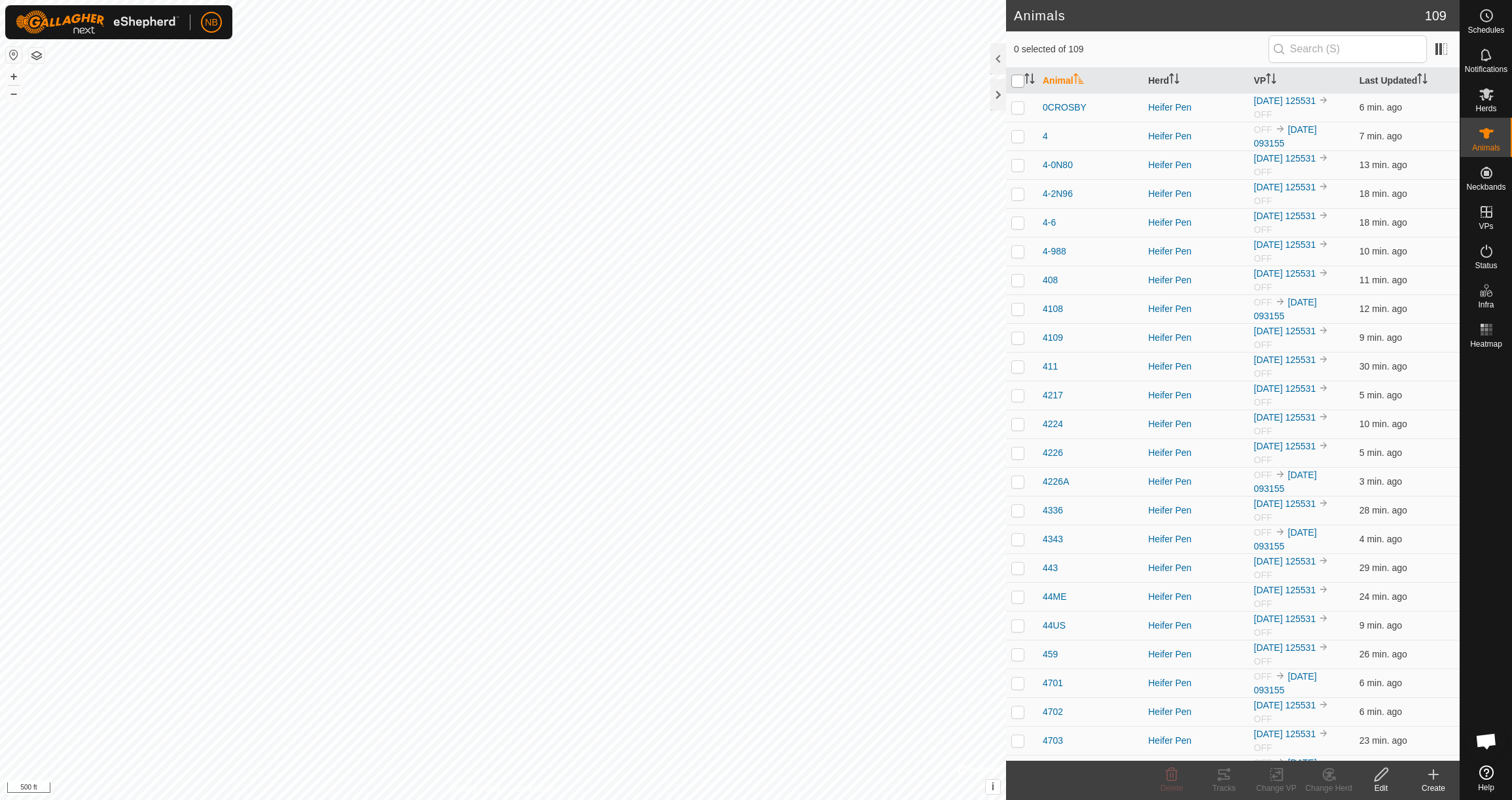
checkbox input "true"
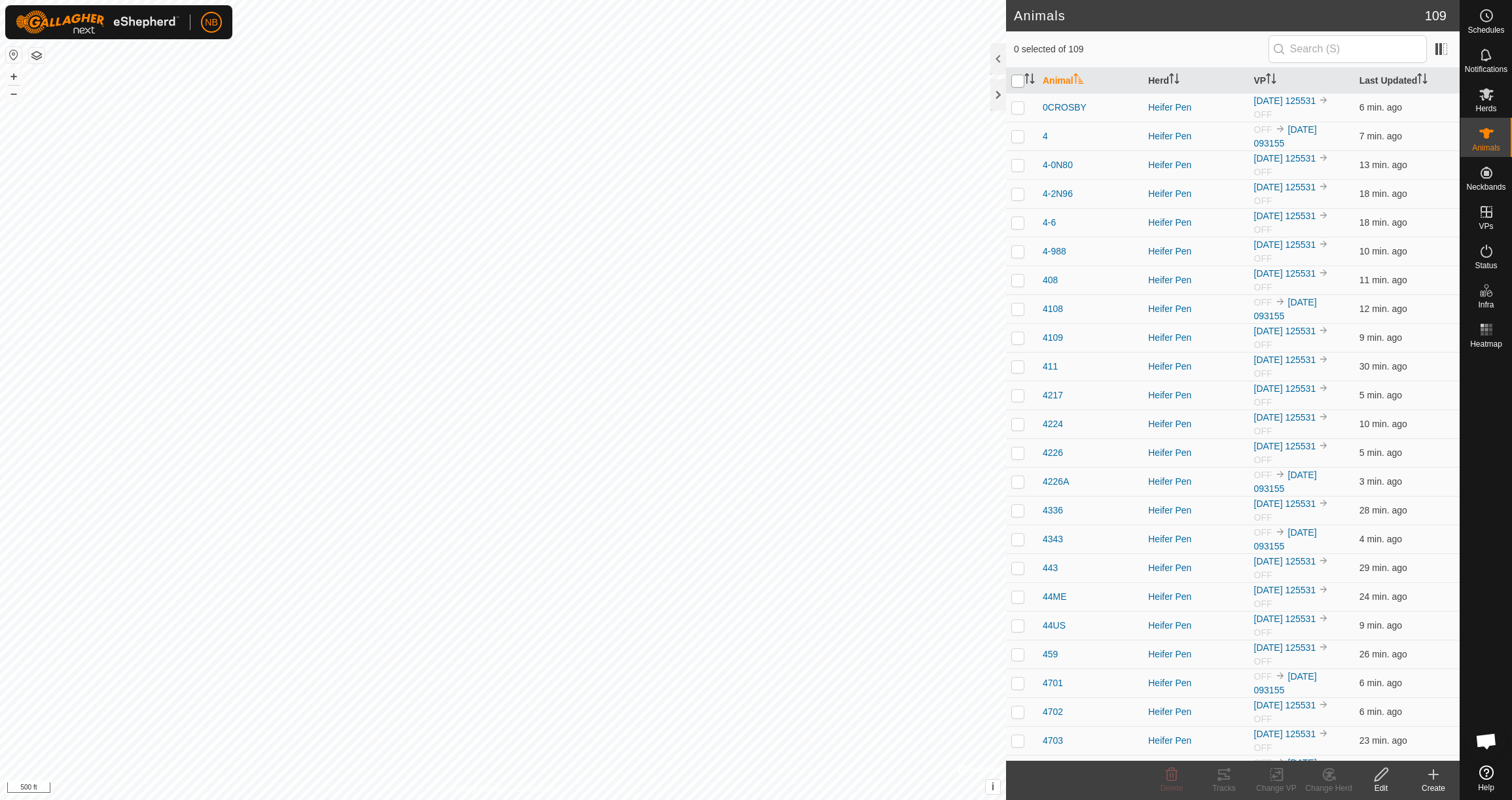
checkbox input "true"
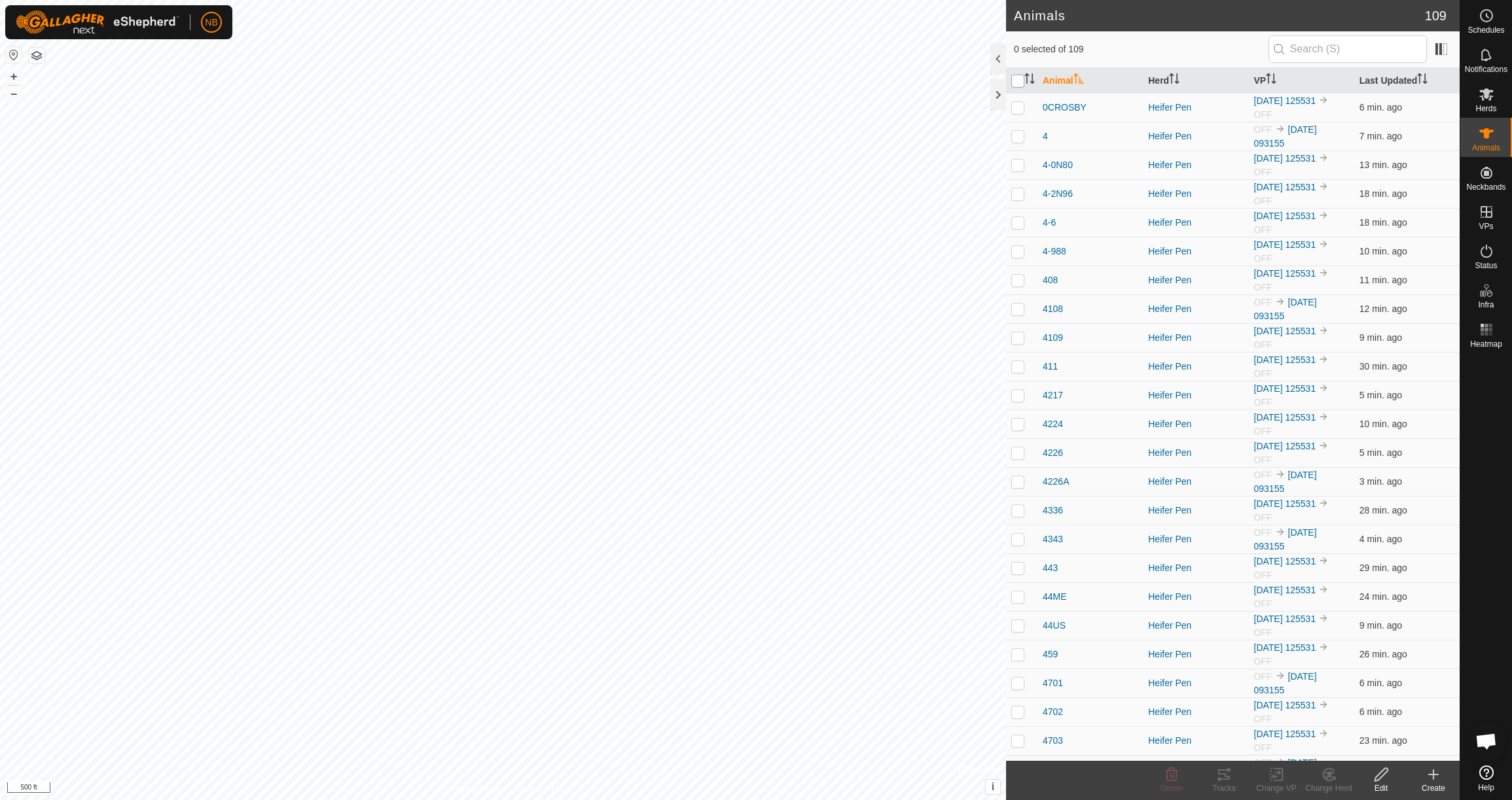
checkbox input "true"
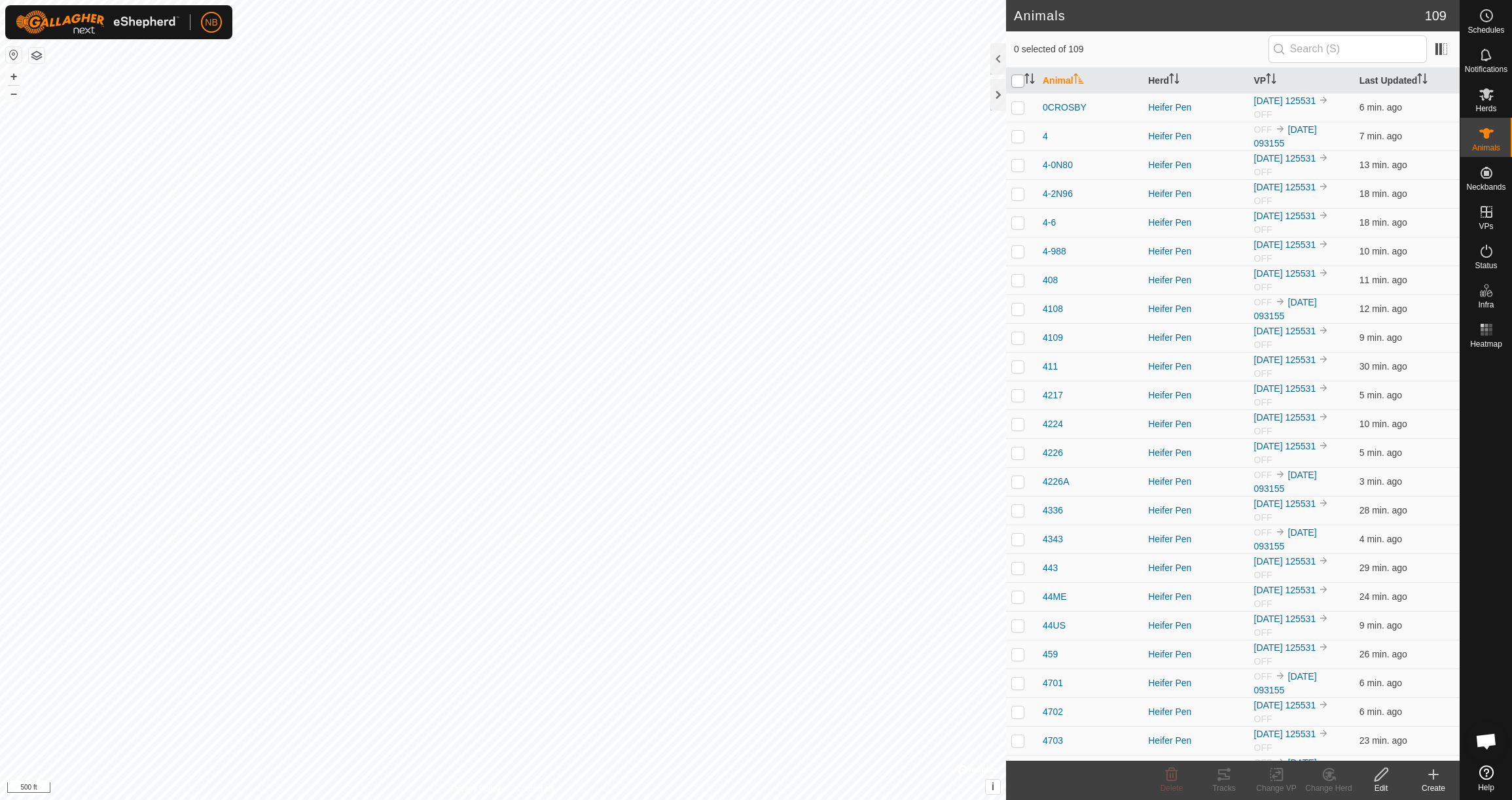
checkbox input "true"
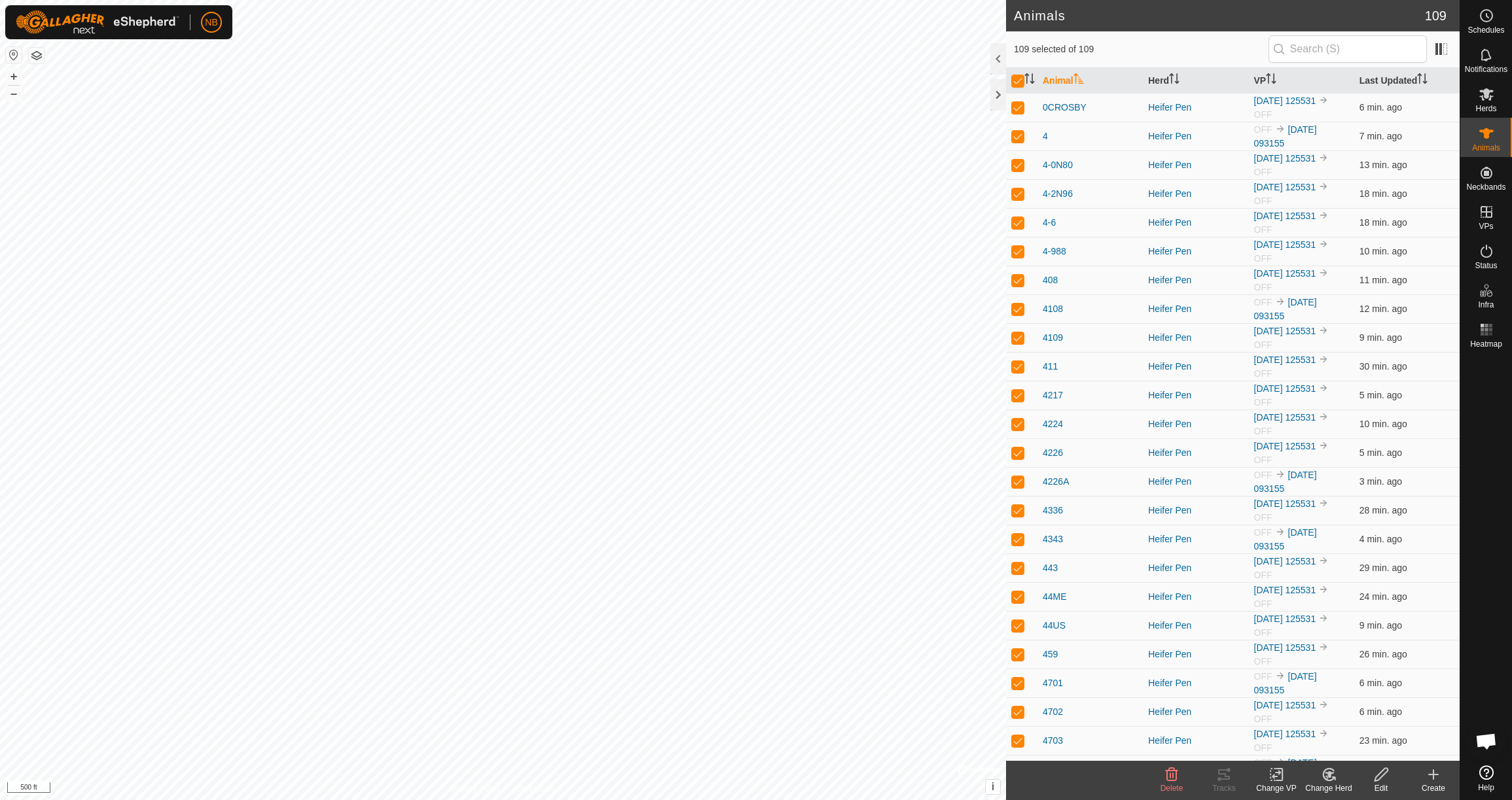
click at [1275, 776] on icon at bounding box center [1276, 774] width 10 height 9
click at [1284, 717] on link "Choose VP..." at bounding box center [1315, 719] width 129 height 27
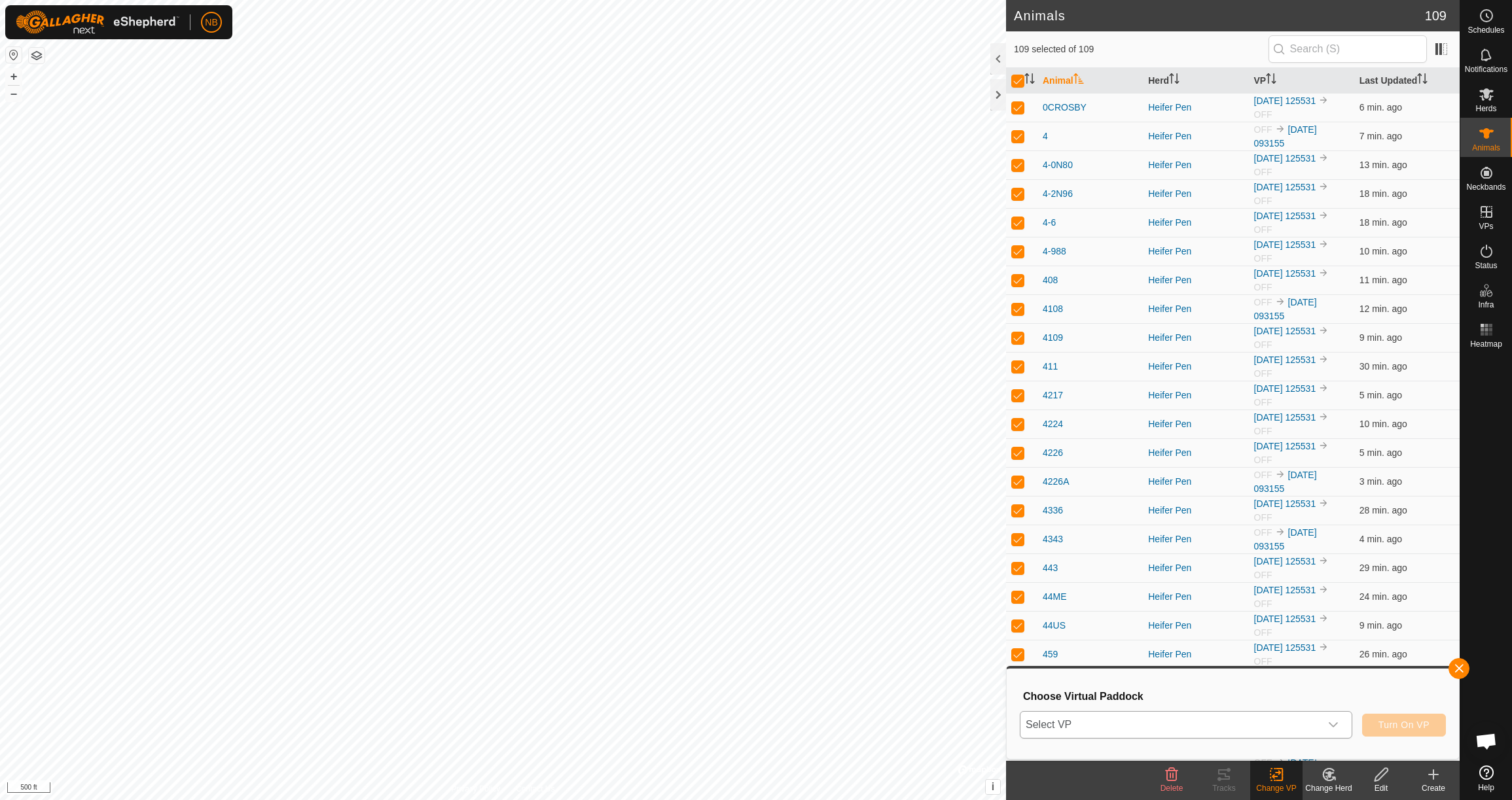
click at [1287, 724] on span "Select VP" at bounding box center [1170, 725] width 299 height 27
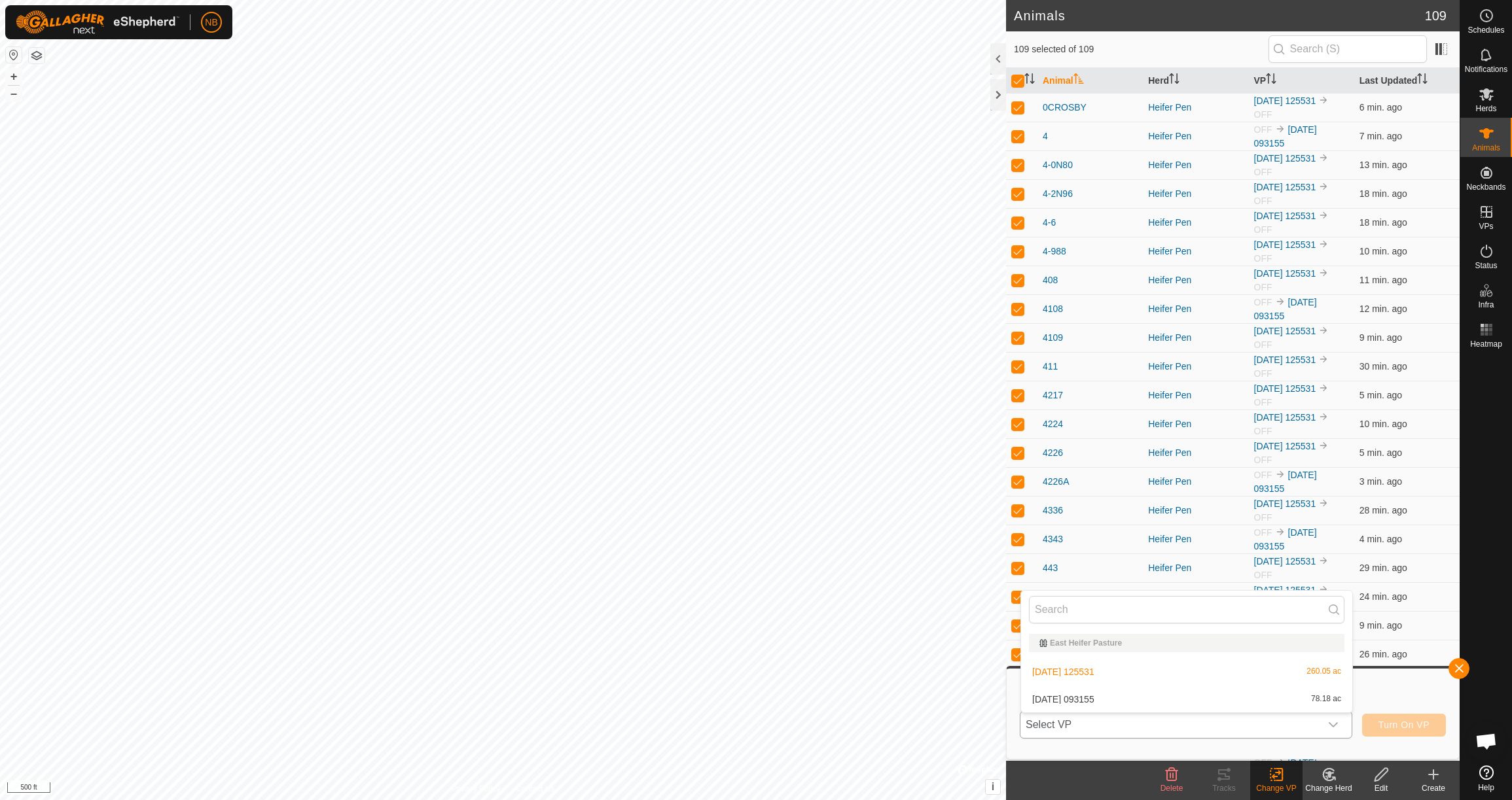
click at [1108, 699] on li "[DATE] 093155 78.18 ac" at bounding box center [1187, 700] width 332 height 27
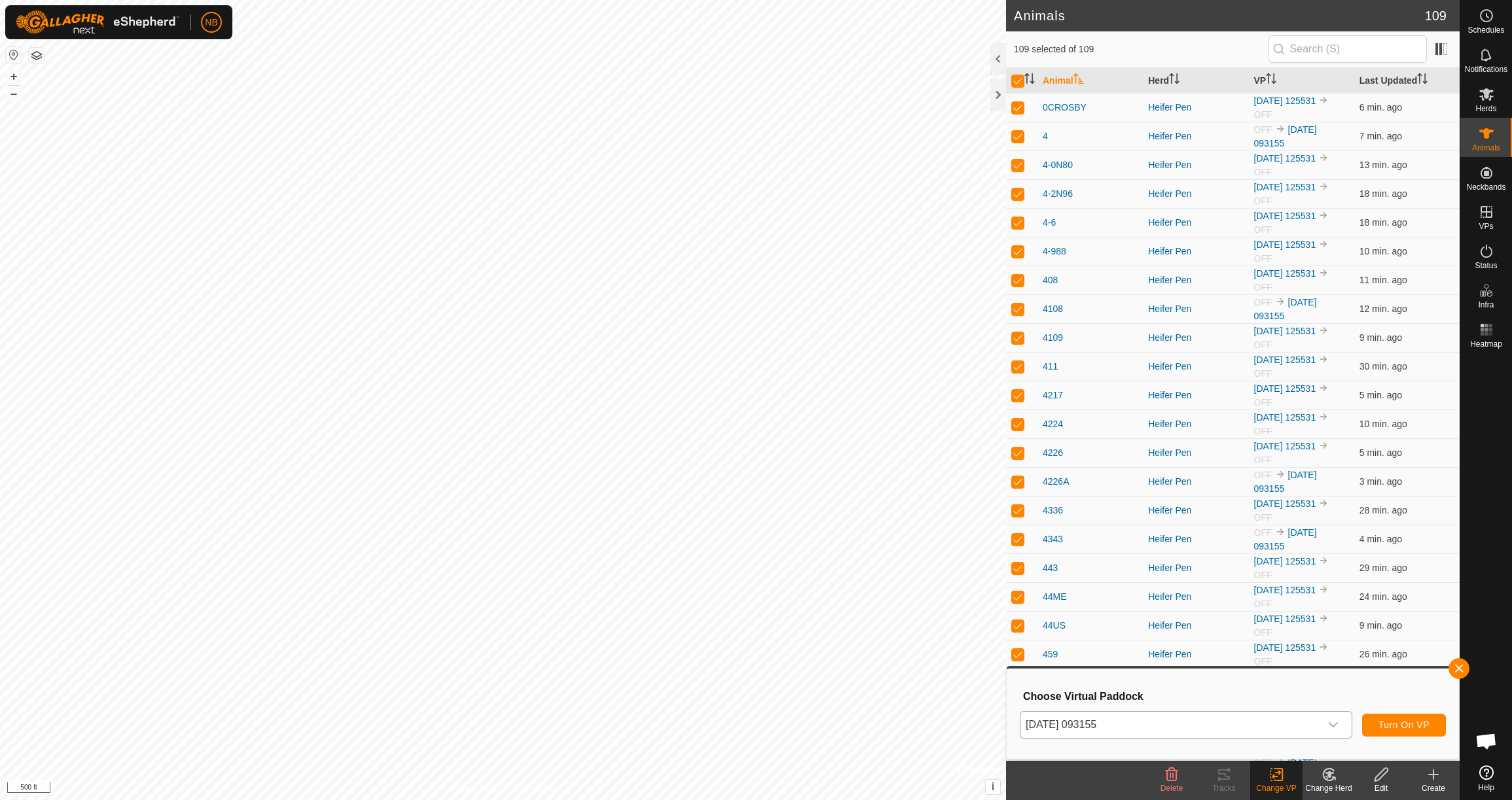
click at [1393, 723] on span "Turn On VP" at bounding box center [1405, 725] width 51 height 10
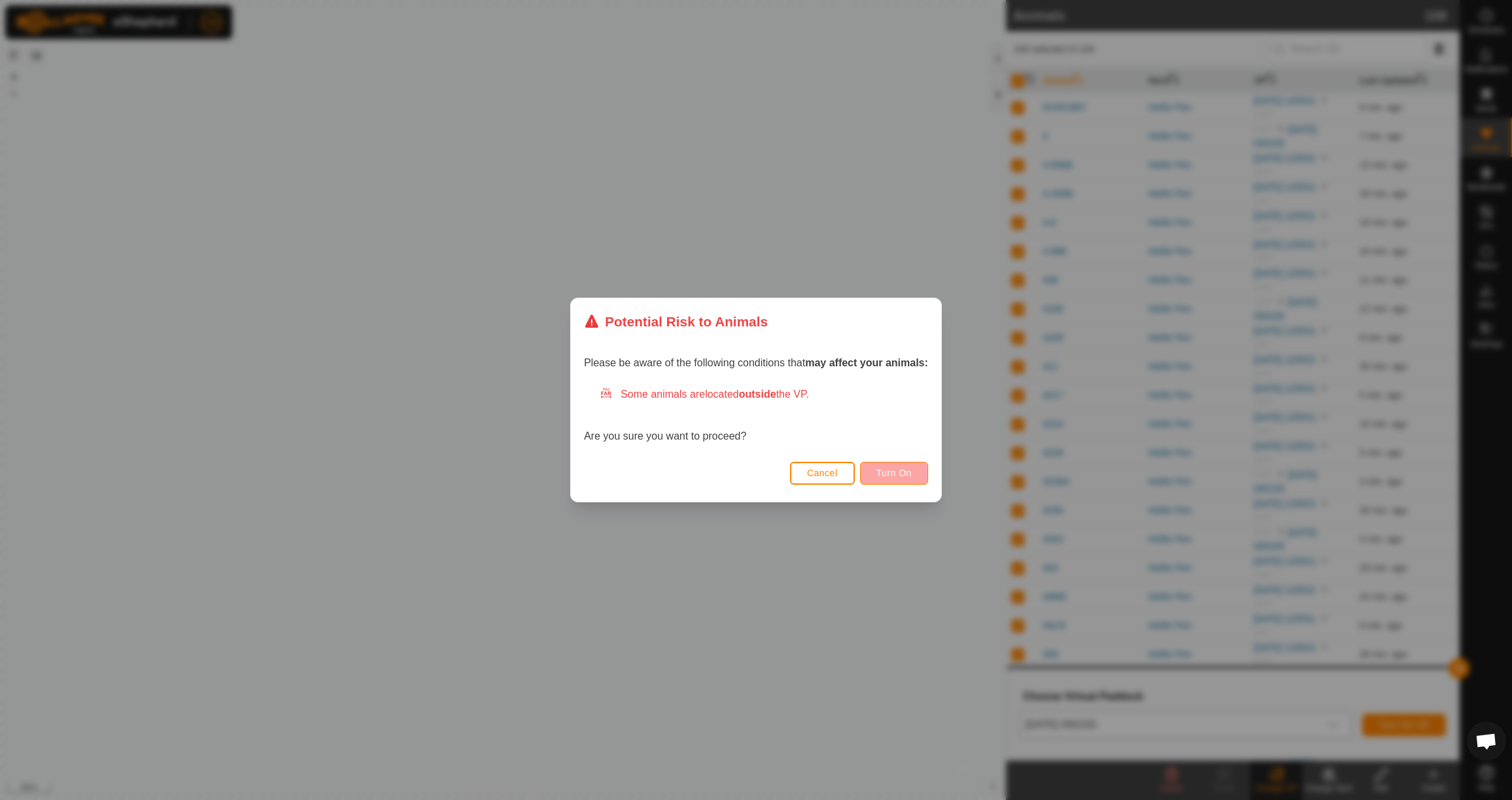
click at [895, 476] on span "Turn On" at bounding box center [893, 473] width 35 height 10
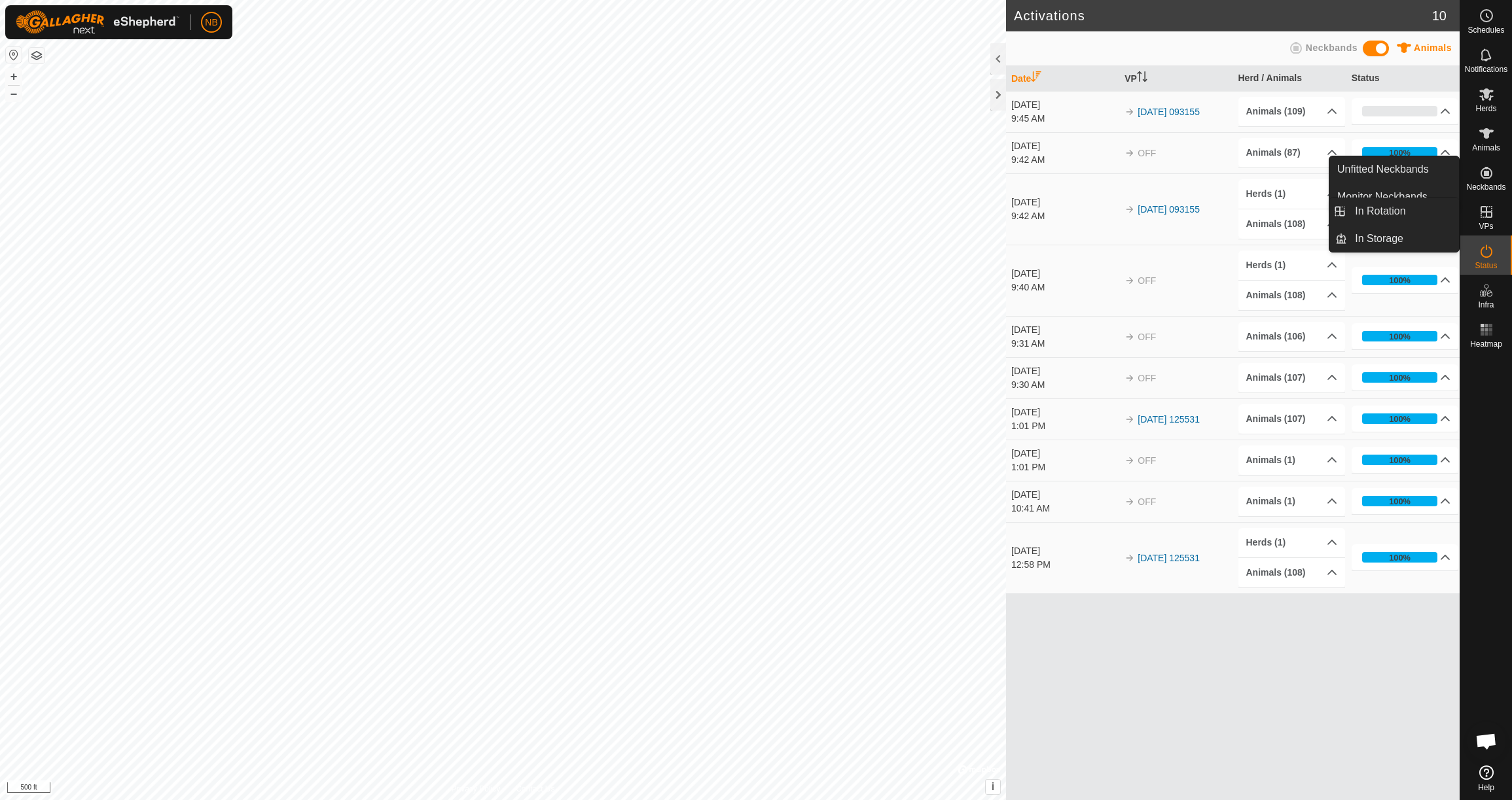
click at [1488, 219] on icon at bounding box center [1486, 212] width 16 height 16
click at [1412, 214] on link "In Rotation" at bounding box center [1404, 212] width 112 height 27
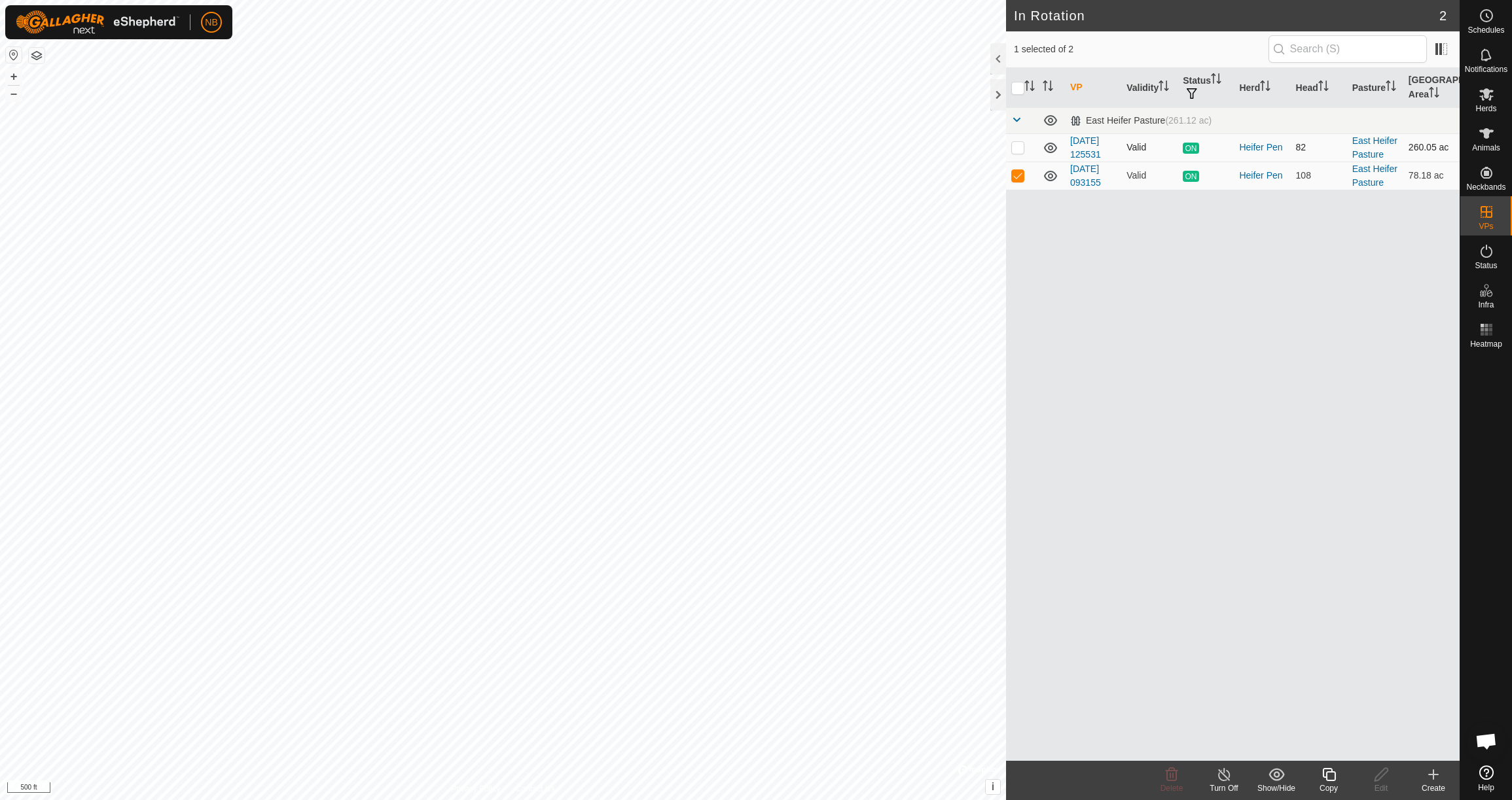
click at [1018, 148] on p-checkbox at bounding box center [1018, 146] width 13 height 10
checkbox input "true"
click at [1018, 181] on td at bounding box center [1022, 176] width 31 height 29
checkbox input "false"
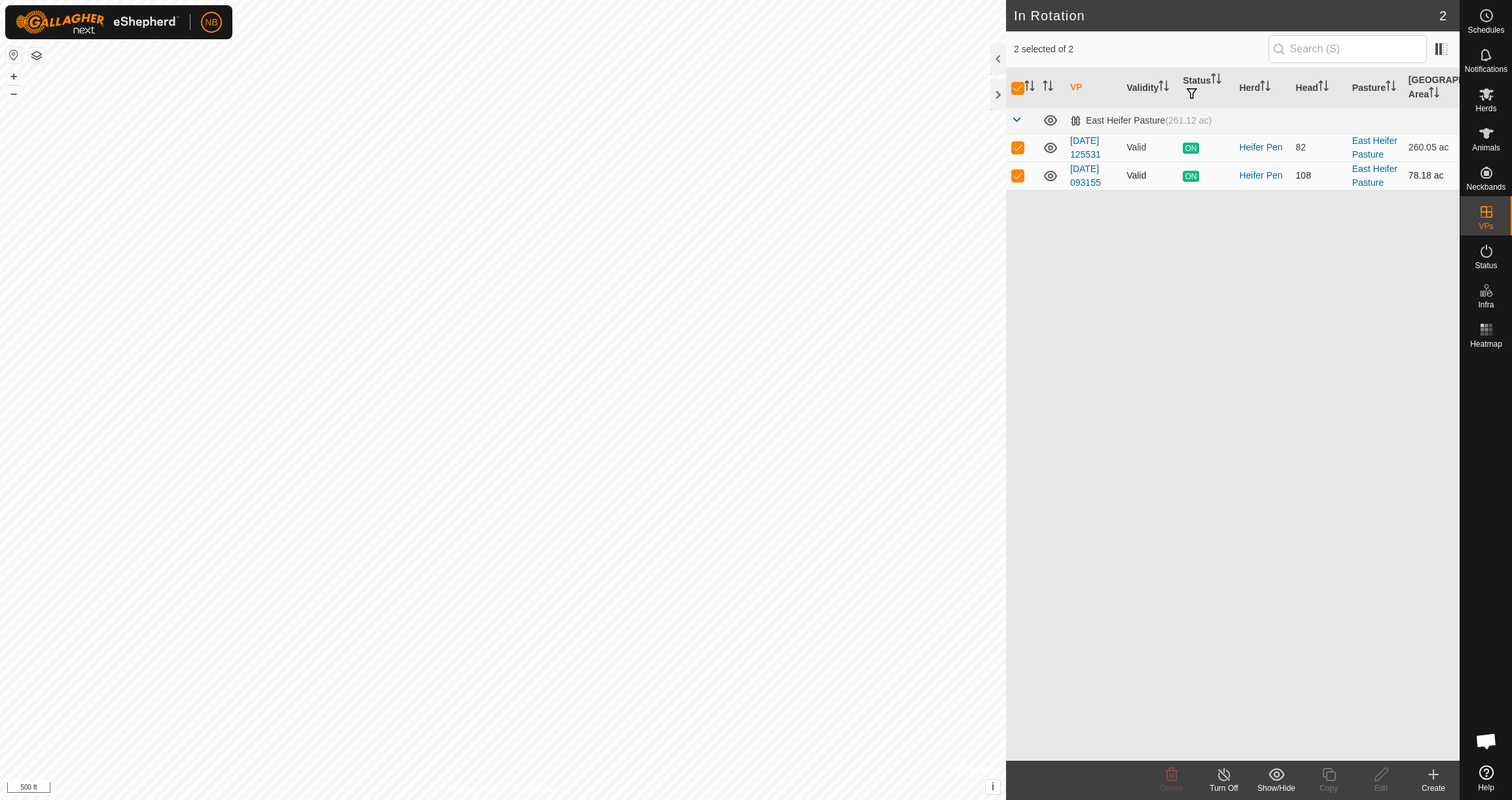
checkbox input "false"
click at [1229, 779] on icon at bounding box center [1224, 774] width 16 height 16
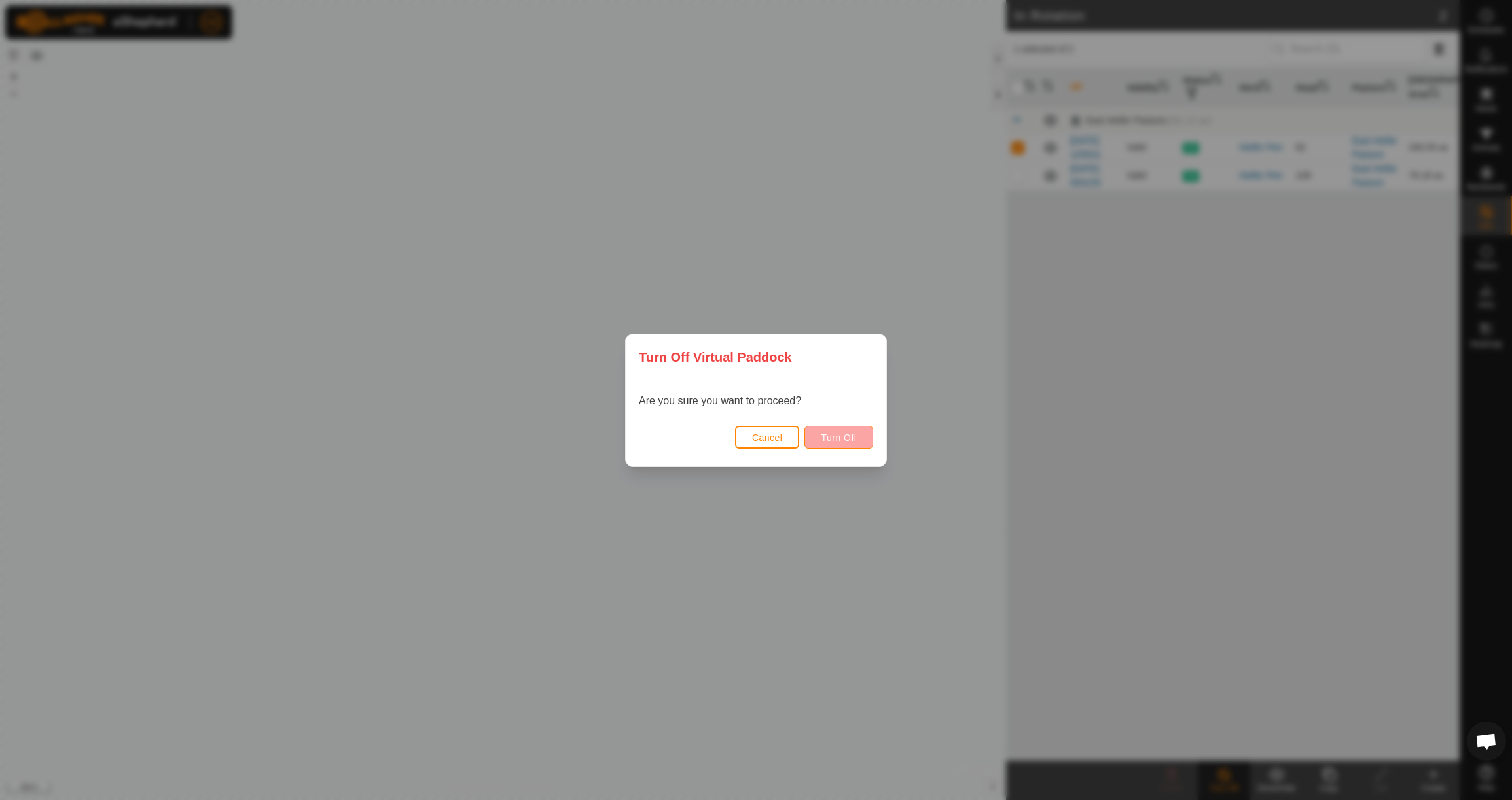
click at [868, 432] on button "Turn Off" at bounding box center [839, 437] width 68 height 23
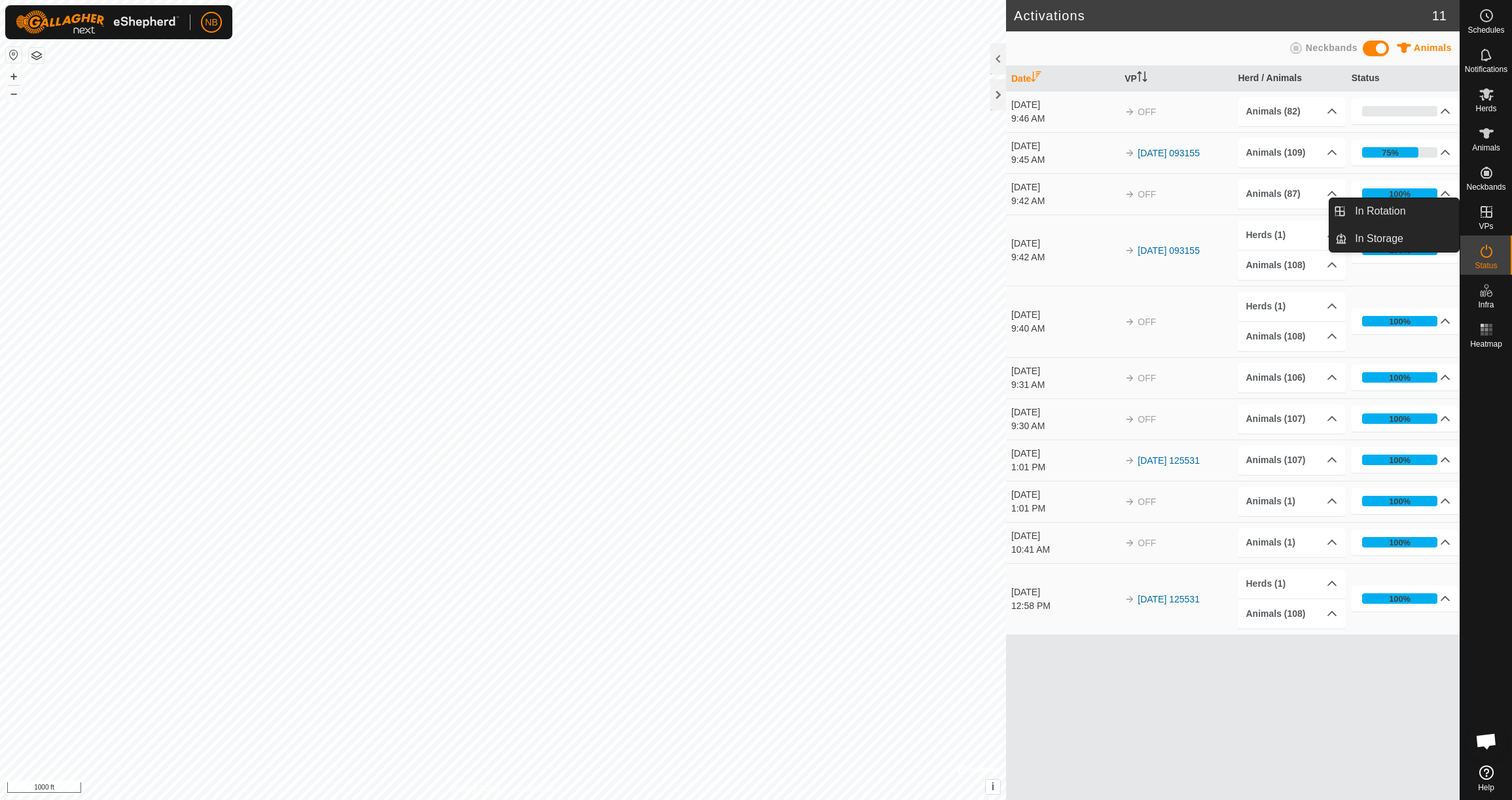
click at [1494, 229] on div "VPs" at bounding box center [1486, 216] width 51 height 39
click at [1487, 213] on icon at bounding box center [1486, 212] width 11 height 11
click at [1482, 219] on es-virtualpaddocks-svg-icon at bounding box center [1486, 212] width 24 height 21
click at [1486, 209] on icon at bounding box center [1486, 212] width 11 height 11
click at [1480, 225] on span "VPs" at bounding box center [1485, 226] width 14 height 8
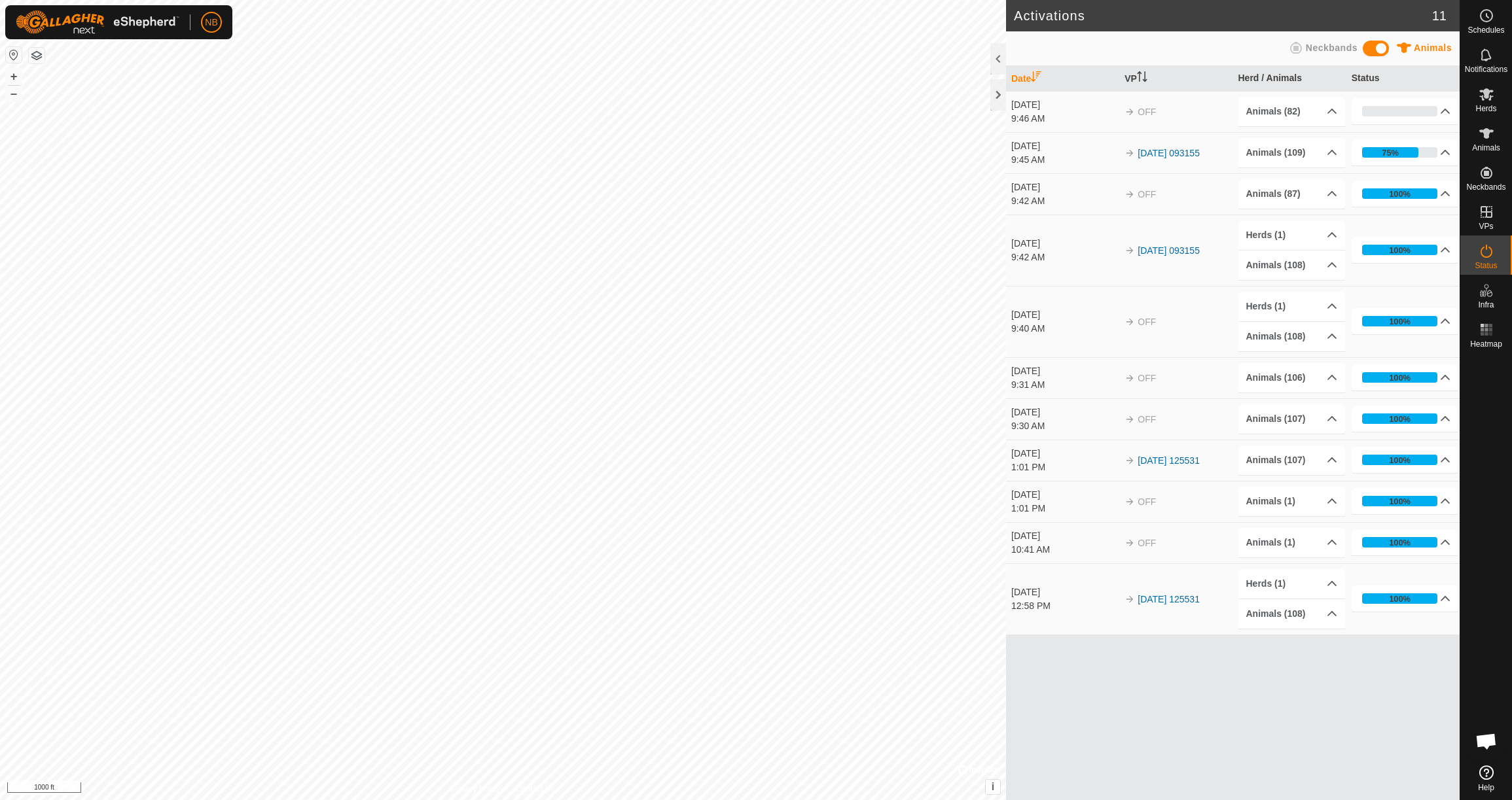
drag, startPoint x: 1487, startPoint y: 773, endPoint x: 1487, endPoint y: 755, distance: 18.0
click at [1487, 773] on icon at bounding box center [1486, 772] width 14 height 14
click at [1415, 217] on link "In Rotation" at bounding box center [1404, 212] width 112 height 27
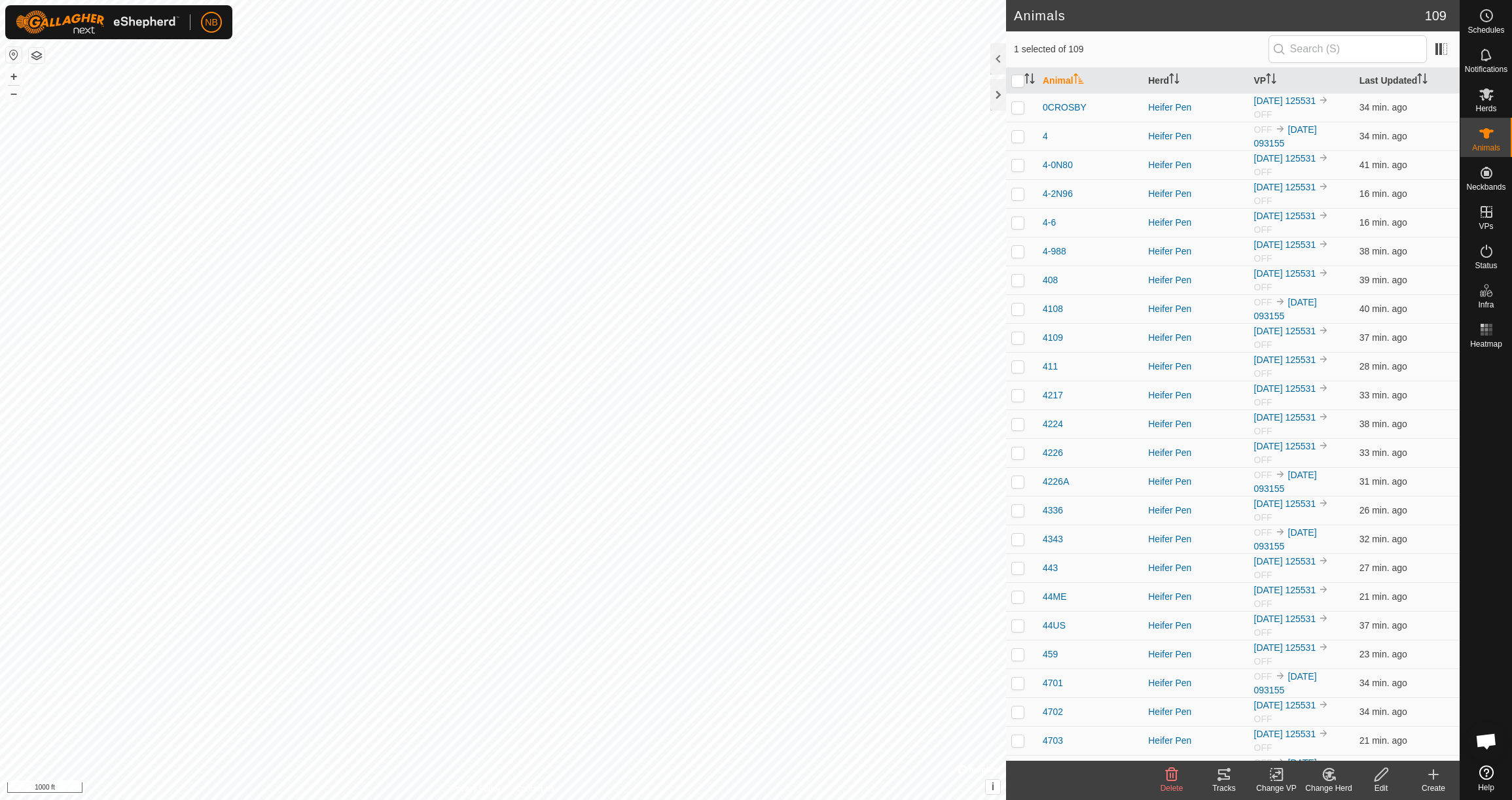
checkbox input "true"
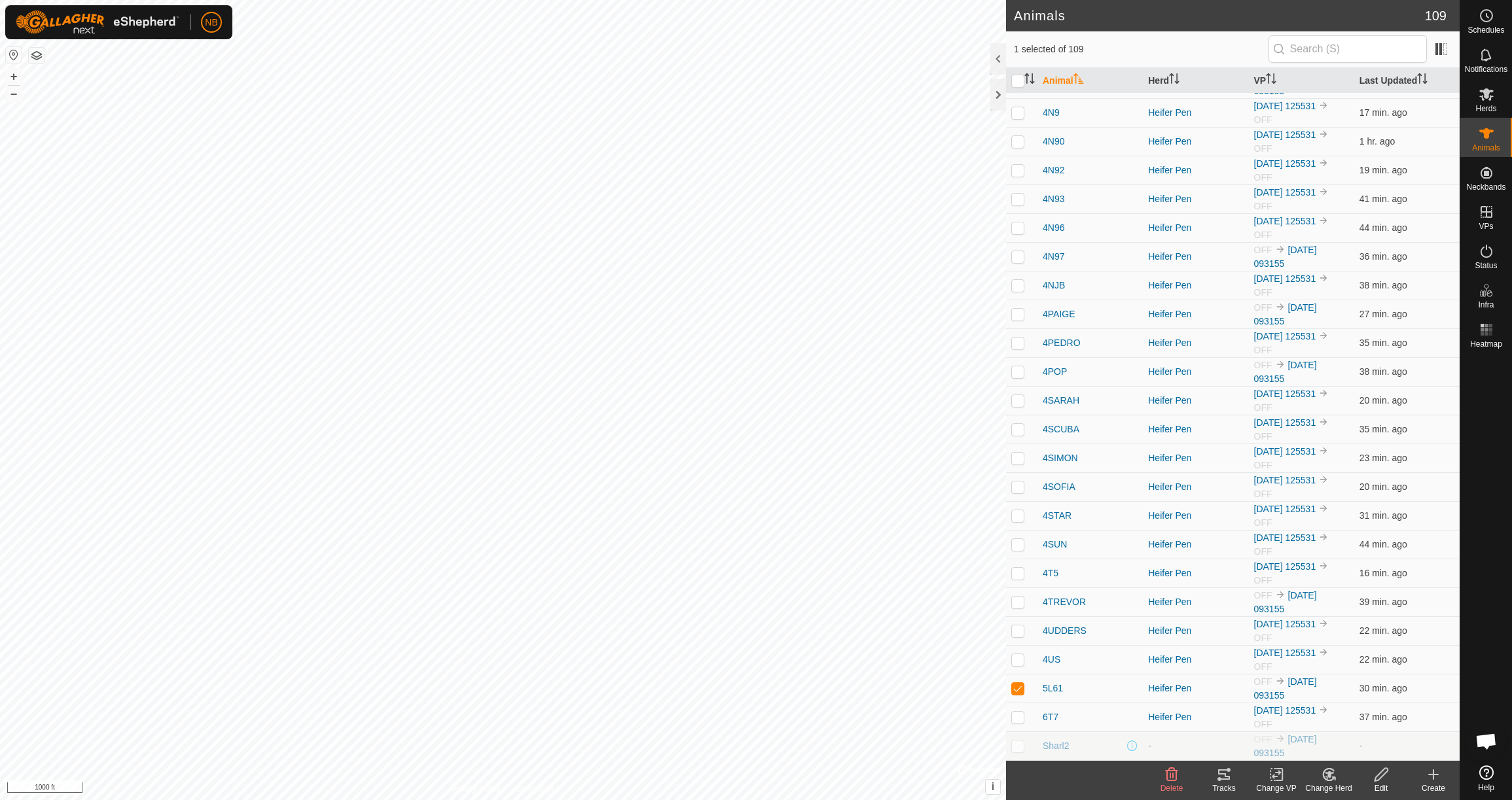
scroll to position [2471, 0]
click at [1302, 683] on link "[DATE] 093155" at bounding box center [1286, 688] width 63 height 24
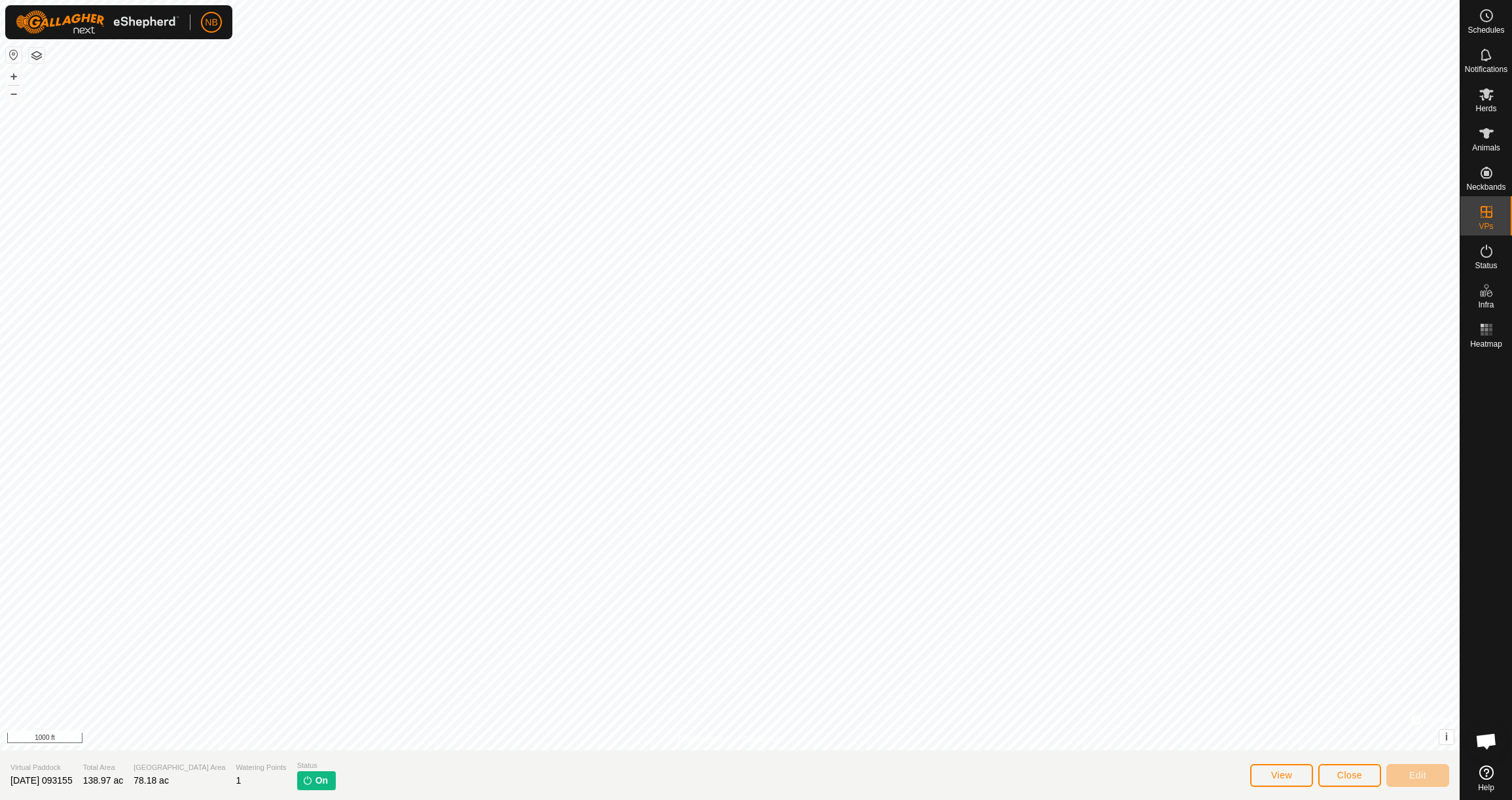
click at [1343, 771] on span "Close" at bounding box center [1349, 775] width 25 height 10
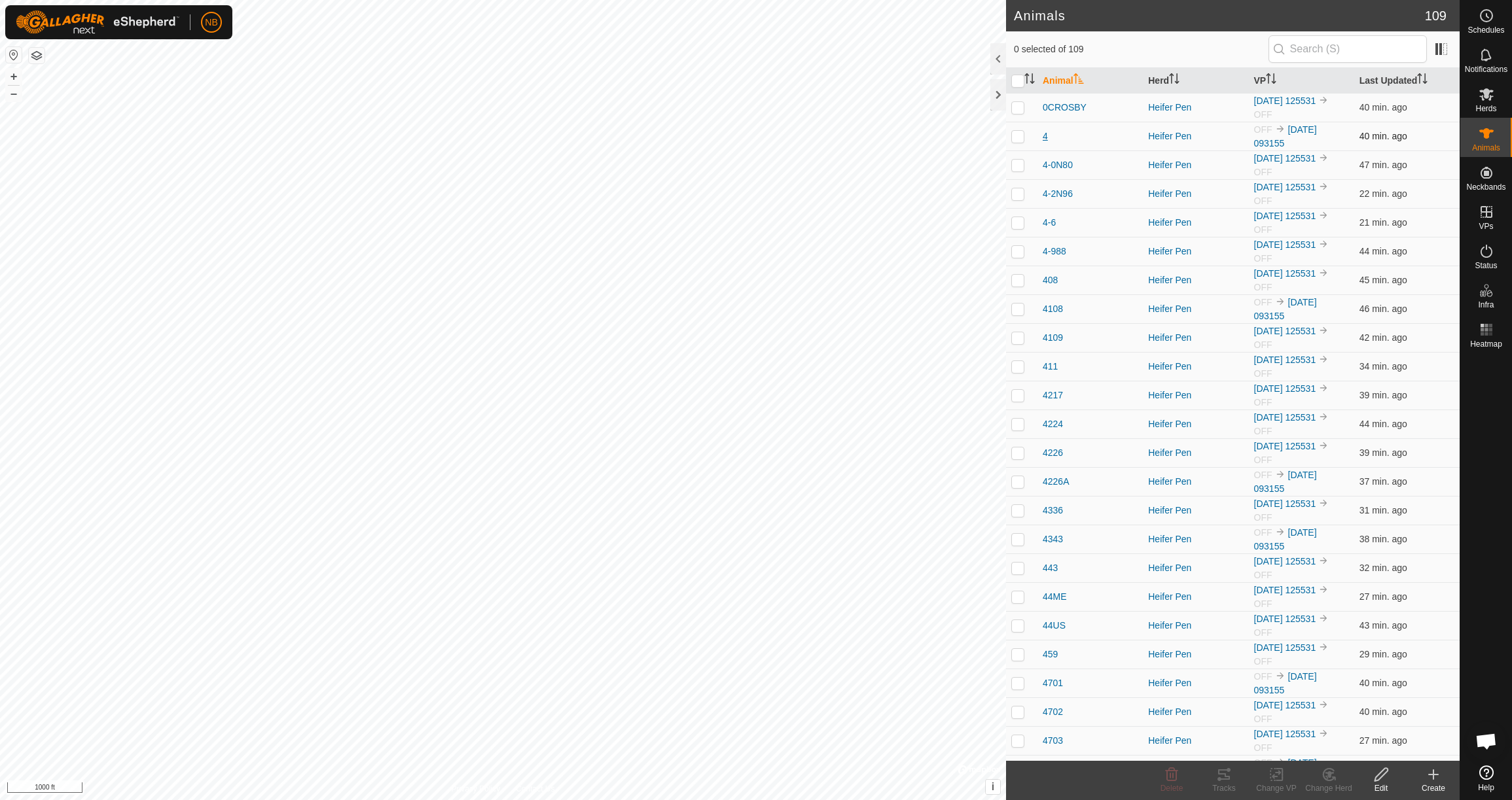
click at [1045, 138] on span "4" at bounding box center [1045, 136] width 6 height 13
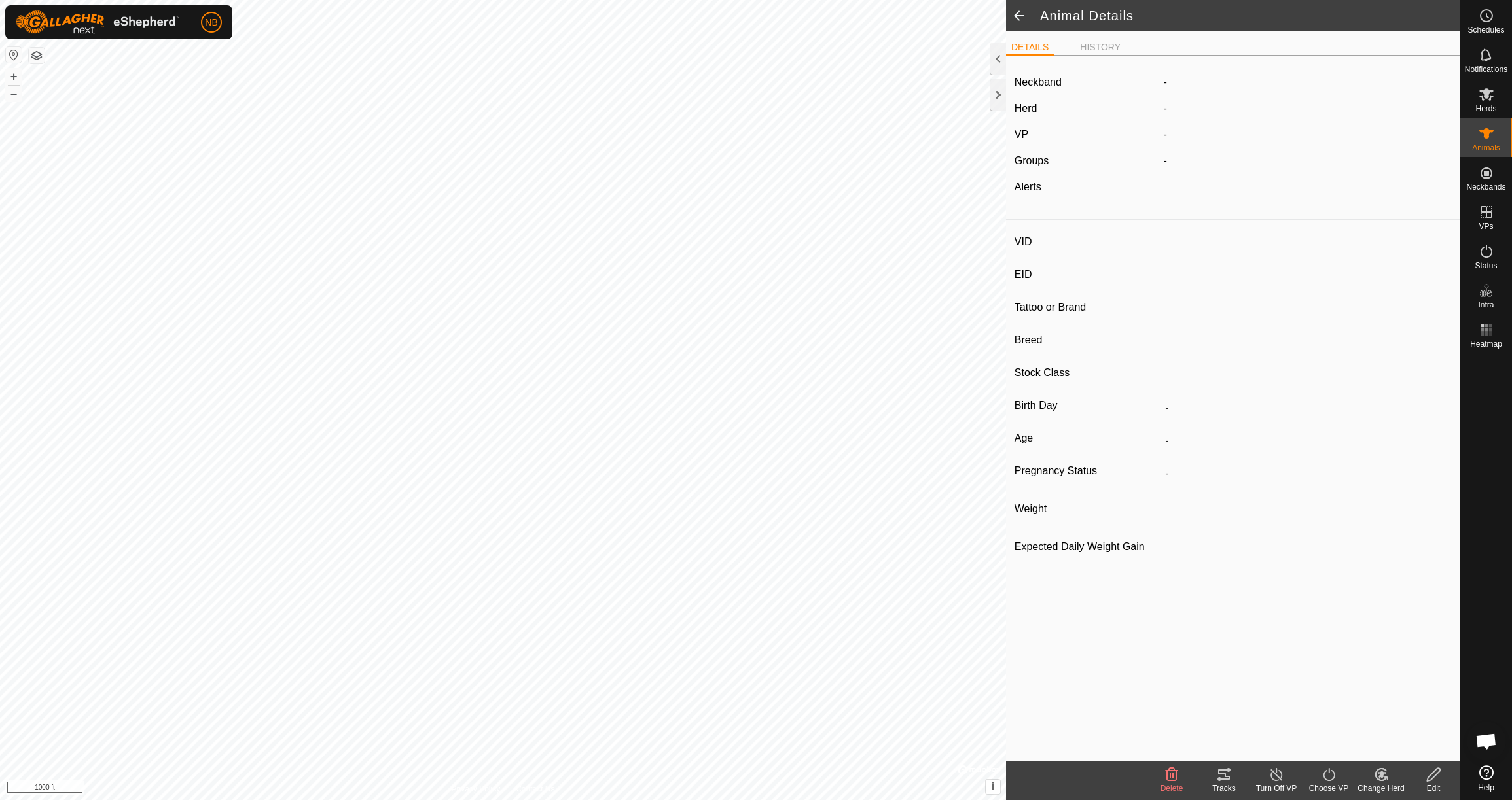
type input "4"
type input "-"
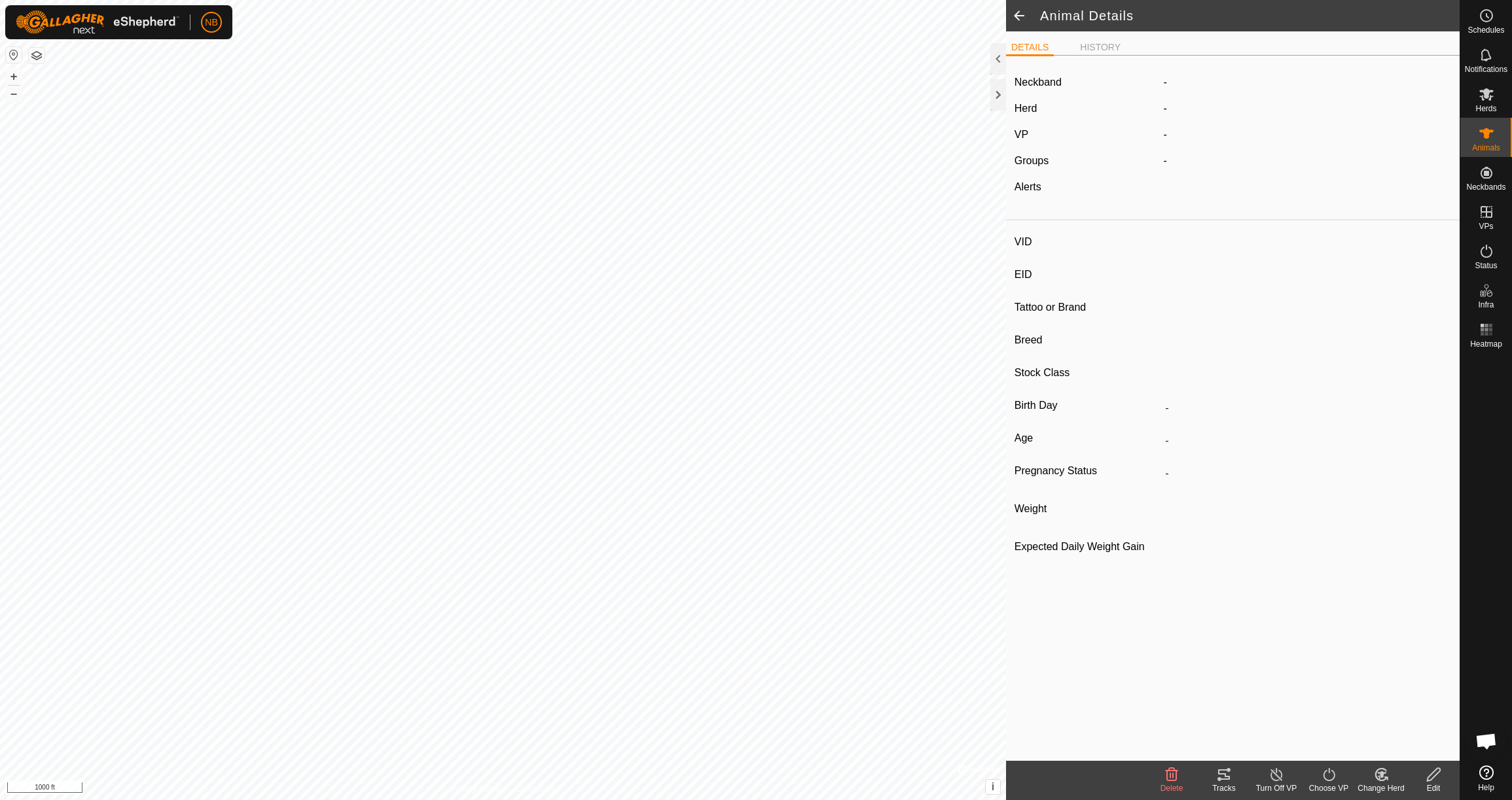
type input "770 kg"
type input "-"
click at [1102, 48] on li "HISTORY" at bounding box center [1101, 48] width 51 height 16
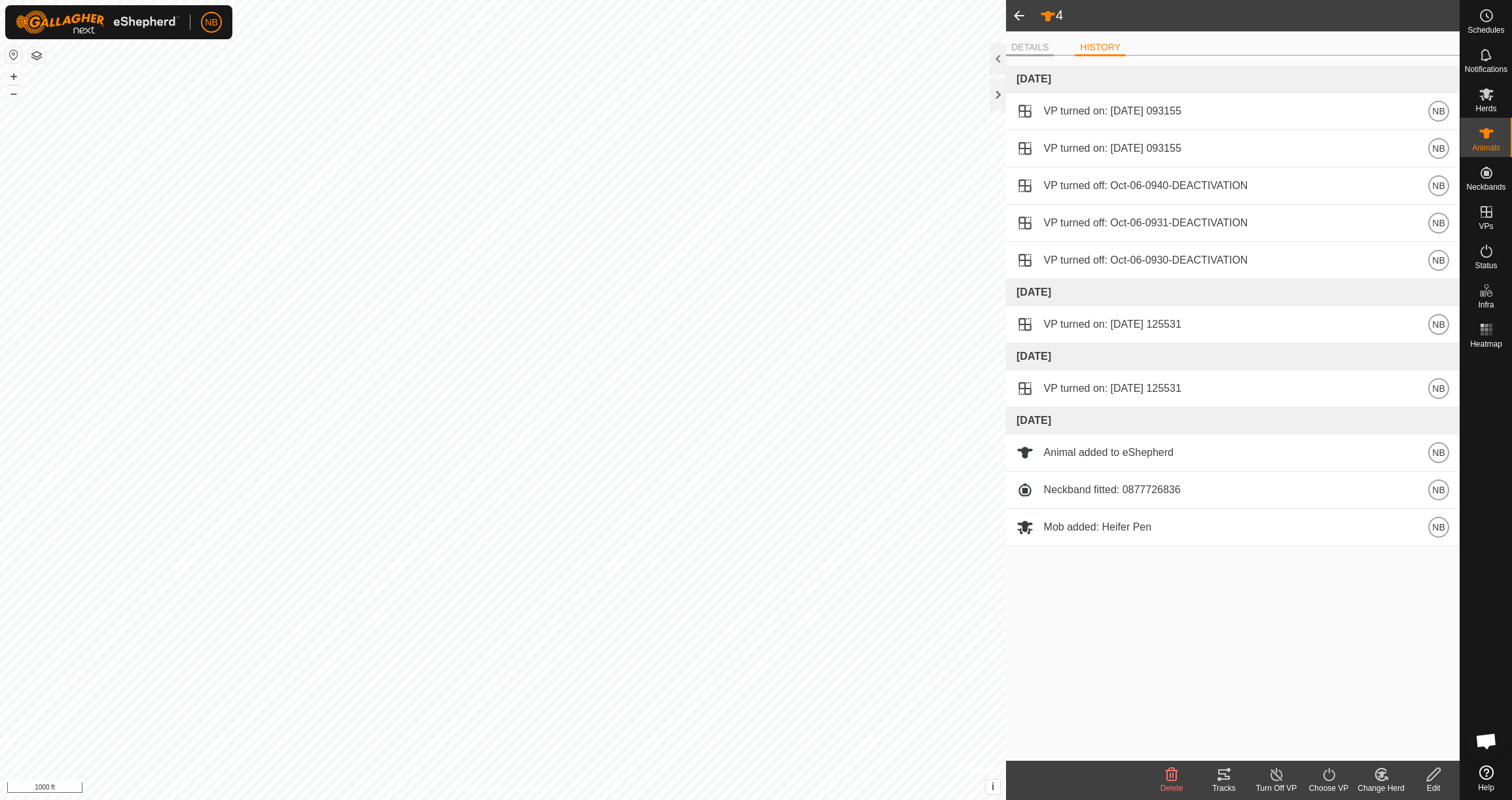
click at [1036, 48] on li "DETAILS" at bounding box center [1030, 48] width 48 height 16
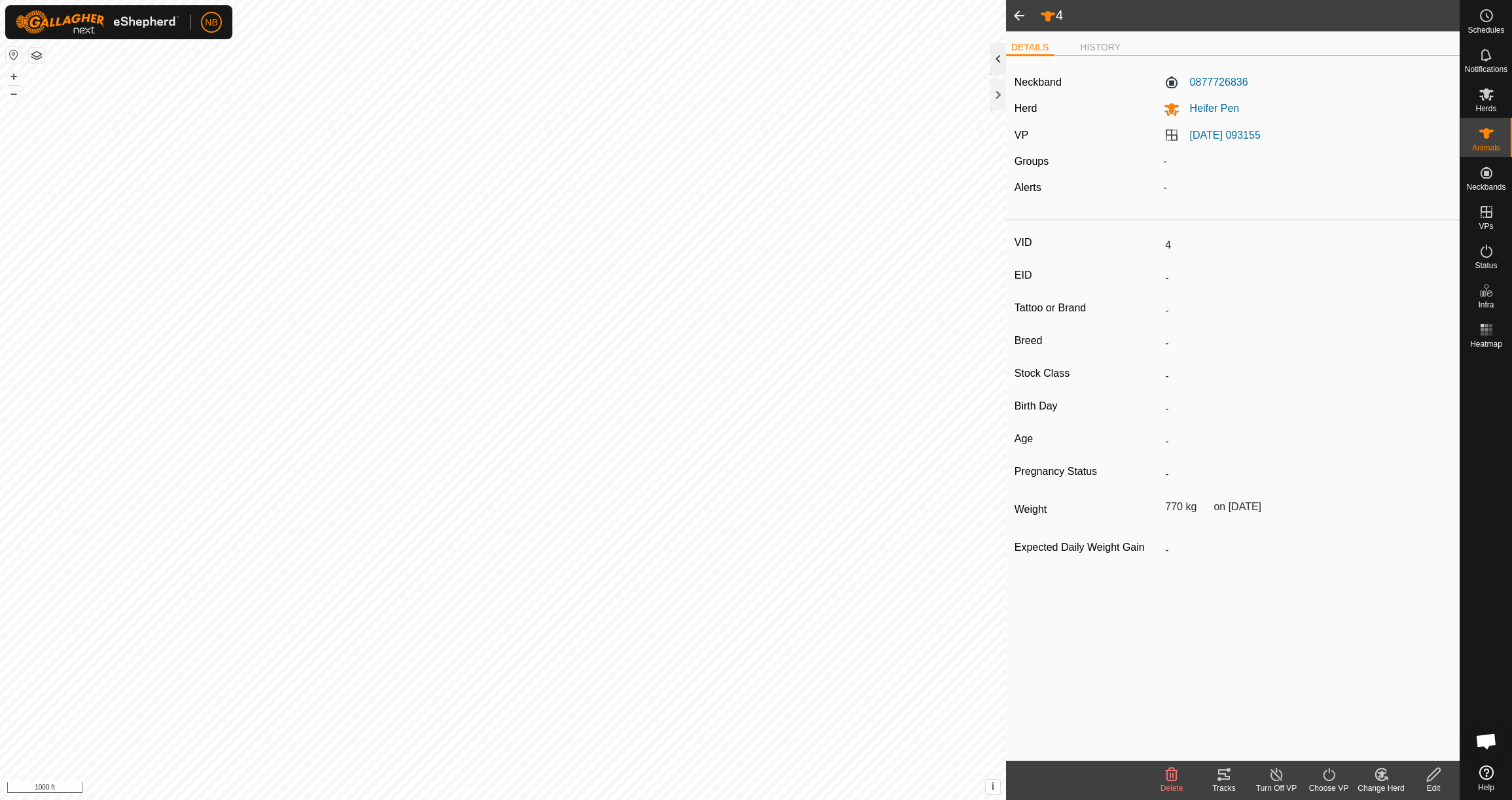
click at [1003, 66] on div at bounding box center [998, 58] width 16 height 31
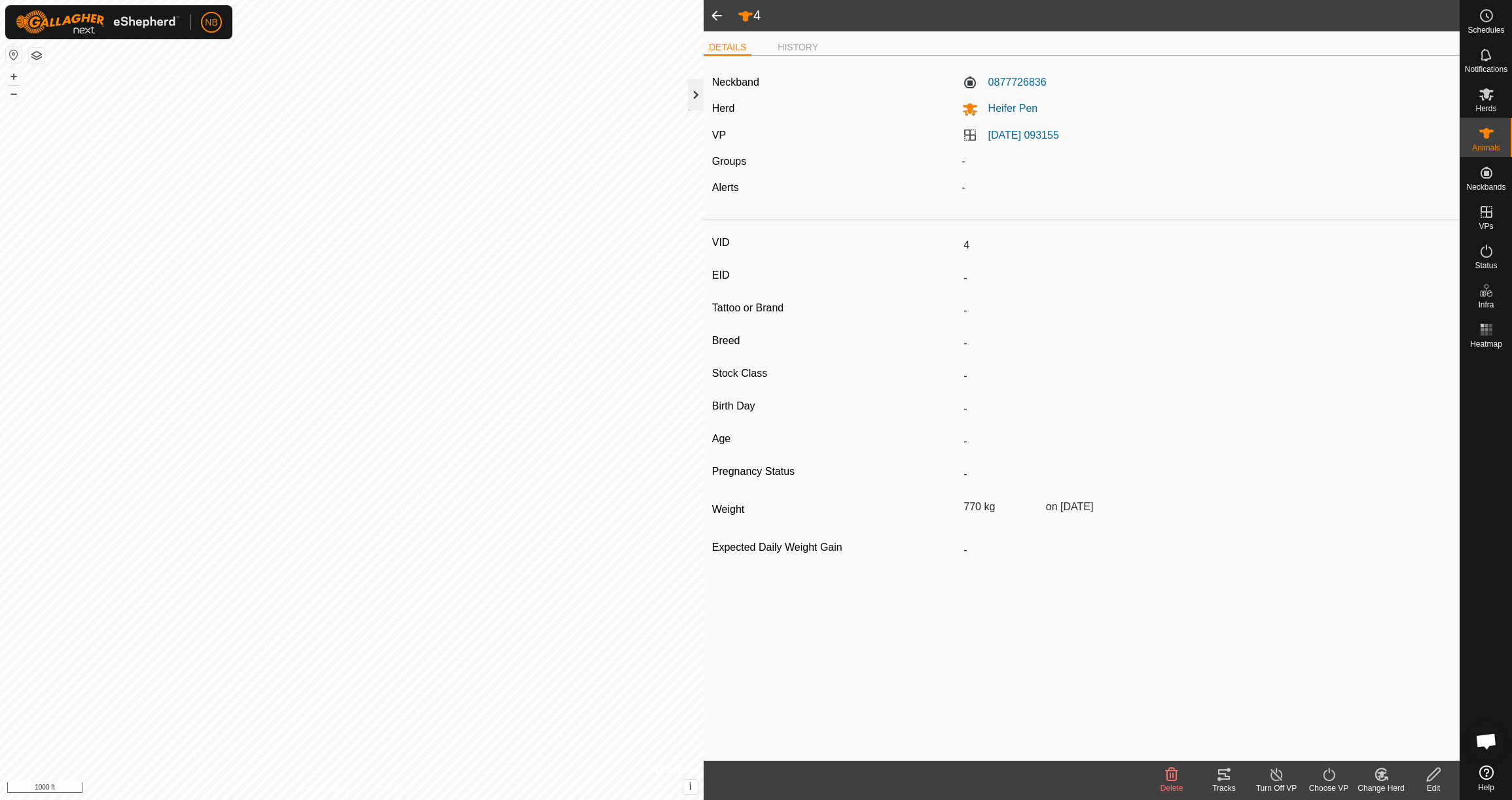
click at [697, 94] on div at bounding box center [696, 94] width 16 height 31
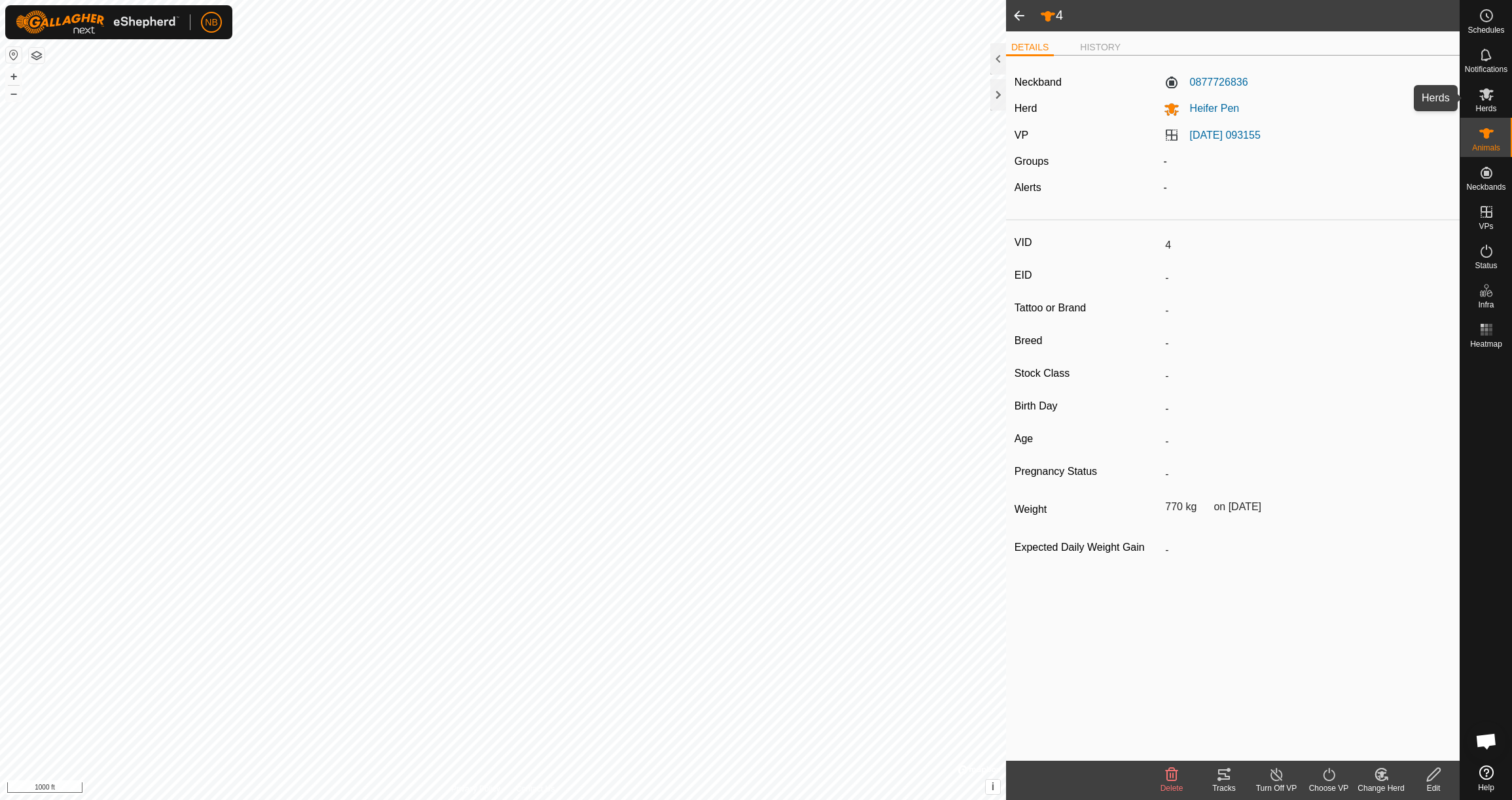
click at [1499, 102] on div "Herds" at bounding box center [1486, 98] width 51 height 39
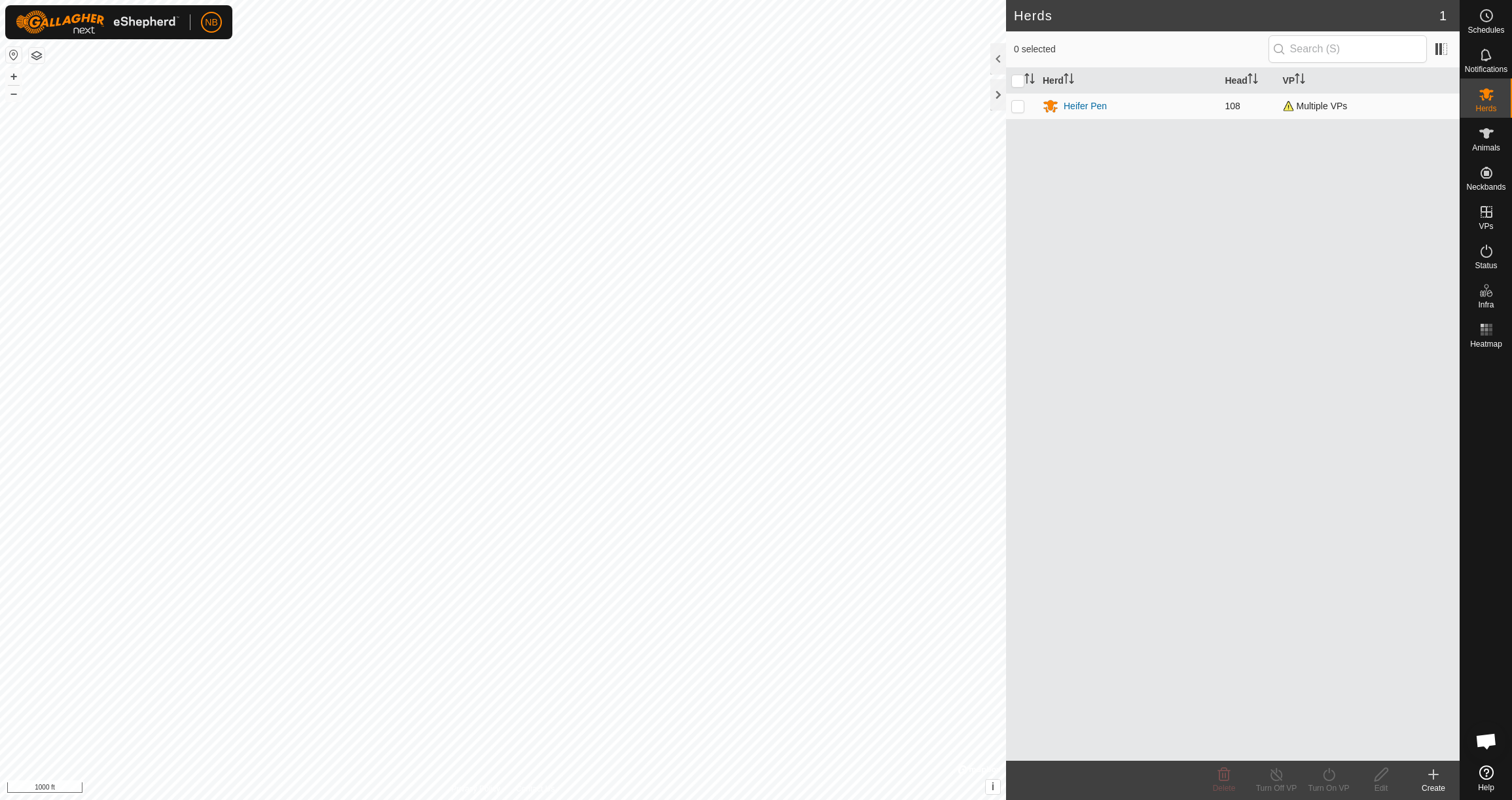
click at [1019, 110] on p-checkbox at bounding box center [1018, 105] width 13 height 10
checkbox input "true"
click at [1019, 110] on p-checkbox at bounding box center [1018, 105] width 13 height 10
checkbox input "false"
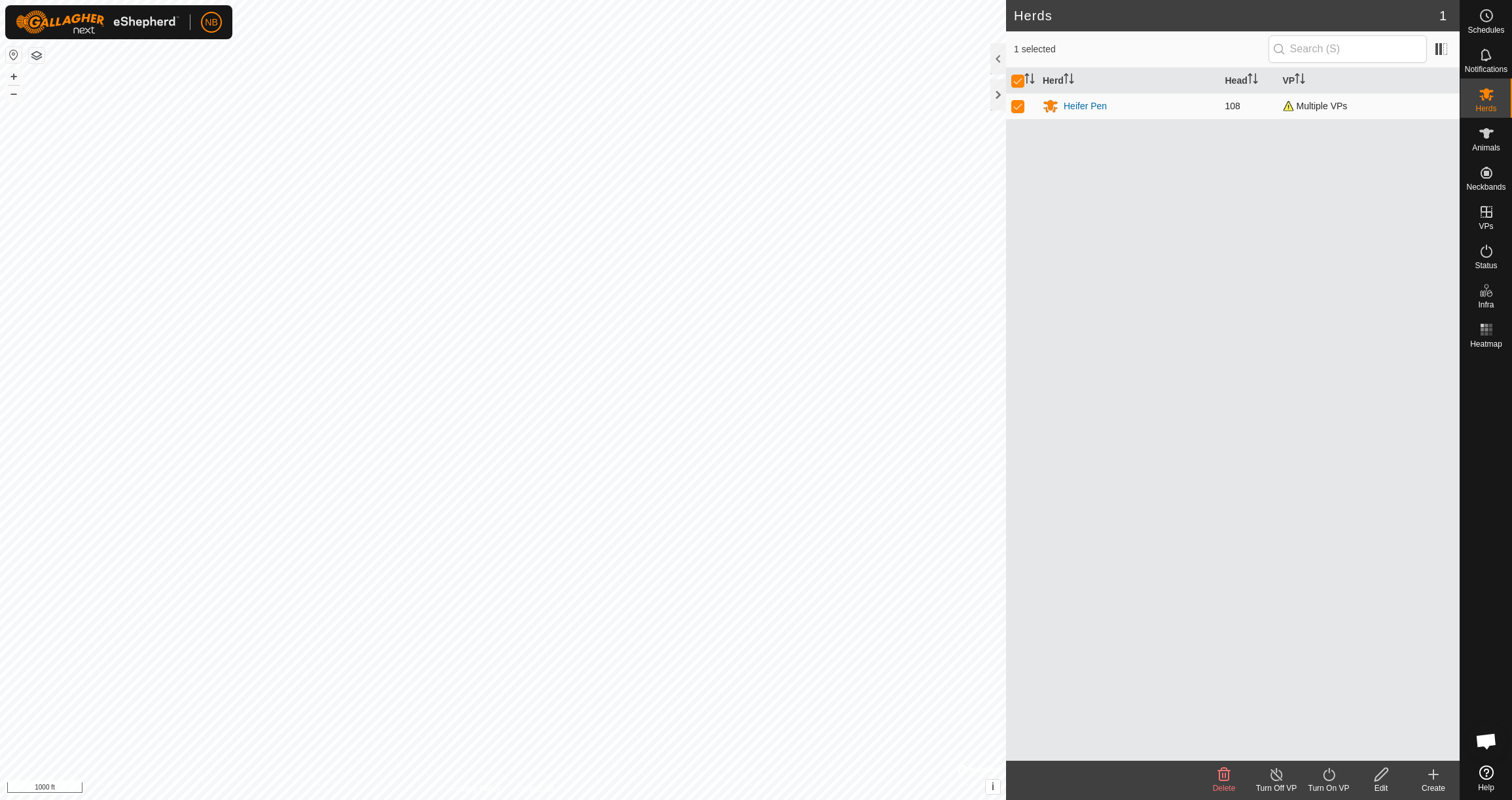
checkbox input "false"
click at [1088, 106] on div "Heifer Pen" at bounding box center [1084, 106] width 43 height 13
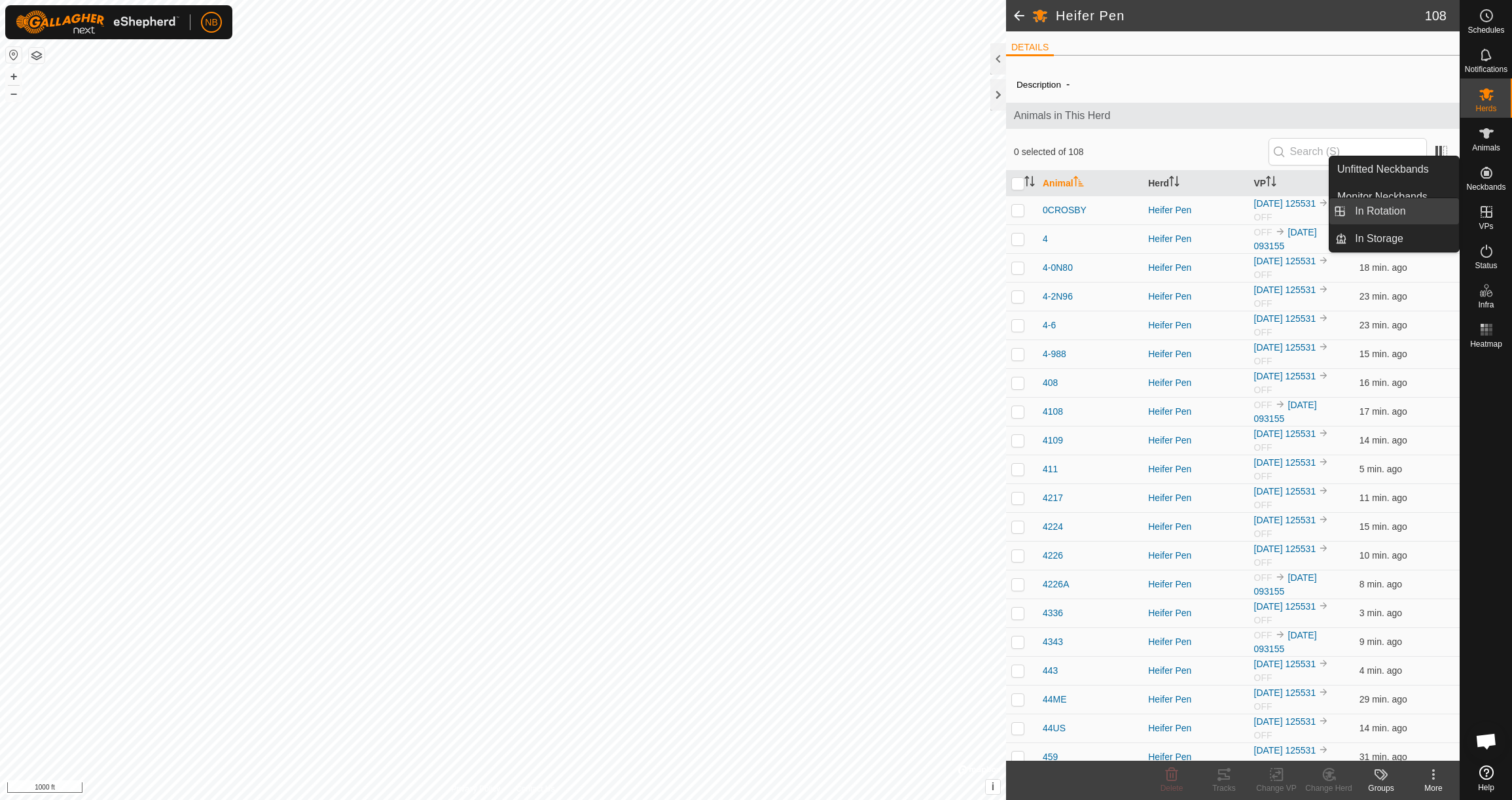
click at [1407, 216] on link "In Rotation" at bounding box center [1404, 212] width 112 height 27
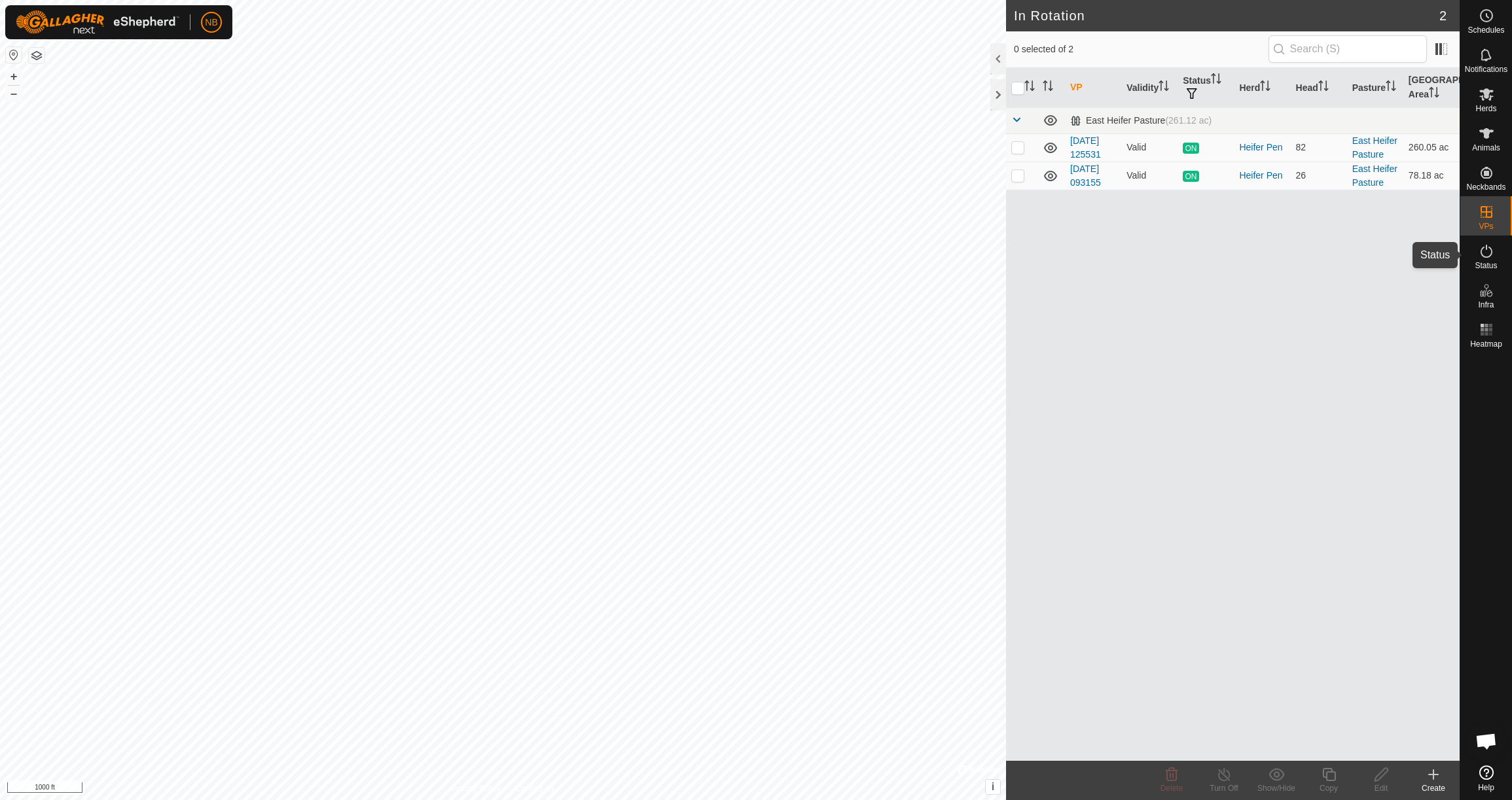
click at [1486, 262] on span "Status" at bounding box center [1485, 266] width 22 height 8
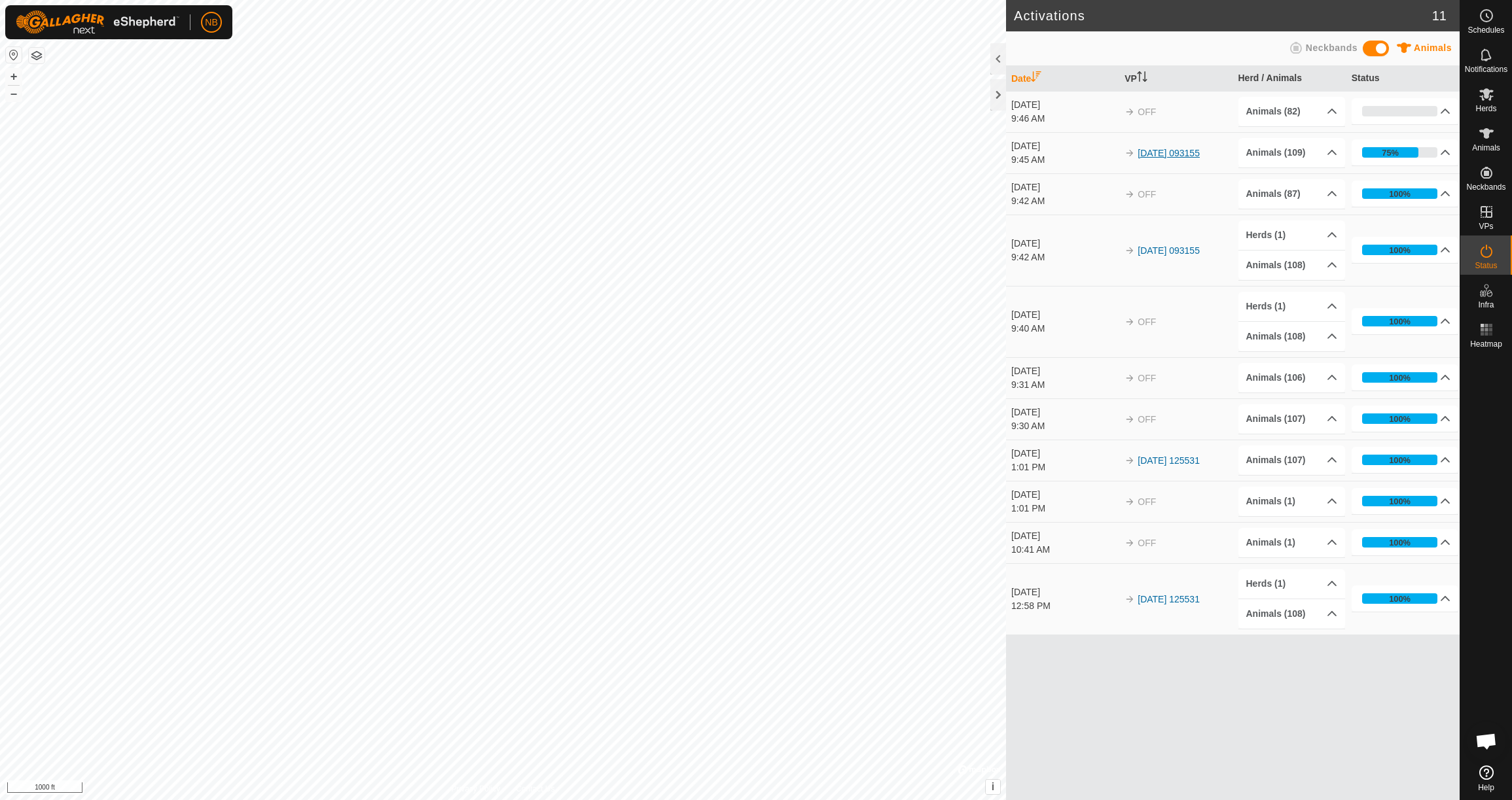
click at [1192, 155] on link "[DATE] 093155" at bounding box center [1168, 153] width 62 height 10
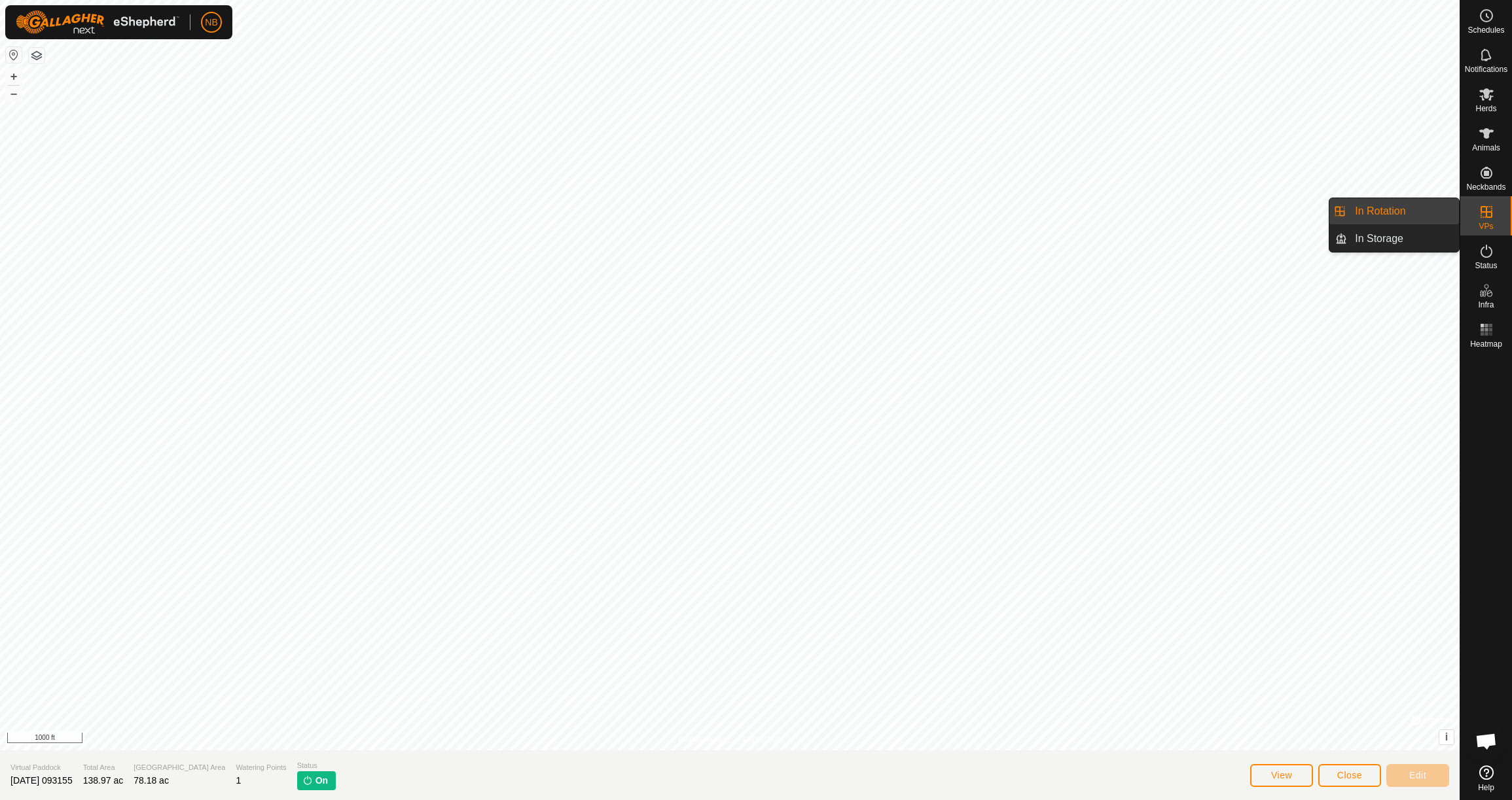
click at [1395, 217] on link "In Rotation" at bounding box center [1404, 212] width 112 height 27
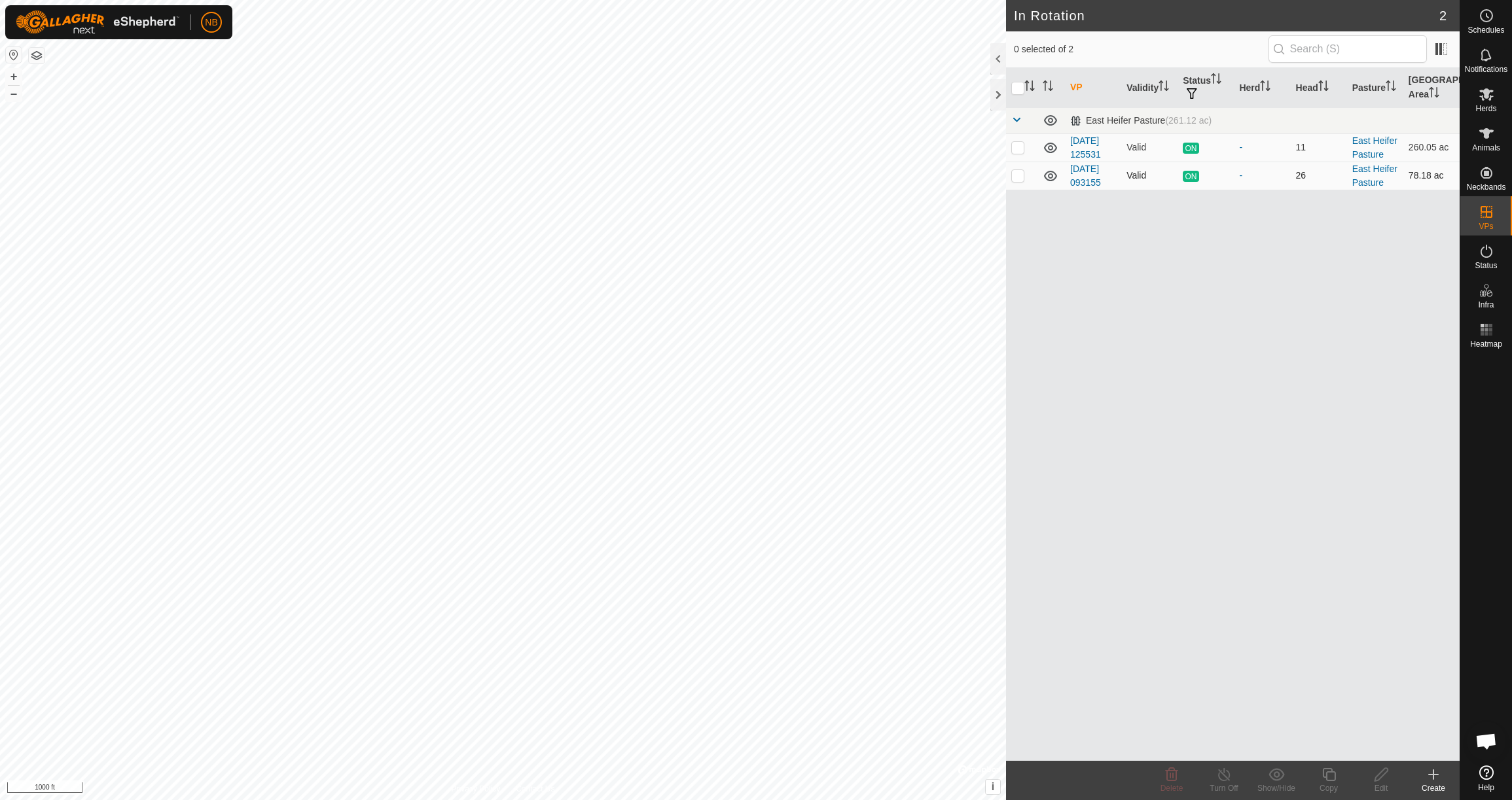
click at [1019, 176] on p-checkbox at bounding box center [1018, 175] width 13 height 10
checkbox input "true"
click at [1486, 72] on span "Notifications" at bounding box center [1486, 69] width 43 height 8
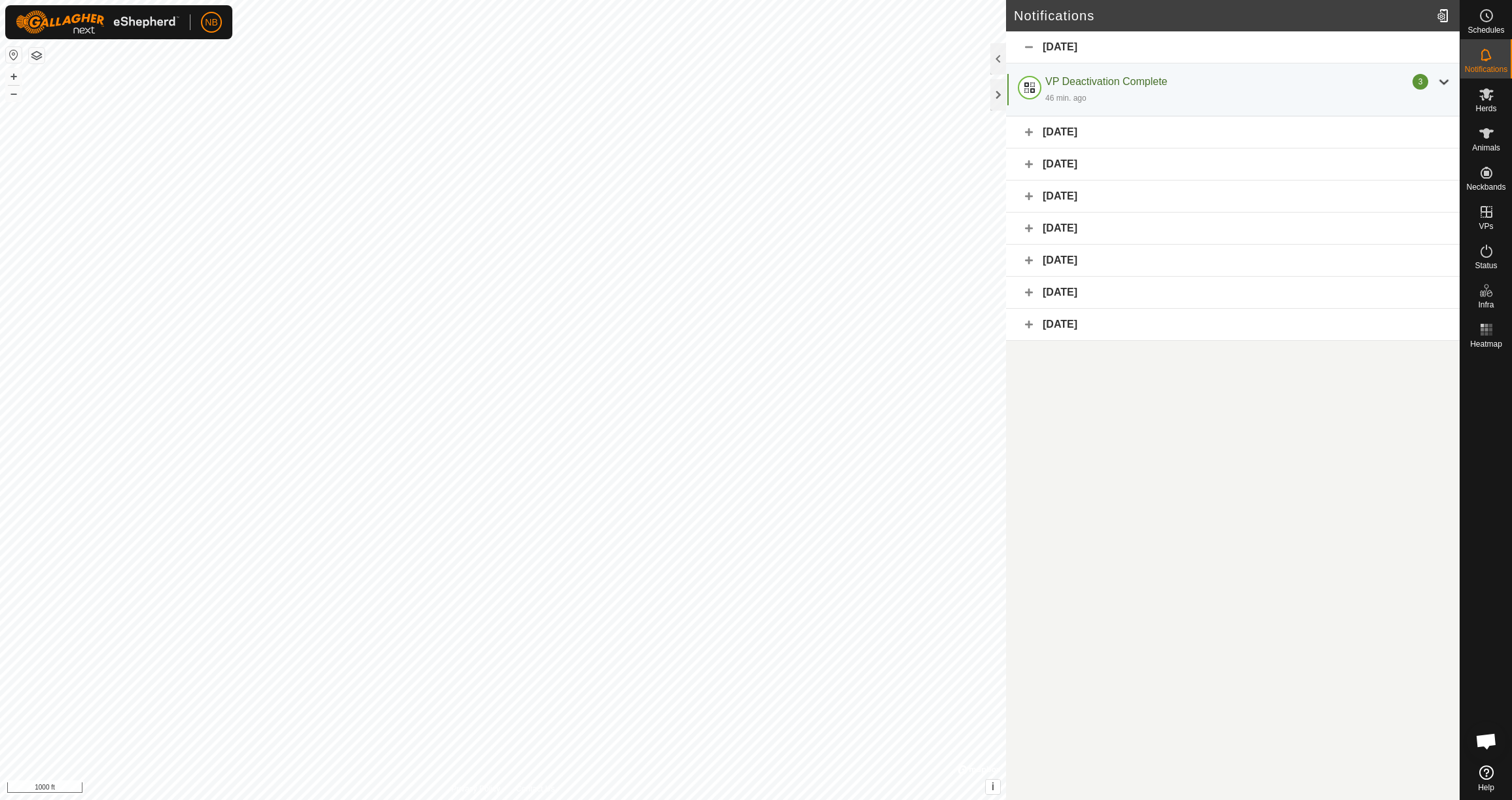
click at [1030, 131] on div "[DATE]" at bounding box center [1233, 133] width 453 height 32
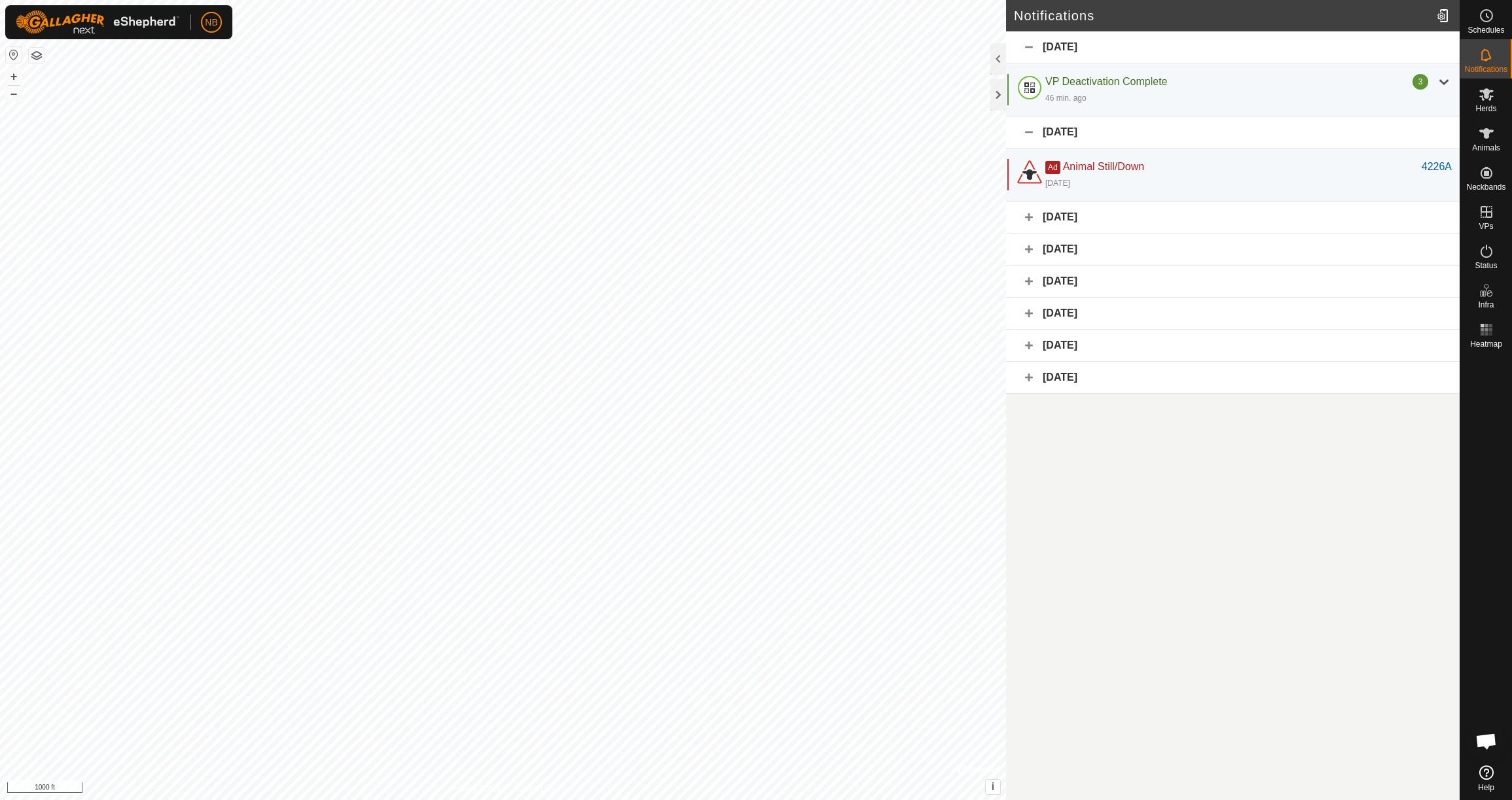
click at [1030, 216] on div "[DATE]" at bounding box center [1233, 218] width 453 height 32
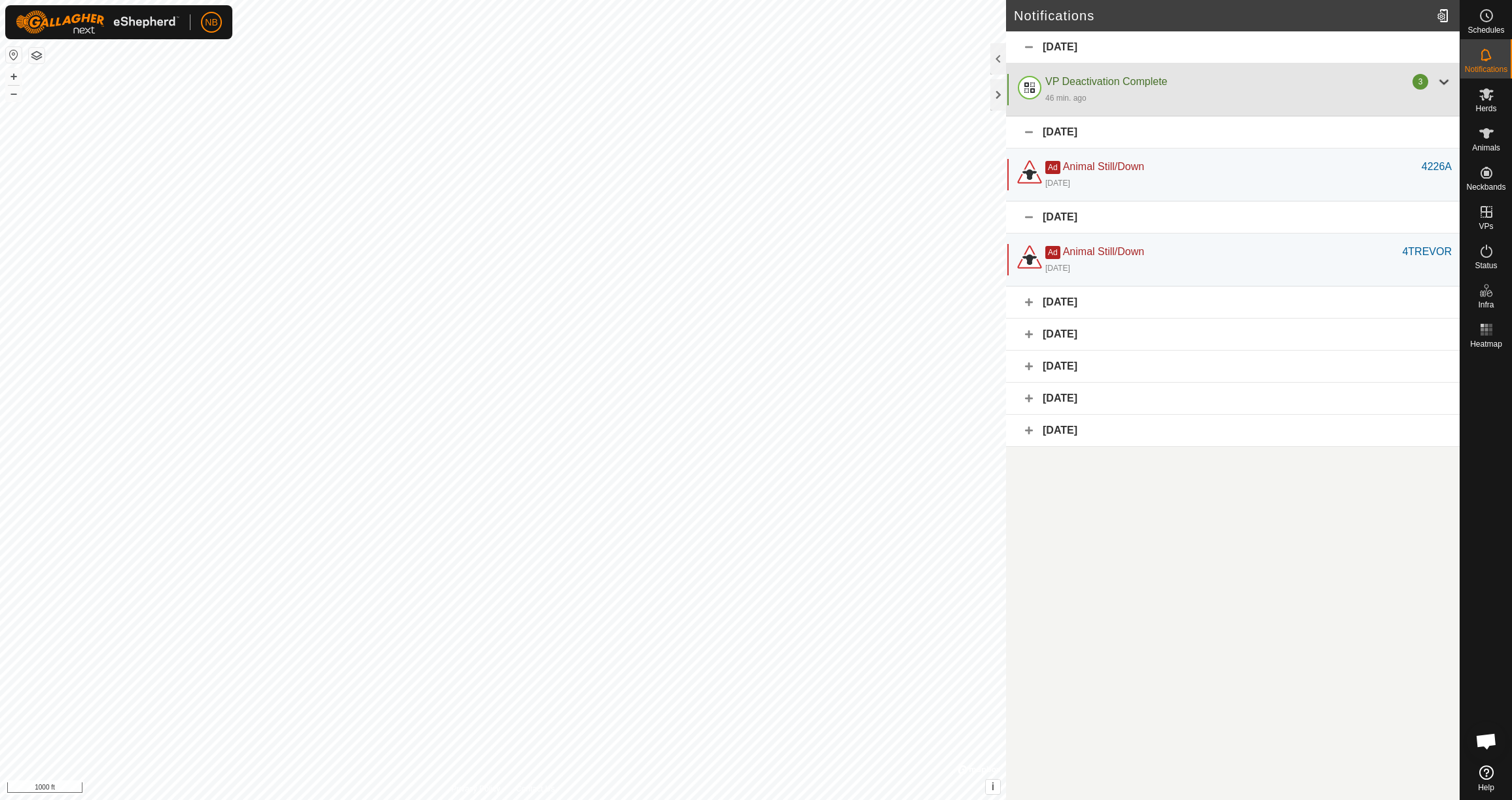
click at [1444, 84] on div at bounding box center [1444, 82] width 16 height 16
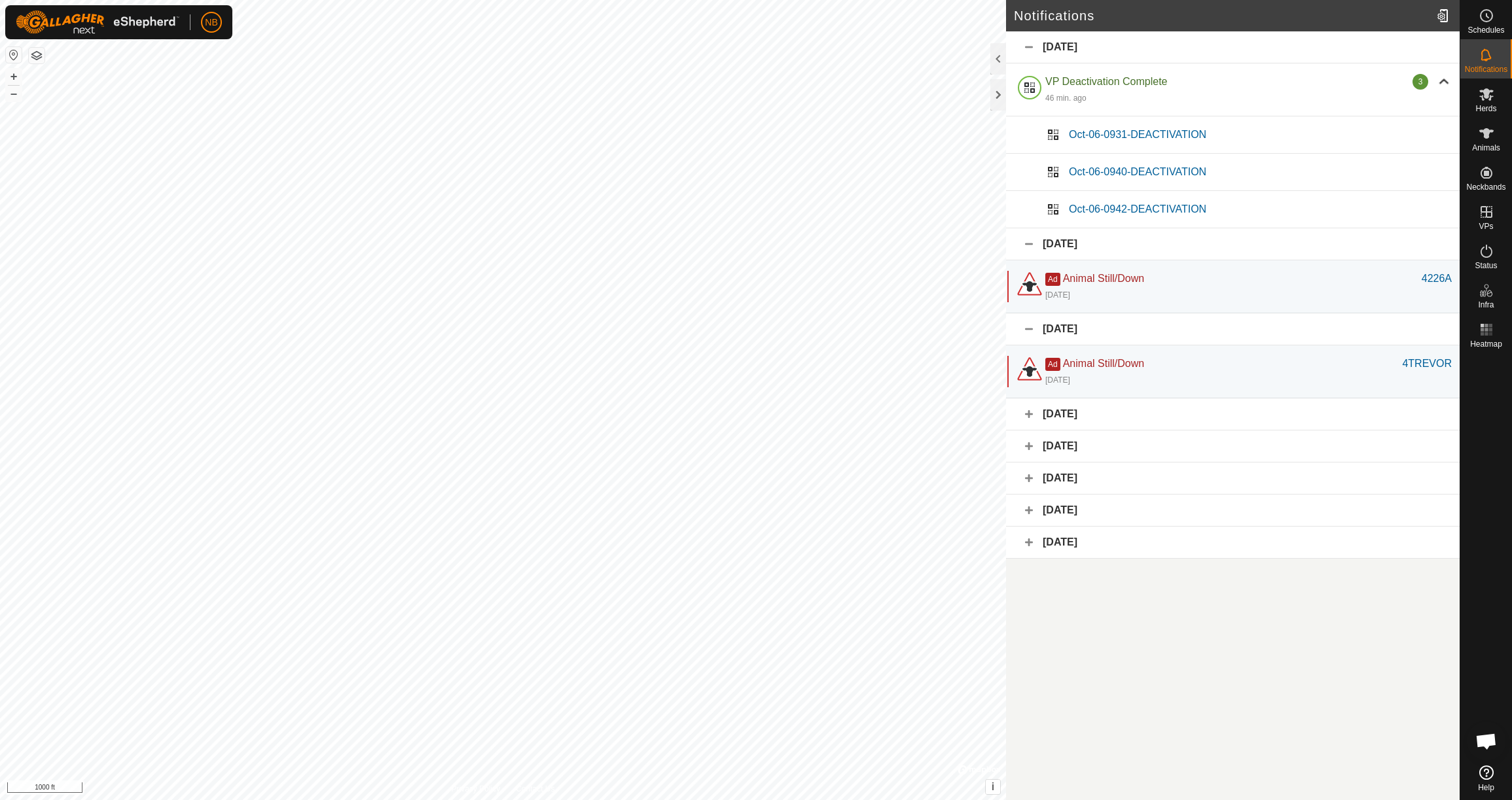
click at [1032, 47] on div "[DATE]" at bounding box center [1233, 48] width 453 height 32
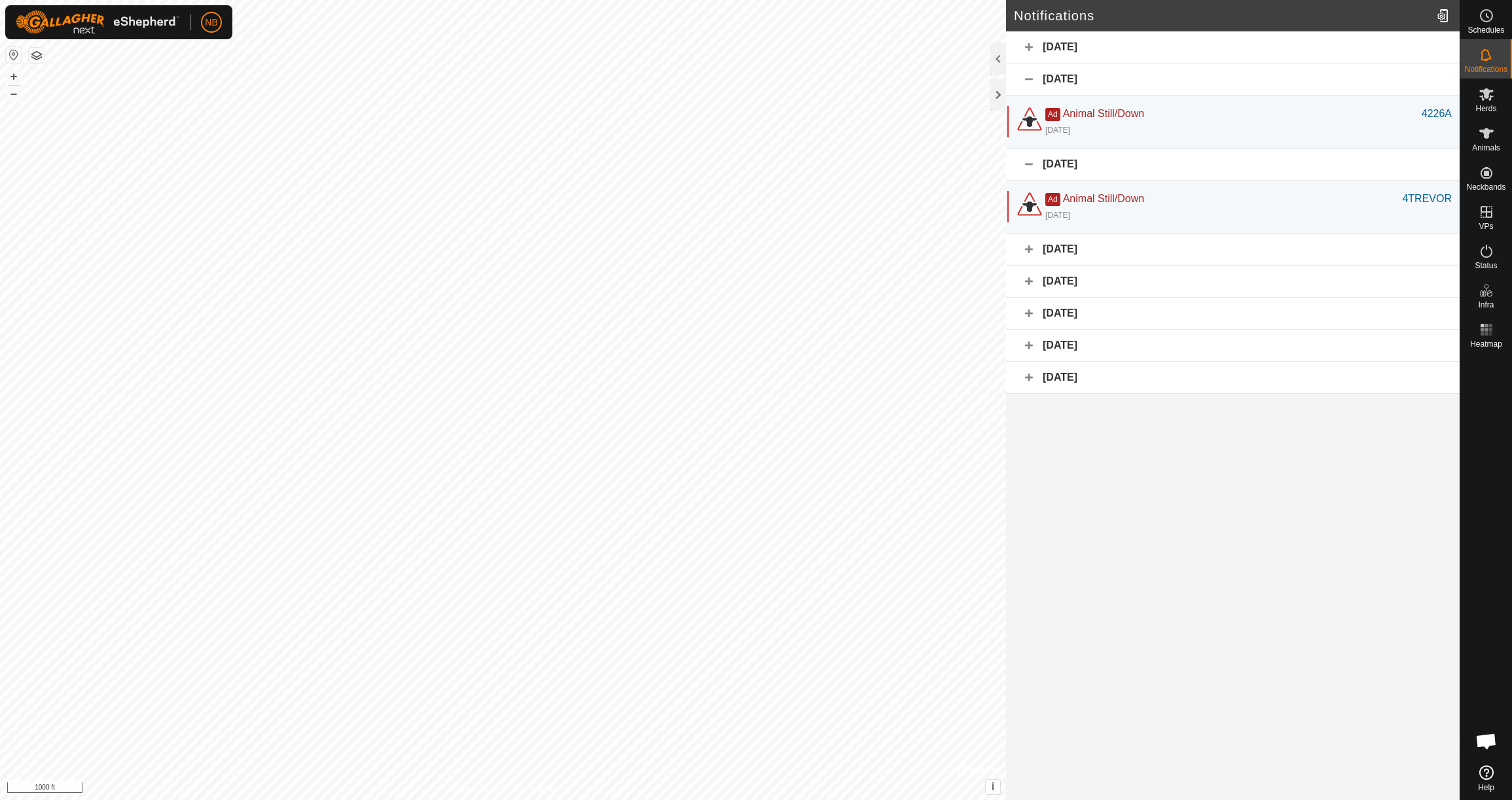
click at [1029, 48] on div "[DATE]" at bounding box center [1233, 48] width 453 height 32
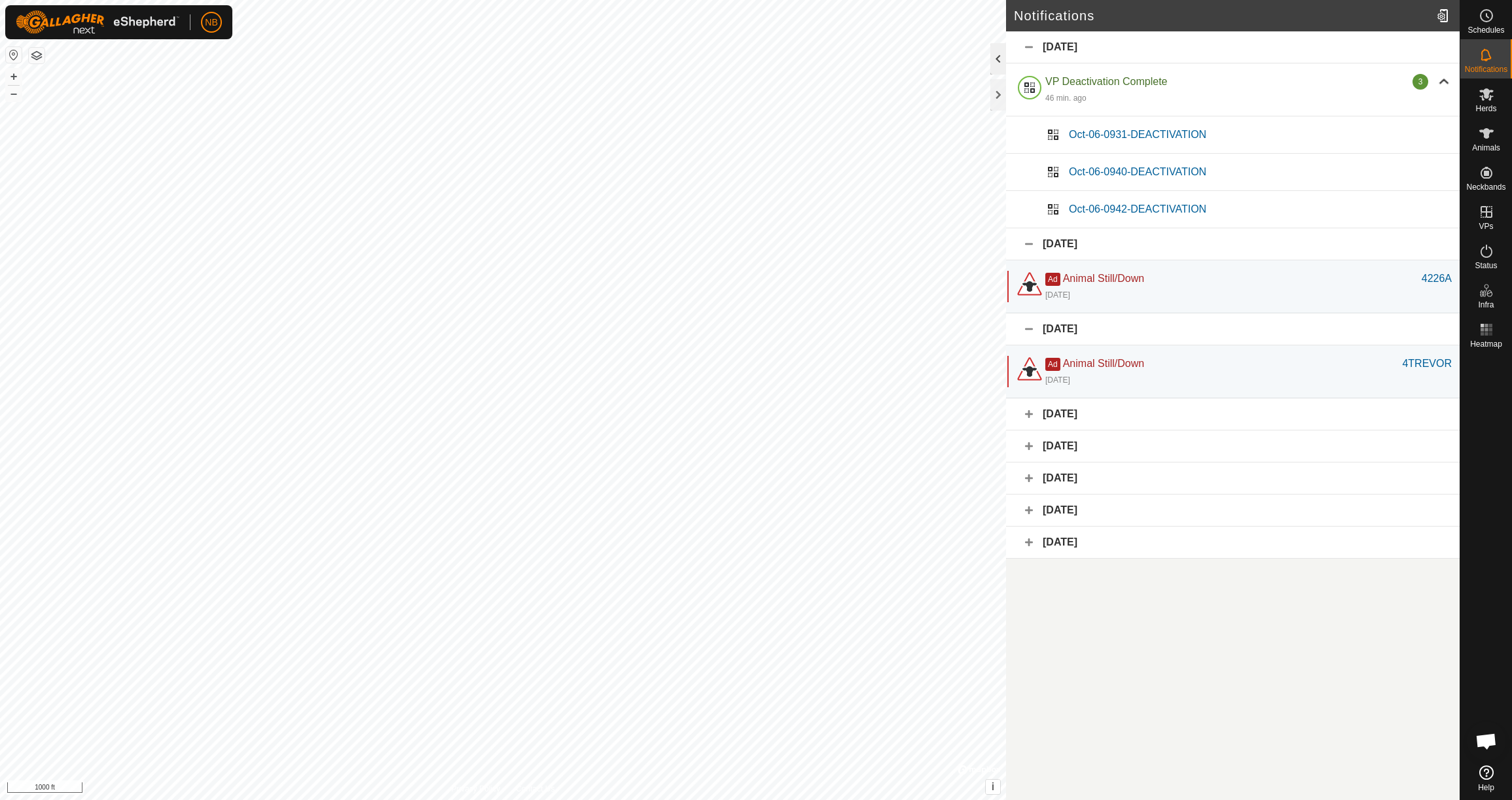
click at [1003, 65] on div at bounding box center [998, 58] width 16 height 31
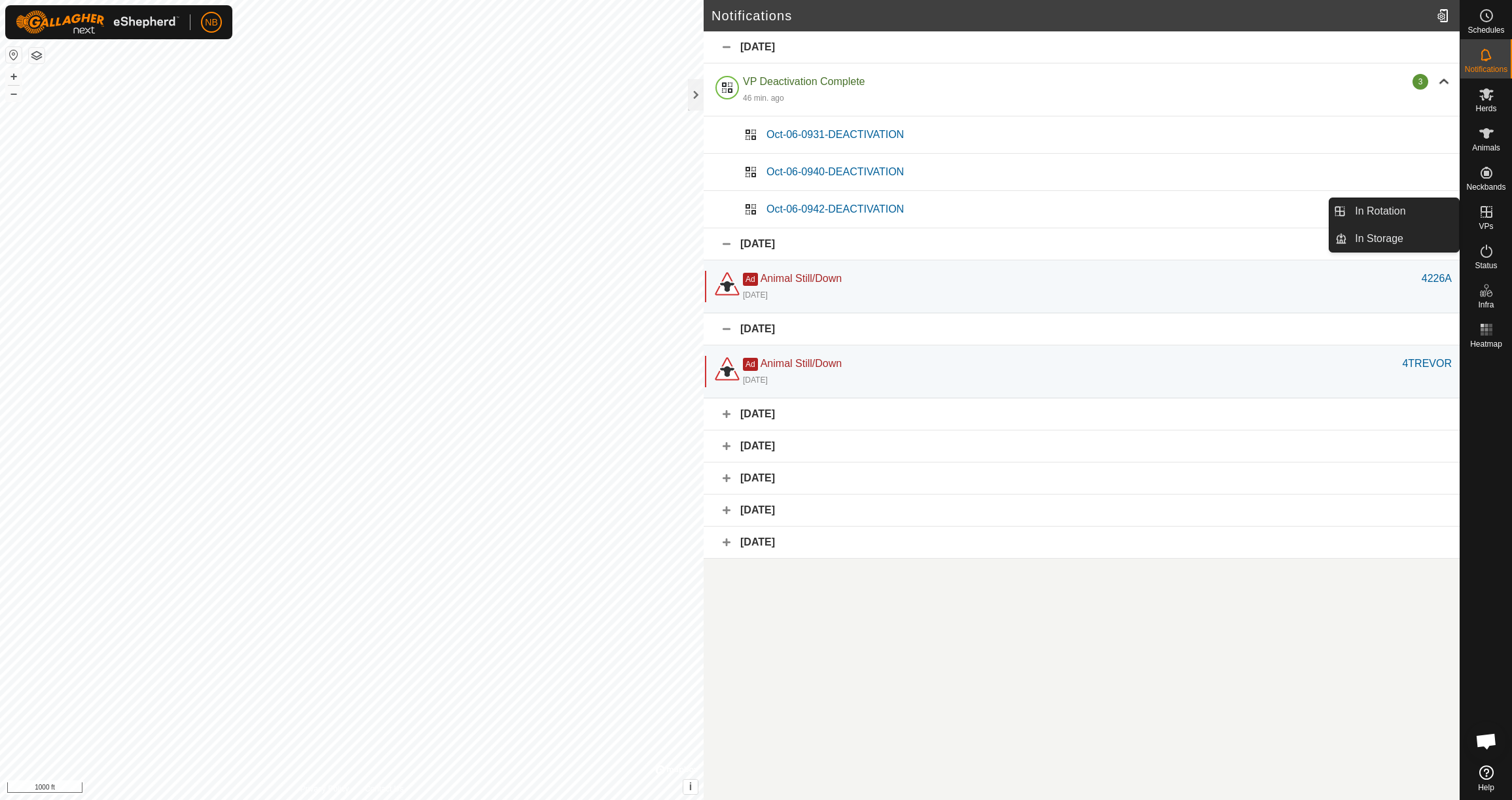
click at [1491, 214] on icon at bounding box center [1486, 212] width 11 height 11
click at [1403, 207] on link "In Rotation" at bounding box center [1404, 212] width 112 height 27
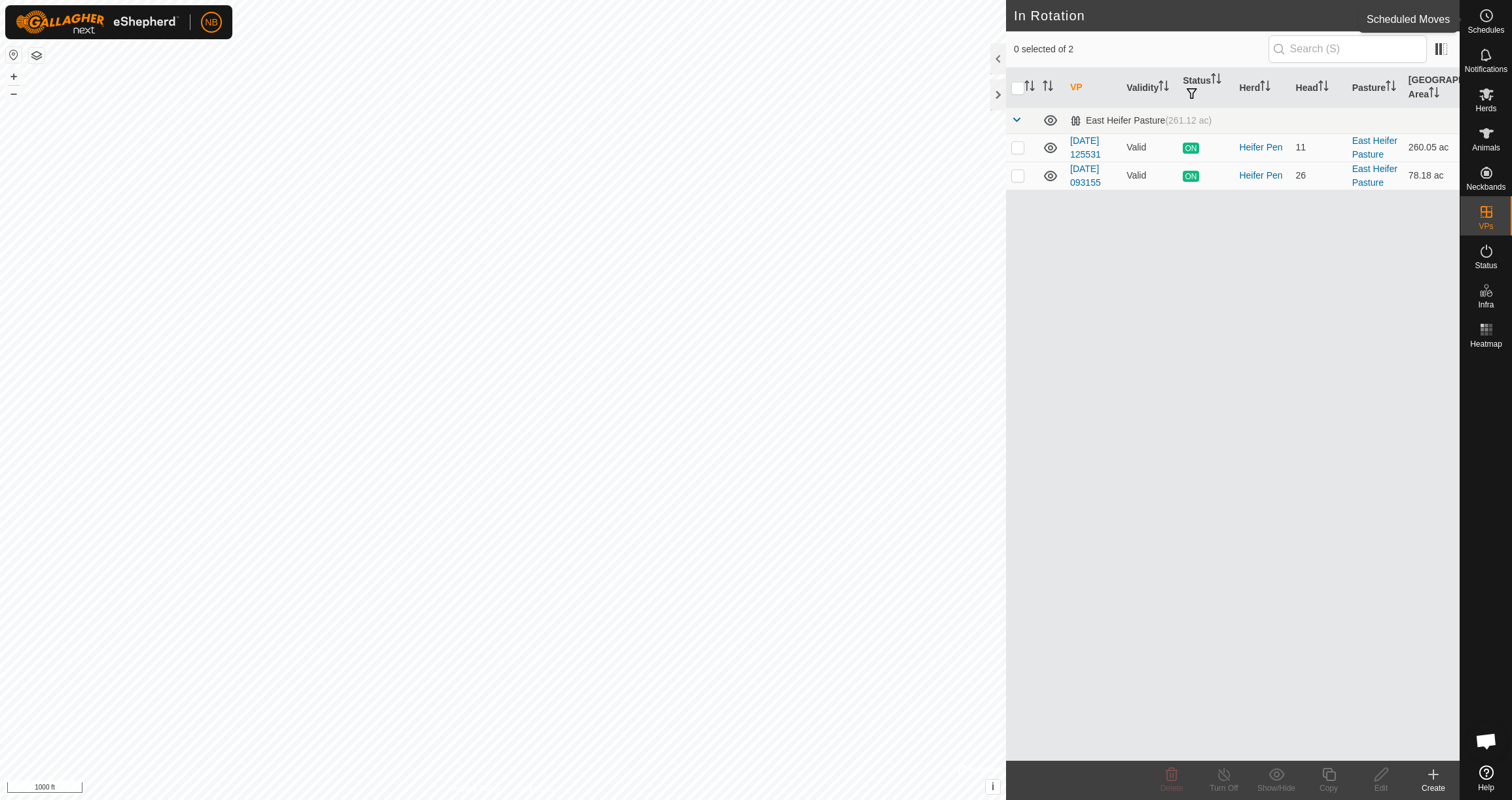
click at [1490, 22] on icon at bounding box center [1486, 15] width 16 height 16
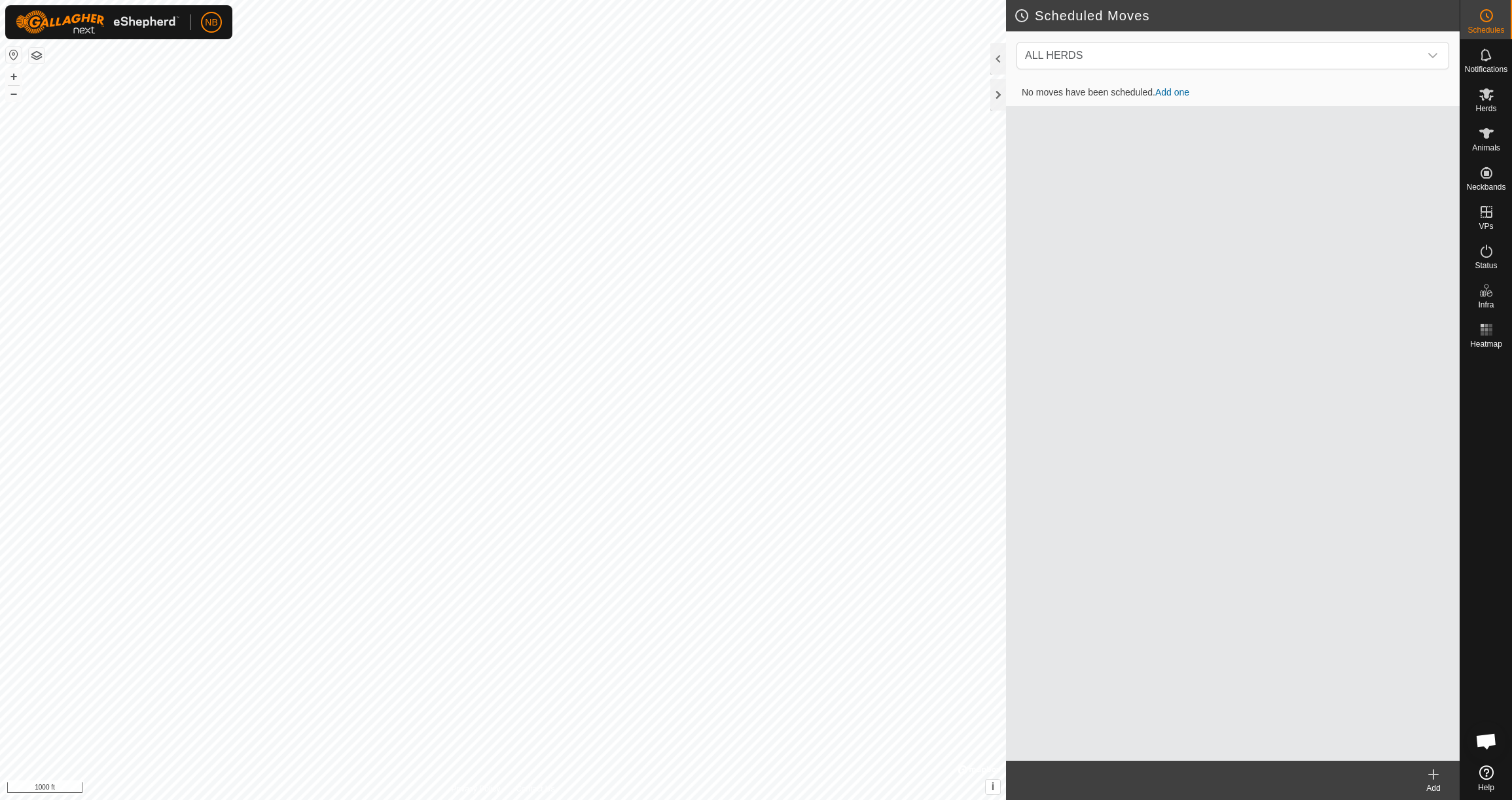
click at [1172, 96] on link "Add one" at bounding box center [1173, 92] width 34 height 10
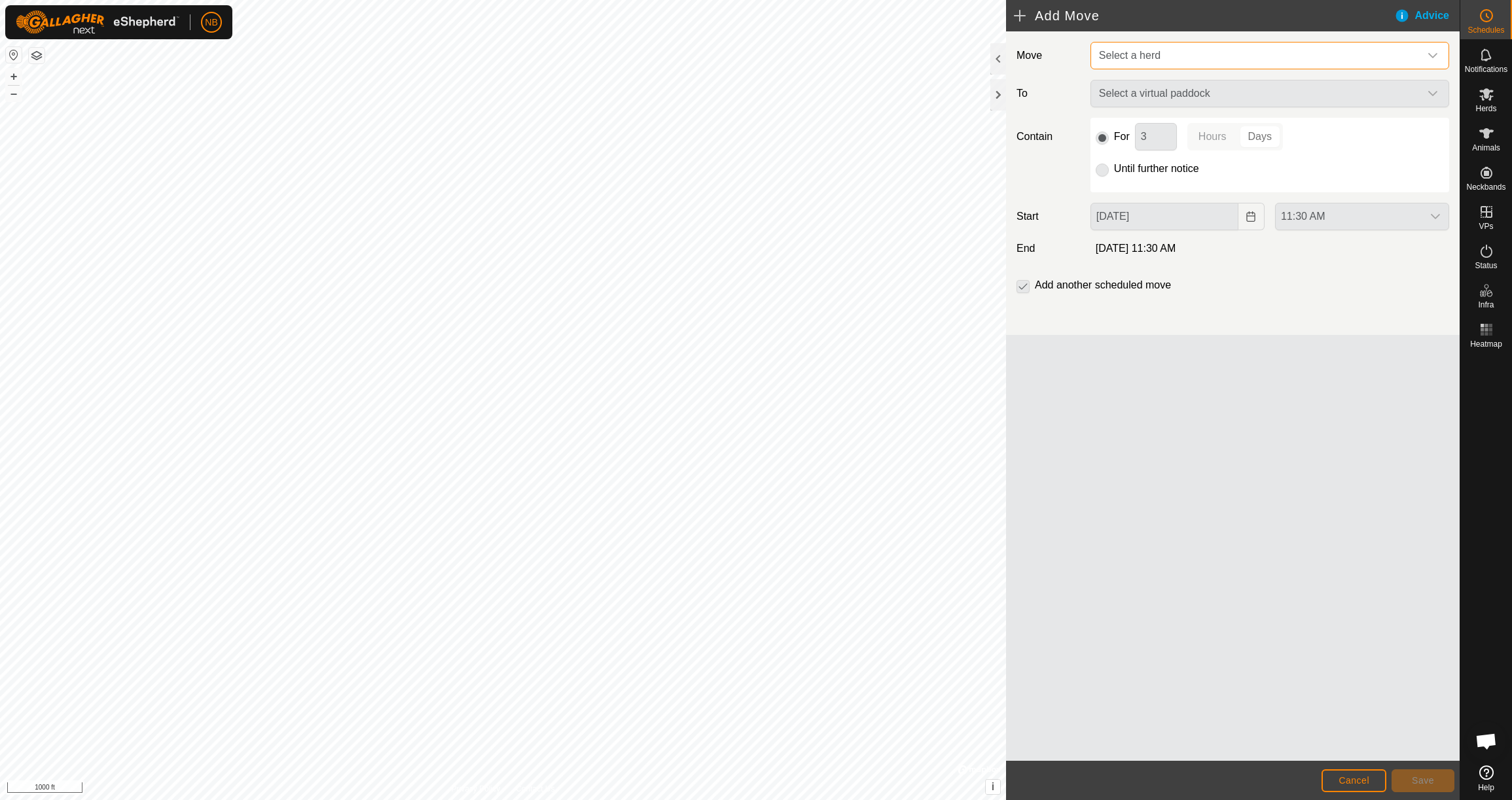
click at [1168, 52] on span "Select a herd" at bounding box center [1256, 56] width 326 height 27
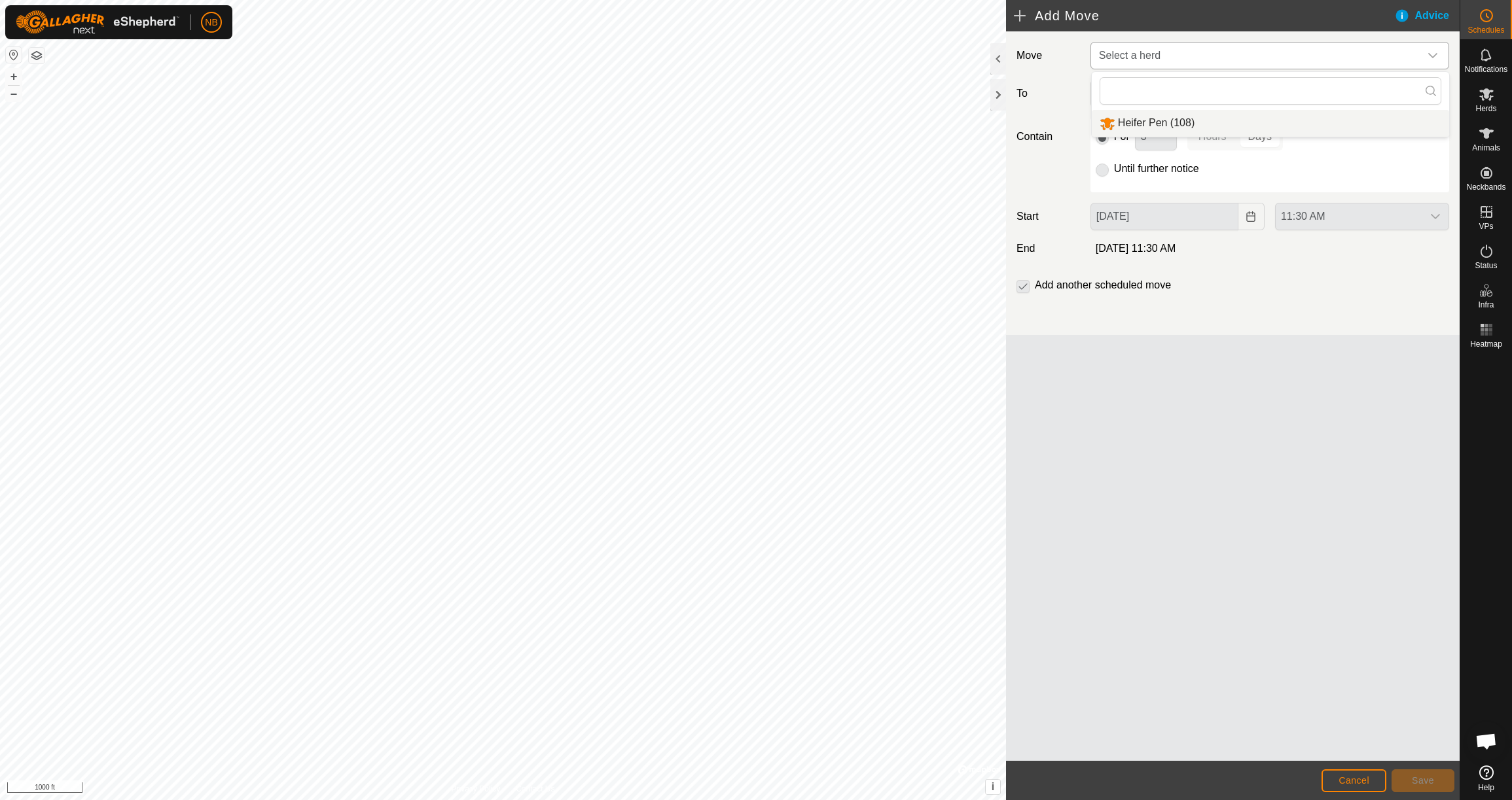
click at [1150, 125] on li "Heifer Pen (108)" at bounding box center [1271, 124] width 357 height 27
click at [1151, 91] on span "Select a virtual paddock" at bounding box center [1256, 94] width 326 height 27
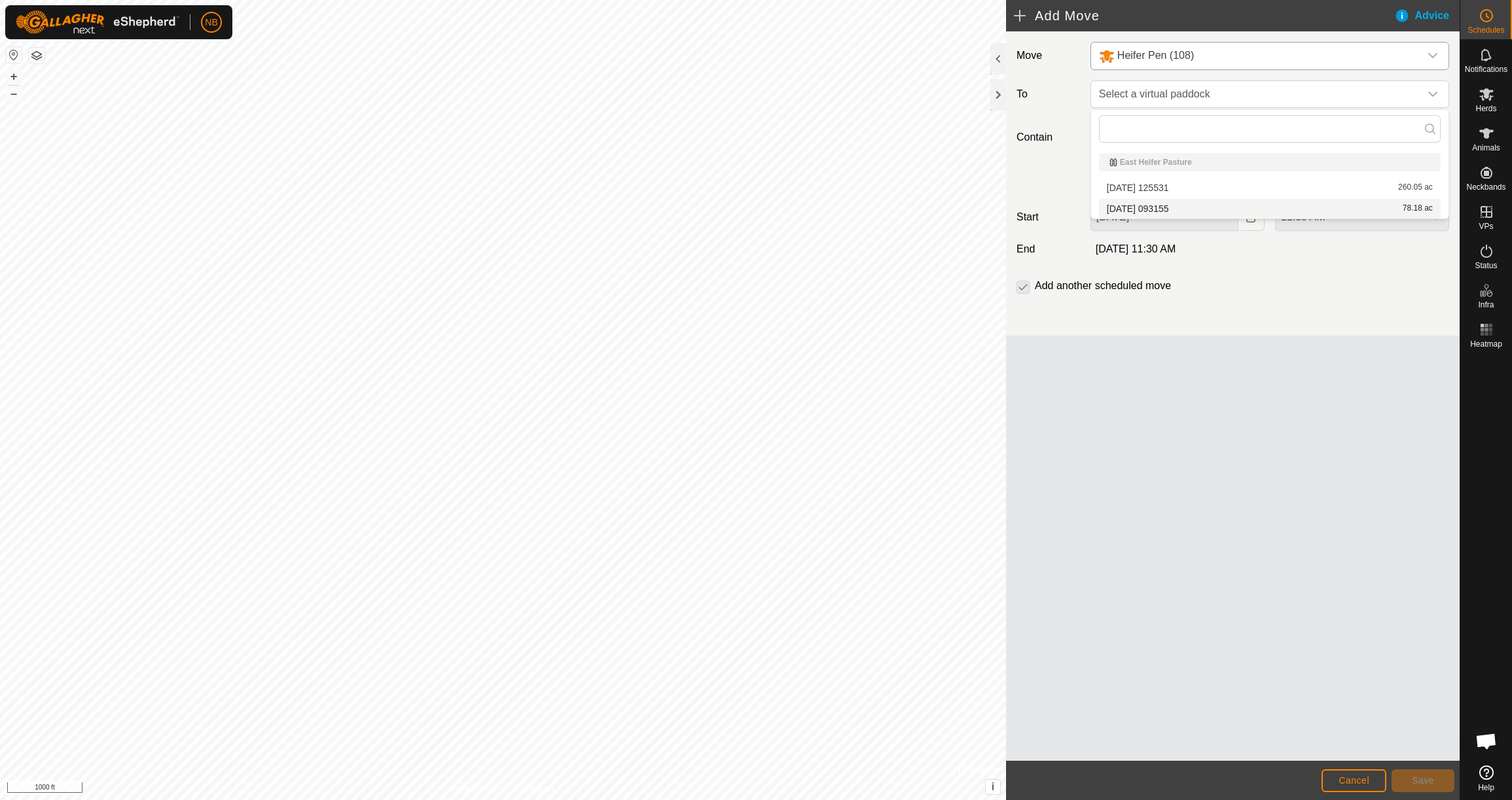
click at [1154, 209] on li "[DATE] 093155 78.18 ac" at bounding box center [1271, 208] width 342 height 20
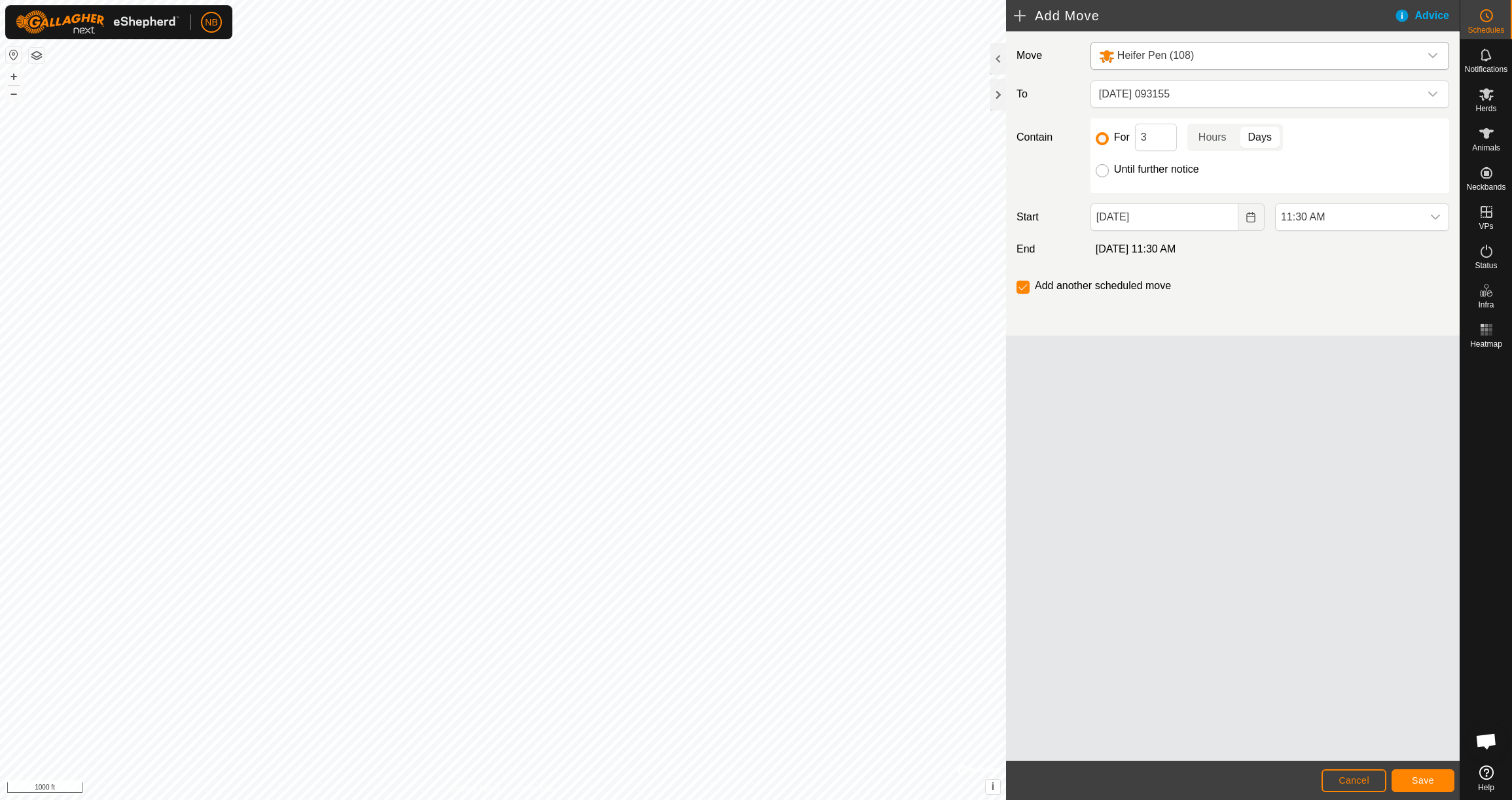
click at [1100, 174] on input "Until further notice" at bounding box center [1102, 171] width 13 height 13
radio input "true"
checkbox input "false"
click at [1431, 780] on span "Save" at bounding box center [1423, 780] width 22 height 10
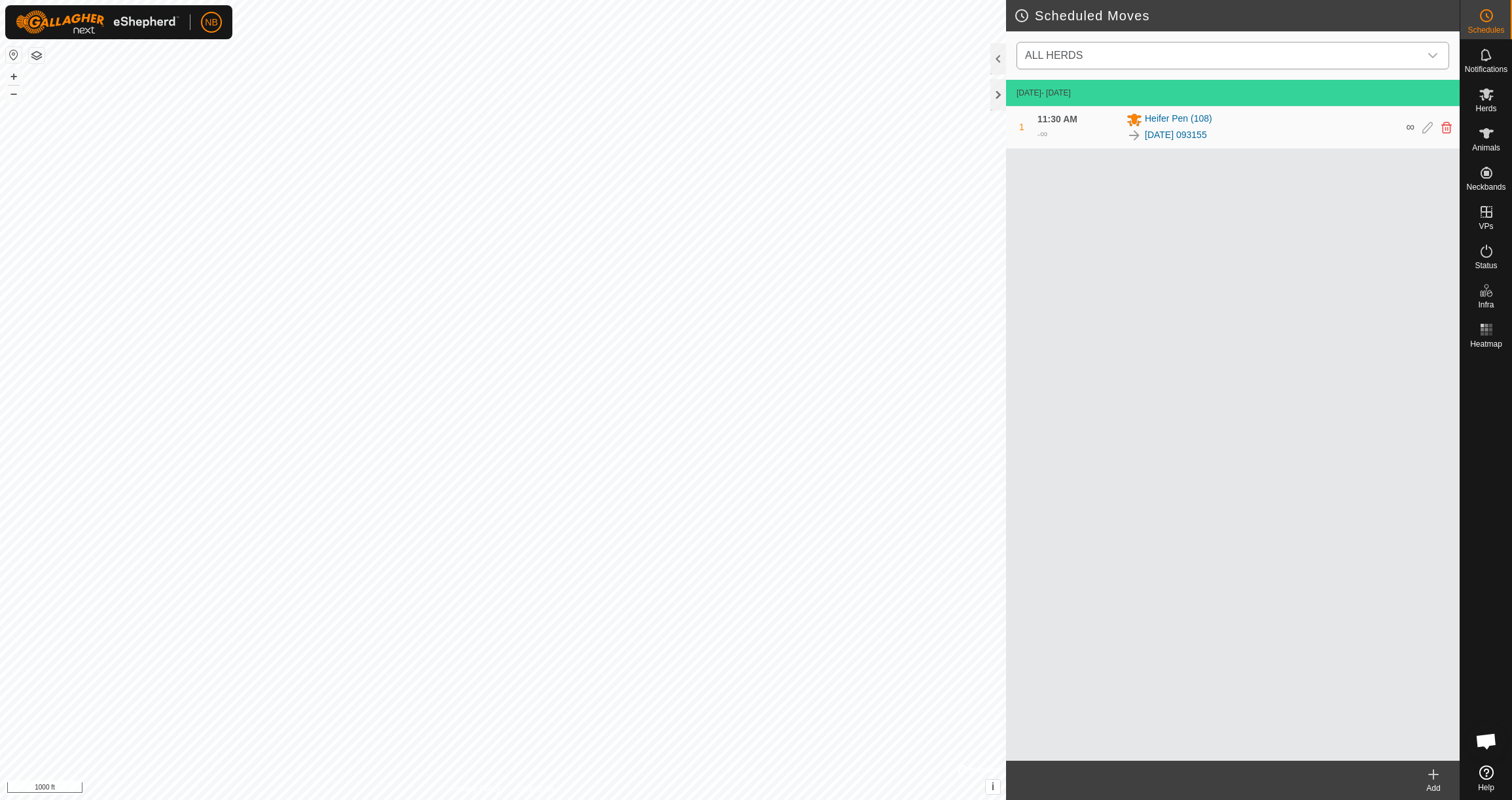
click at [1292, 61] on span "ALL HERDS" at bounding box center [1219, 56] width 400 height 27
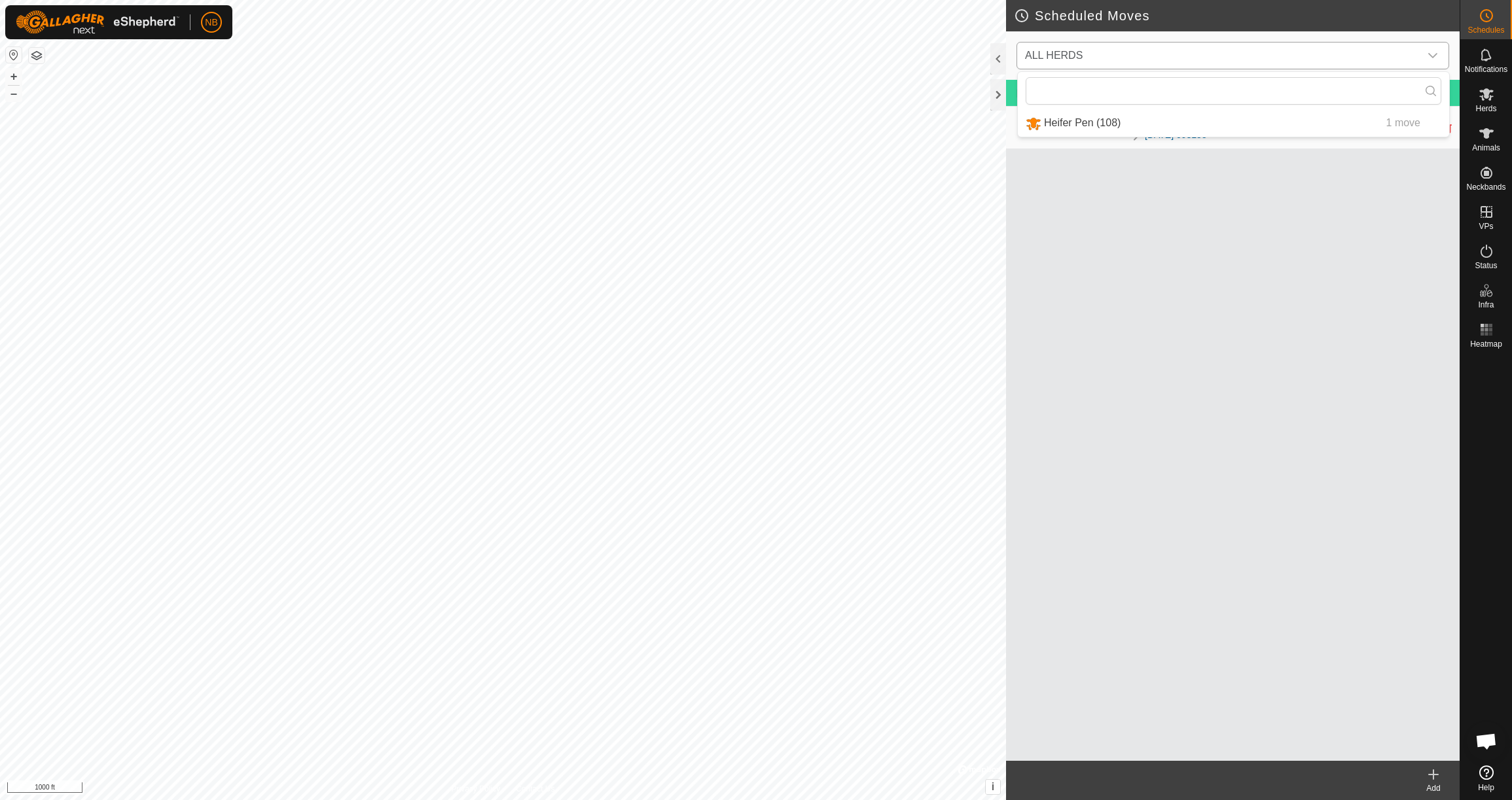
click at [1292, 59] on span "ALL HERDS" at bounding box center [1219, 56] width 400 height 27
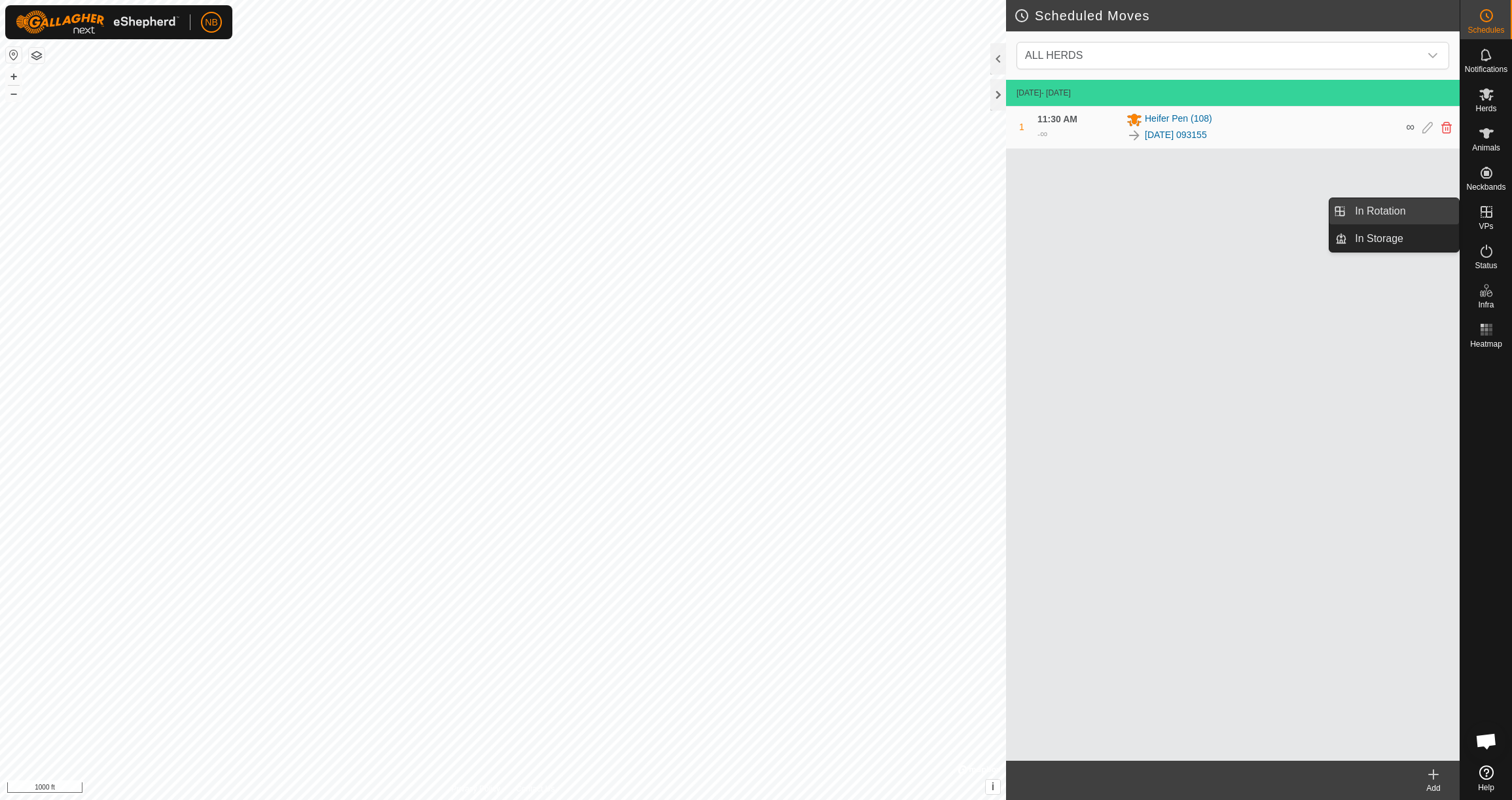
click at [1423, 213] on link "In Rotation" at bounding box center [1404, 212] width 112 height 27
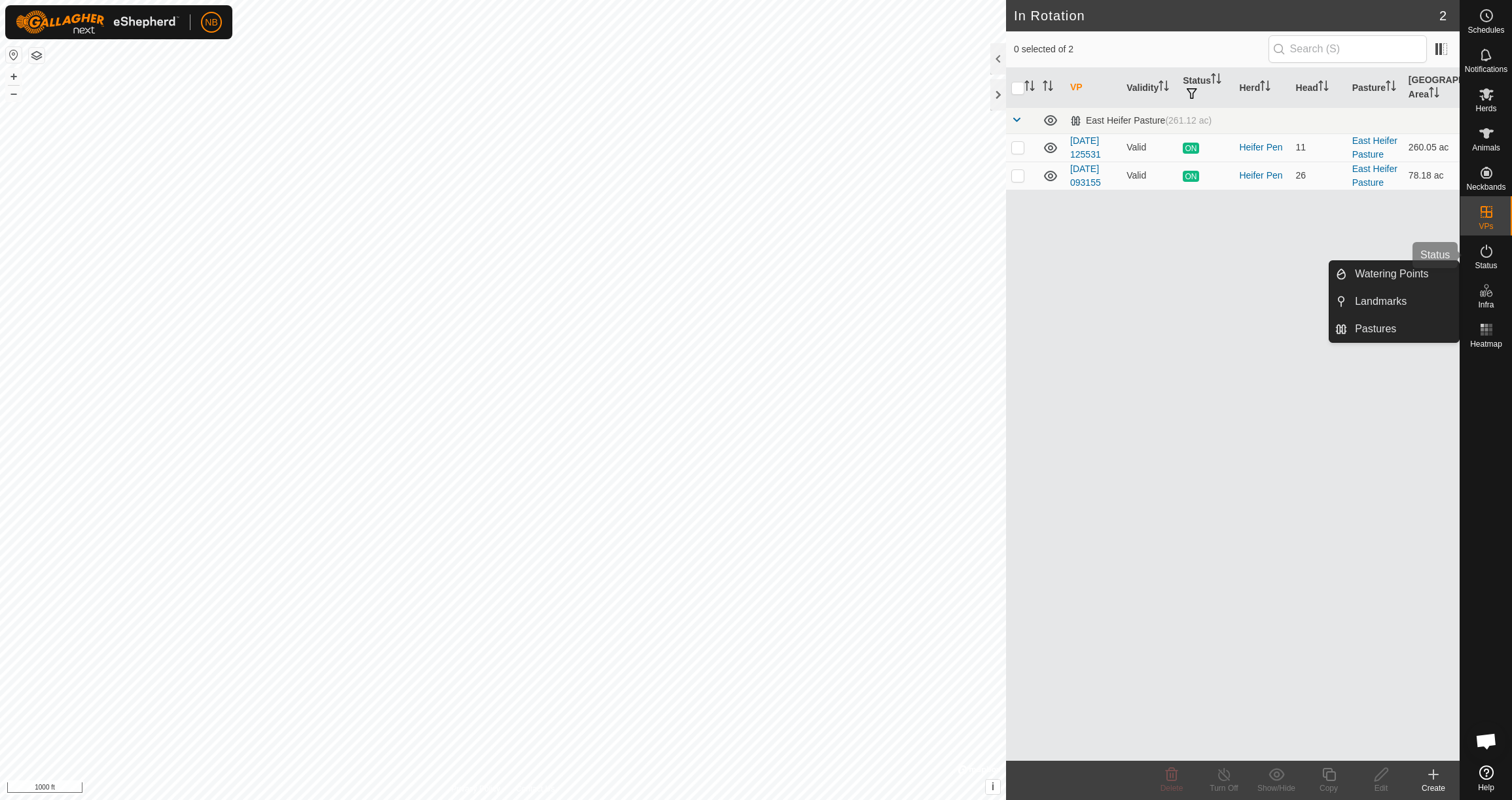
click at [1482, 252] on icon at bounding box center [1486, 251] width 16 height 16
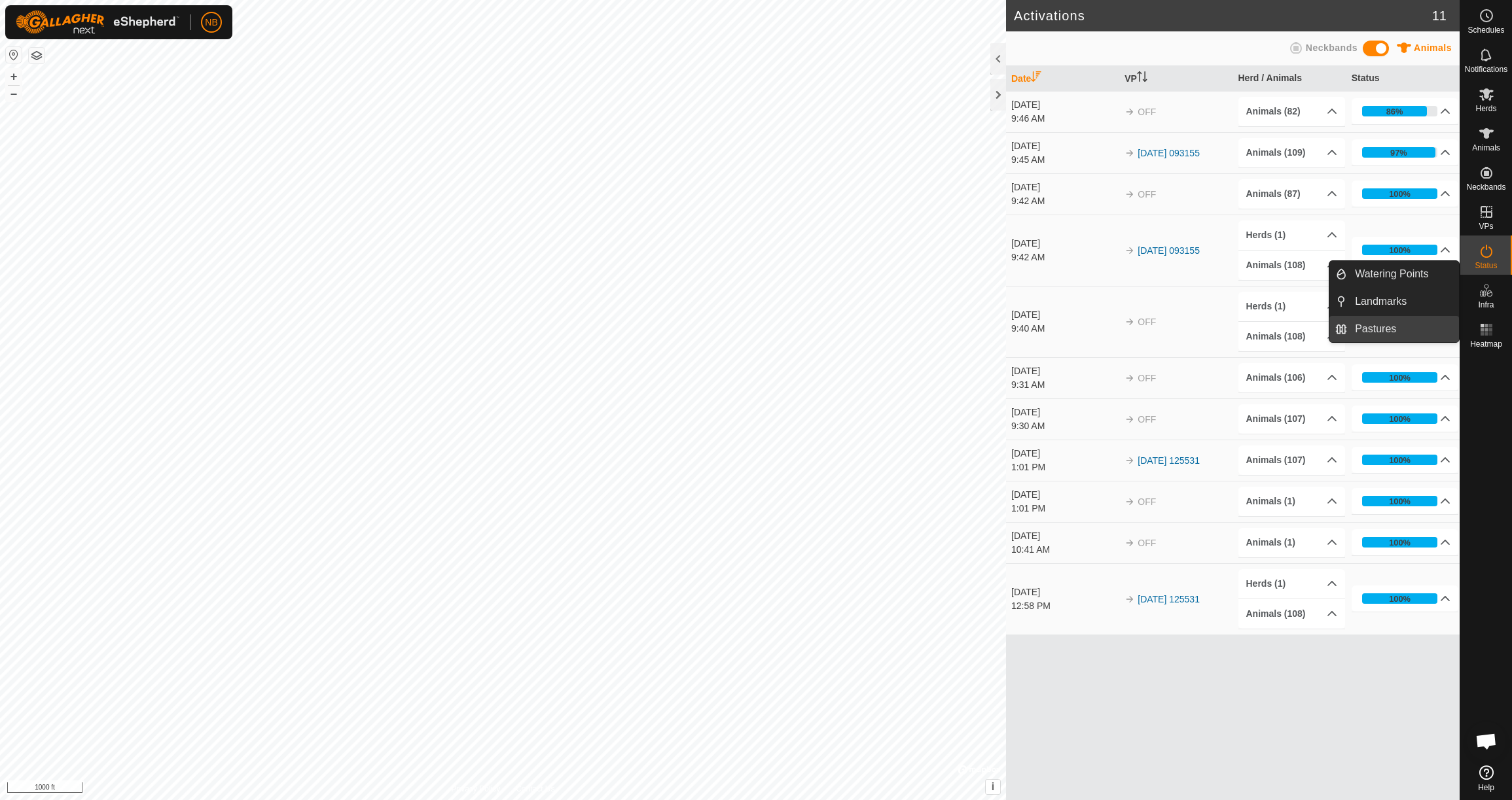
click at [1410, 327] on link "Pastures" at bounding box center [1404, 330] width 112 height 27
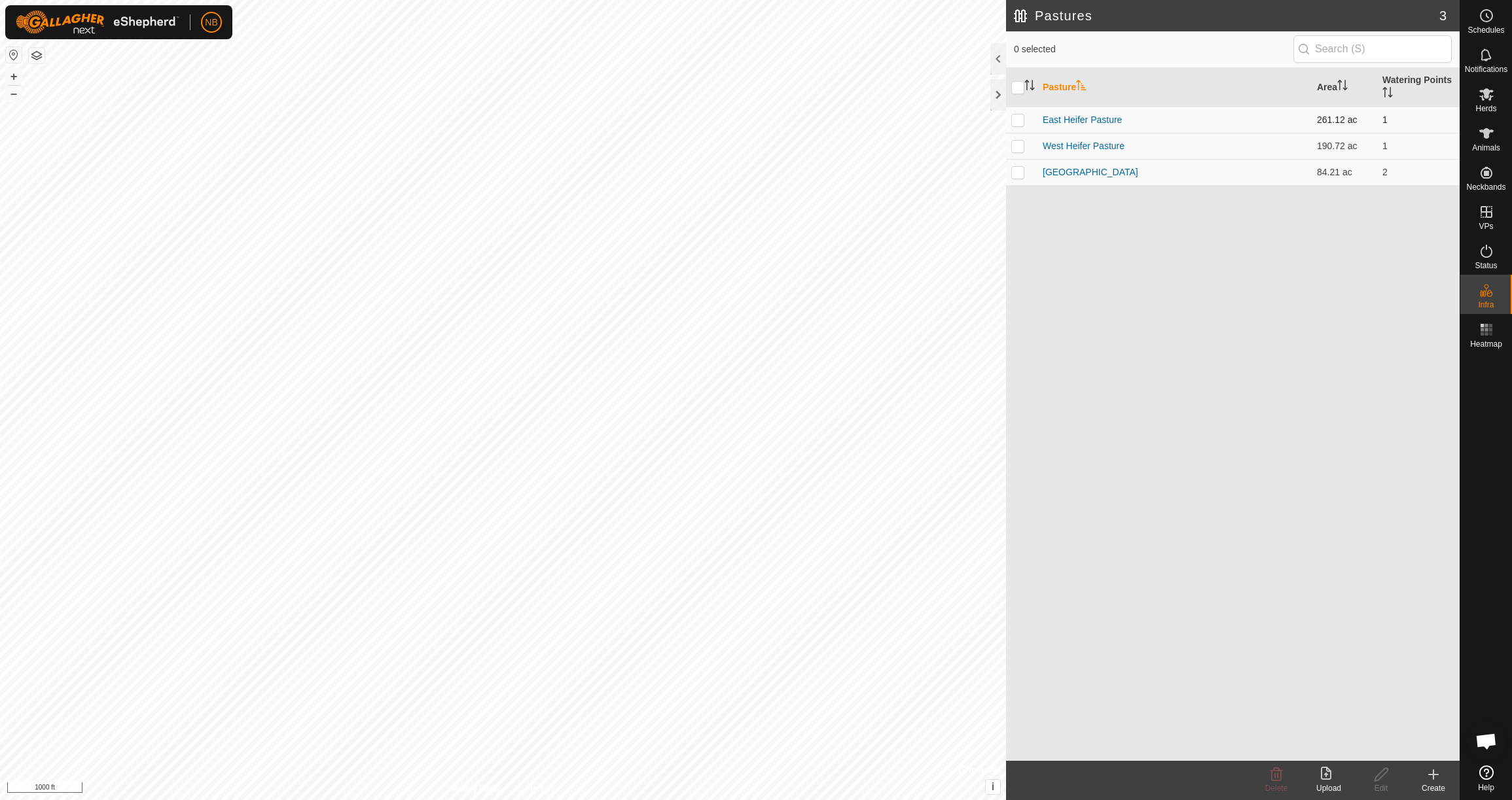
click at [1020, 121] on p-checkbox at bounding box center [1018, 120] width 13 height 10
checkbox input "true"
click at [1022, 148] on p-checkbox at bounding box center [1018, 145] width 13 height 10
checkbox input "true"
click at [1016, 118] on p-checkbox at bounding box center [1018, 120] width 13 height 10
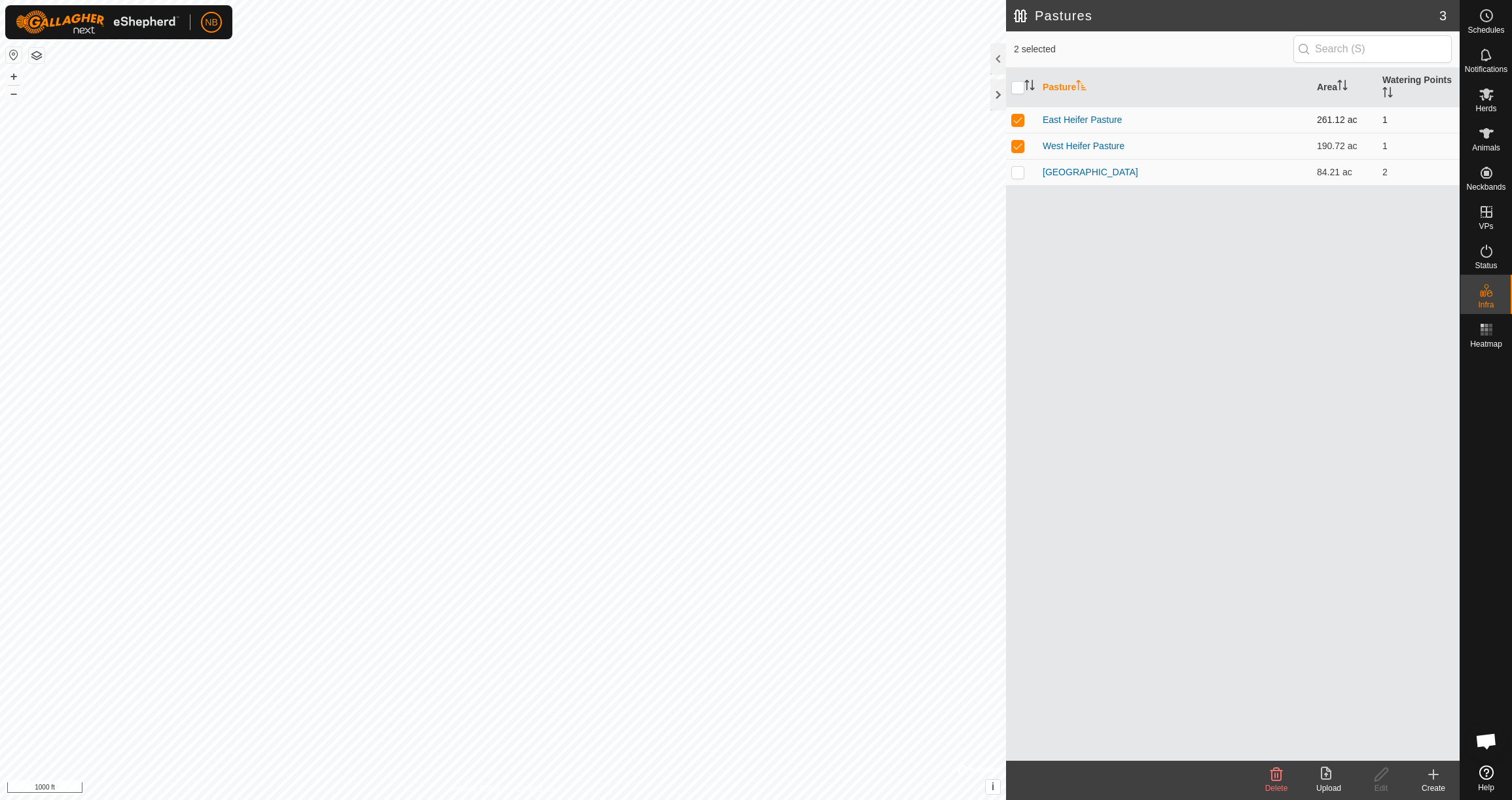
checkbox input "false"
click at [1022, 146] on p-checkbox at bounding box center [1018, 145] width 13 height 10
checkbox input "false"
click at [1020, 173] on p-checkbox at bounding box center [1018, 172] width 13 height 10
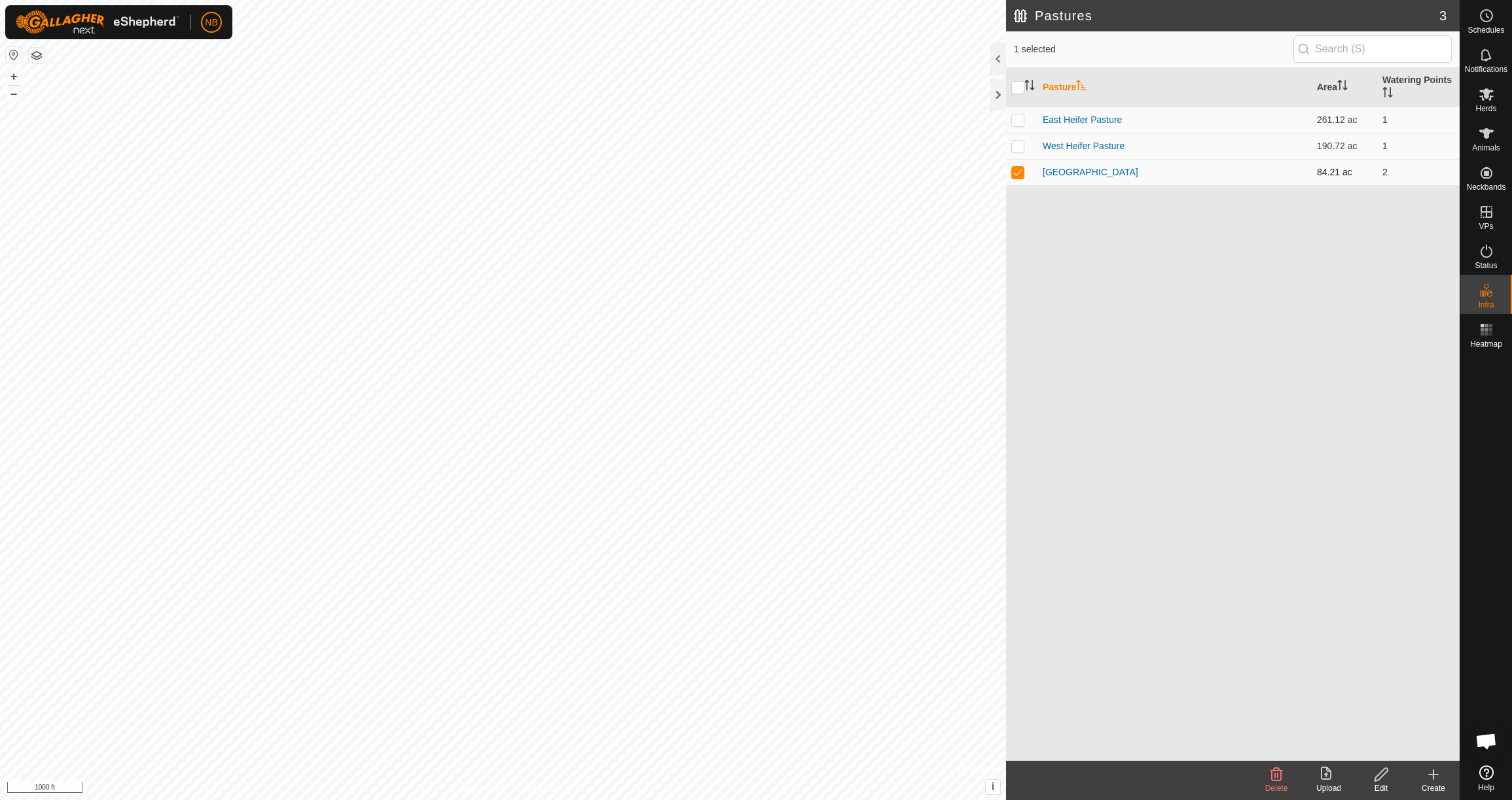
click at [1022, 172] on p-checkbox at bounding box center [1018, 172] width 13 height 10
checkbox input "true"
click at [1486, 331] on rect at bounding box center [1485, 329] width 3 height 3
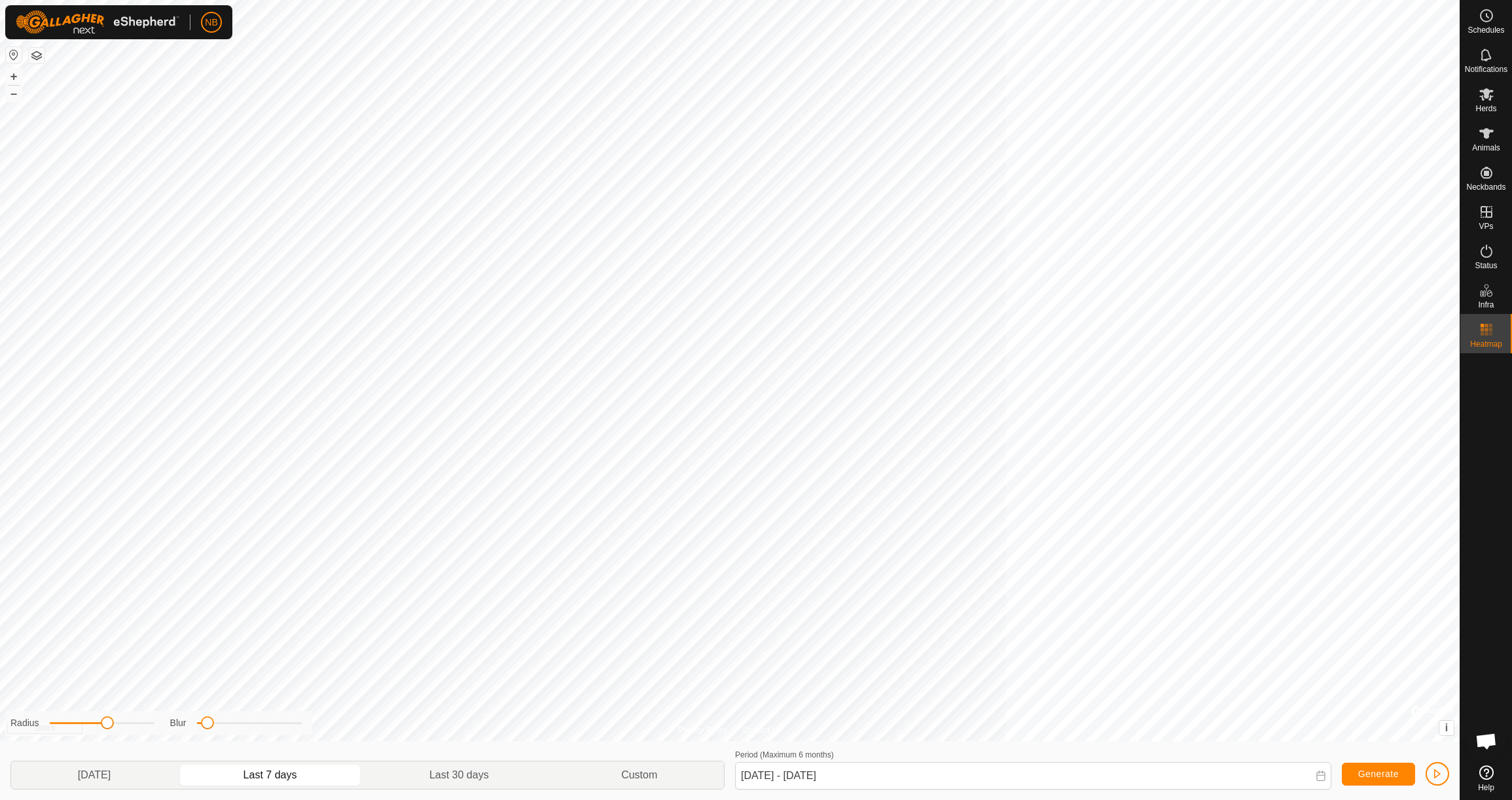
click at [1488, 334] on rect at bounding box center [1485, 333] width 3 height 3
click at [1493, 178] on icon at bounding box center [1486, 173] width 16 height 16
click at [1484, 218] on icon at bounding box center [1486, 212] width 16 height 16
click at [1490, 254] on icon at bounding box center [1486, 251] width 16 height 16
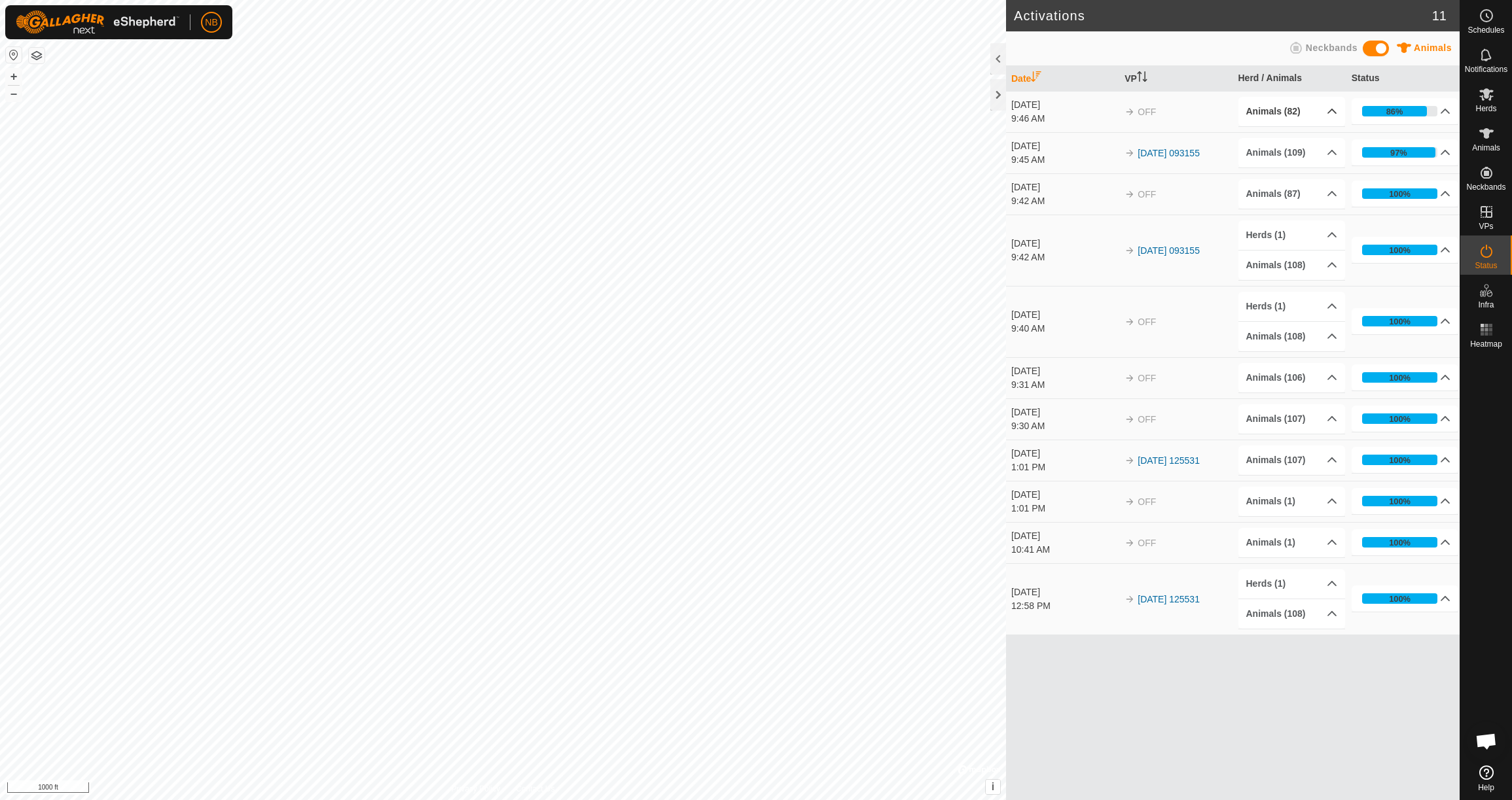
click at [1292, 107] on p-accordion-header "Animals (82)" at bounding box center [1292, 111] width 107 height 29
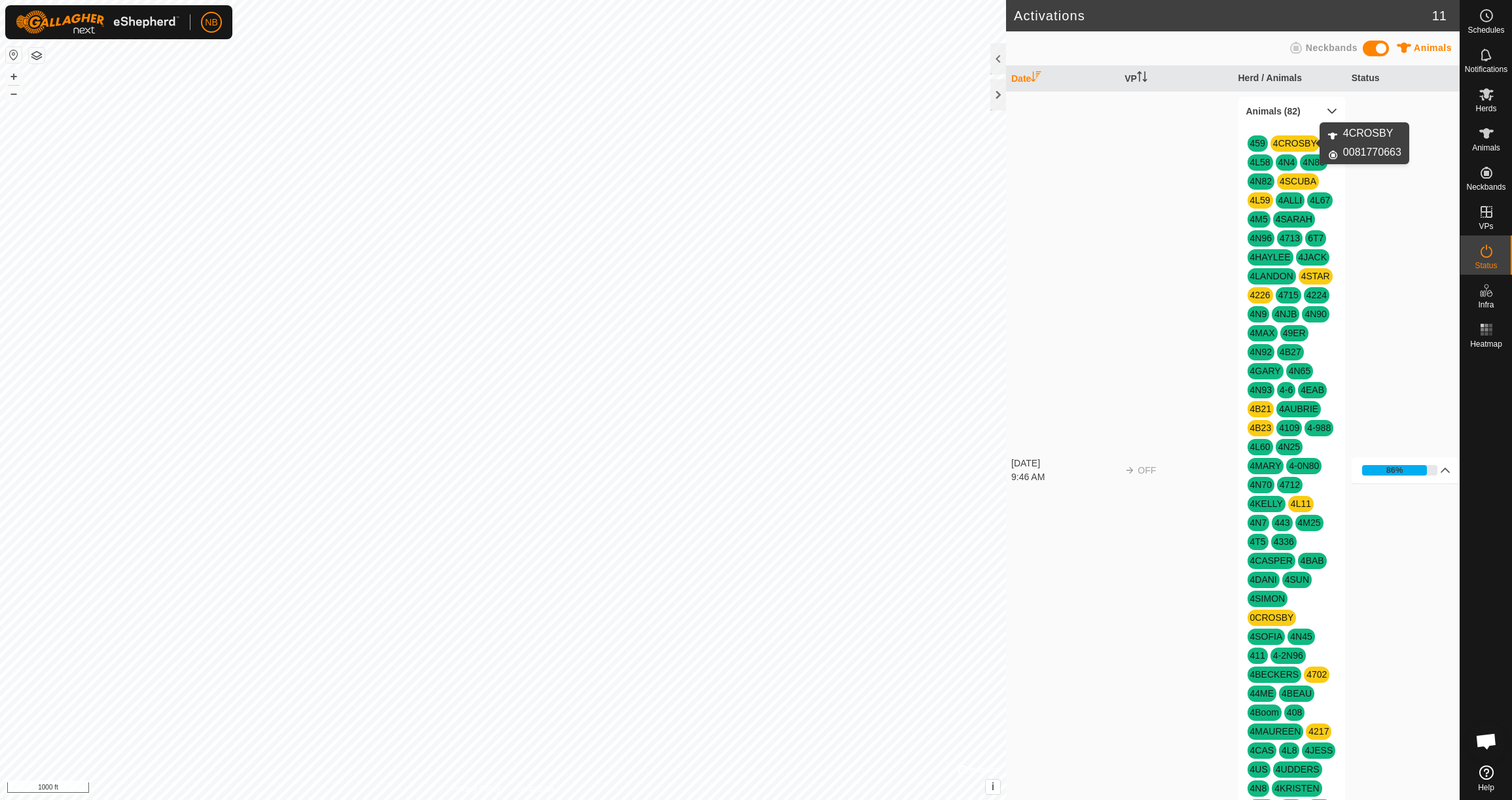
click at [1292, 144] on link "4CROSBY" at bounding box center [1295, 143] width 44 height 10
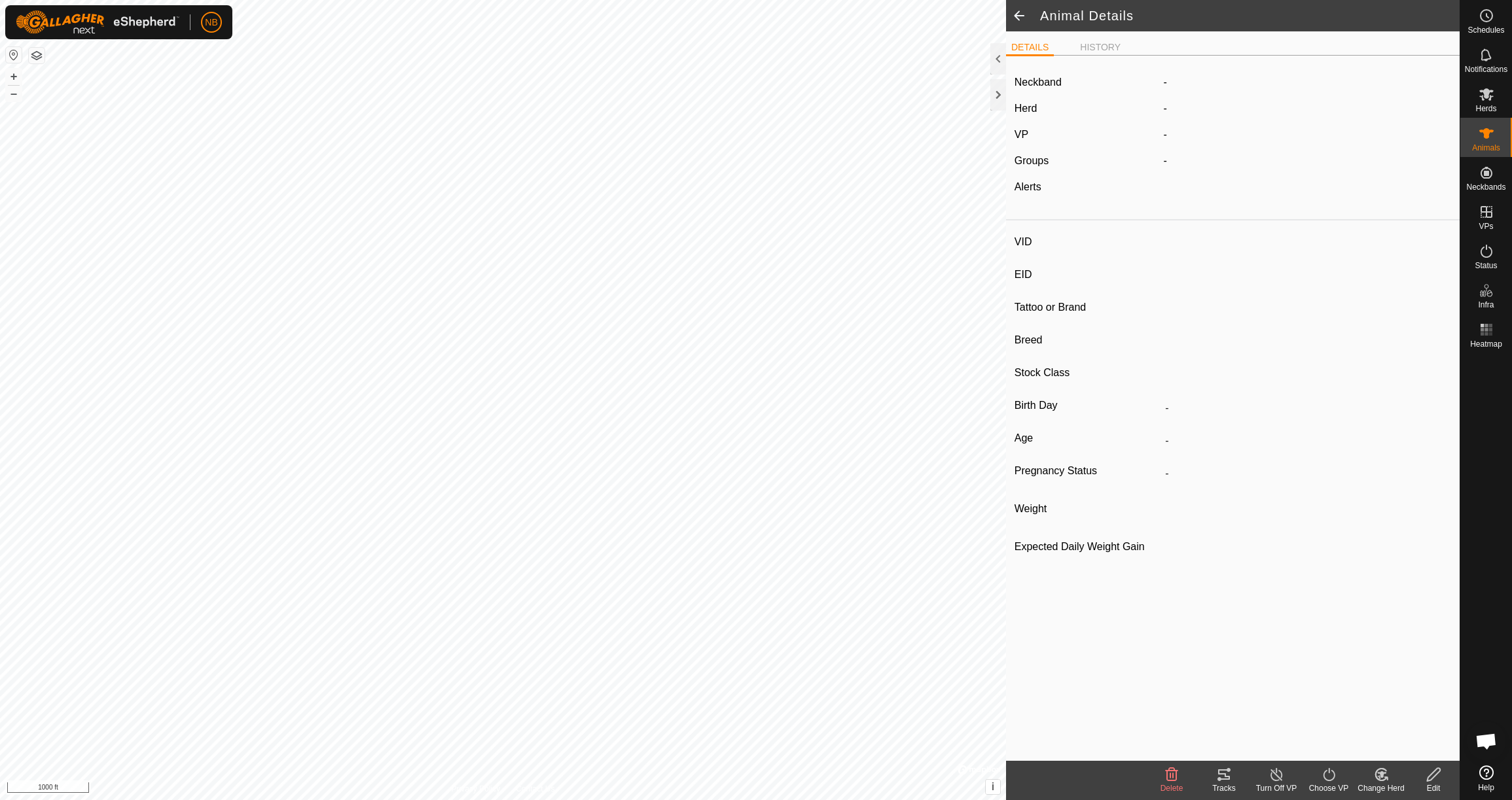
type input "4CROSBY"
type input "-"
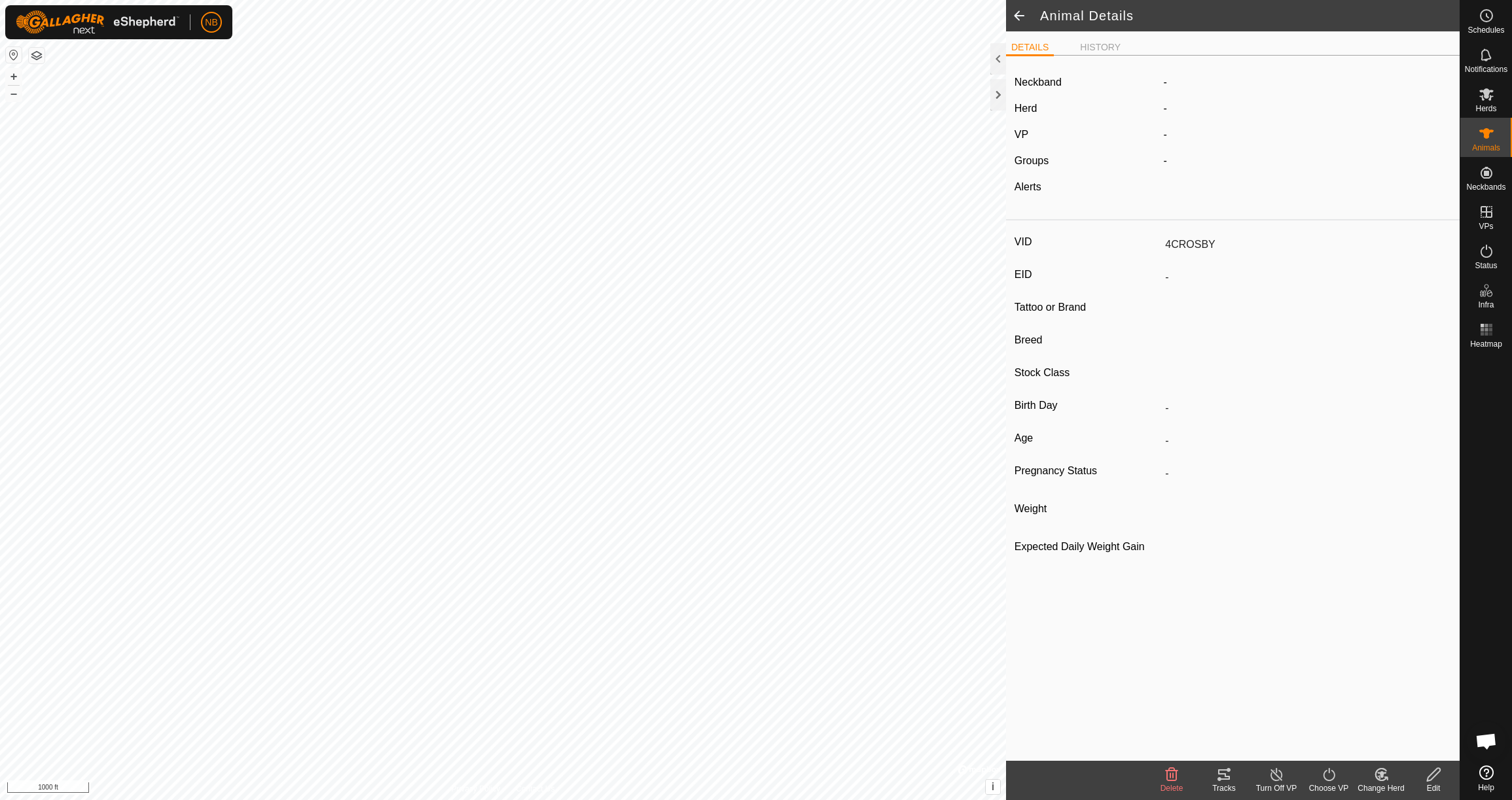
type input "750 kg"
type input "-"
click at [1215, 82] on label "0081770663" at bounding box center [1206, 83] width 85 height 16
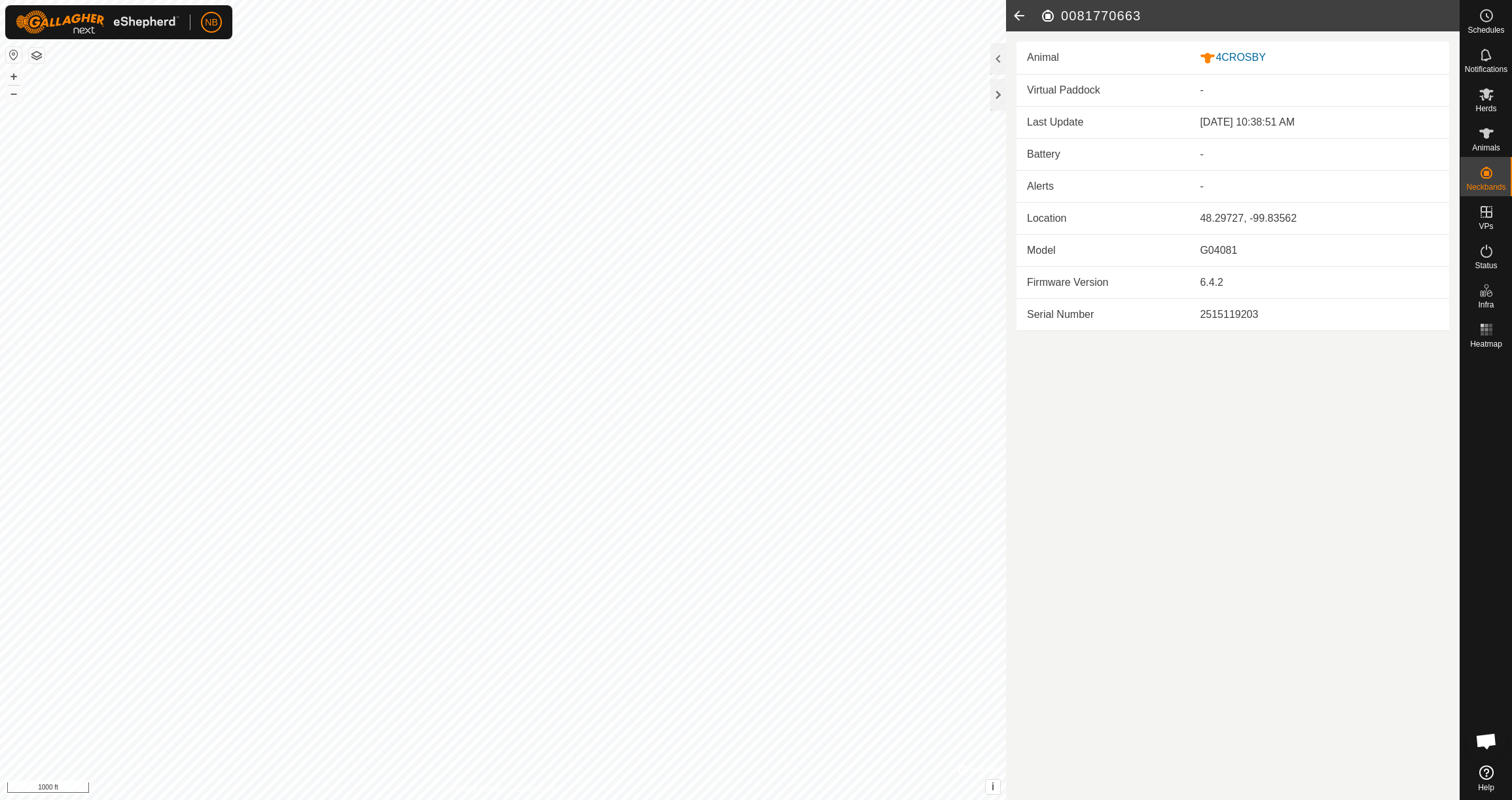
click at [1024, 15] on icon at bounding box center [1020, 15] width 27 height 31
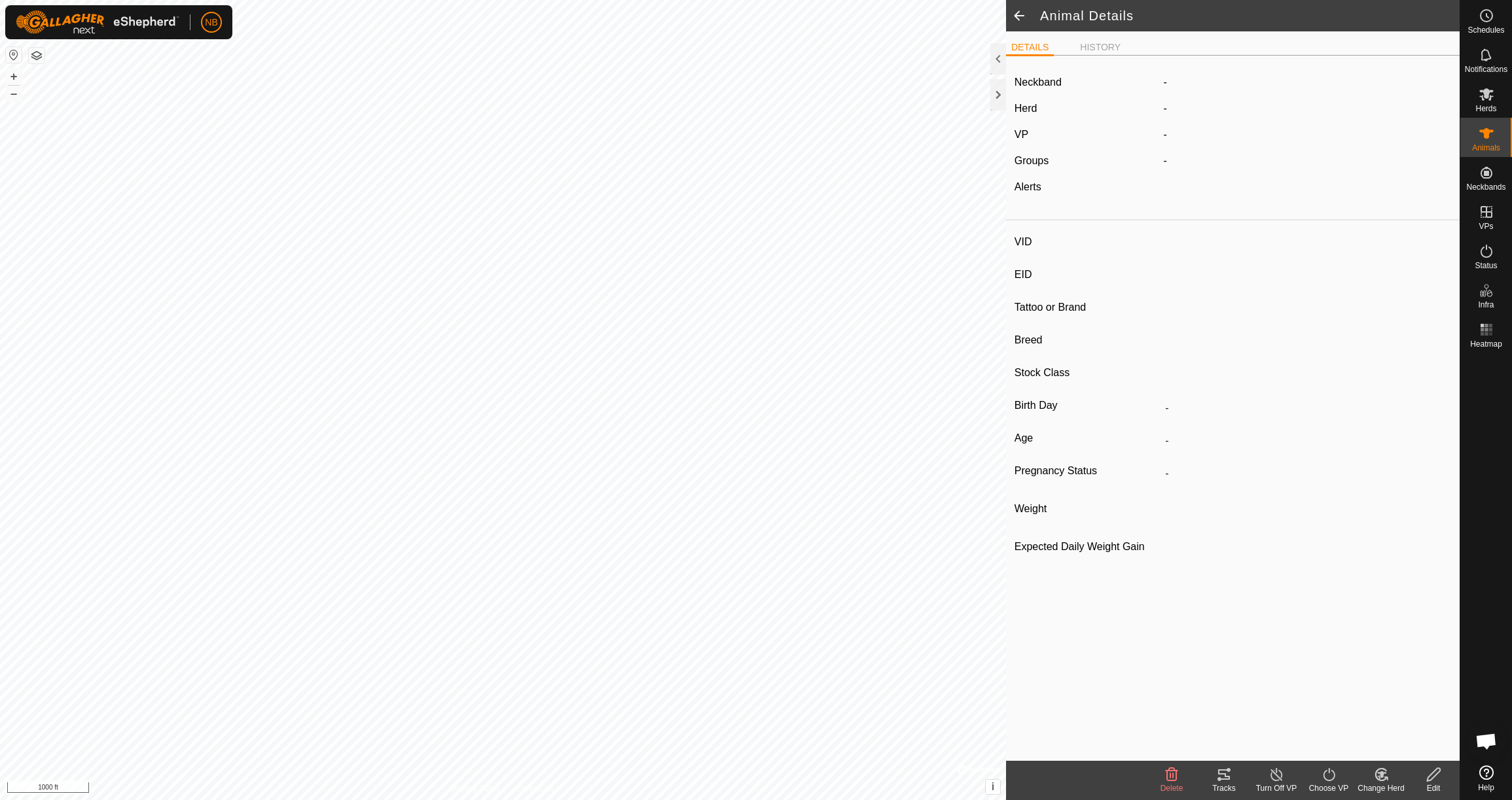
type input "4CROSBY"
type input "-"
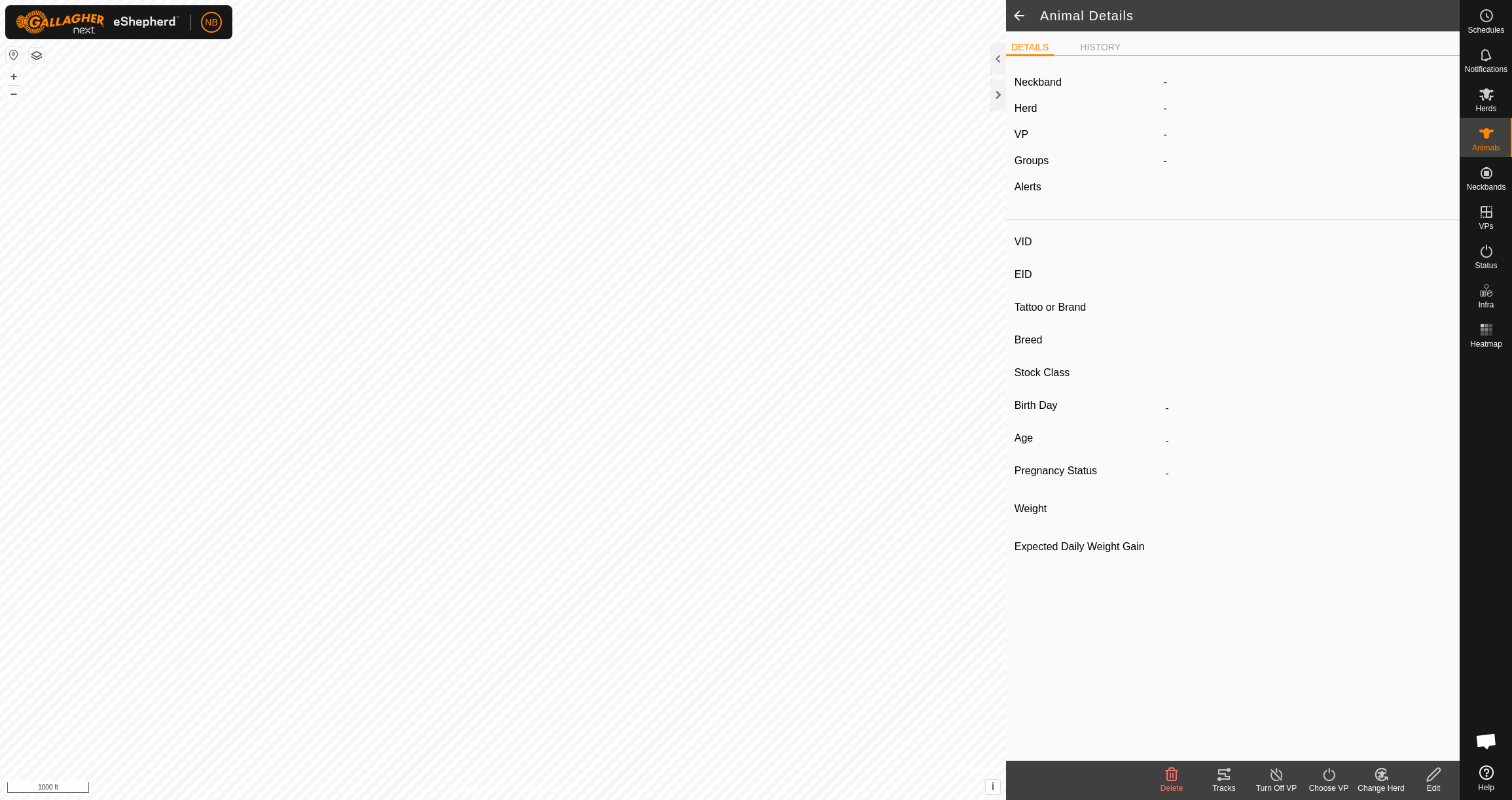
type input "750 kg"
type input "-"
click at [1023, 17] on span at bounding box center [1020, 15] width 27 height 31
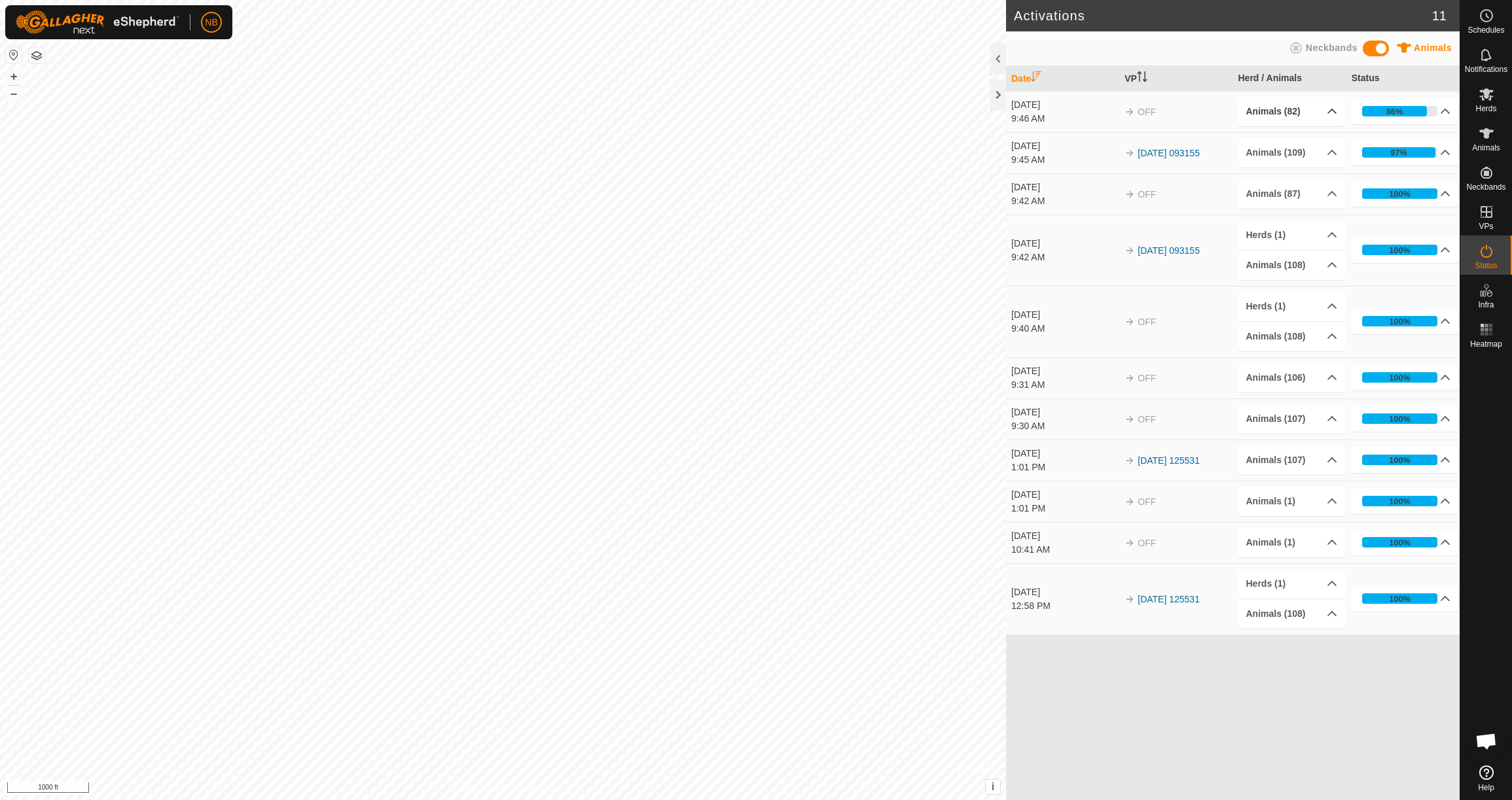
click at [1332, 114] on p-accordion-header "Animals (82)" at bounding box center [1292, 111] width 107 height 29
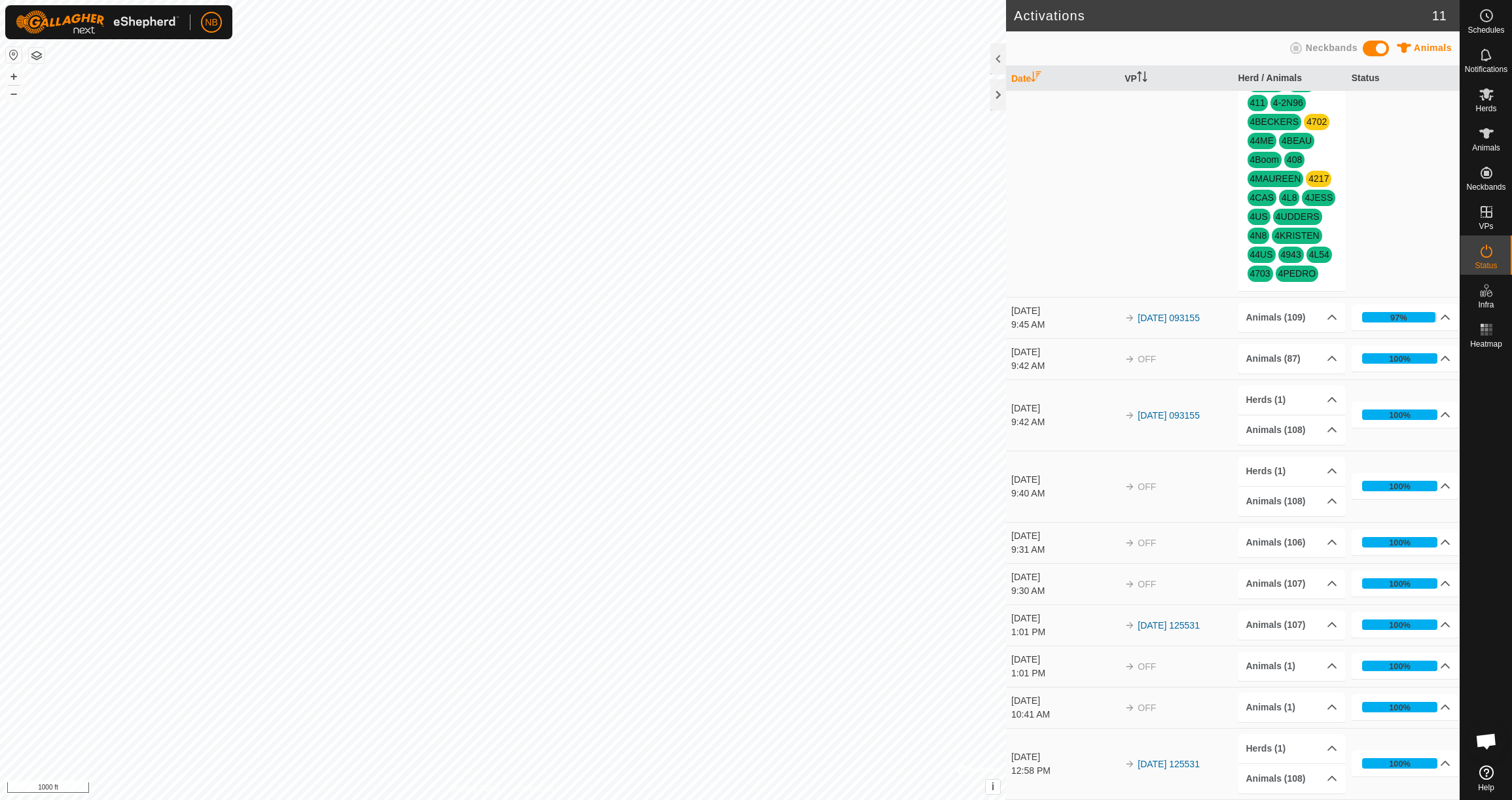
scroll to position [553, 0]
click at [1445, 317] on p-accordion-header "97%" at bounding box center [1405, 317] width 107 height 27
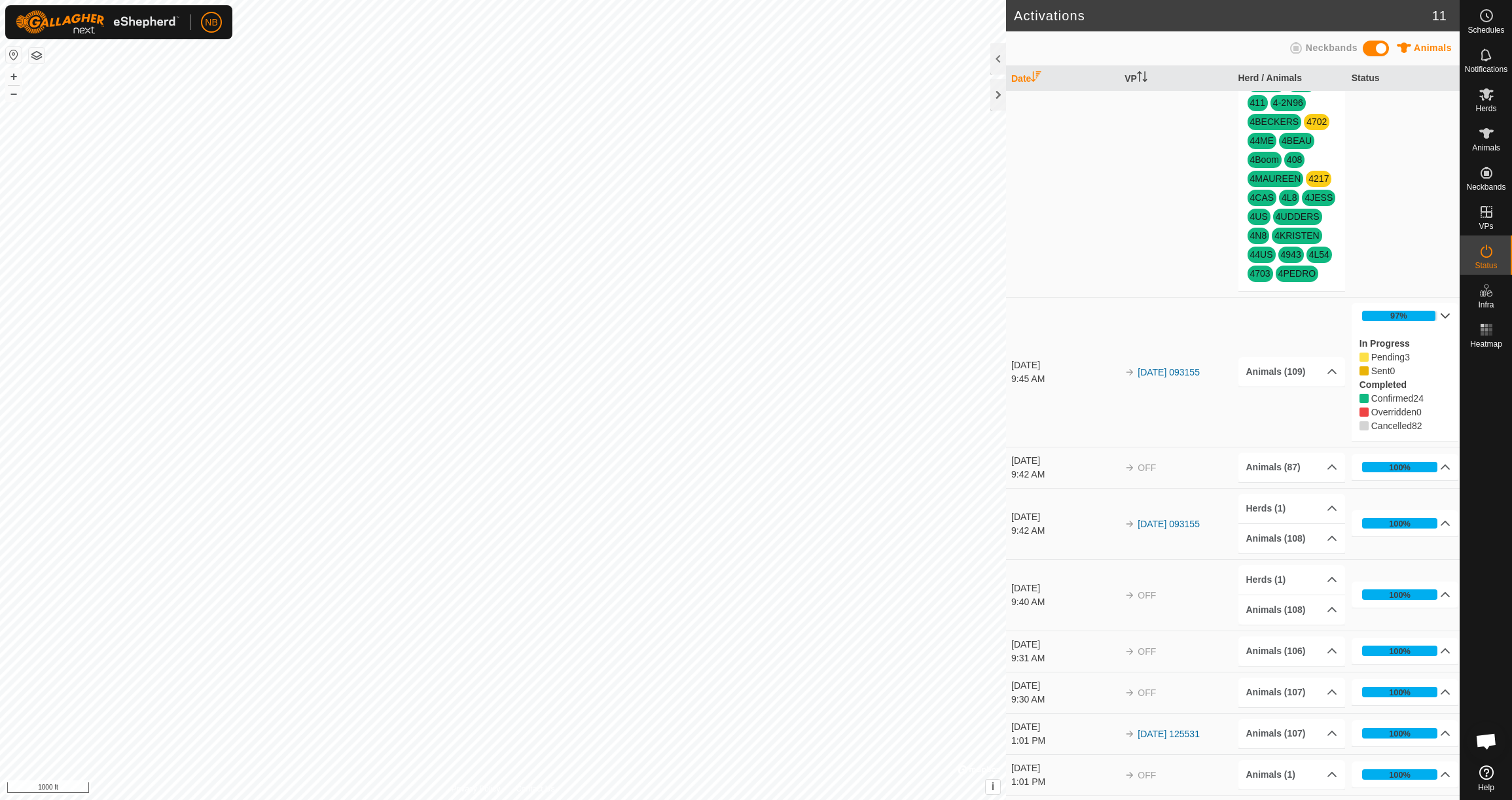
scroll to position [543, 0]
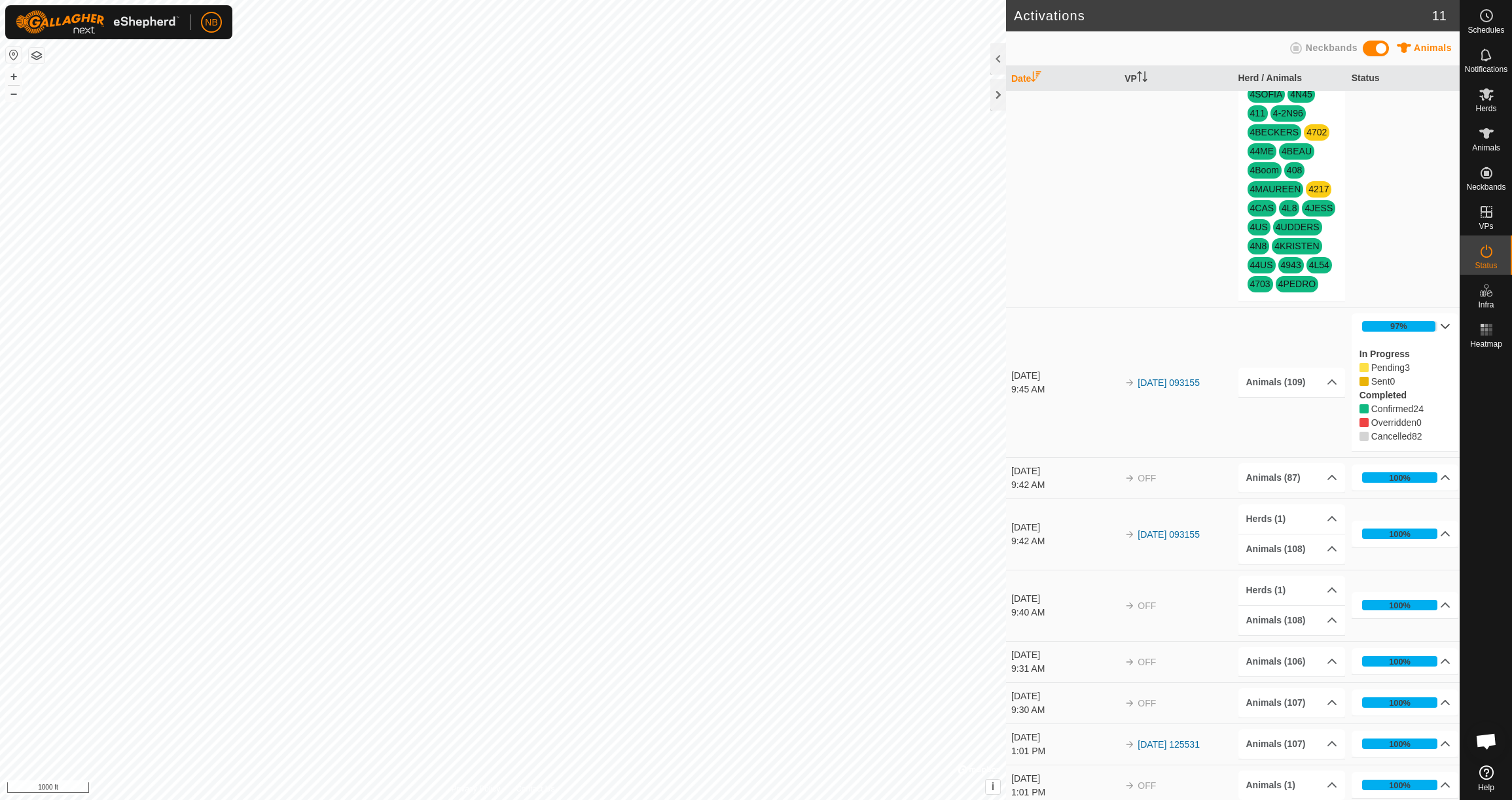
click at [1445, 323] on p-accordion-header "97%" at bounding box center [1405, 327] width 107 height 27
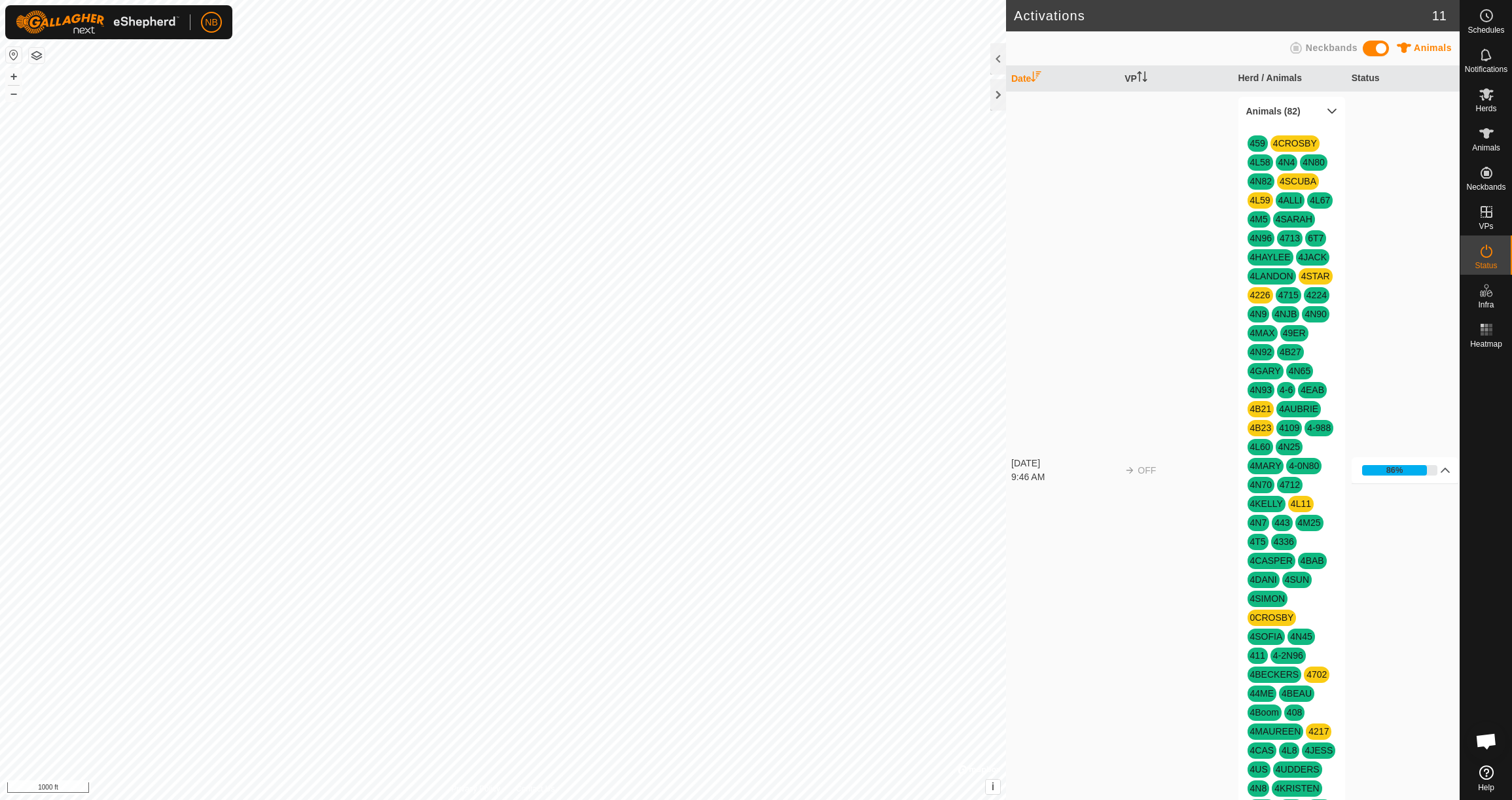
scroll to position [0, 0]
click at [1445, 471] on p-accordion-header "86%" at bounding box center [1405, 470] width 107 height 27
click at [1001, 63] on div at bounding box center [998, 58] width 16 height 31
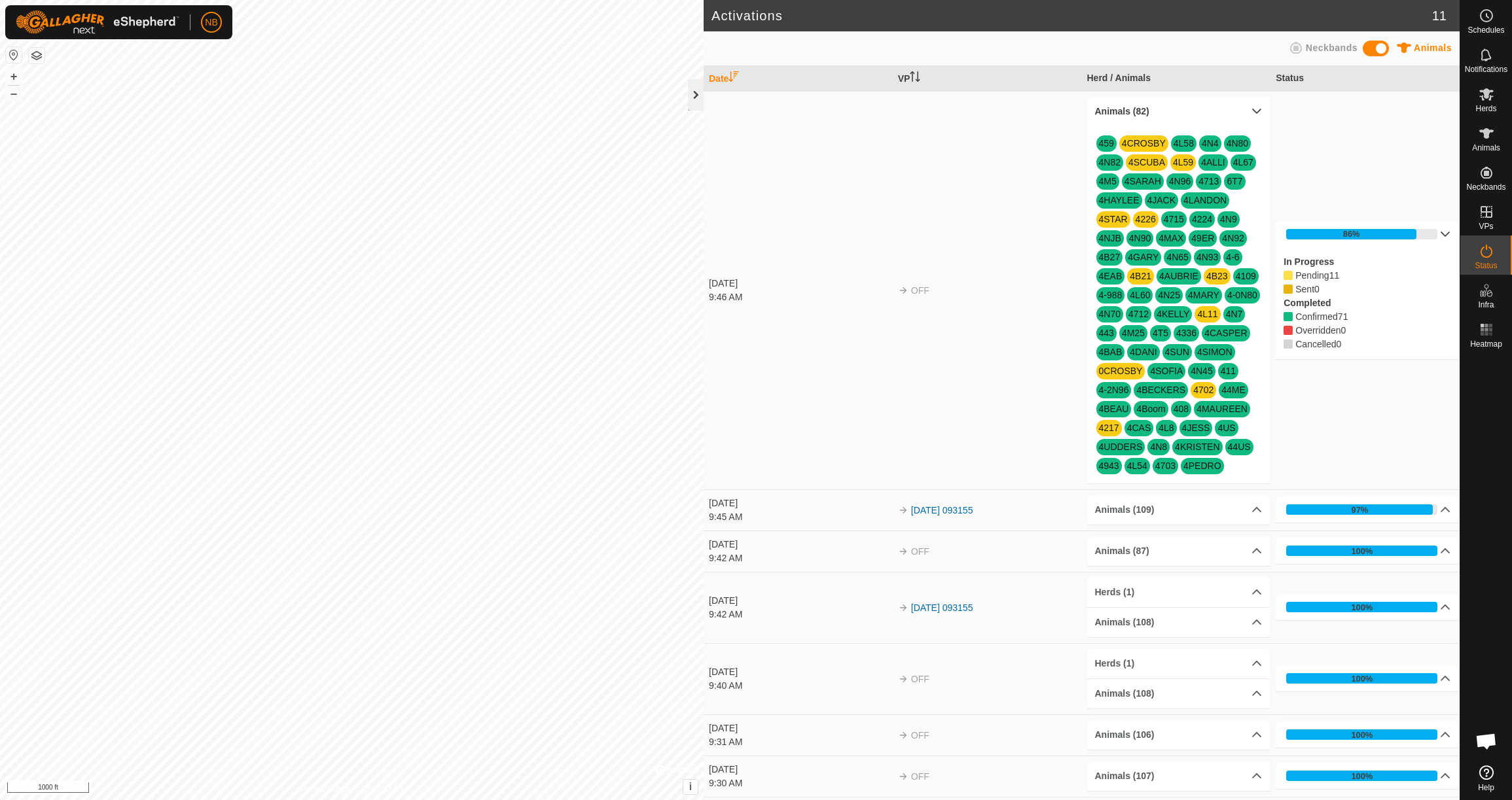
click at [695, 95] on div at bounding box center [696, 94] width 16 height 31
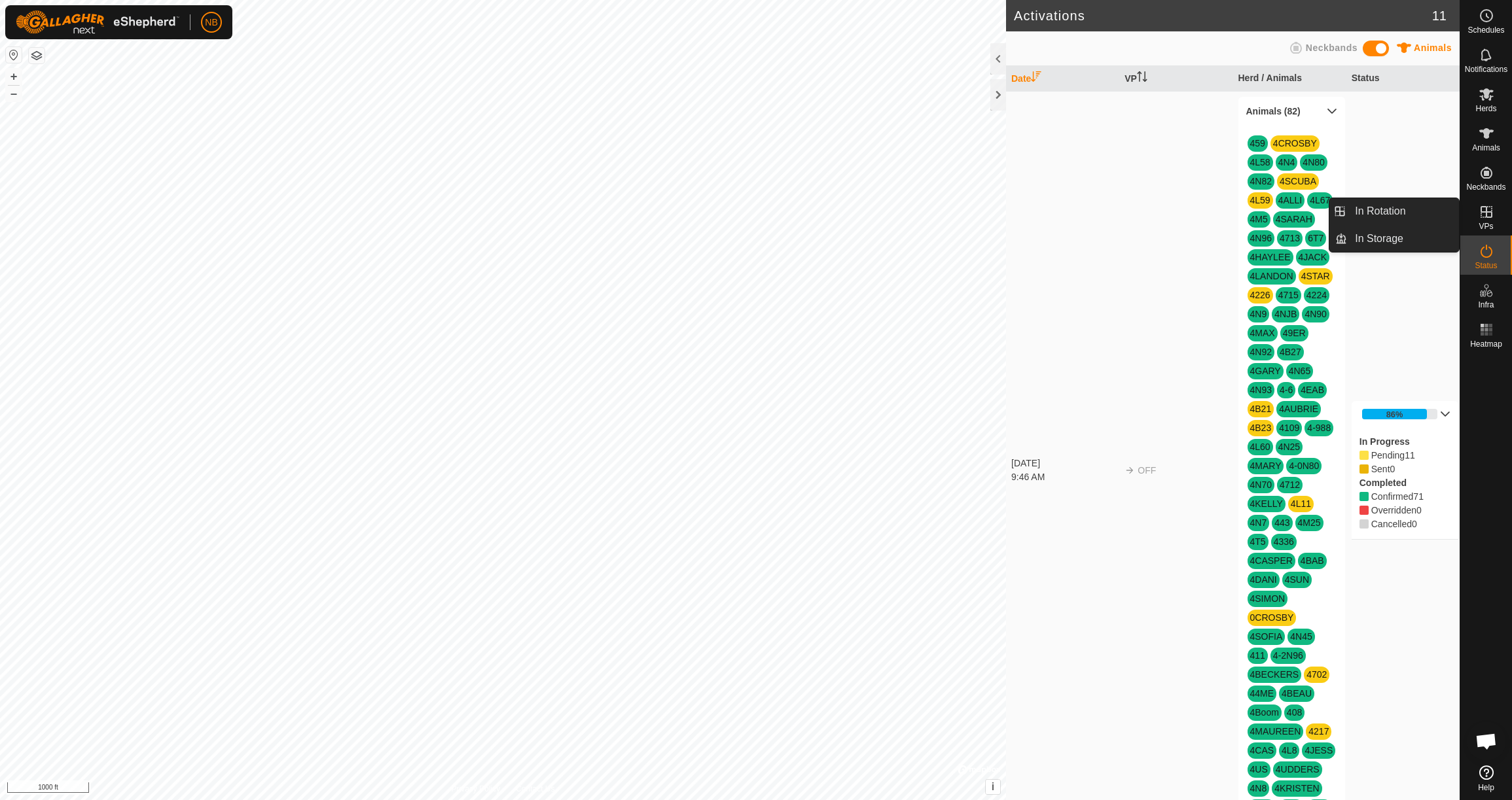
click at [1486, 218] on icon at bounding box center [1486, 212] width 16 height 16
click at [1405, 215] on link "In Rotation" at bounding box center [1404, 212] width 112 height 27
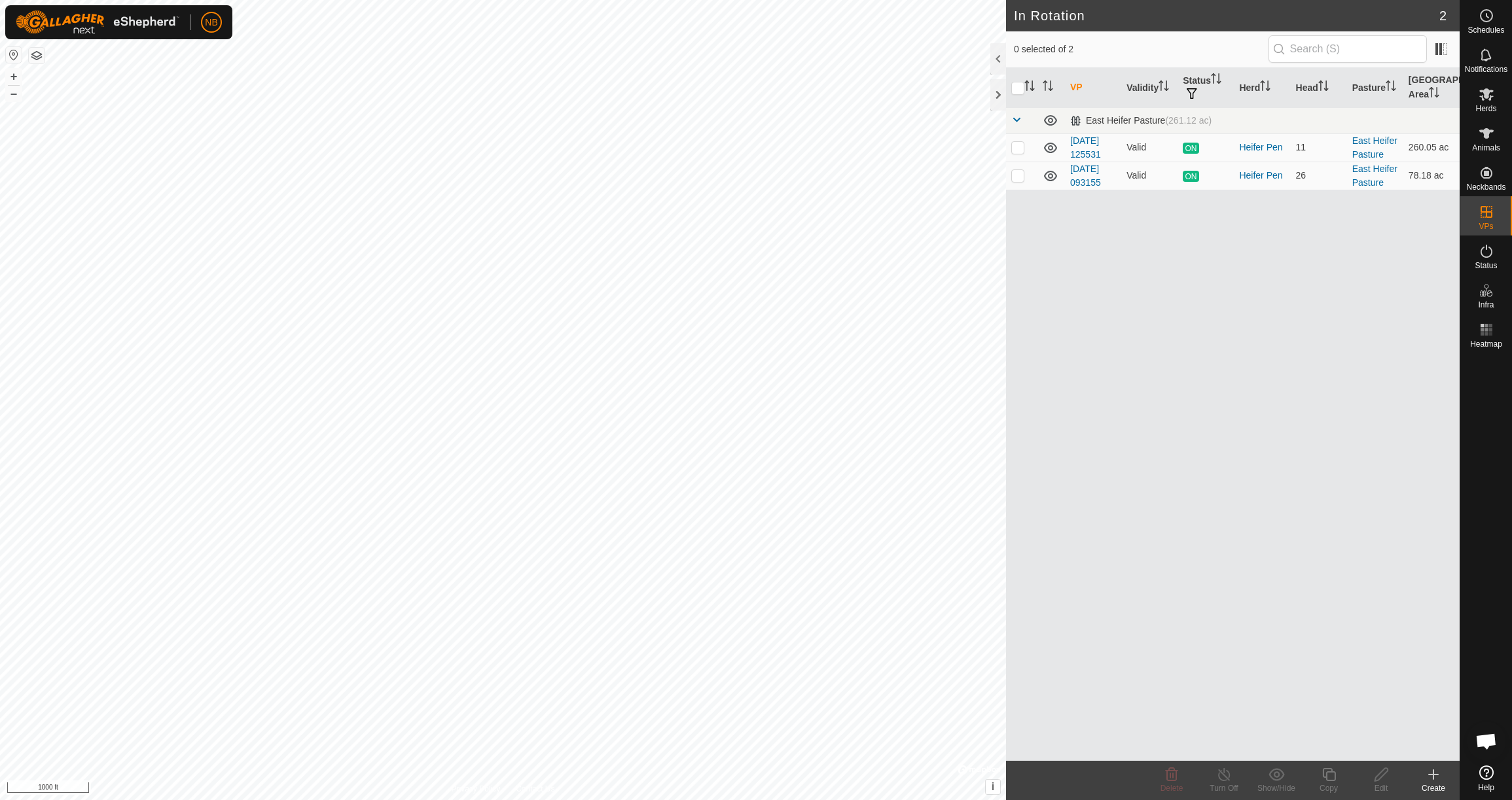
click at [1097, 141] on link "[DATE] 125531" at bounding box center [1085, 147] width 30 height 24
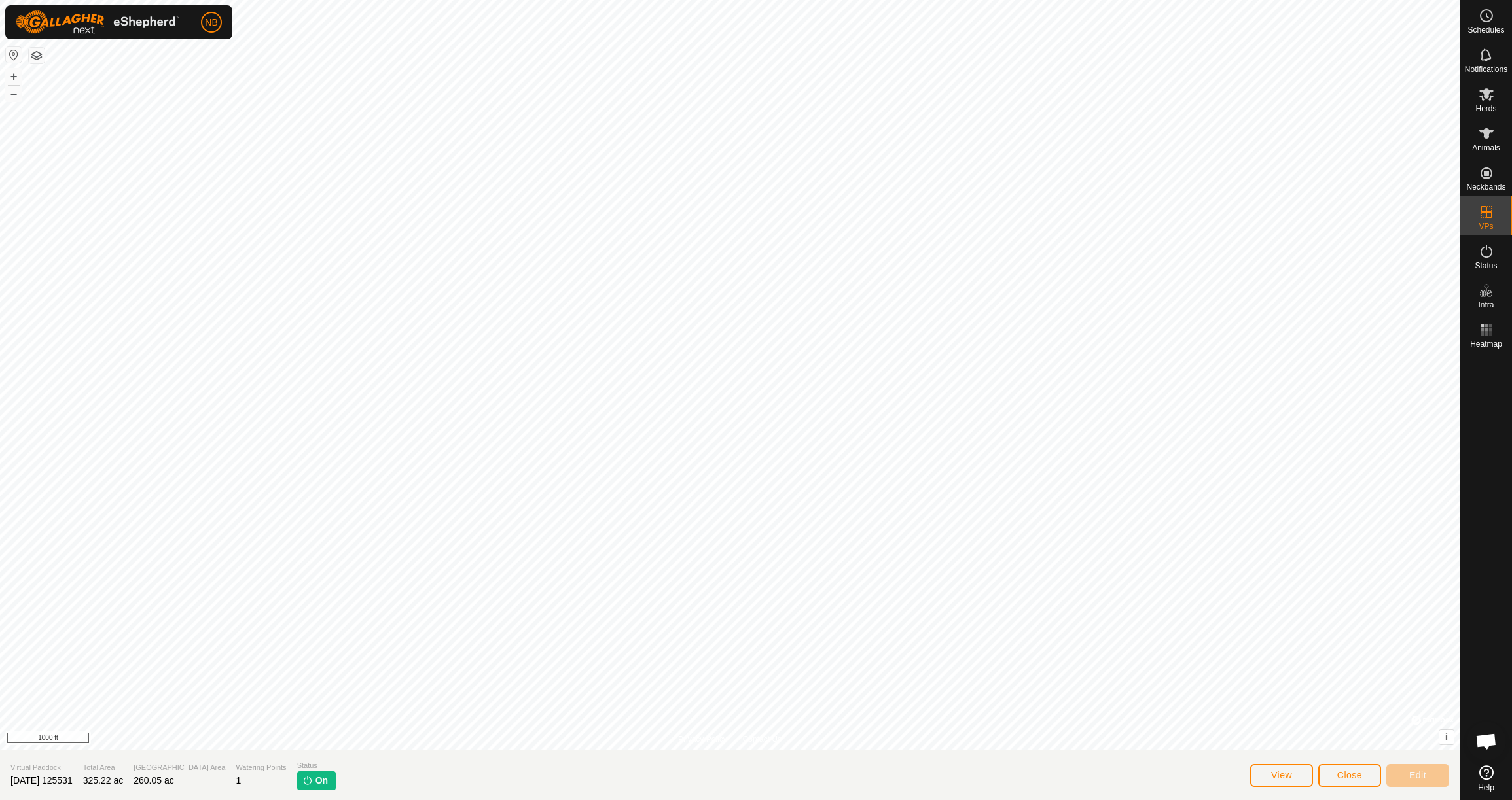
click at [1294, 774] on button "View" at bounding box center [1282, 776] width 63 height 23
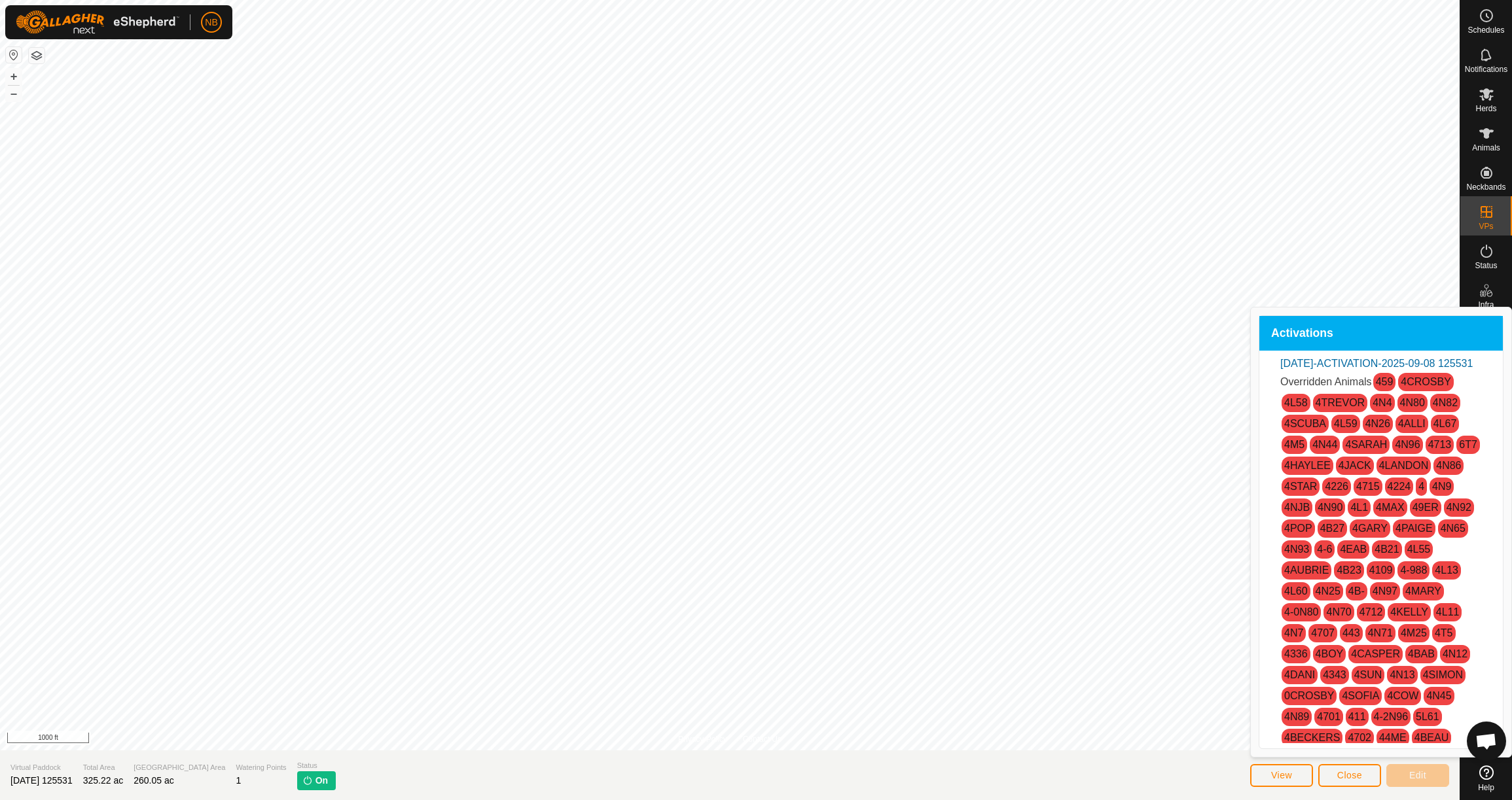
click at [1365, 775] on button "Close" at bounding box center [1349, 776] width 63 height 23
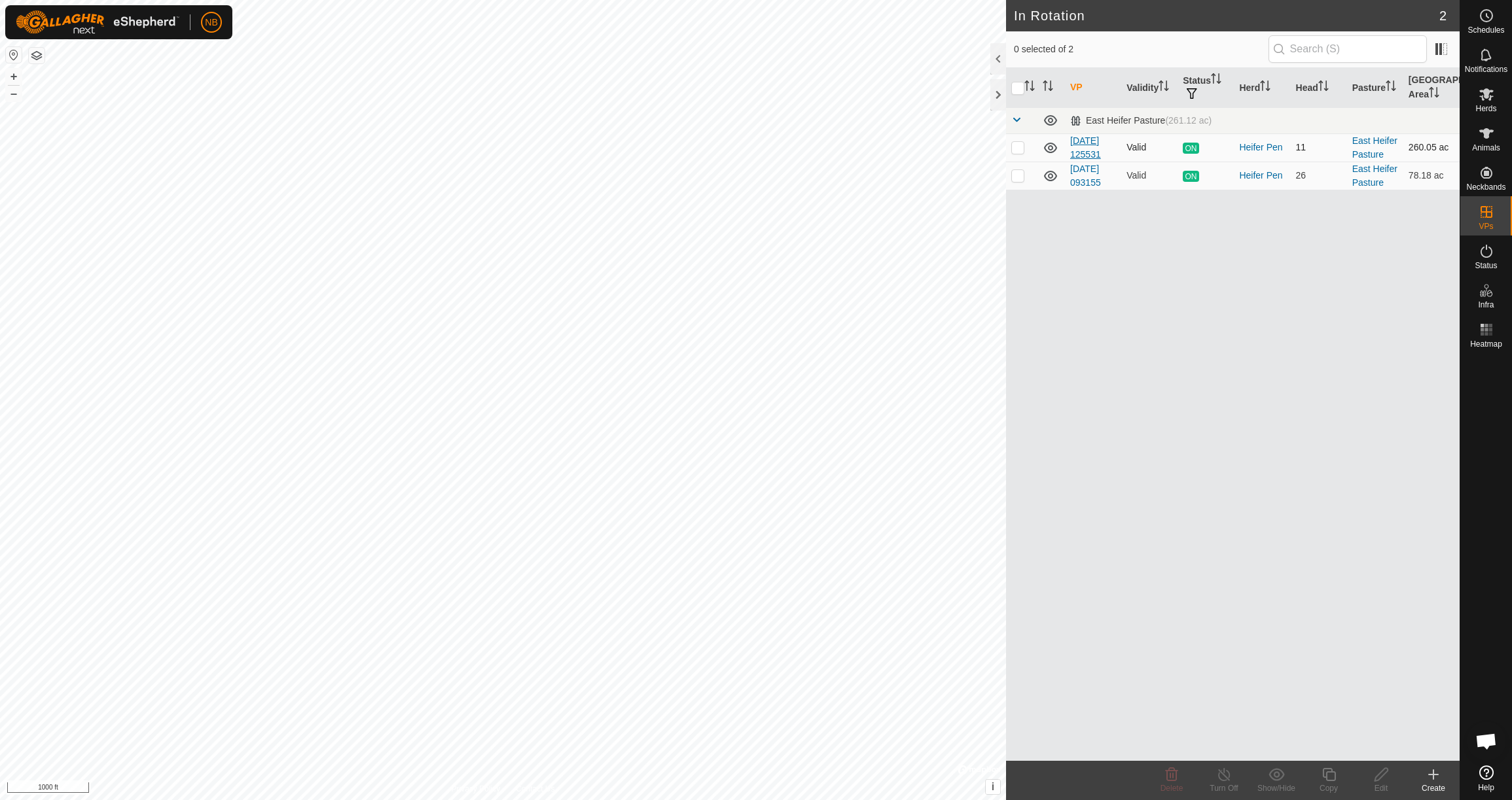
click at [1097, 152] on link "[DATE] 125531" at bounding box center [1085, 147] width 30 height 24
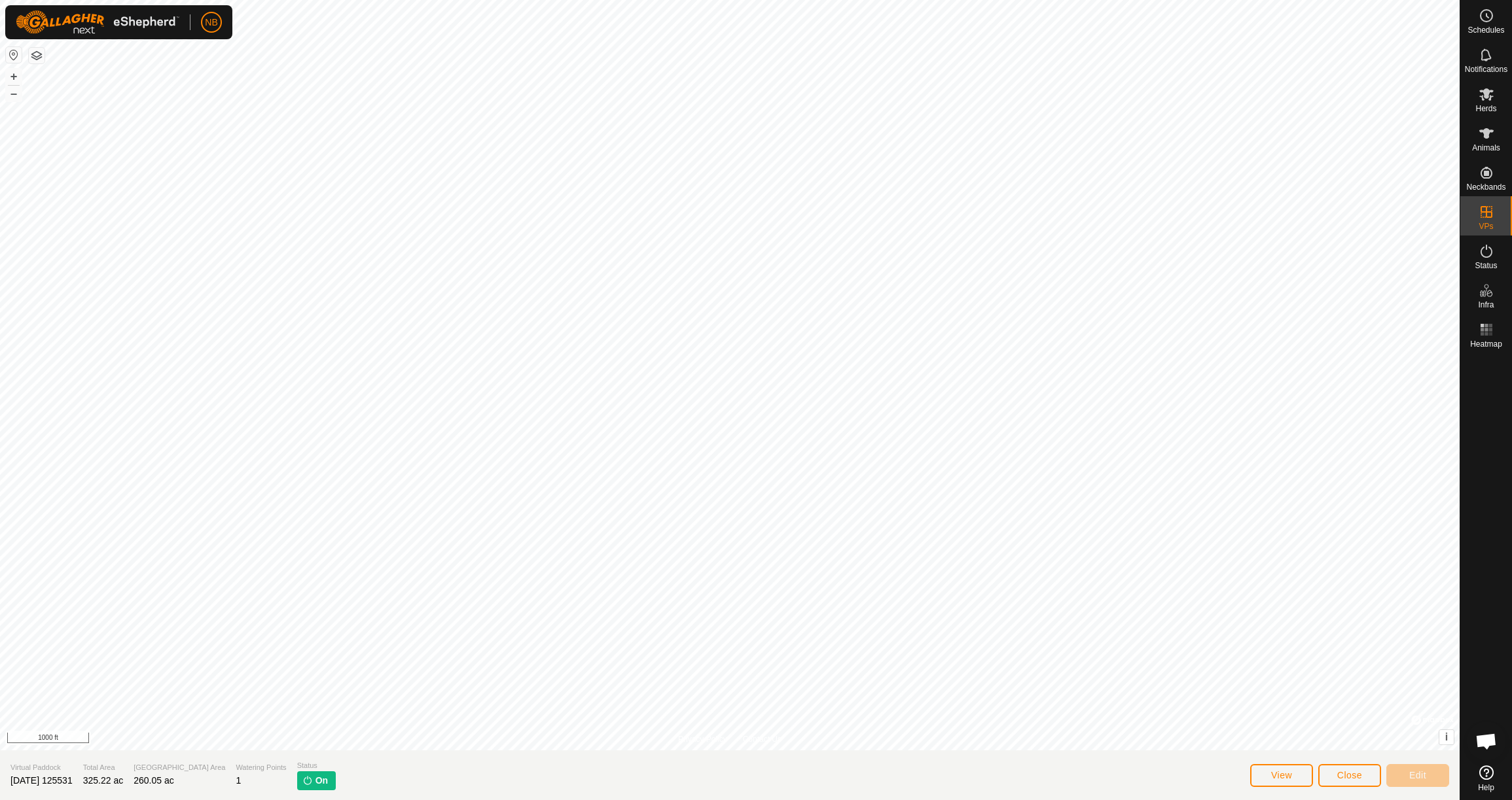
click at [316, 780] on span "On" at bounding box center [321, 781] width 12 height 13
click at [1489, 144] on span "Animals" at bounding box center [1486, 148] width 29 height 8
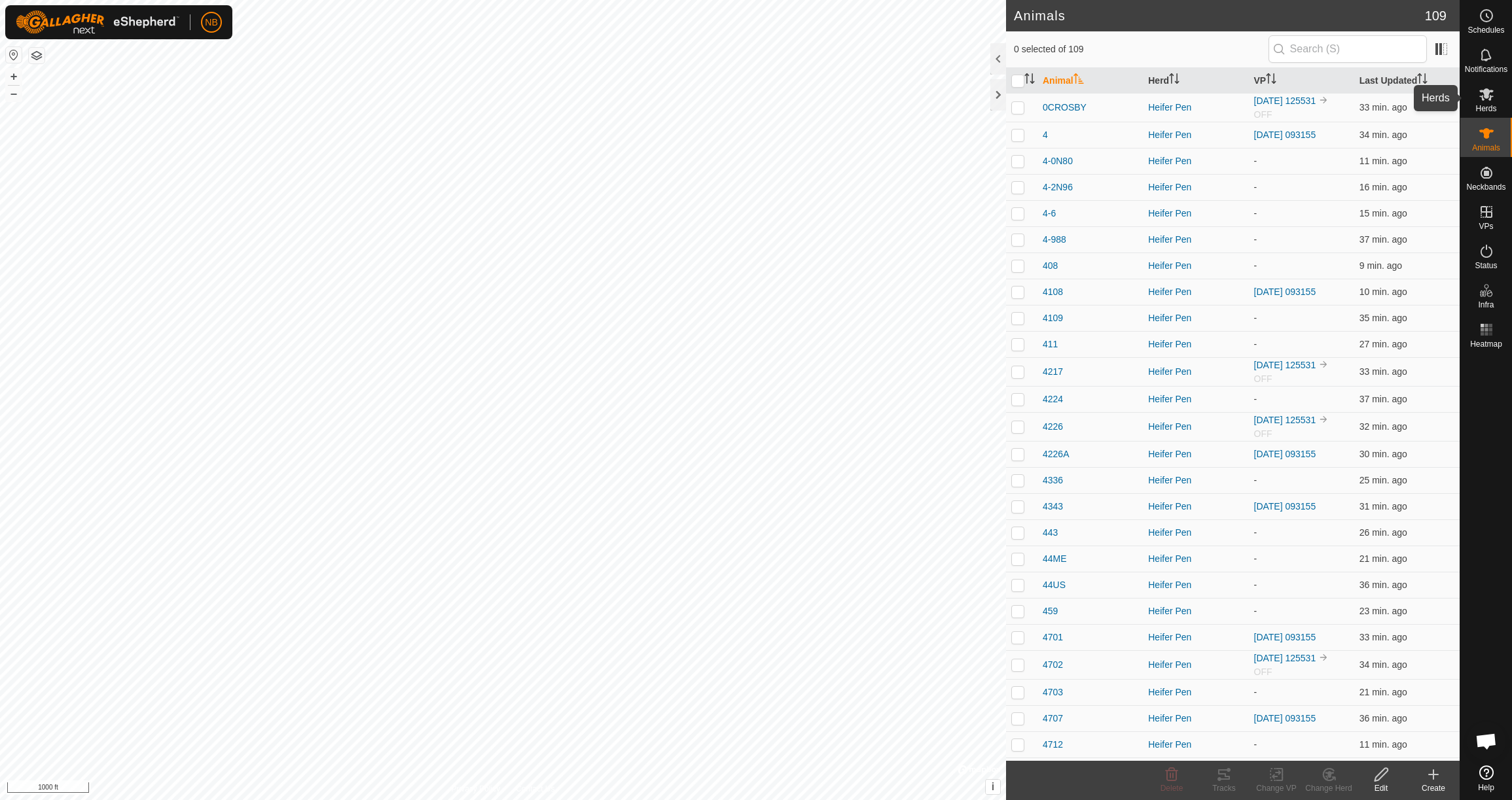
click at [1488, 110] on span "Herds" at bounding box center [1486, 108] width 21 height 8
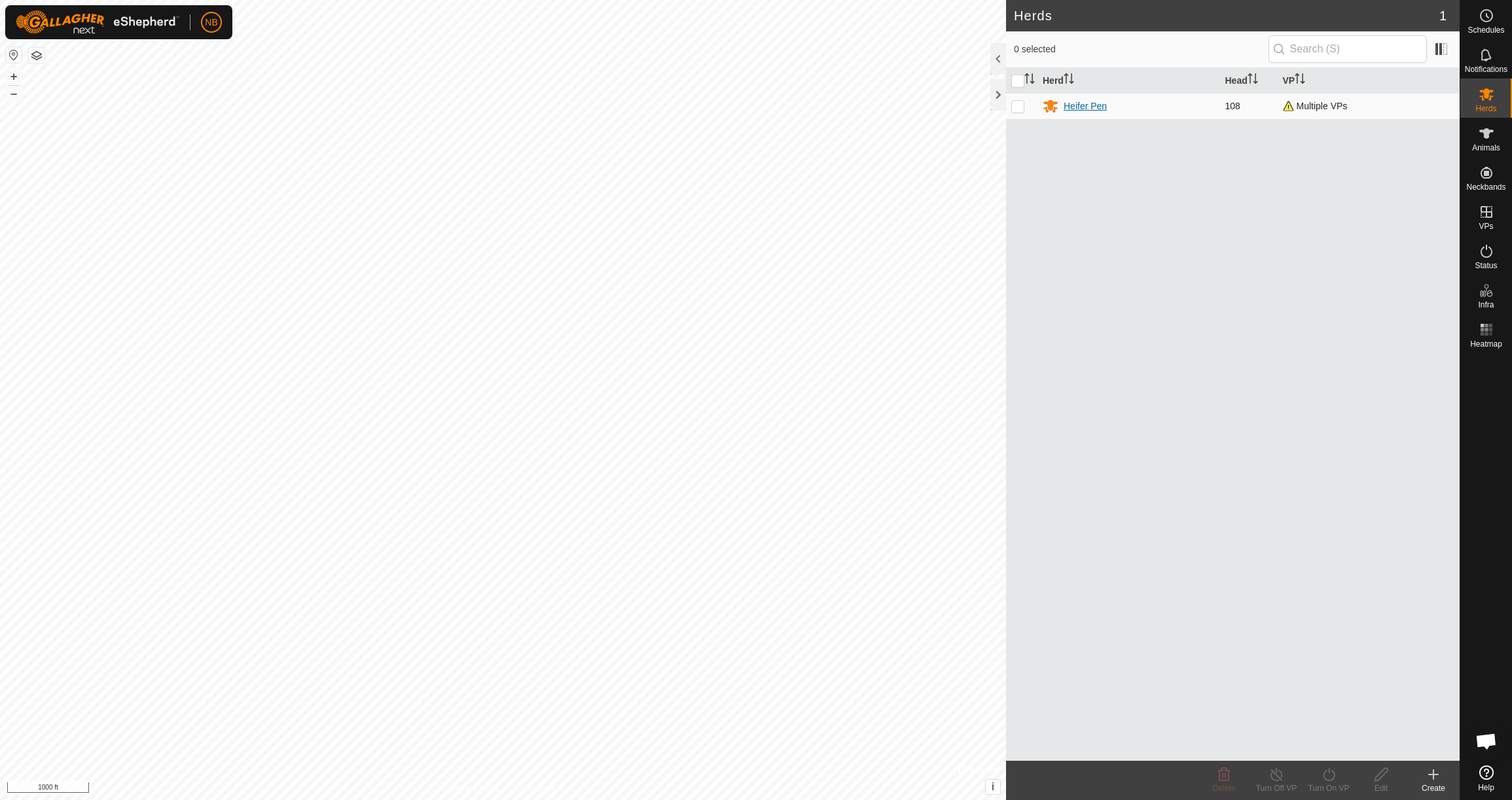
click at [1081, 102] on div "Heifer Pen" at bounding box center [1084, 106] width 43 height 13
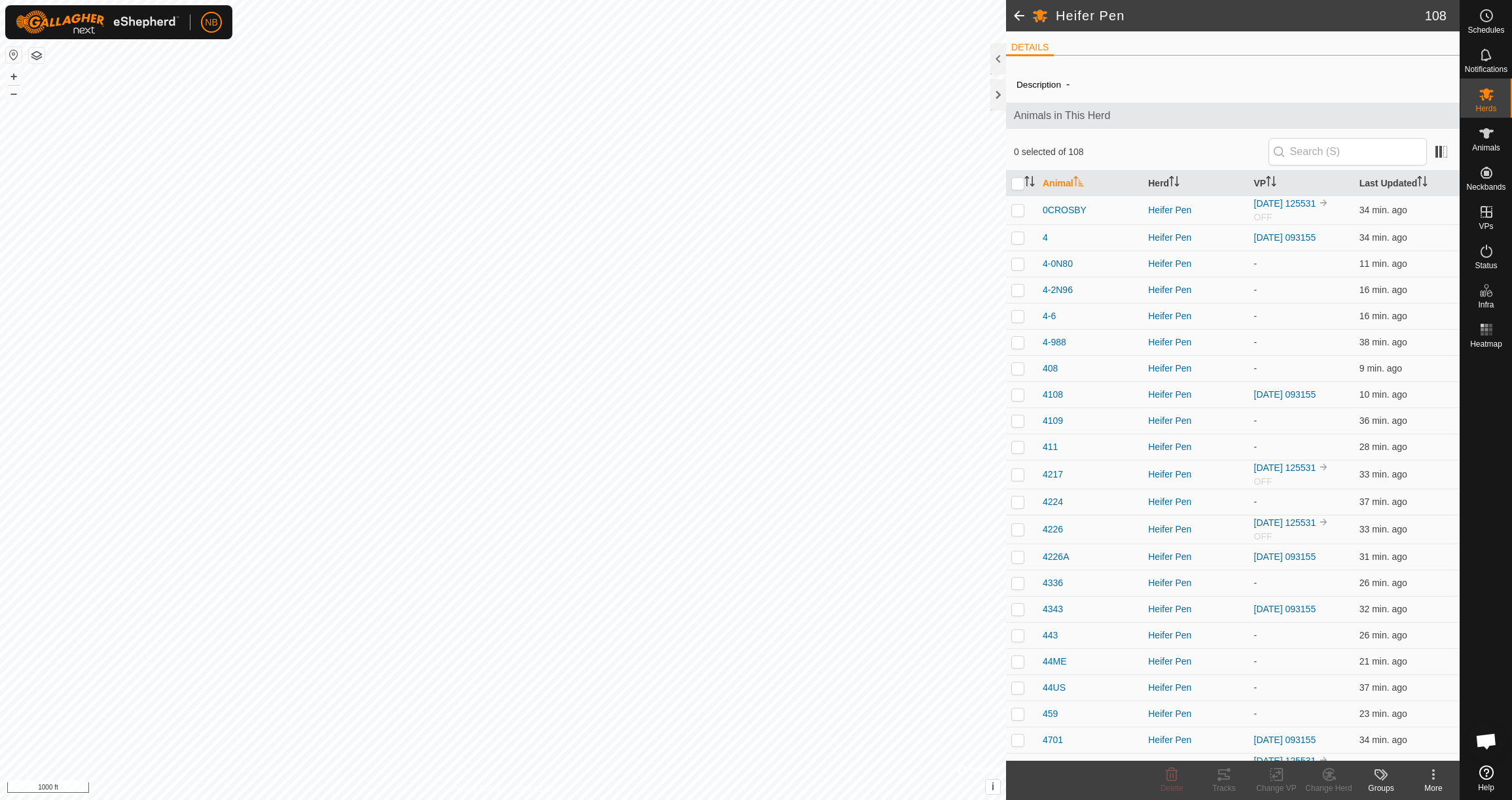
click at [1308, 237] on link "[DATE] 093155" at bounding box center [1285, 238] width 62 height 10
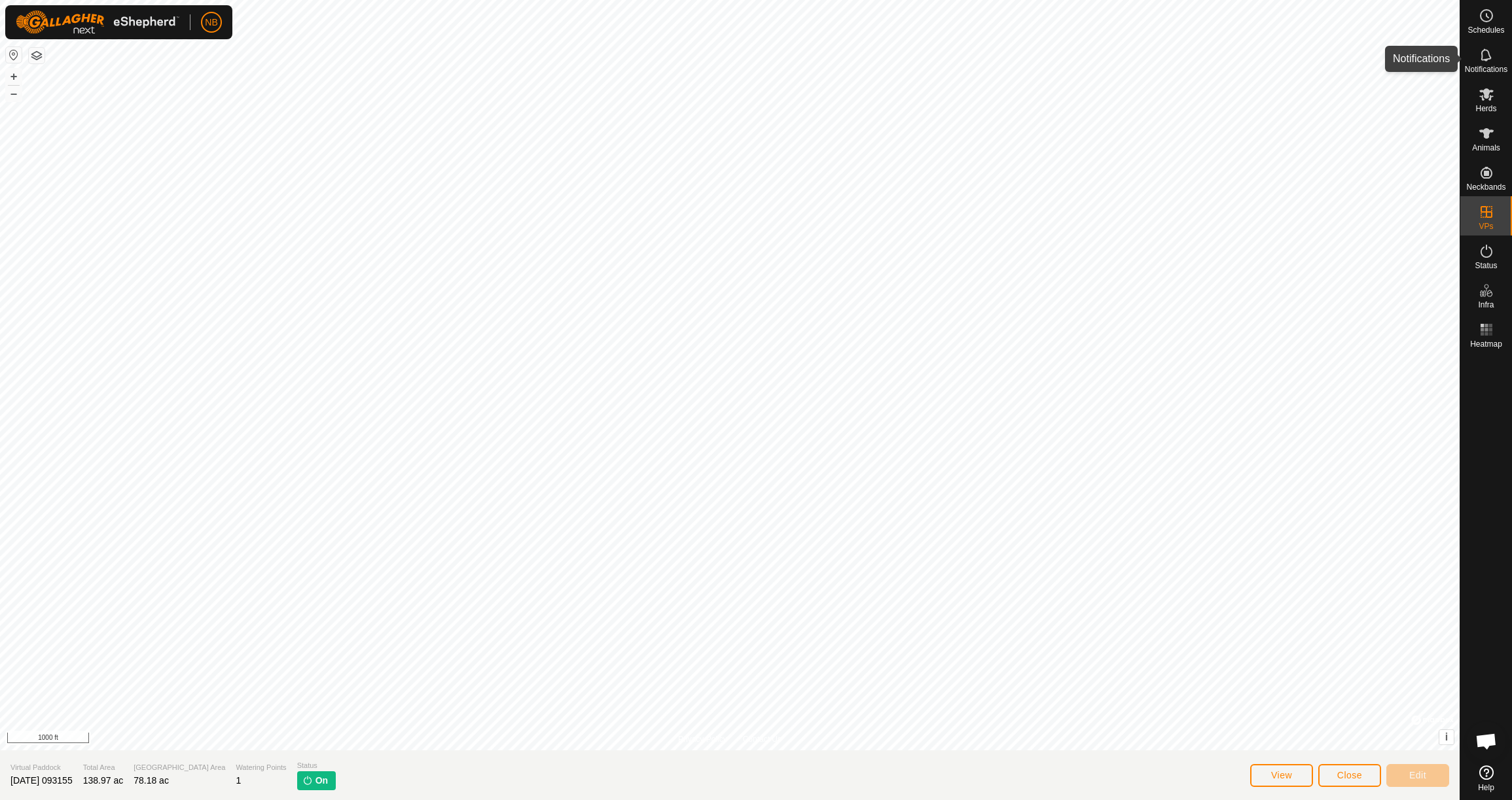
click at [1486, 60] on icon at bounding box center [1485, 54] width 10 height 12
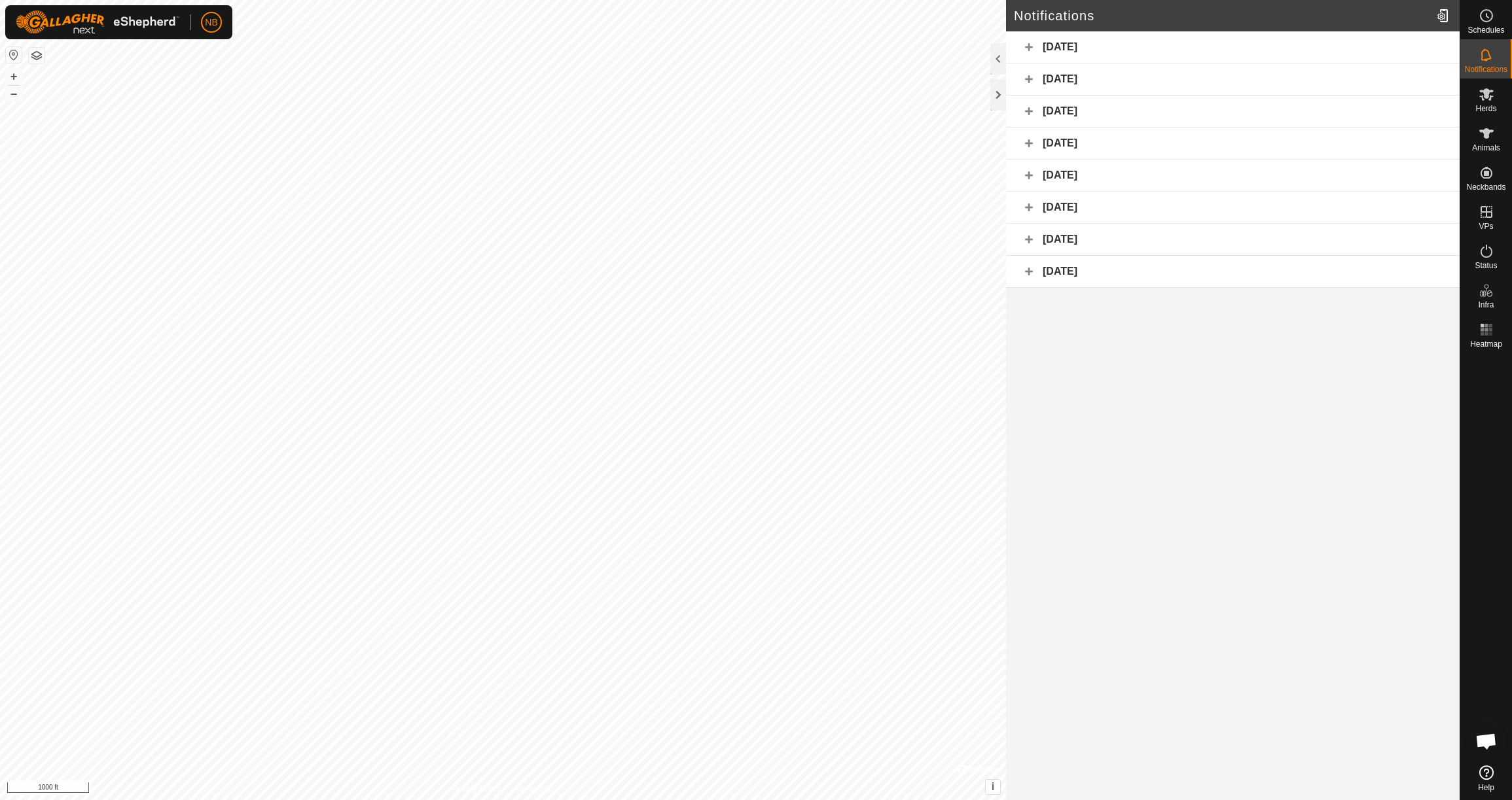
click at [1032, 47] on div "[DATE]" at bounding box center [1233, 48] width 453 height 32
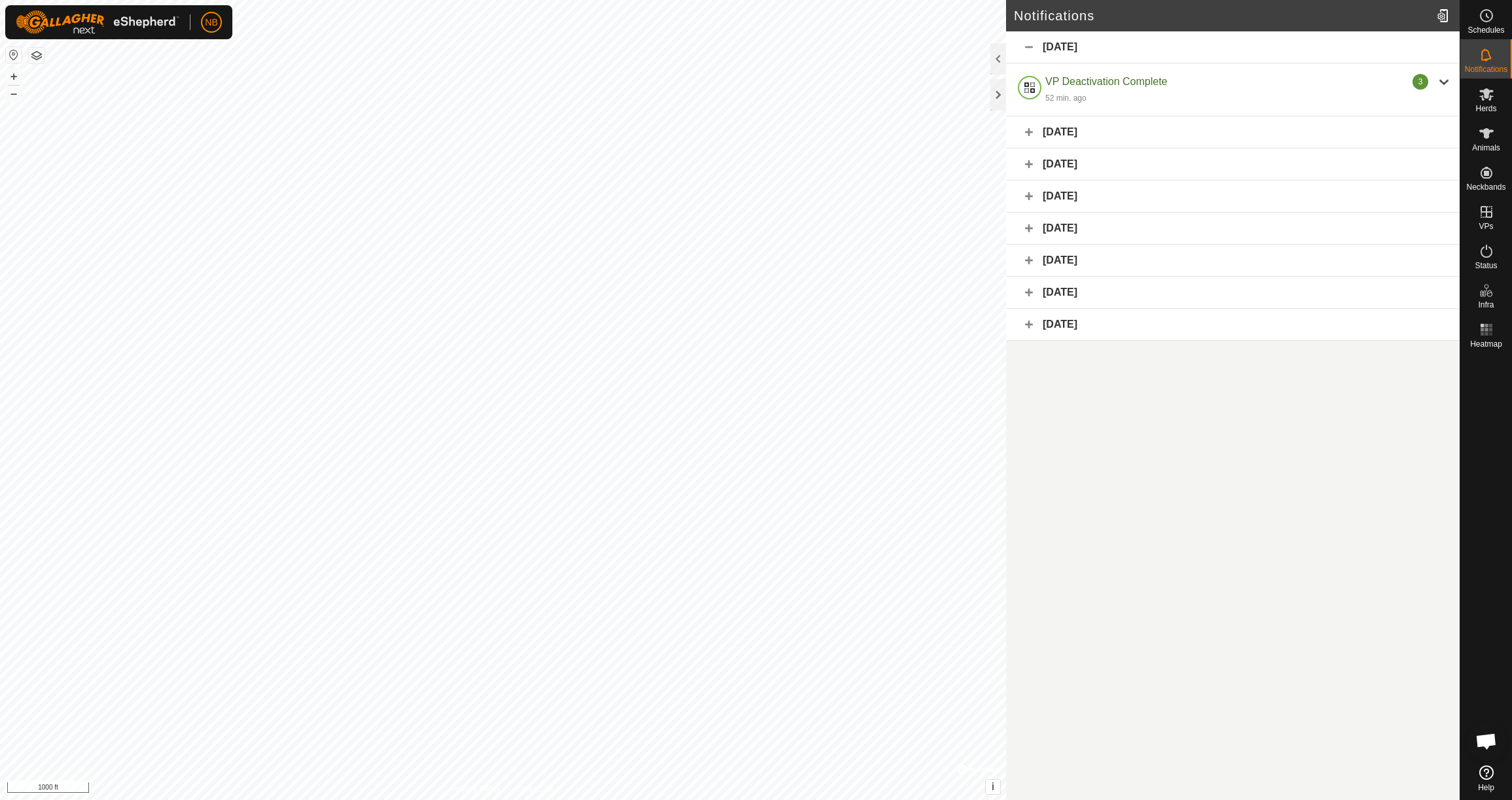
click at [1032, 47] on div "[DATE]" at bounding box center [1233, 48] width 453 height 32
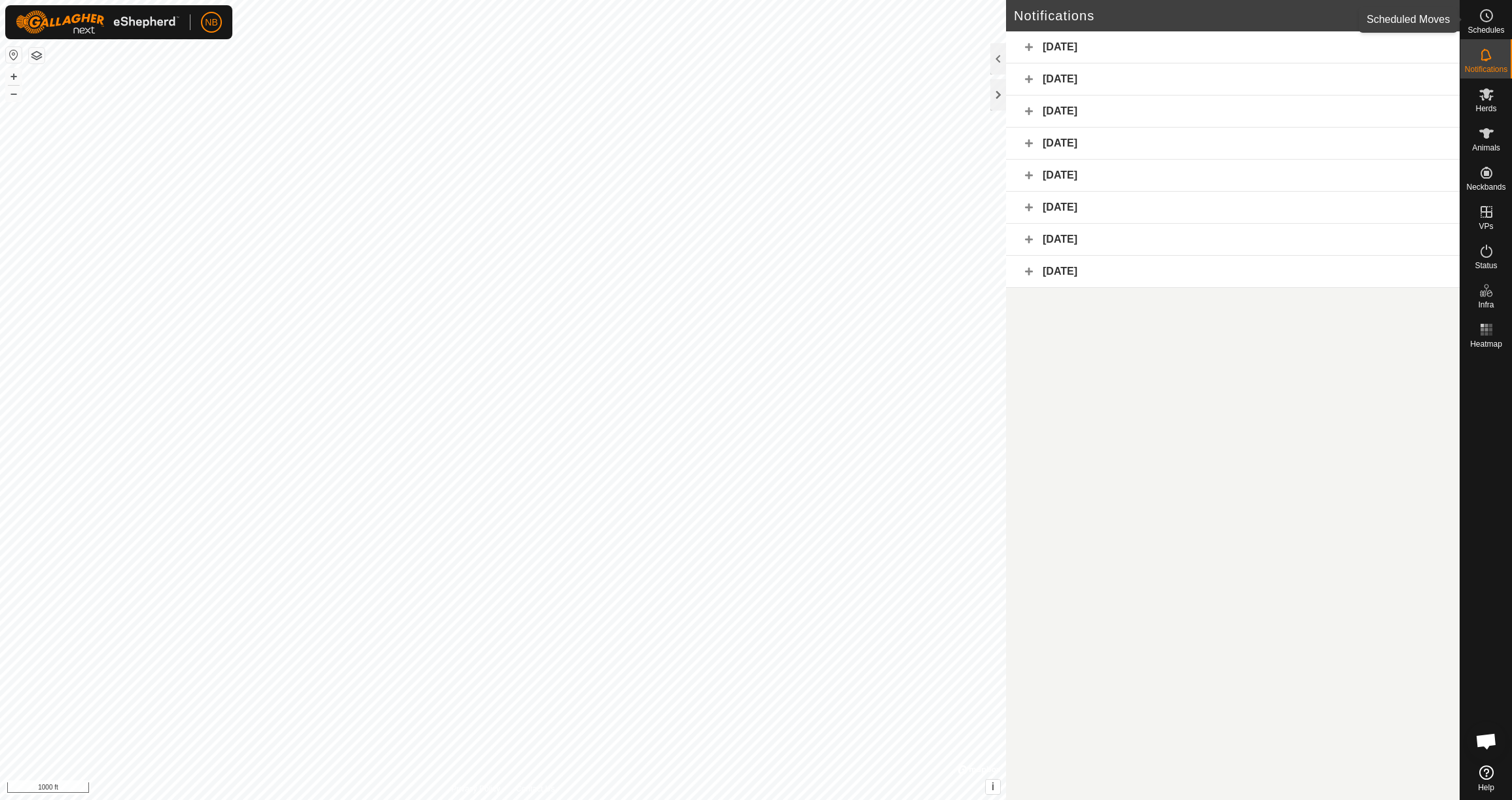
click at [1486, 23] on icon at bounding box center [1486, 15] width 16 height 16
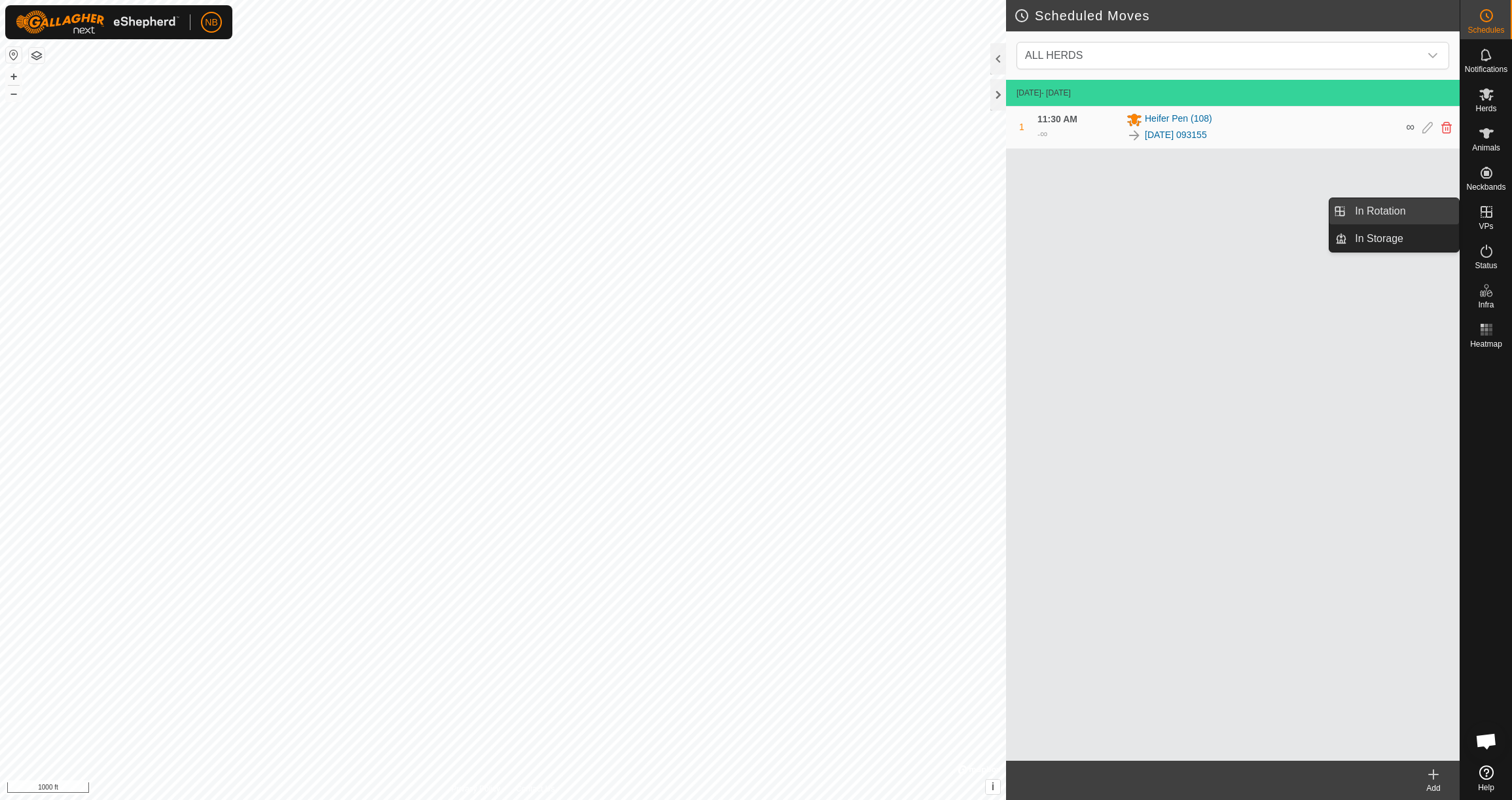
click at [1368, 216] on link "In Rotation" at bounding box center [1404, 212] width 112 height 27
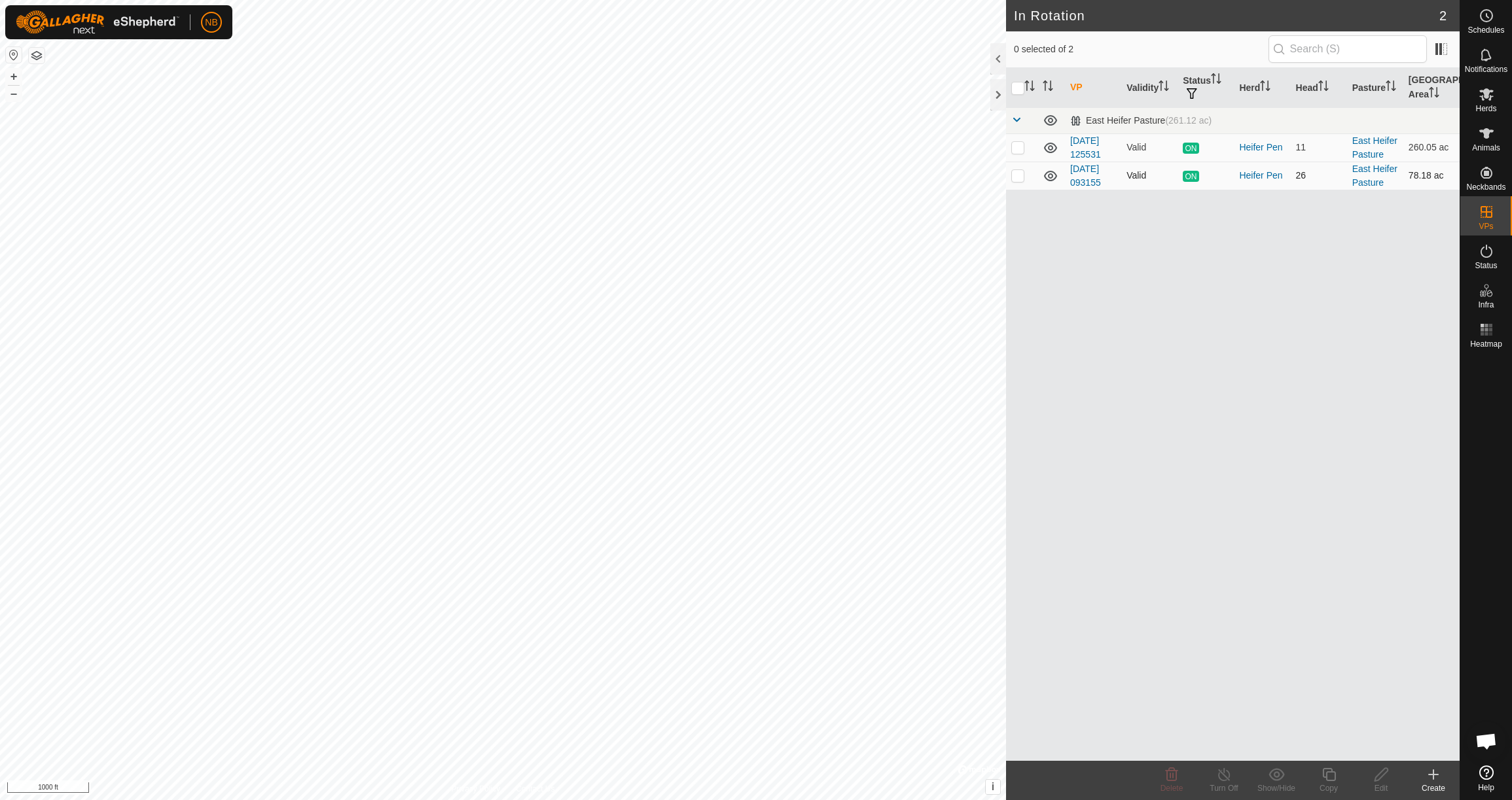
click at [1023, 181] on p-checkbox at bounding box center [1018, 175] width 13 height 10
checkbox input "true"
click at [1021, 150] on p-checkbox at bounding box center [1018, 146] width 13 height 10
checkbox input "true"
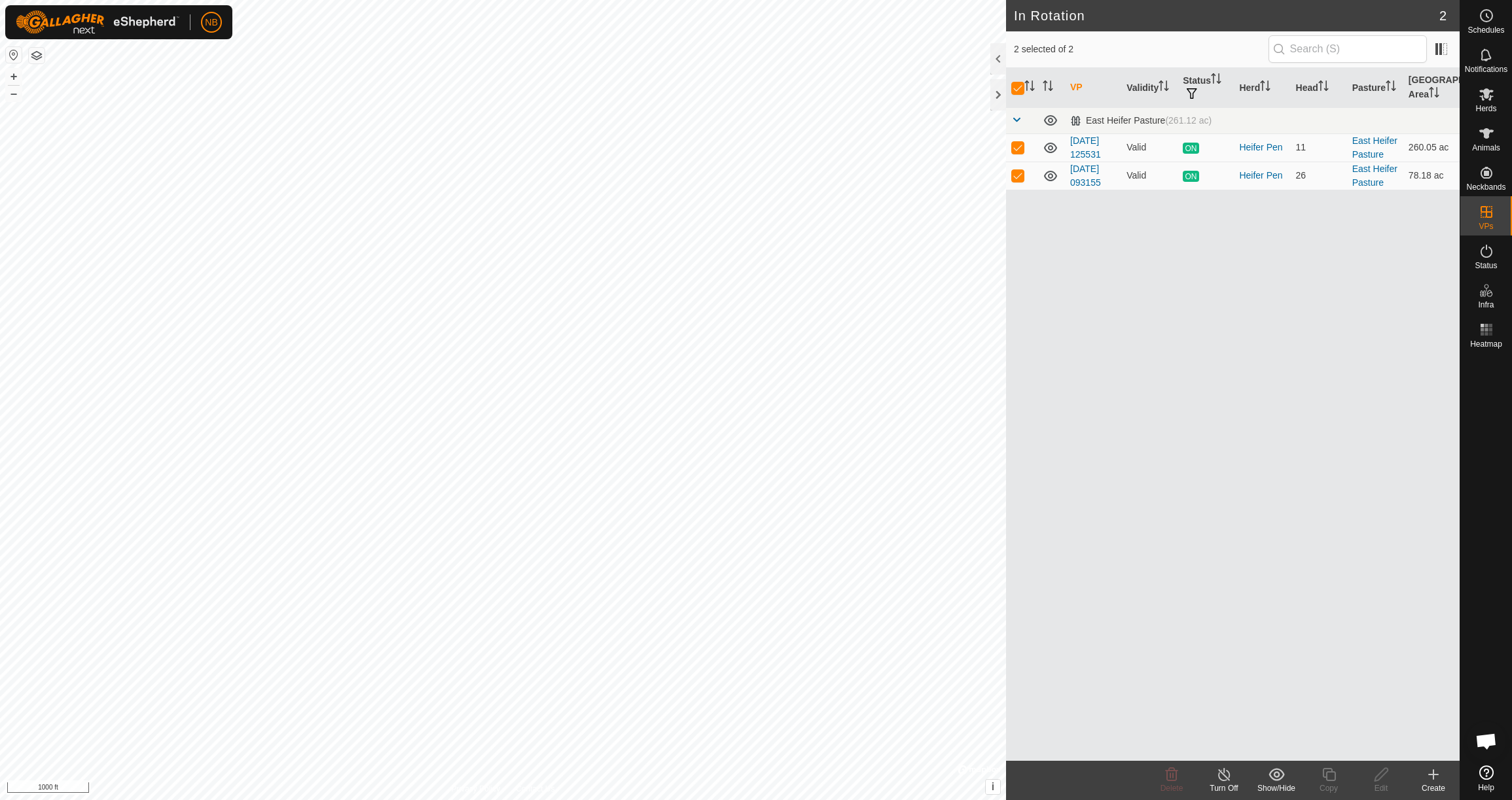
click at [1221, 779] on icon at bounding box center [1224, 775] width 11 height 13
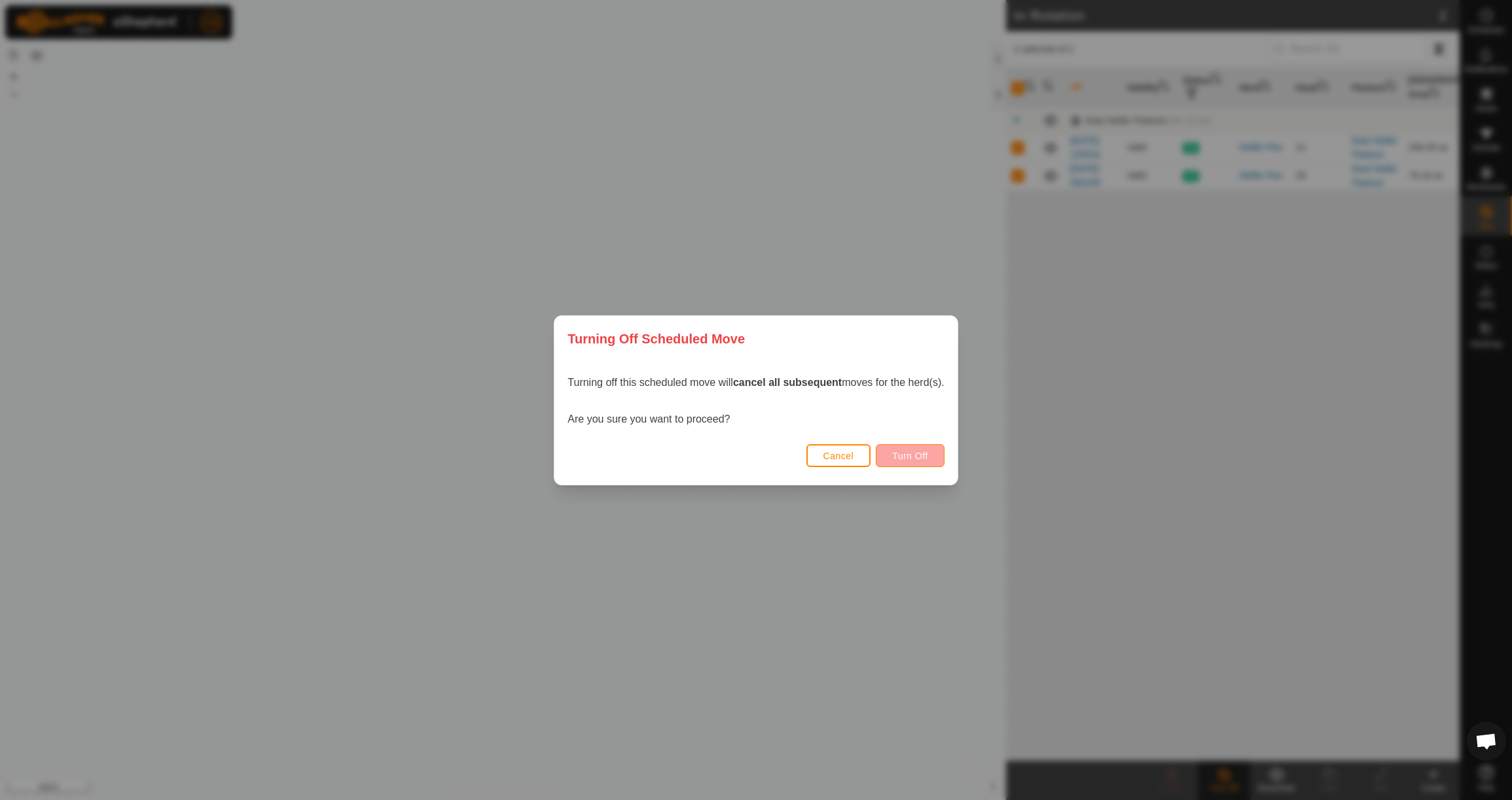
click at [915, 453] on span "Turn Off" at bounding box center [910, 456] width 36 height 10
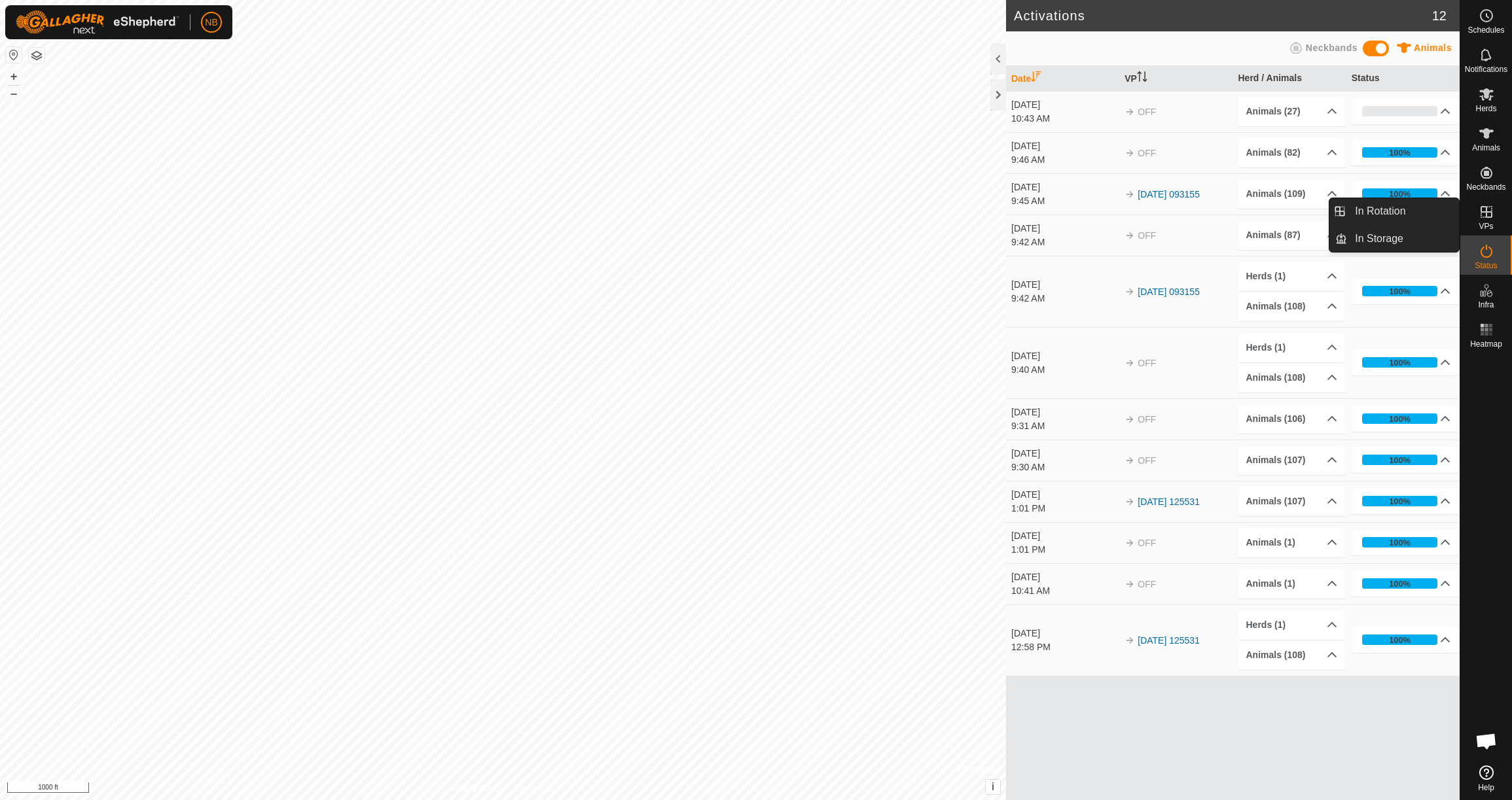
click at [1488, 216] on icon at bounding box center [1486, 212] width 16 height 16
drag, startPoint x: 1459, startPoint y: 219, endPoint x: 1431, endPoint y: 219, distance: 28.0
click at [1431, 219] on link "In Rotation" at bounding box center [1404, 212] width 112 height 27
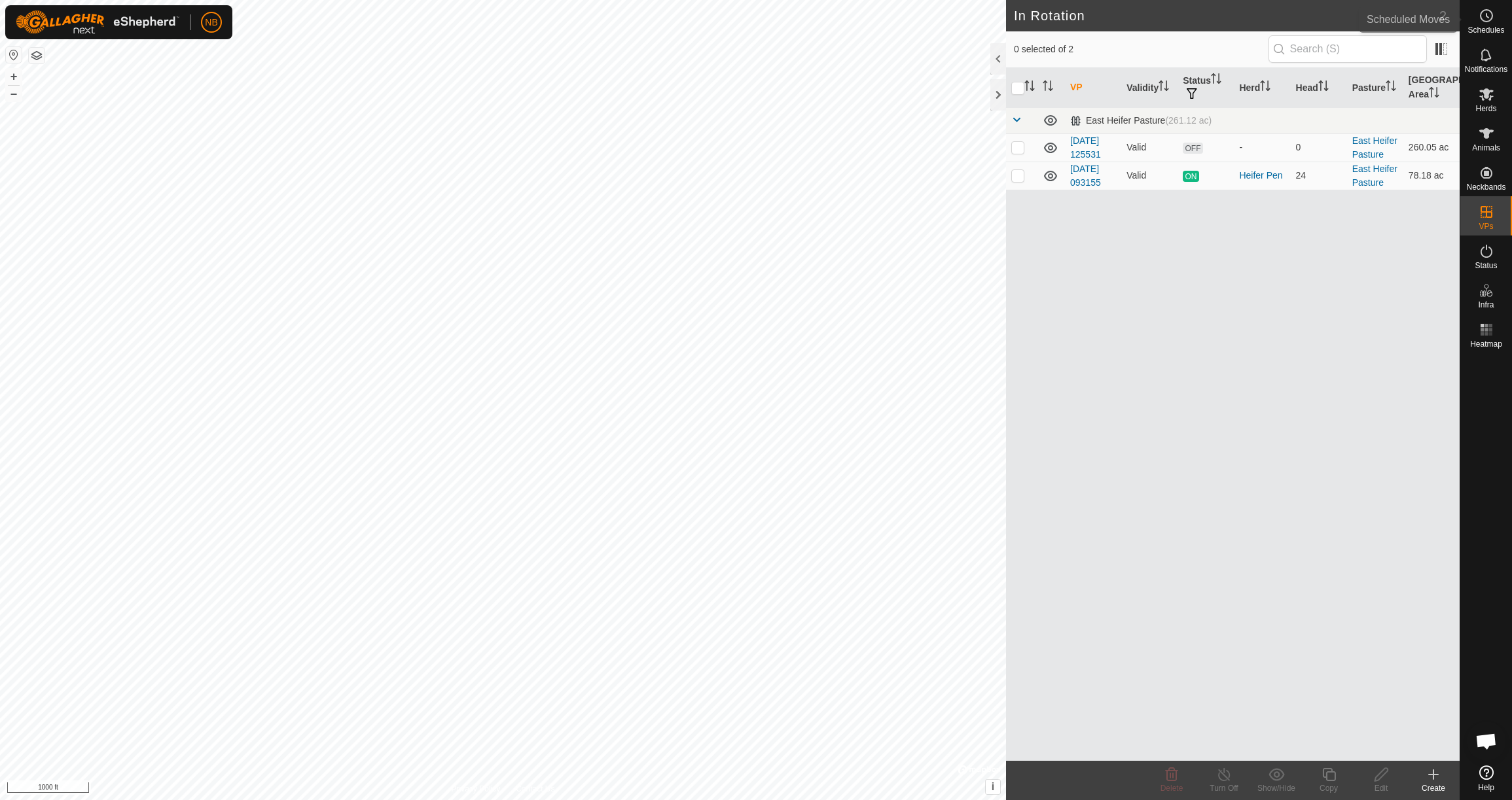
click at [1486, 15] on icon at bounding box center [1486, 15] width 16 height 16
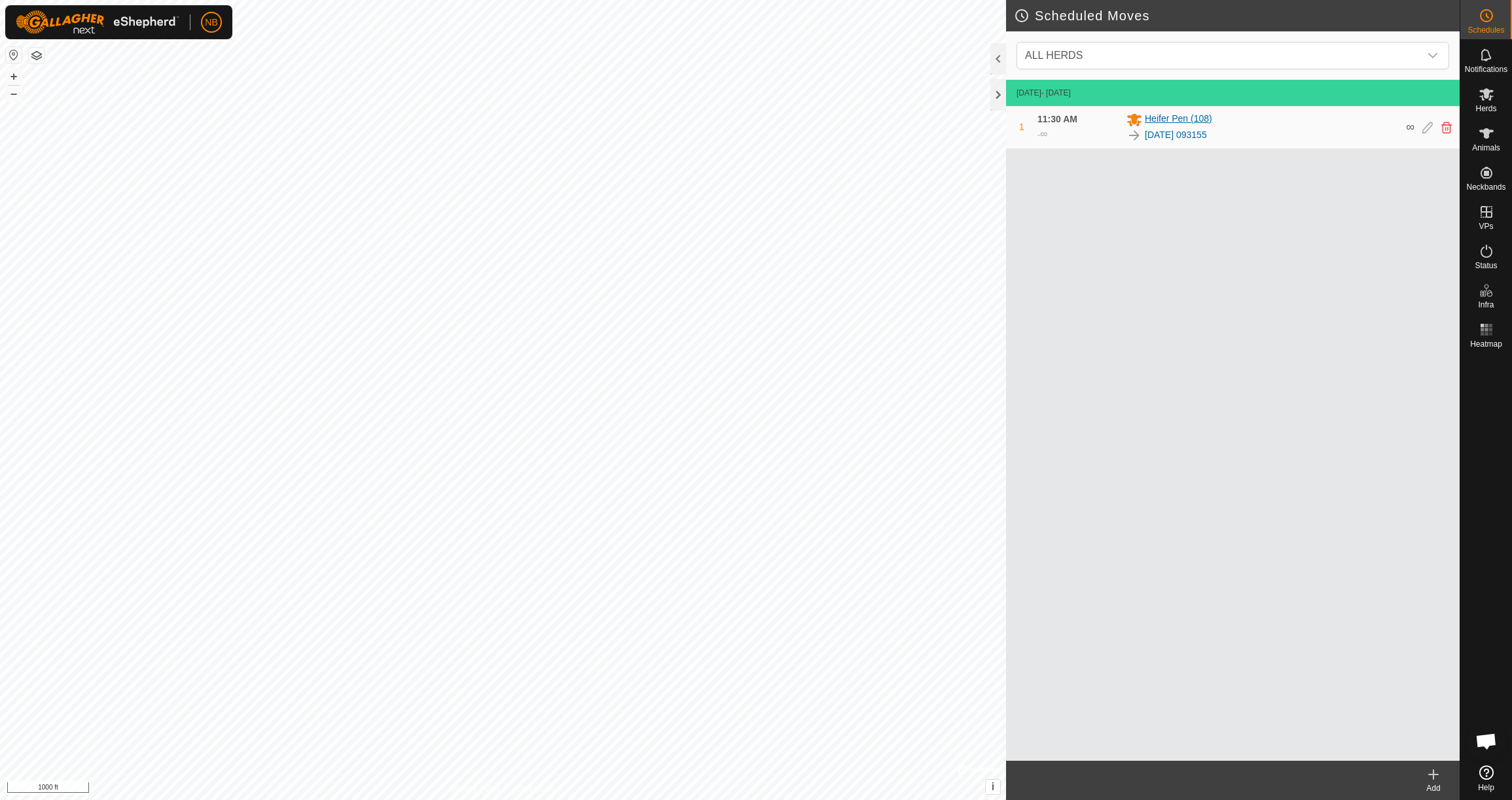
click at [1193, 117] on span "Heifer Pen (108)" at bounding box center [1178, 120] width 67 height 16
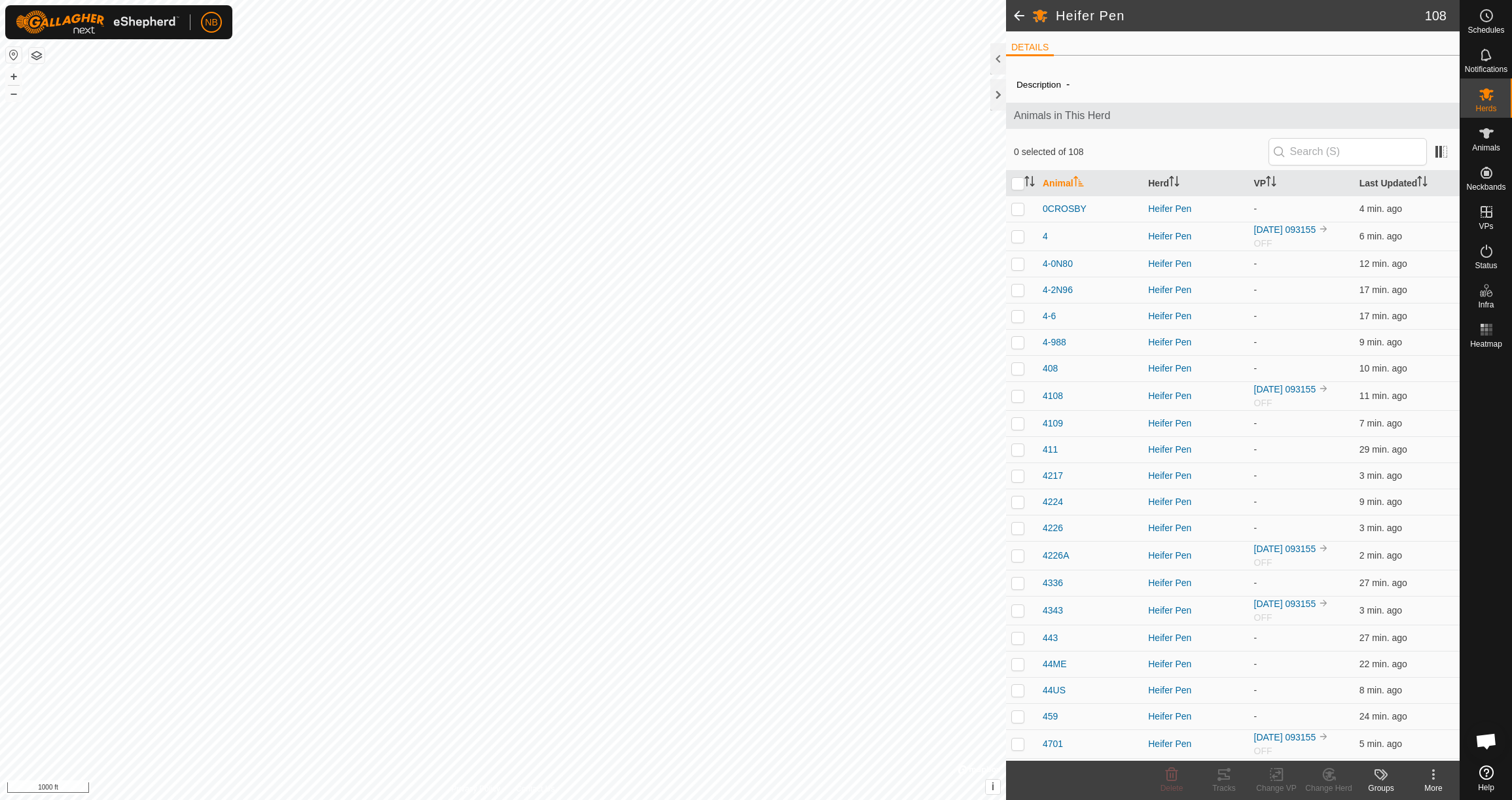
click at [1001, 60] on div at bounding box center [998, 58] width 16 height 31
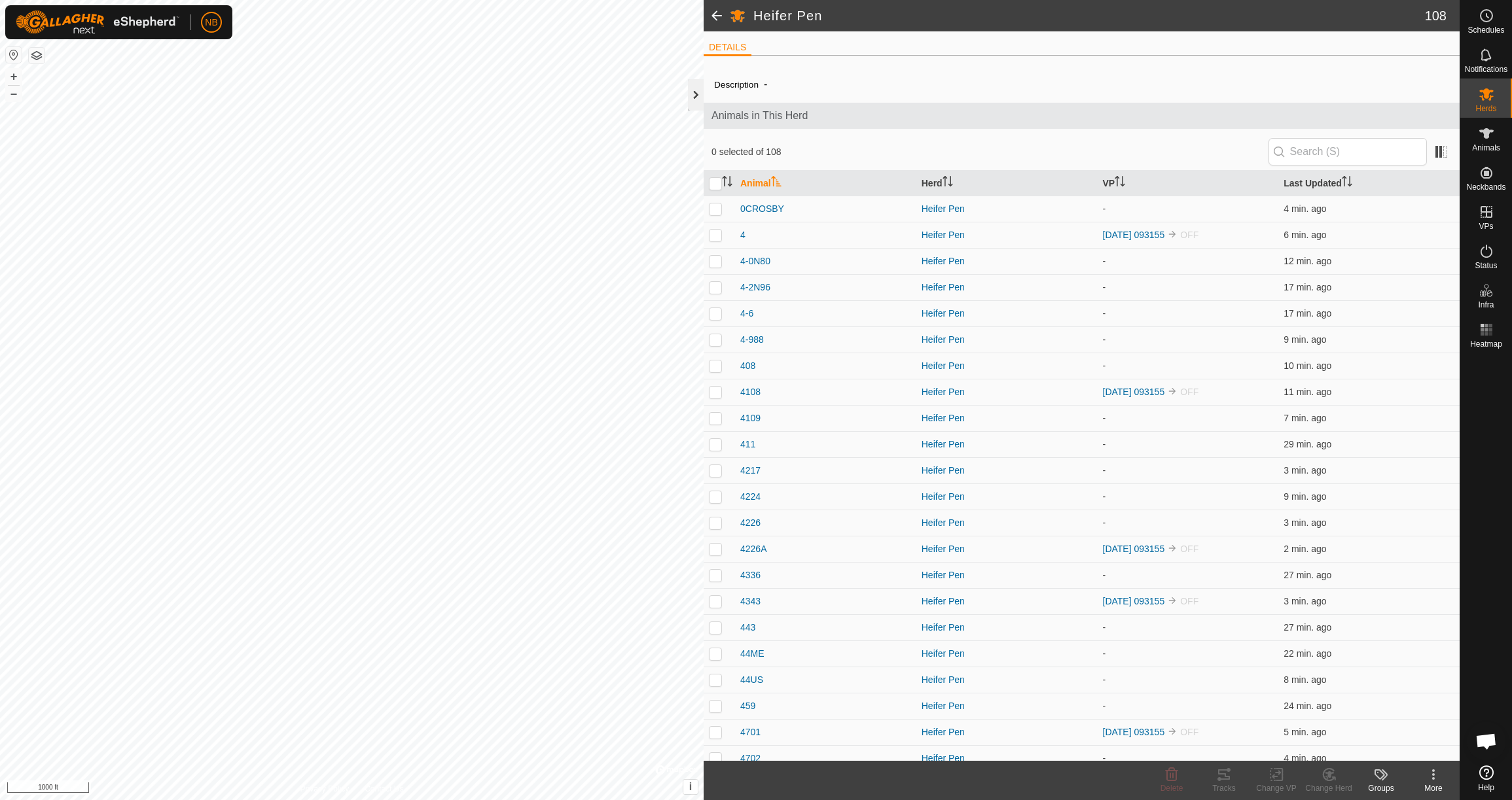
click at [699, 100] on div at bounding box center [696, 94] width 16 height 31
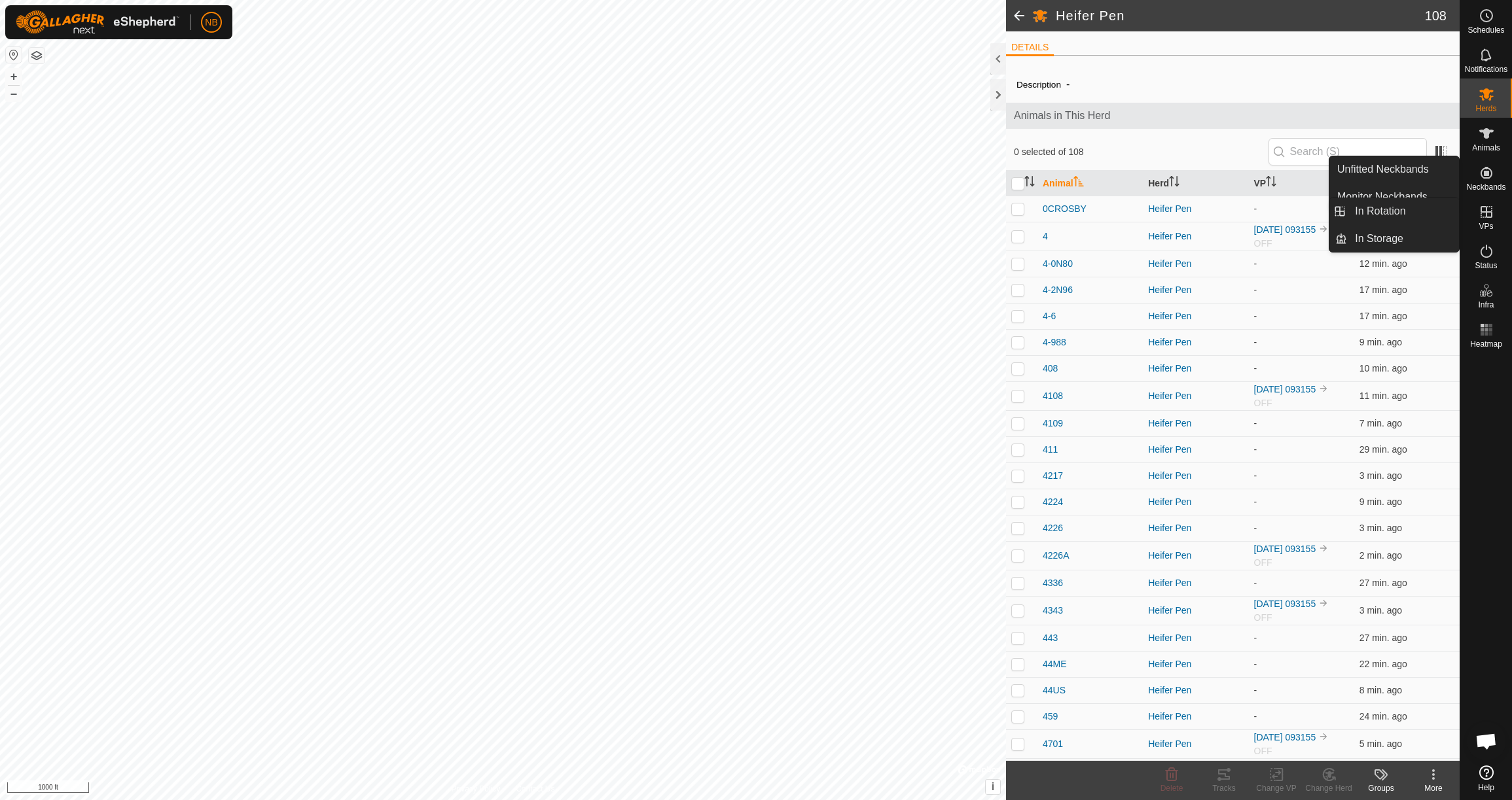
click at [1486, 219] on es-virtualpaddocks-svg-icon at bounding box center [1486, 212] width 24 height 21
click at [1385, 216] on link "In Rotation" at bounding box center [1404, 212] width 112 height 27
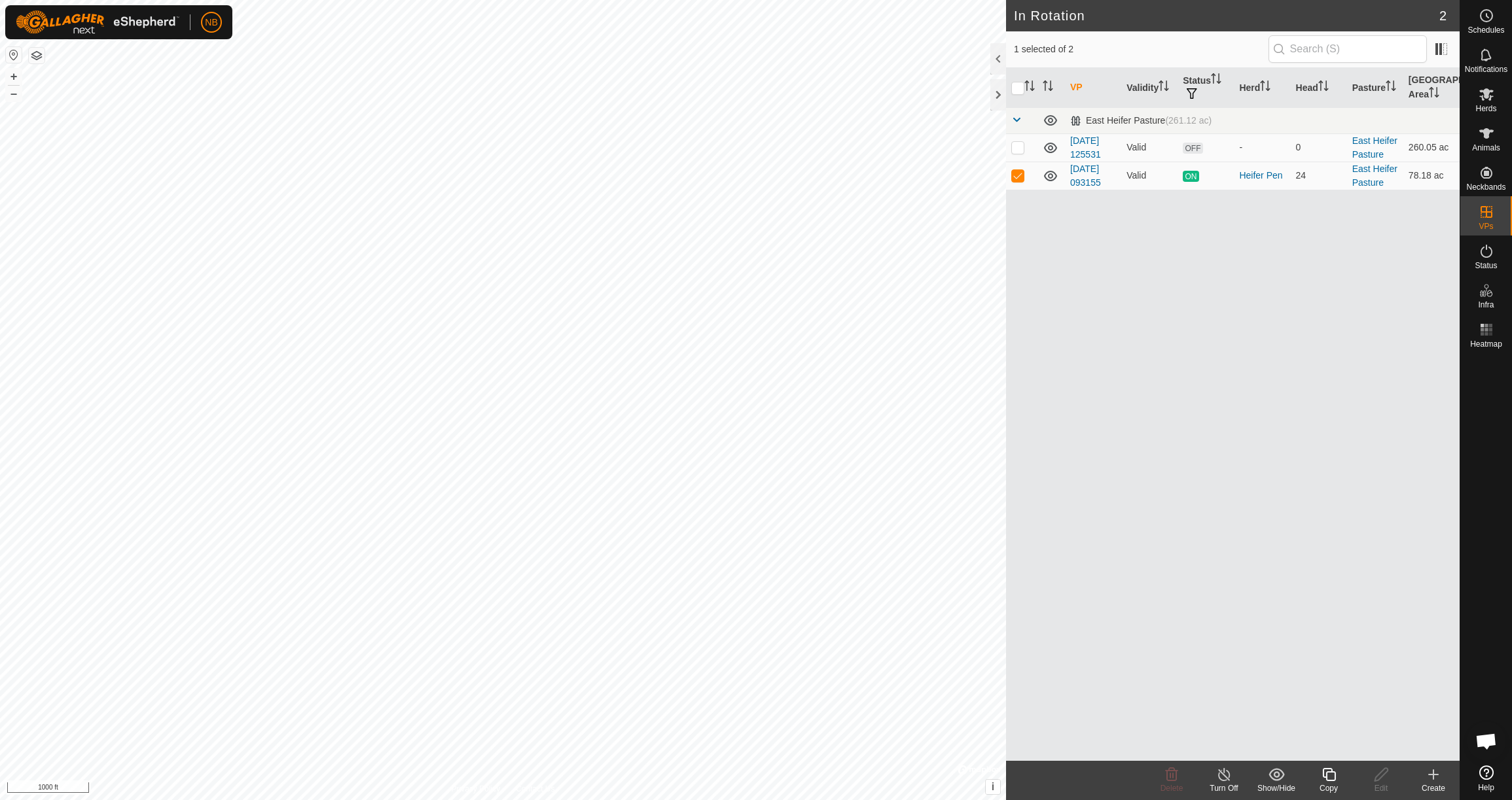
checkbox input "true"
click at [1221, 776] on icon at bounding box center [1224, 774] width 16 height 16
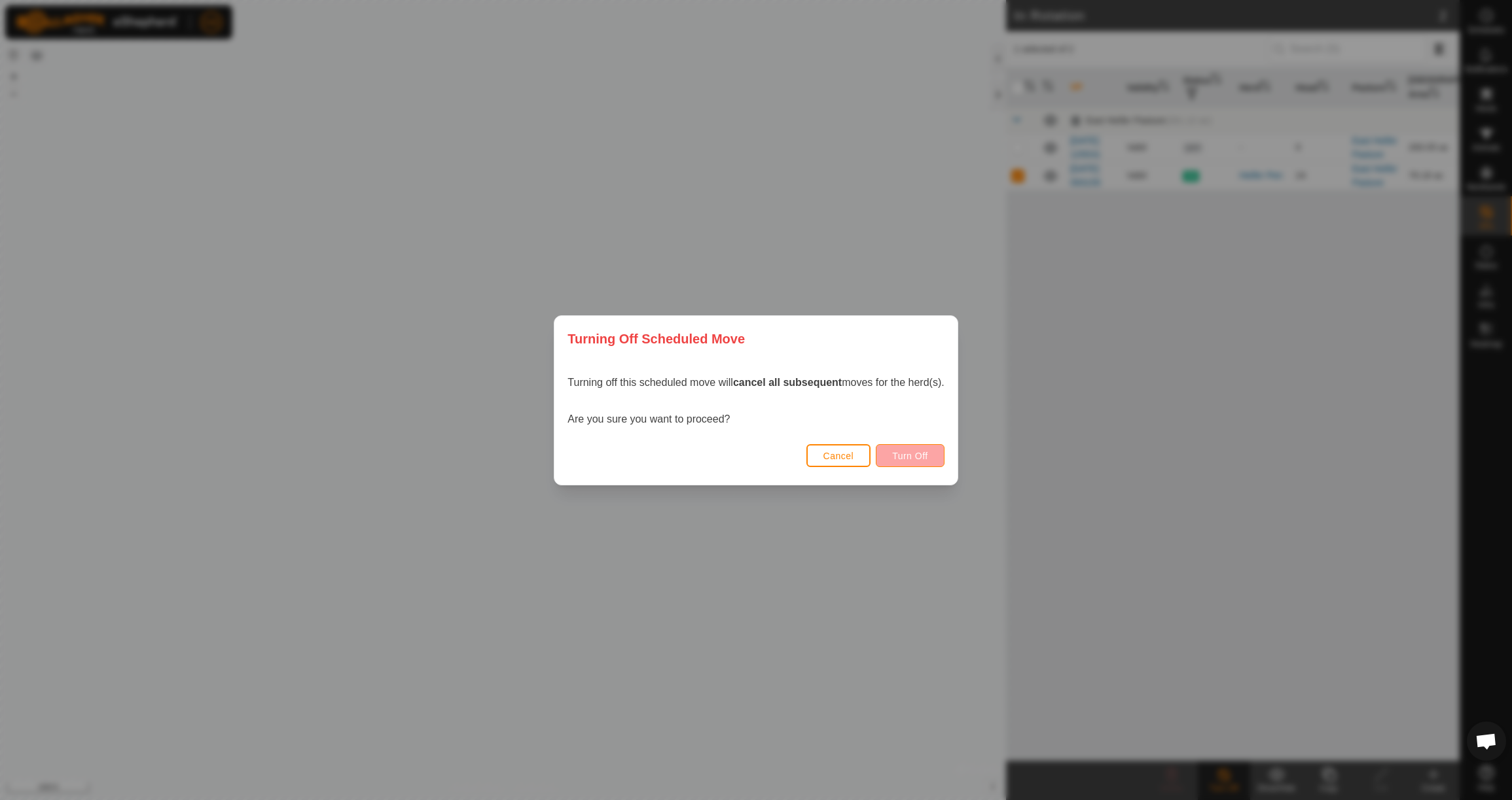
click at [920, 454] on span "Turn Off" at bounding box center [910, 456] width 36 height 10
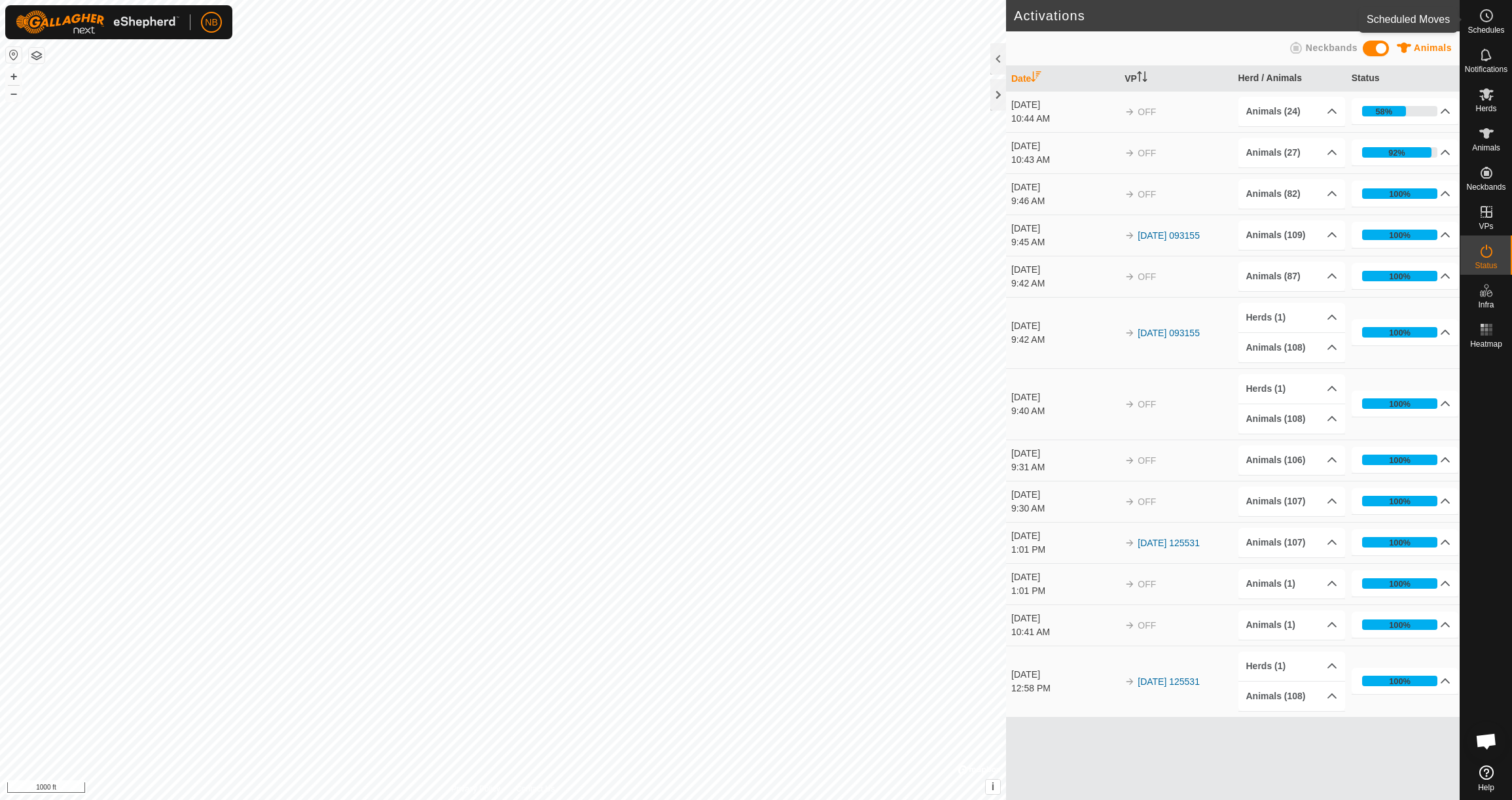
click at [1484, 13] on icon at bounding box center [1486, 15] width 16 height 16
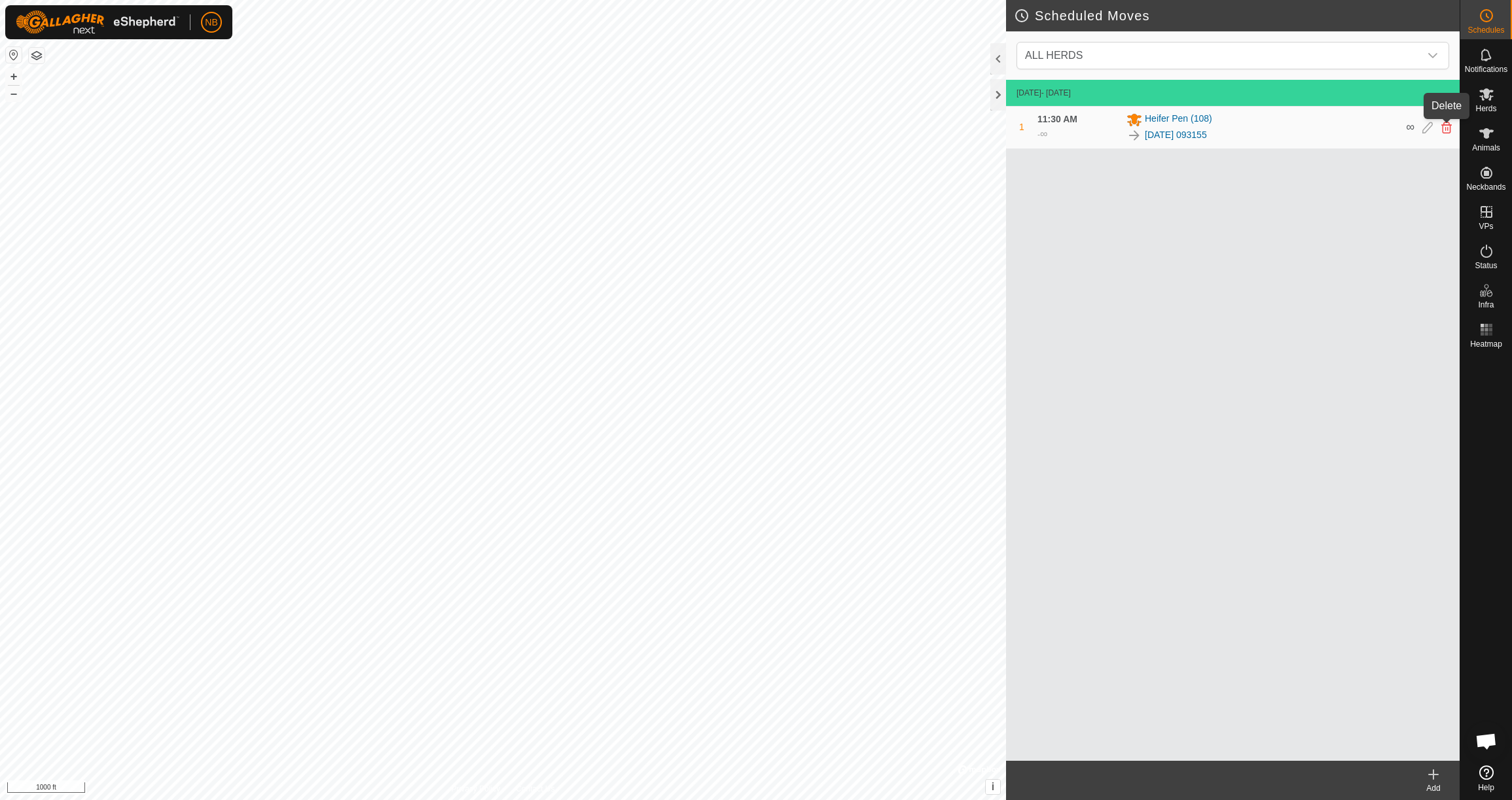
click at [1446, 129] on icon at bounding box center [1446, 127] width 10 height 11
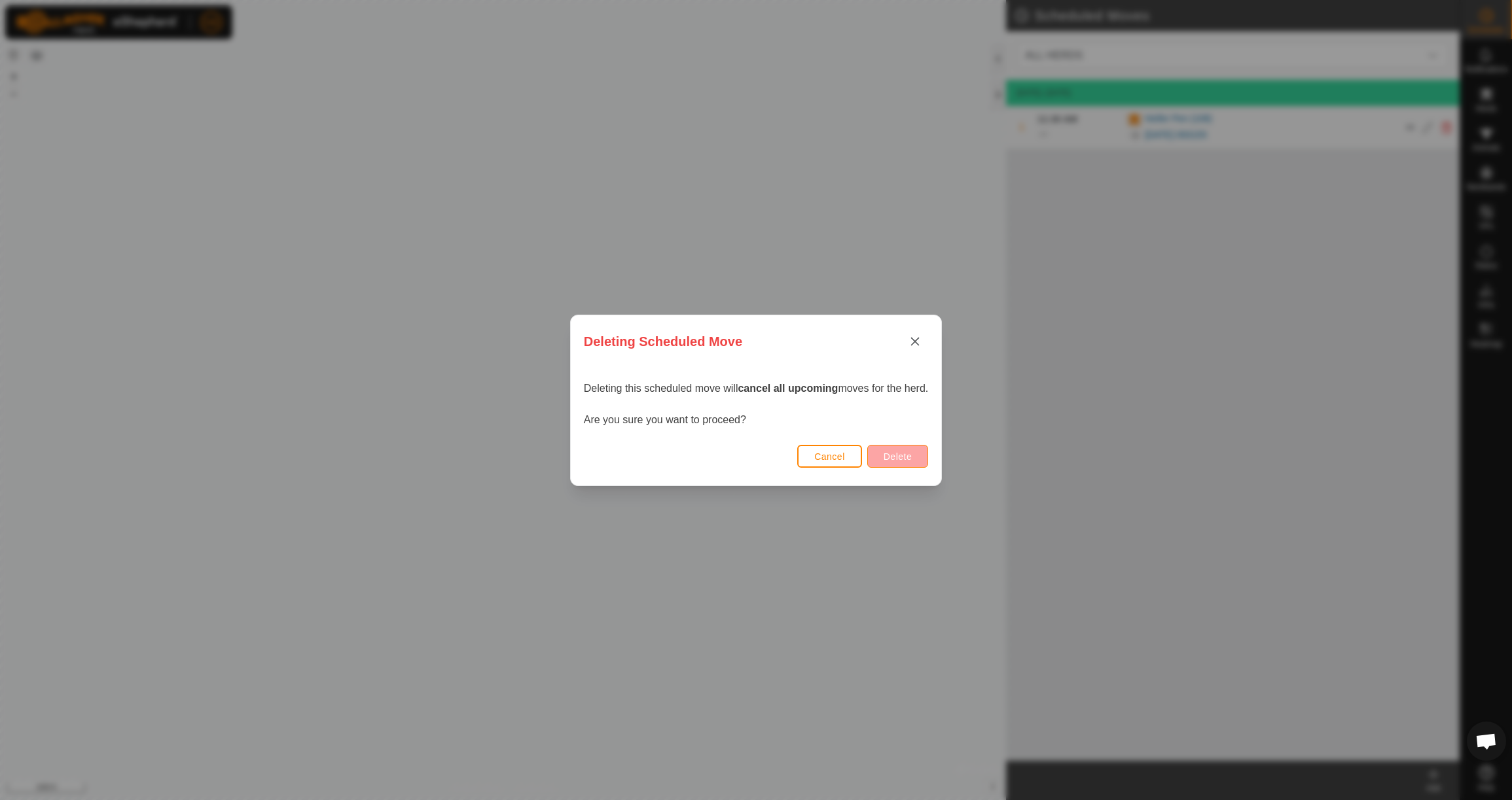
click at [904, 458] on span "Delete" at bounding box center [898, 456] width 29 height 10
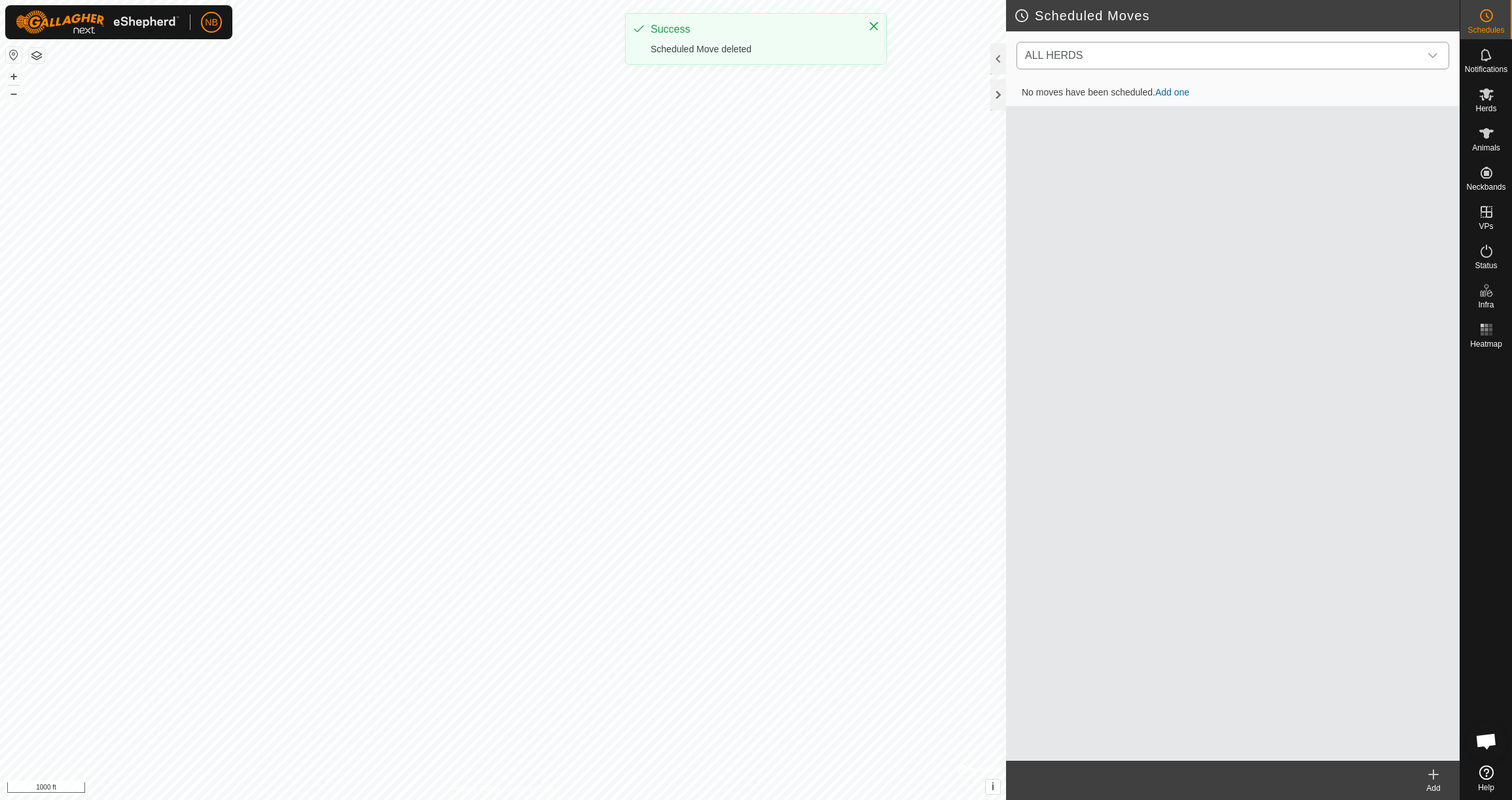
click at [1002, 65] on div at bounding box center [998, 58] width 16 height 31
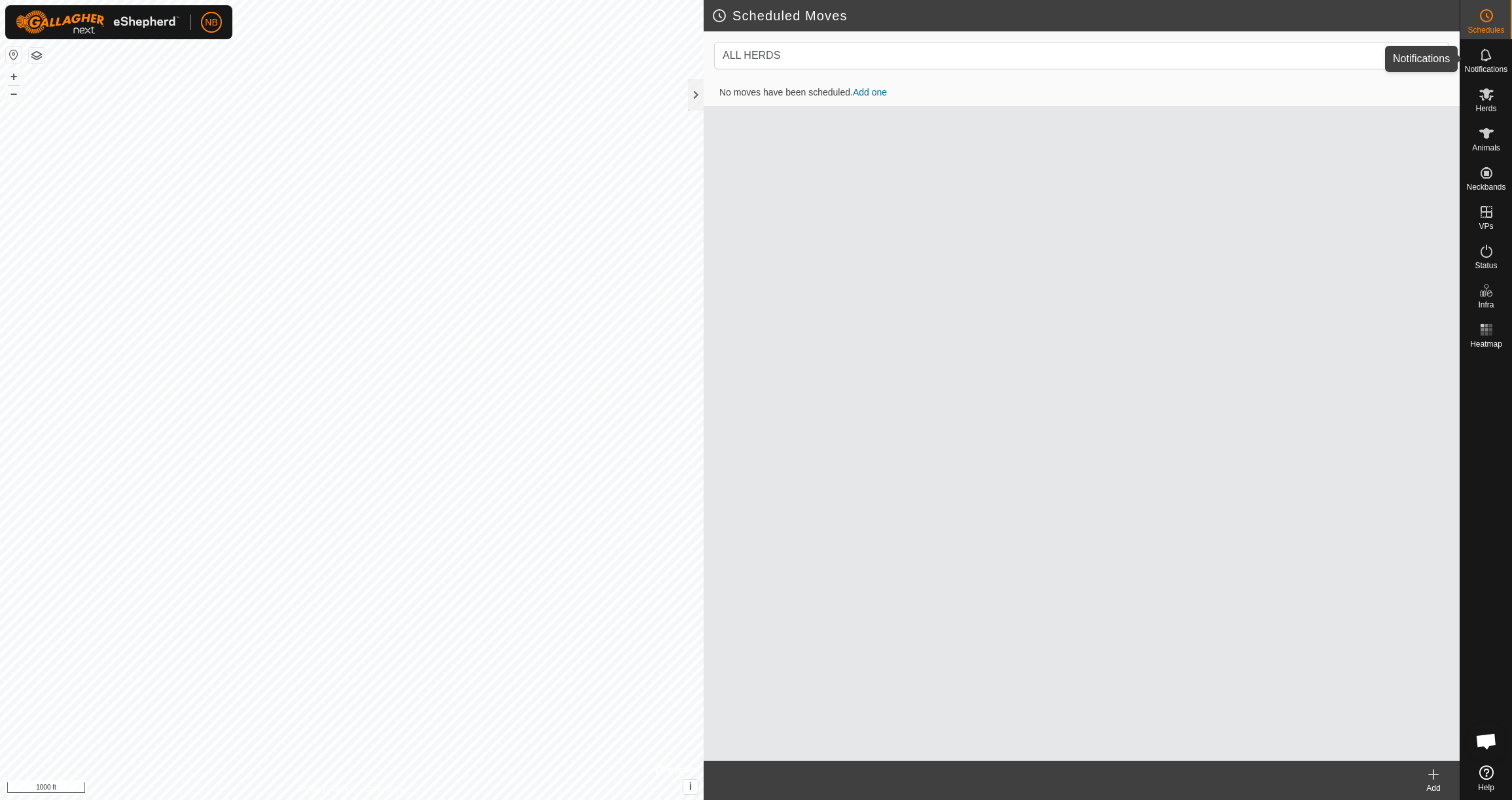
click at [1493, 66] on span "Notifications" at bounding box center [1486, 69] width 43 height 8
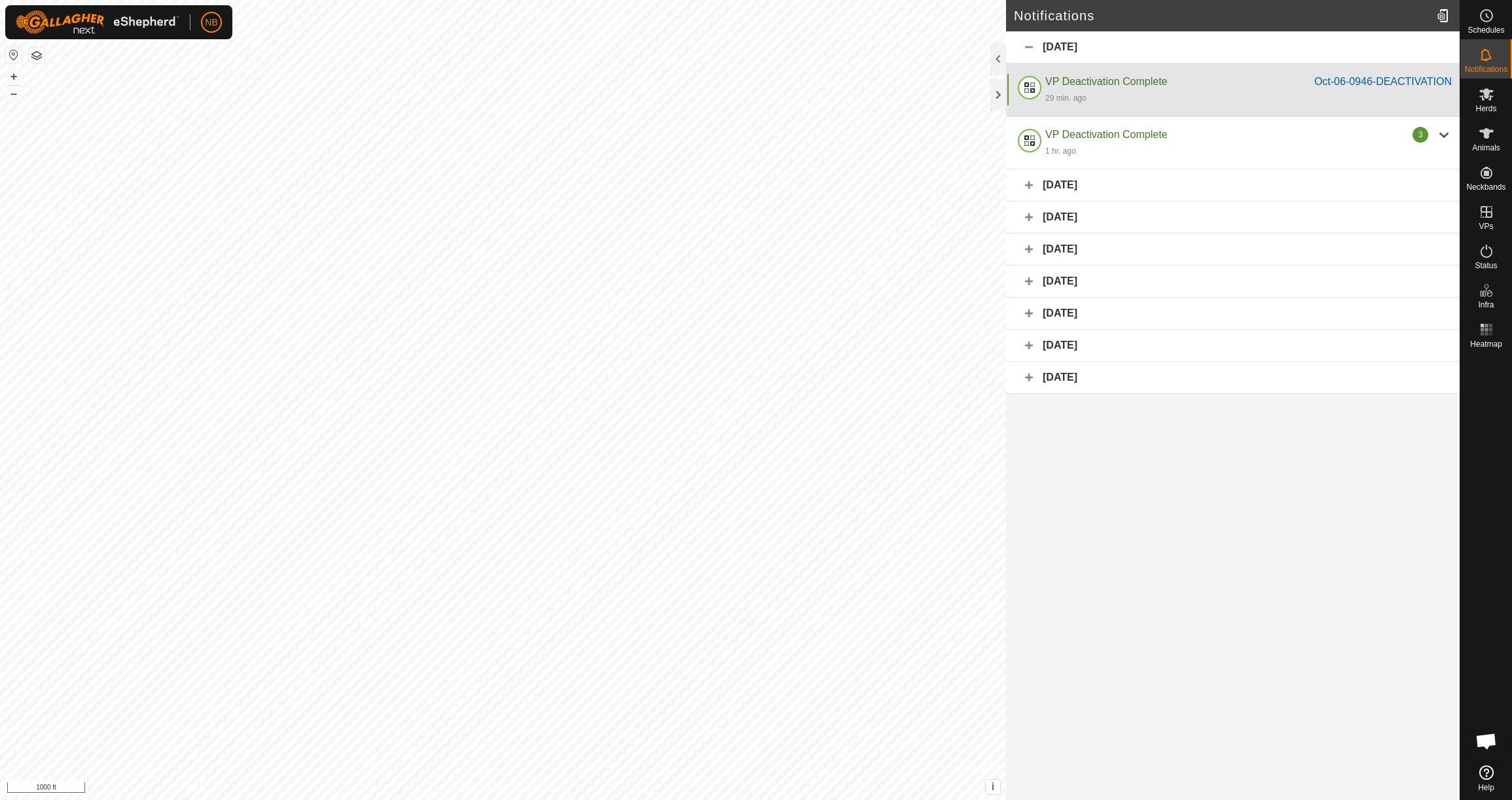
click at [1212, 91] on div "29 min. ago" at bounding box center [1249, 97] width 407 height 16
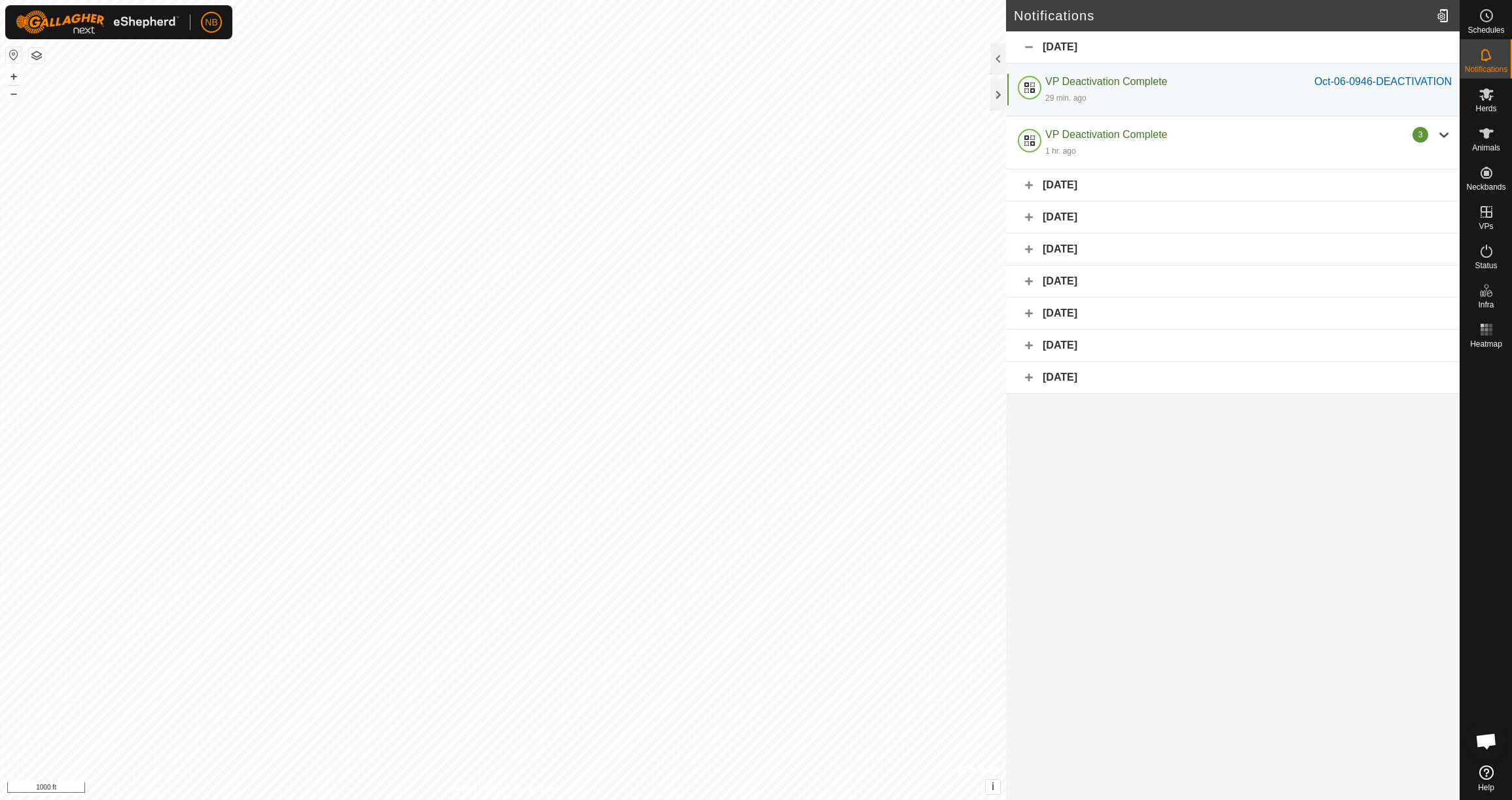
click at [1030, 49] on div "[DATE]" at bounding box center [1233, 48] width 453 height 32
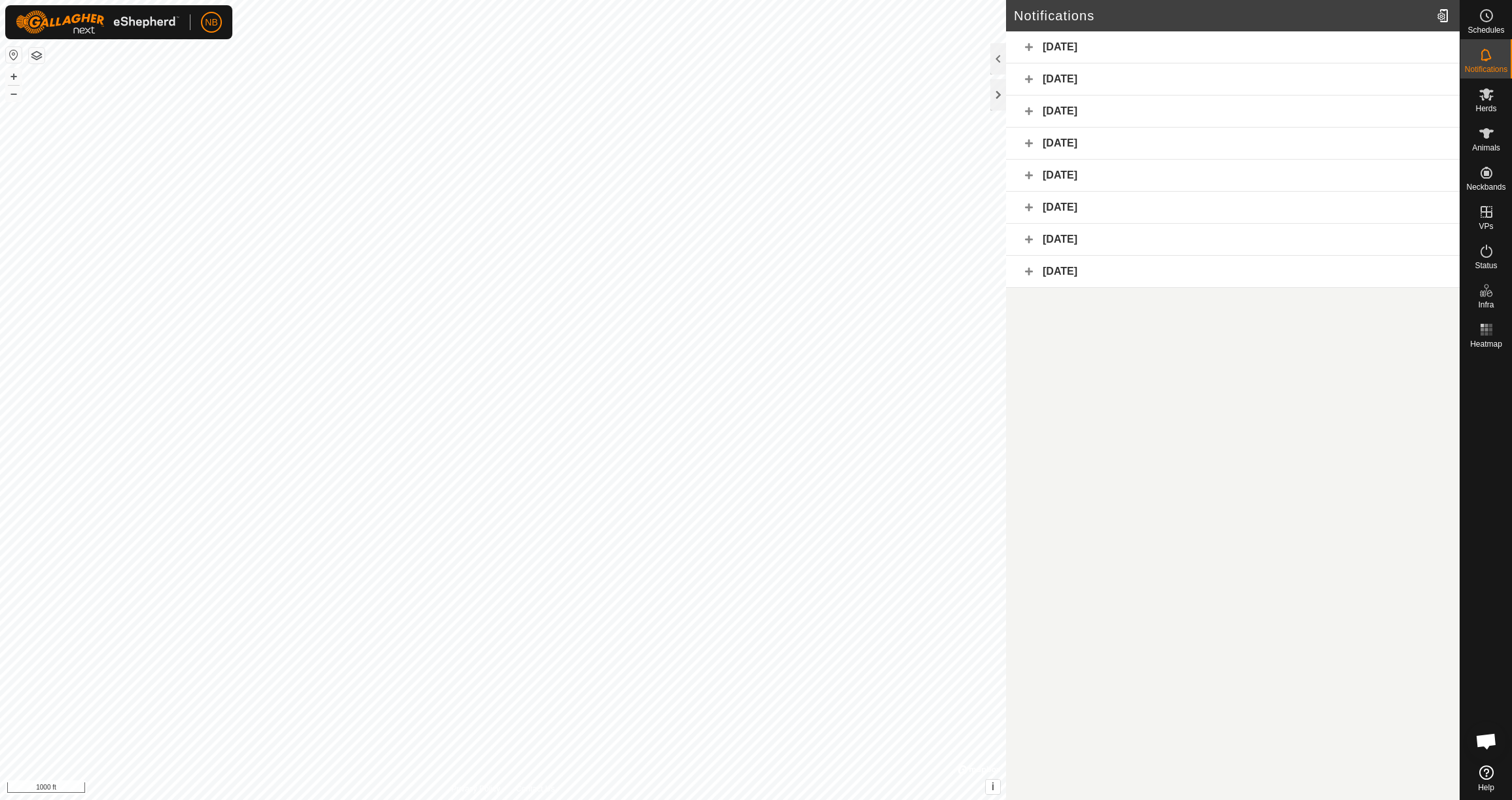
click at [1030, 48] on div "[DATE]" at bounding box center [1233, 48] width 453 height 32
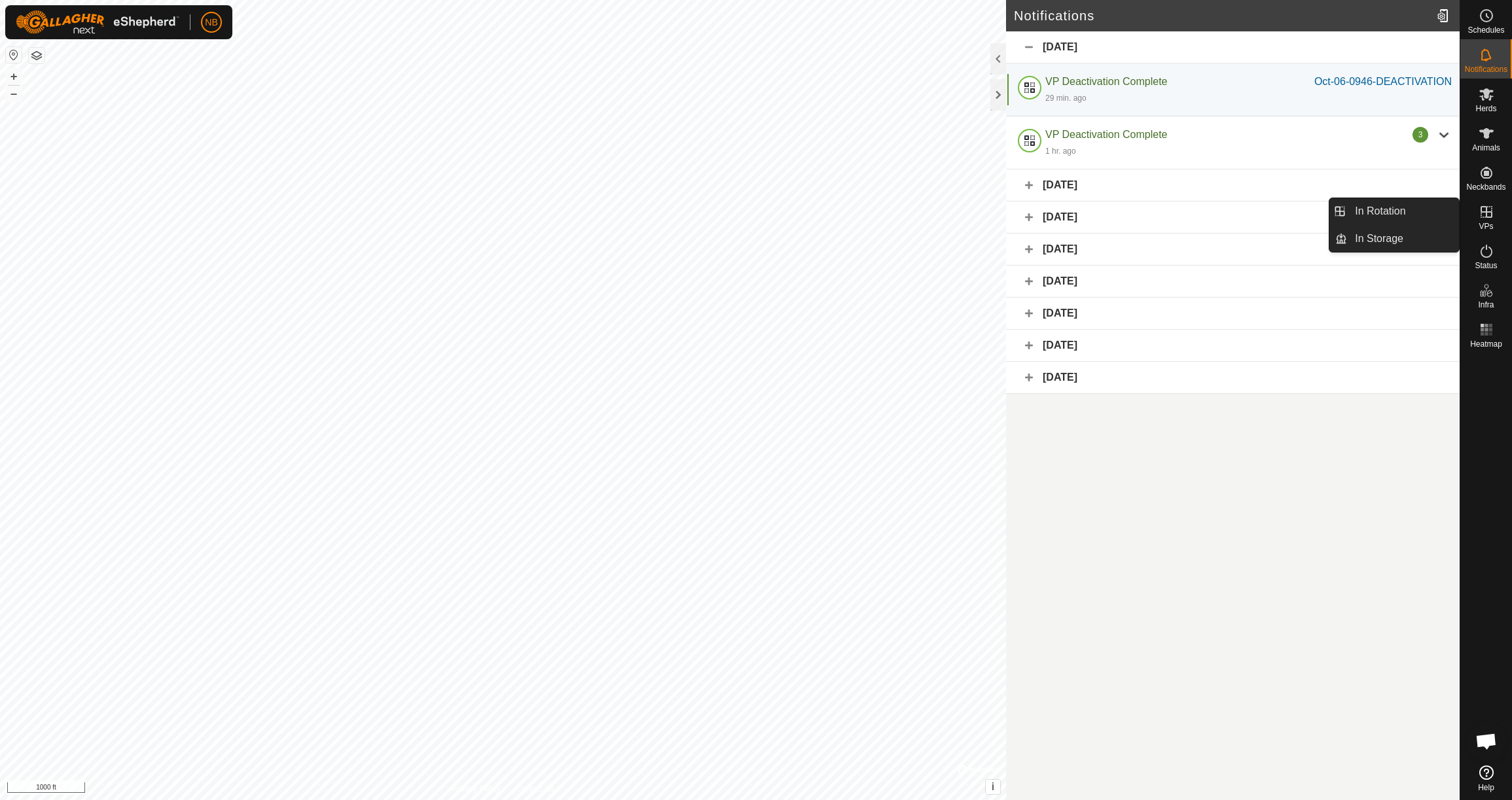
click at [1483, 214] on icon at bounding box center [1486, 212] width 16 height 16
click at [1392, 213] on link "In Rotation" at bounding box center [1404, 212] width 112 height 27
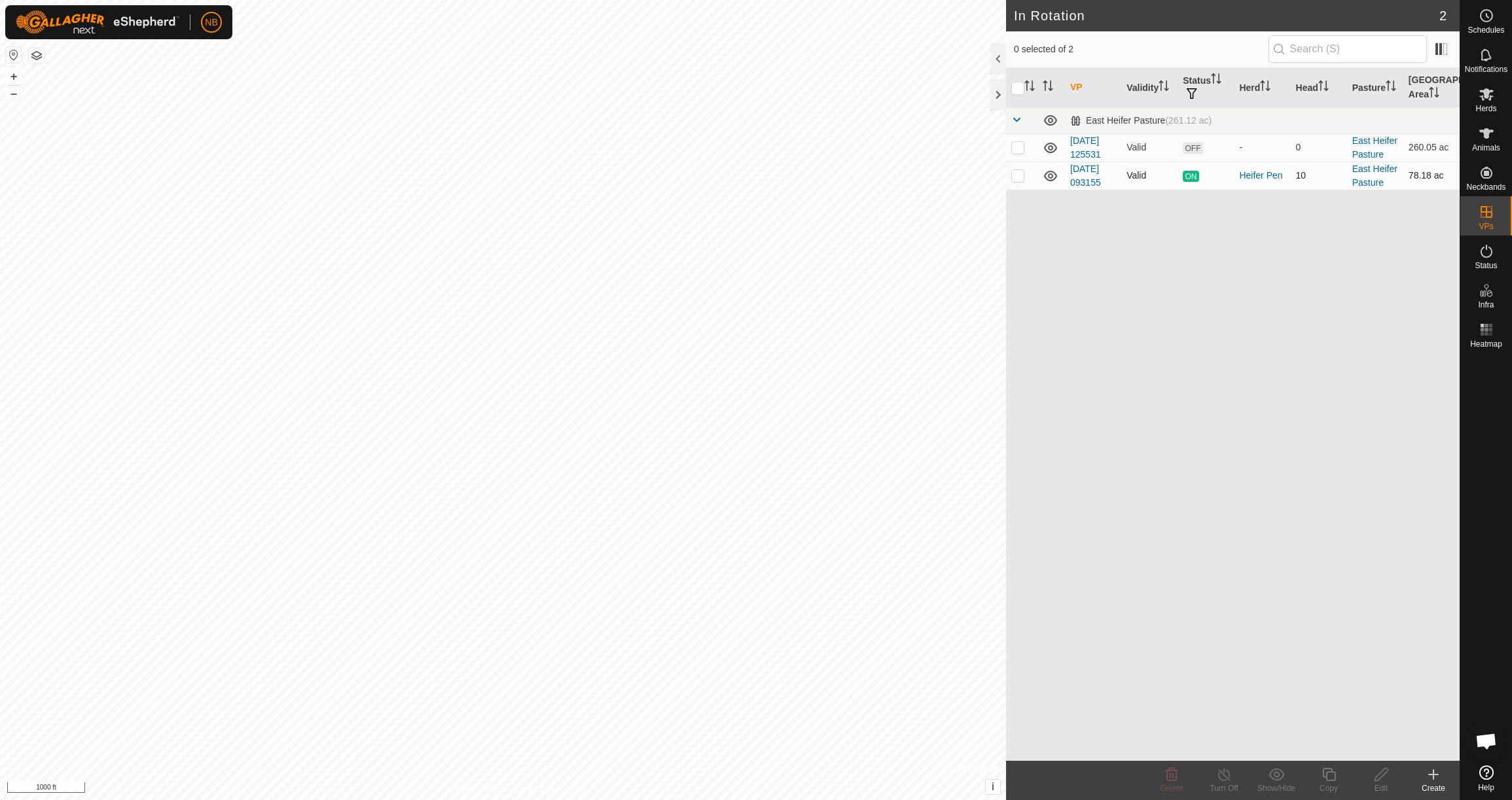
click at [1016, 178] on p-checkbox at bounding box center [1018, 175] width 13 height 10
checkbox input "true"
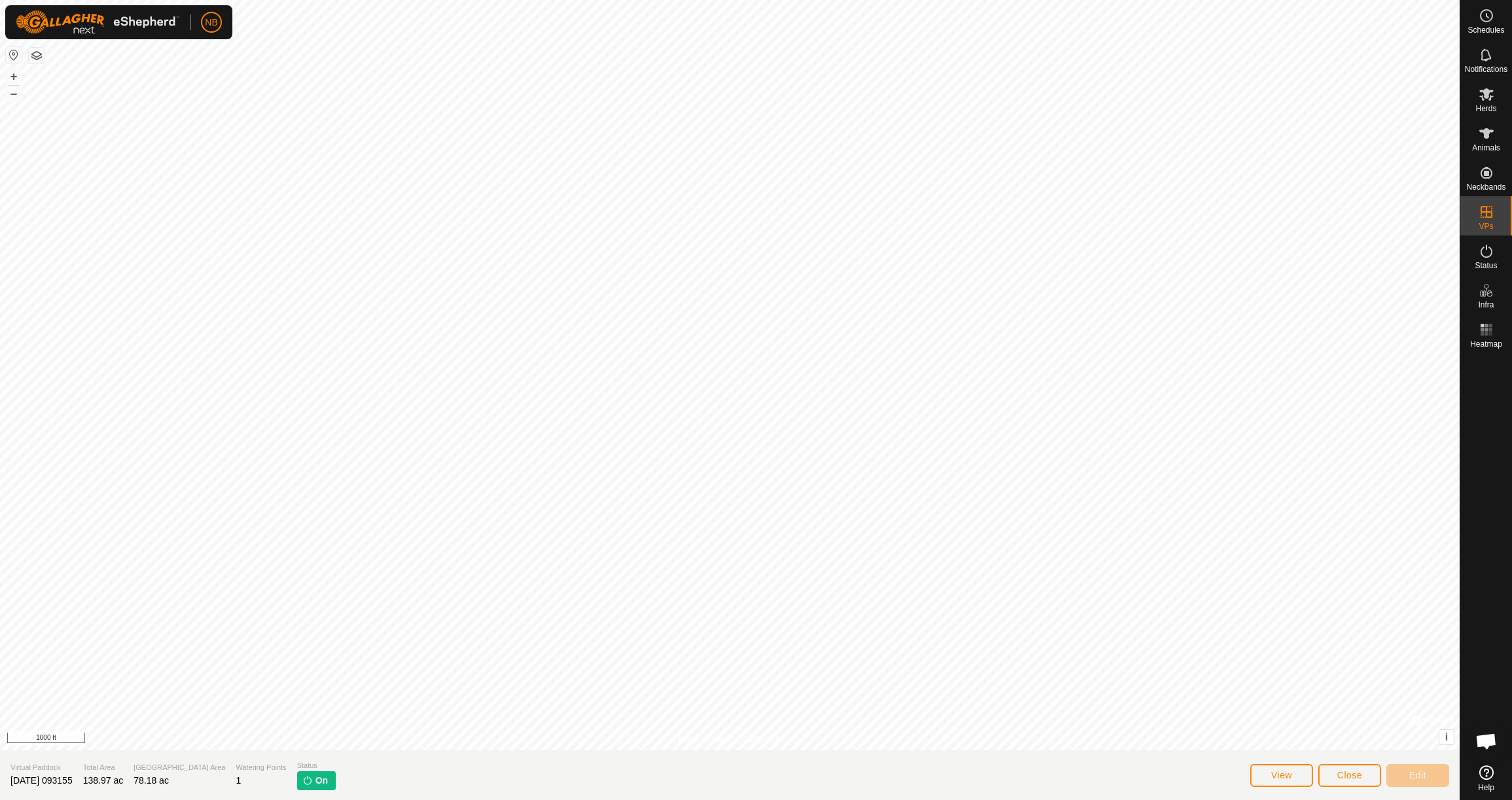
click at [1361, 779] on span "Close" at bounding box center [1349, 775] width 25 height 10
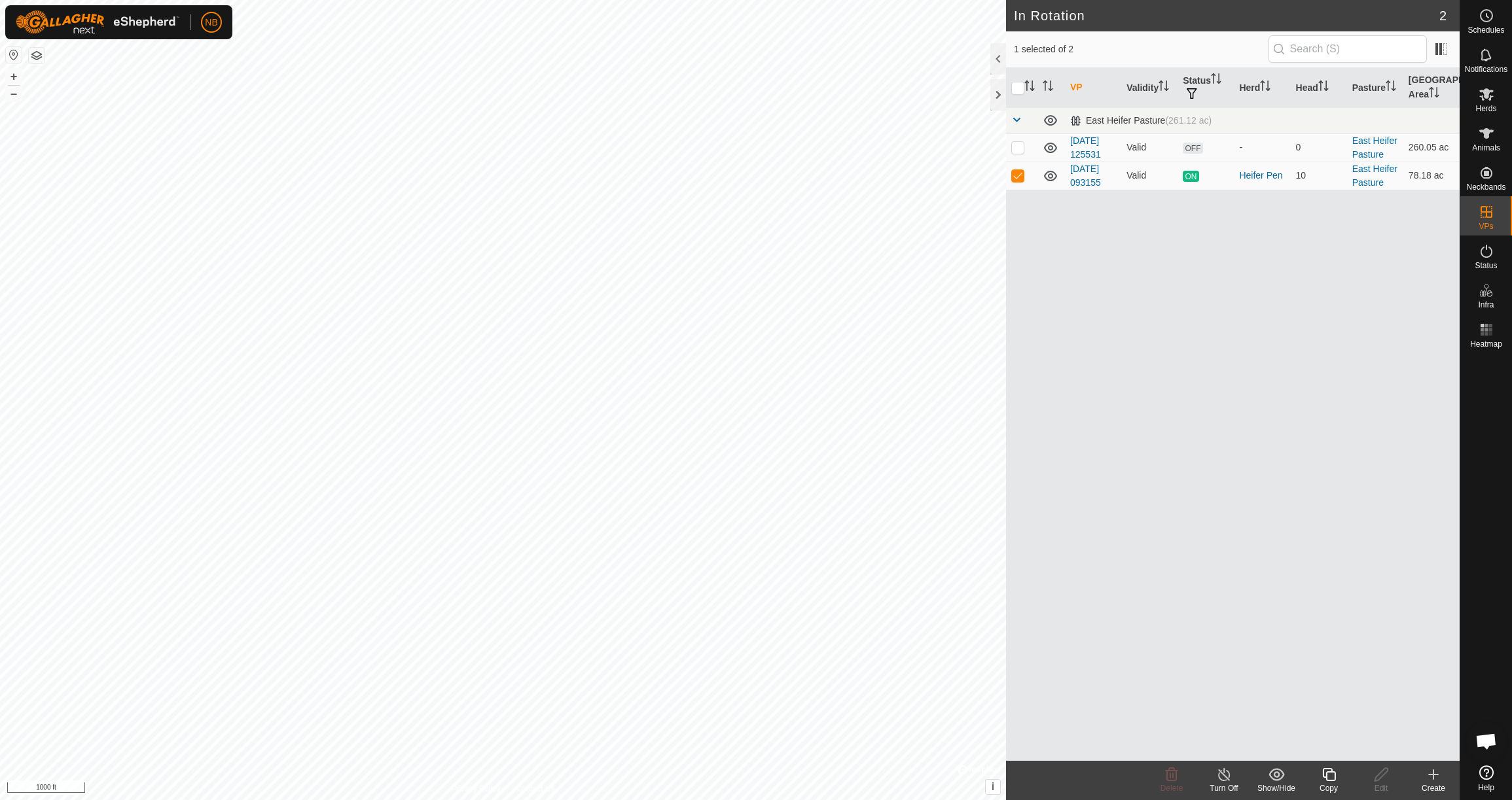
checkbox input "true"
click at [1230, 779] on icon at bounding box center [1224, 774] width 16 height 16
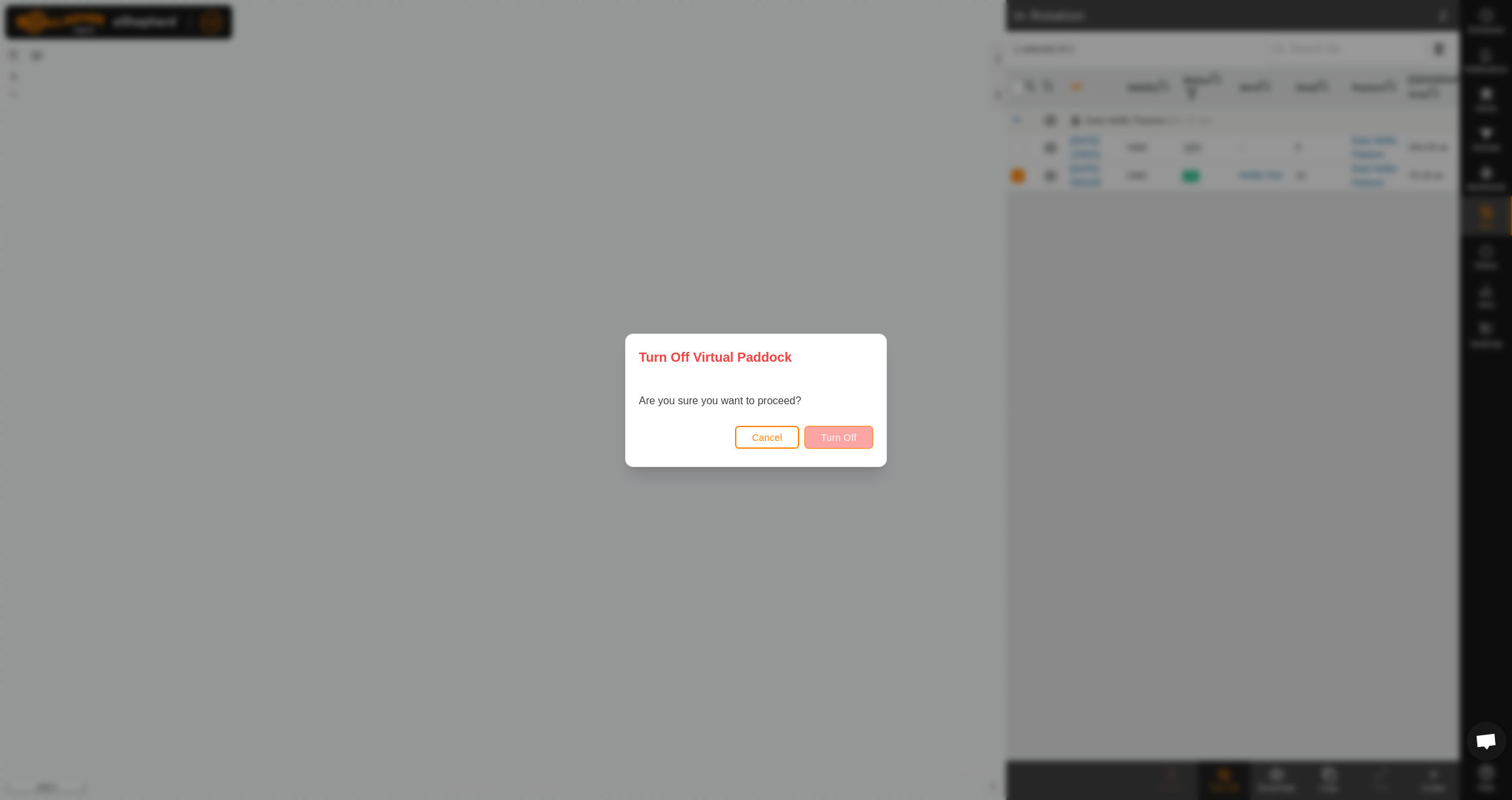
click at [845, 437] on span "Turn Off" at bounding box center [839, 437] width 36 height 10
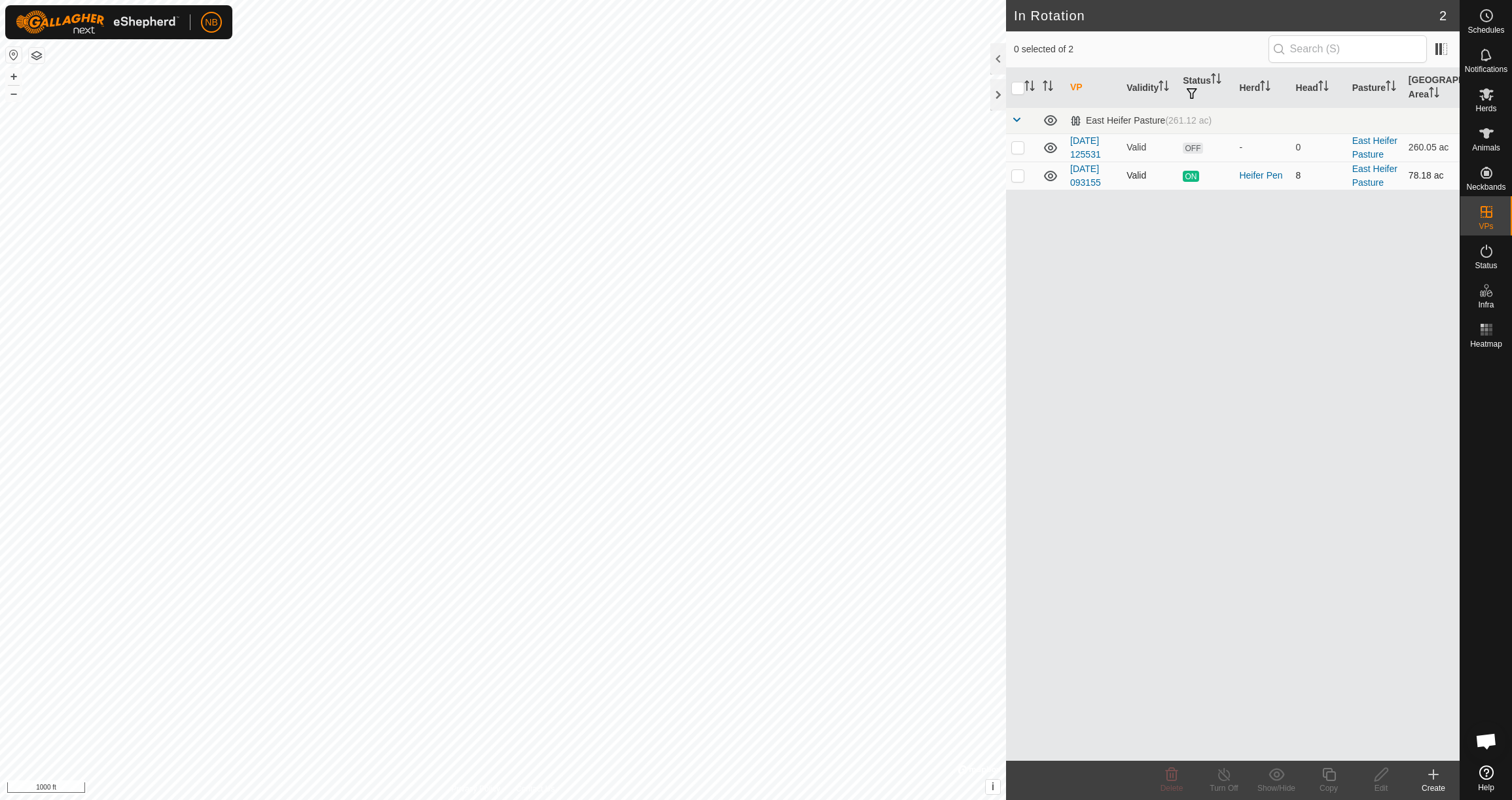
click at [1022, 180] on p-checkbox at bounding box center [1018, 175] width 13 height 10
checkbox input "true"
click at [1023, 154] on td at bounding box center [1022, 148] width 31 height 29
checkbox input "true"
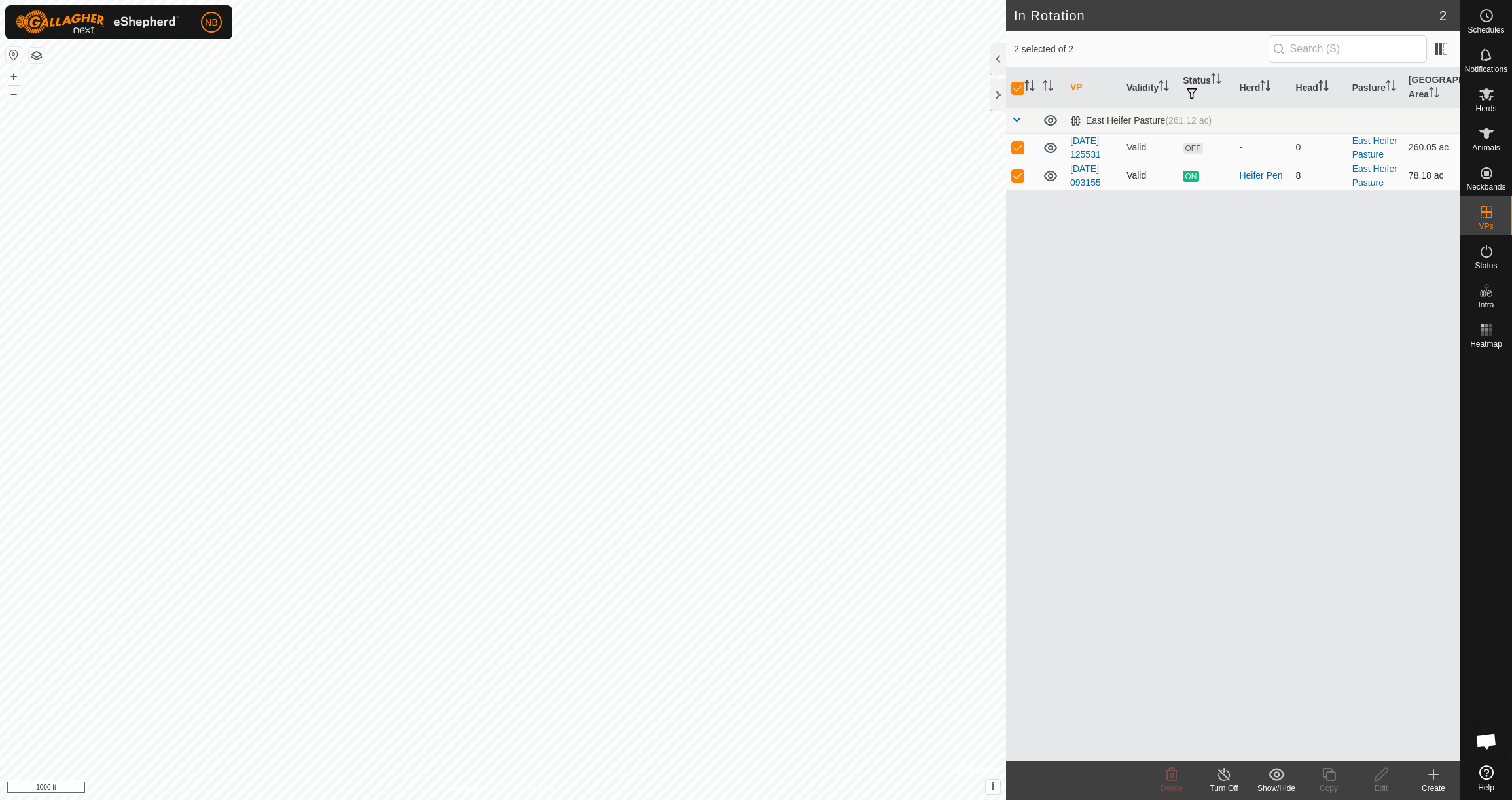
click at [1019, 172] on p-checkbox at bounding box center [1018, 175] width 13 height 10
checkbox input "false"
click at [1022, 146] on p-checkbox at bounding box center [1018, 146] width 13 height 10
checkbox input "false"
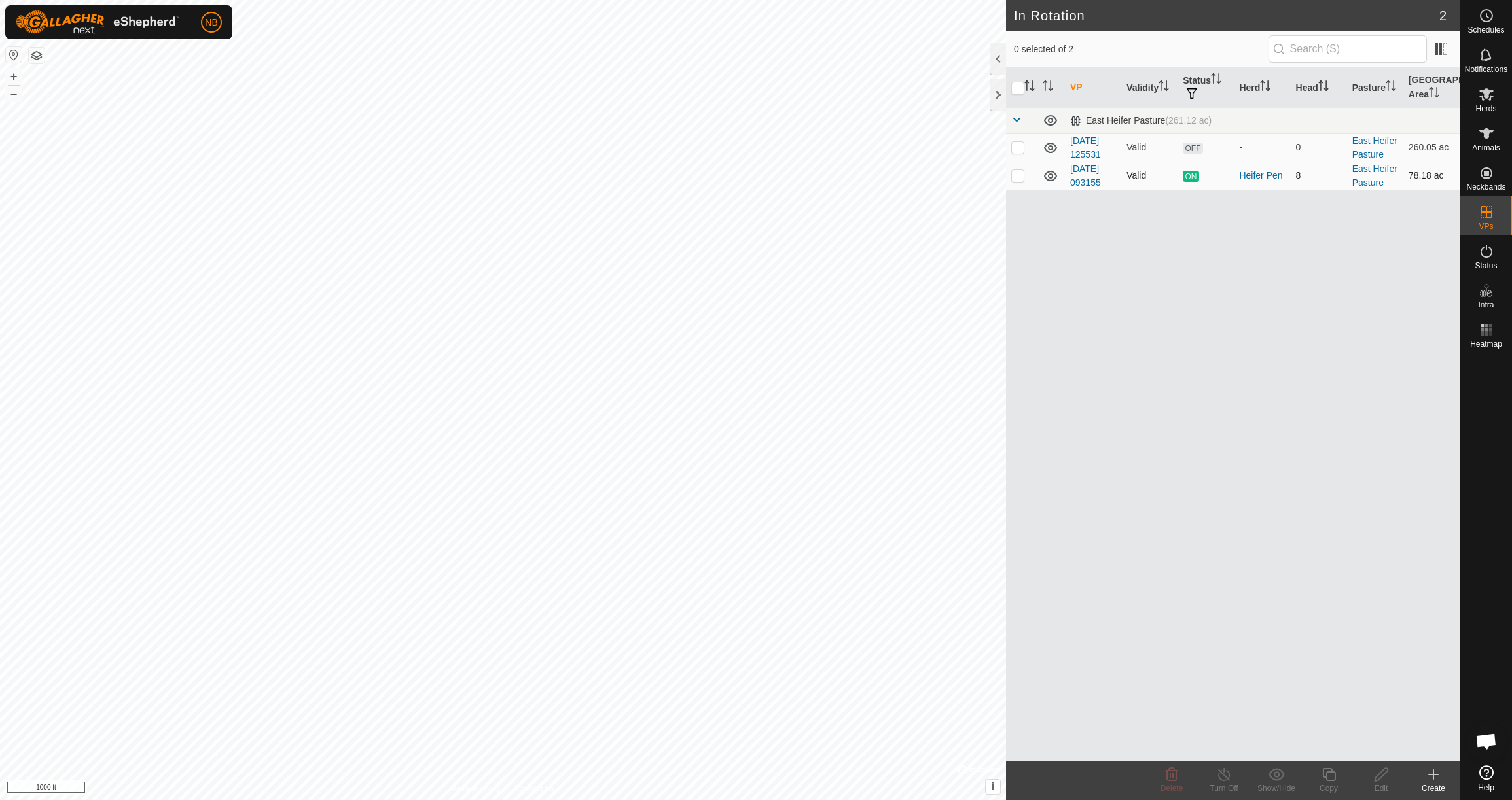
click at [1019, 179] on p-checkbox at bounding box center [1018, 175] width 13 height 10
checkbox input "true"
click at [1490, 55] on icon at bounding box center [1486, 55] width 16 height 16
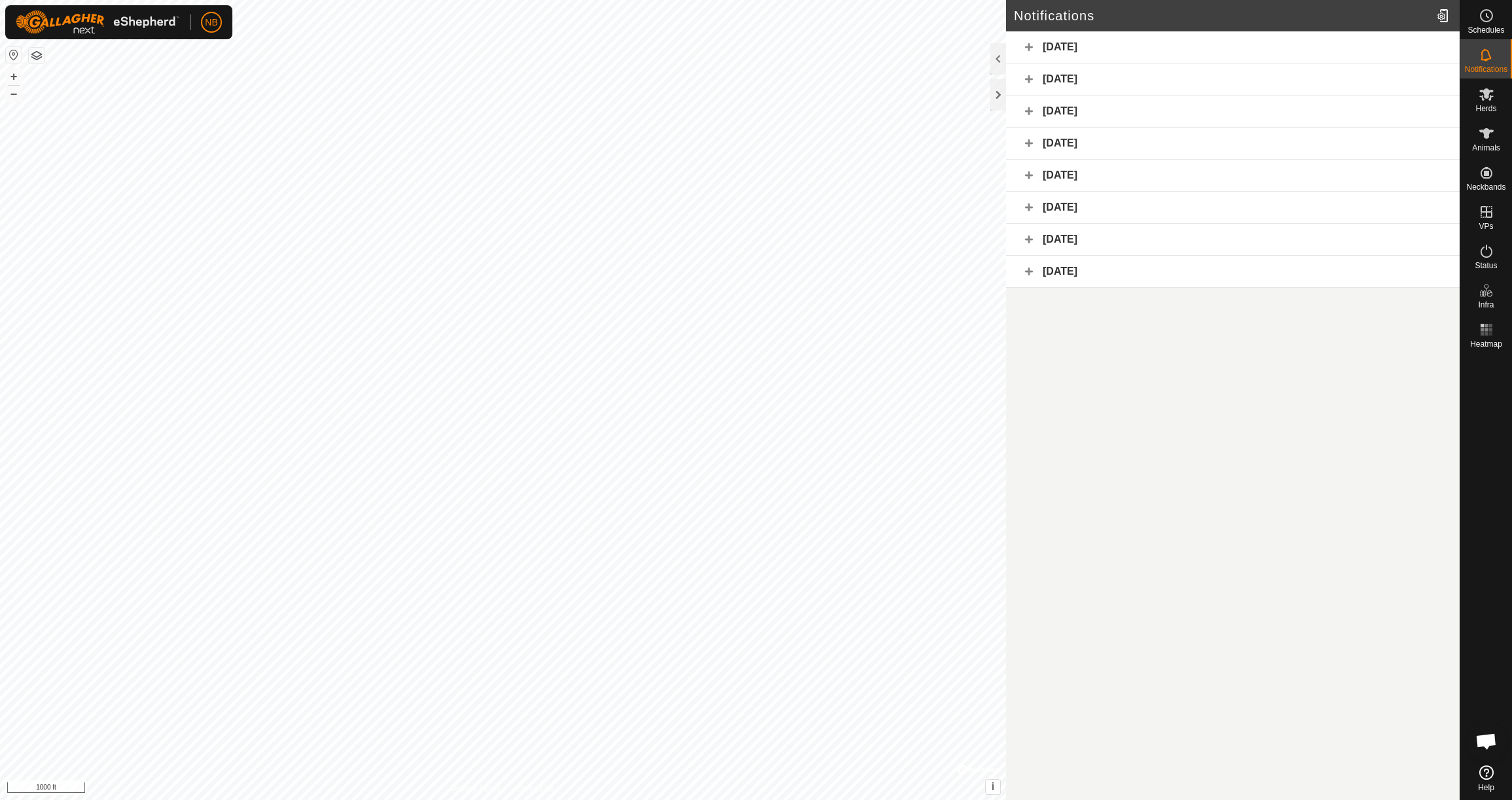
click at [1033, 49] on div "[DATE]" at bounding box center [1233, 48] width 453 height 32
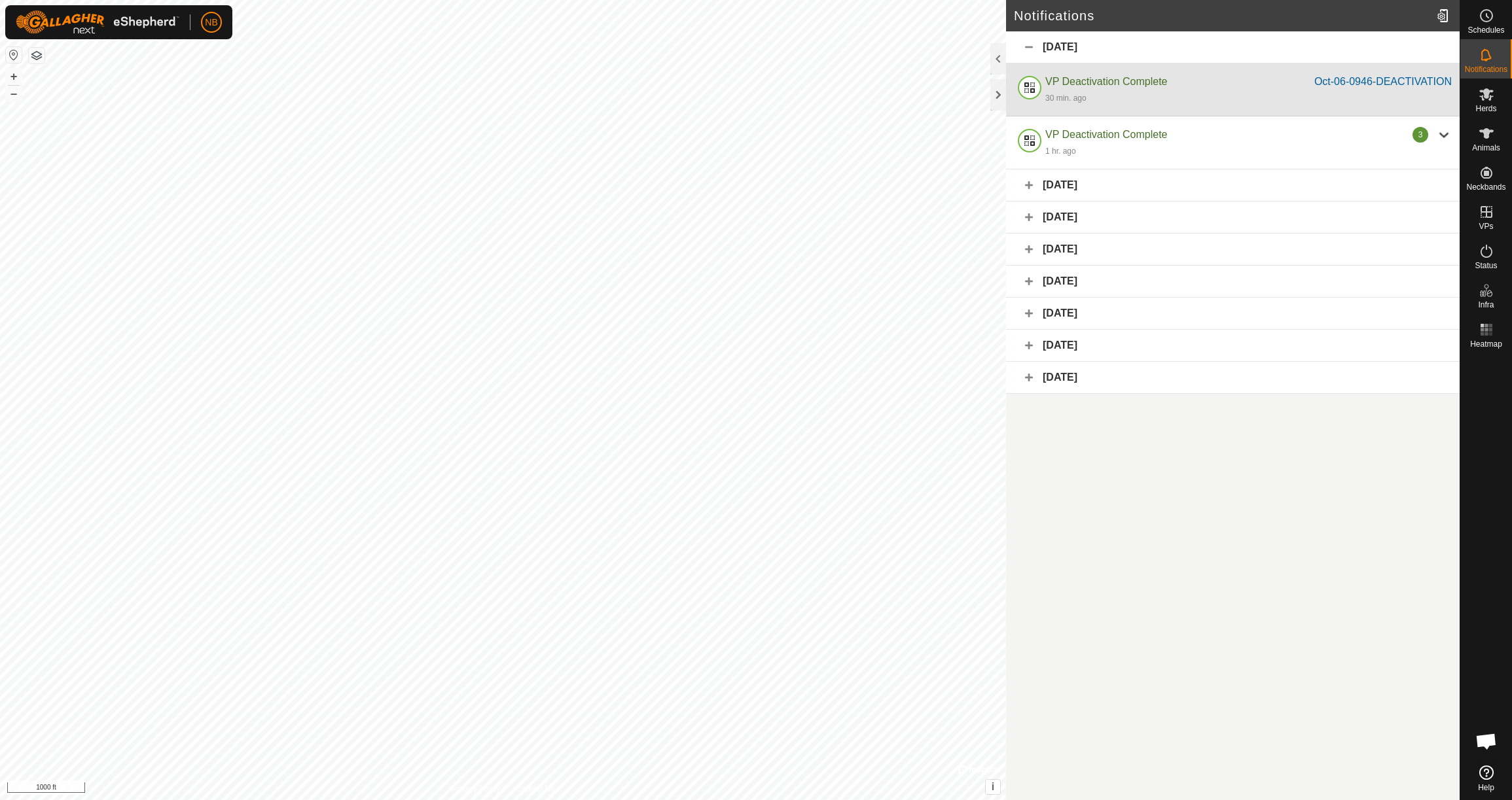
click at [1053, 90] on div "30 min. ago" at bounding box center [1249, 97] width 407 height 16
click at [1084, 79] on span "VP Deactivation Complete" at bounding box center [1106, 82] width 122 height 11
click at [1193, 86] on div "VP Deactivation Complete" at bounding box center [1179, 82] width 269 height 16
click at [1025, 89] on div at bounding box center [1029, 89] width 31 height 31
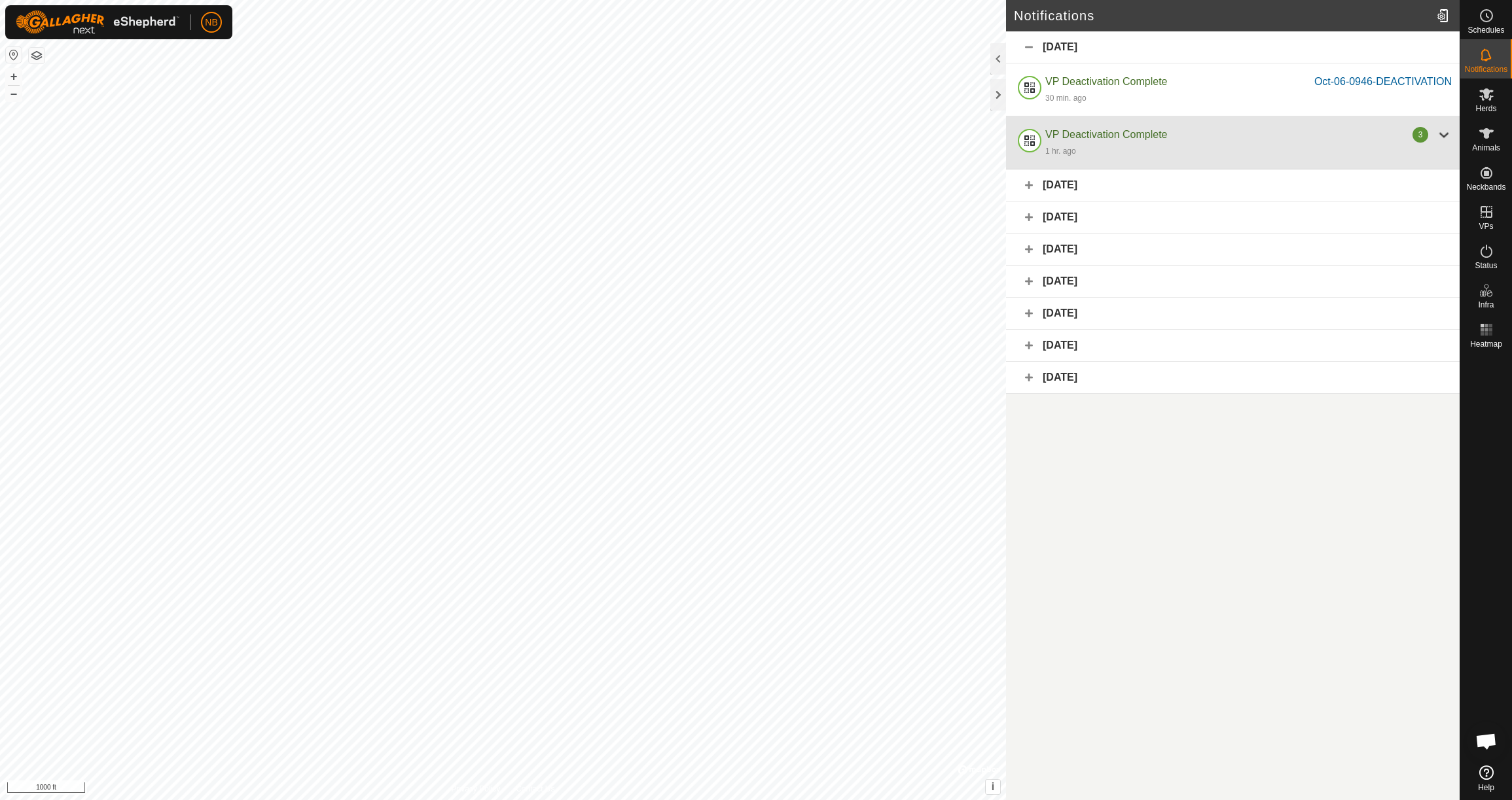
click at [1034, 144] on div at bounding box center [1029, 143] width 31 height 31
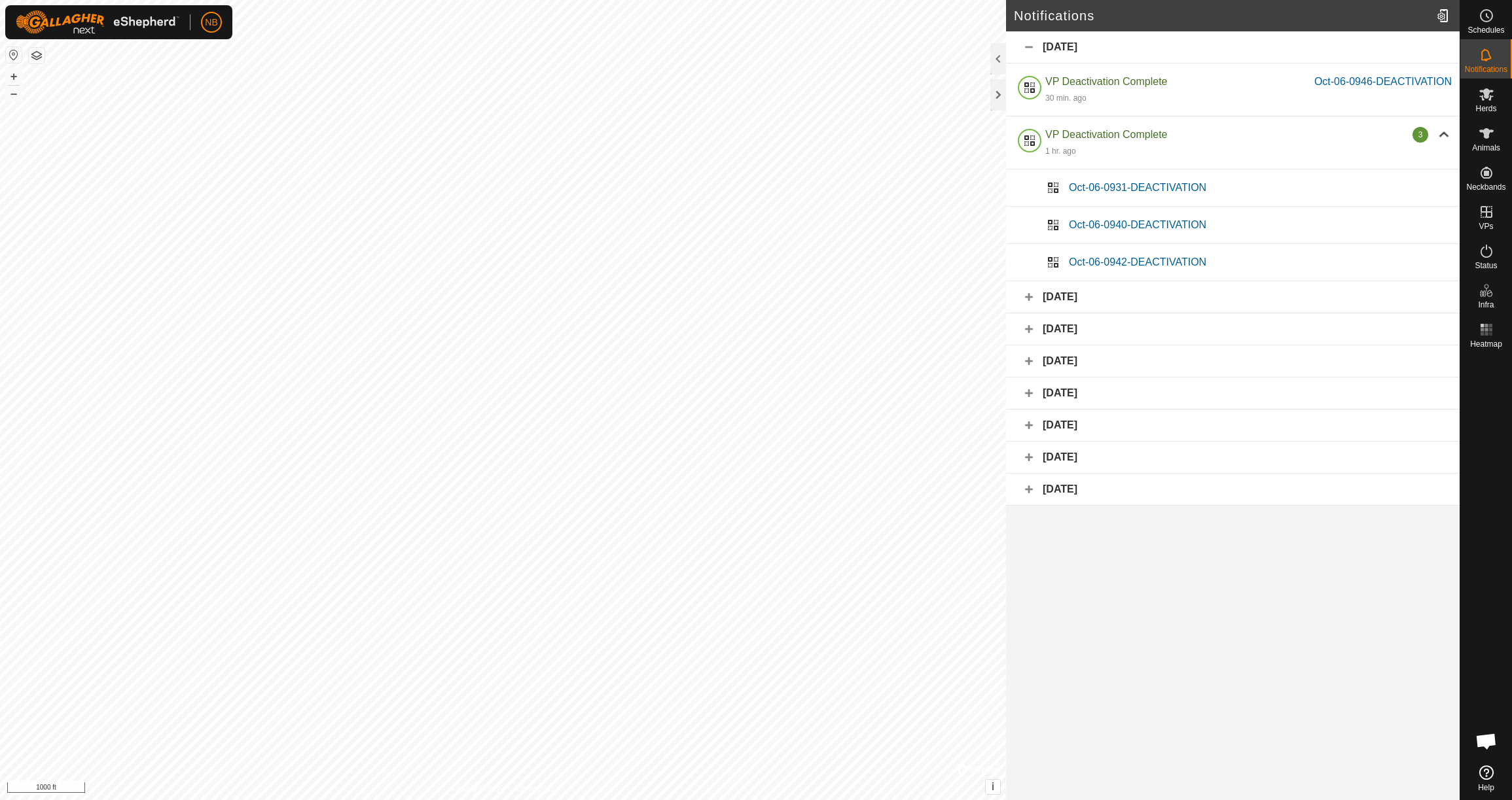
click at [1093, 190] on span "Oct-06-0931-DEACTIVATION" at bounding box center [1138, 187] width 138 height 11
click at [1141, 180] on div "Oct-06-0931-DEACTIVATION" at bounding box center [1233, 187] width 453 height 37
click at [1141, 179] on div "Oct-06-0931-DEACTIVATION" at bounding box center [1233, 187] width 453 height 37
drag, startPoint x: 1215, startPoint y: 182, endPoint x: 1220, endPoint y: 205, distance: 23.5
click at [1215, 182] on div "Oct-06-0931-DEACTIVATION" at bounding box center [1260, 187] width 383 height 16
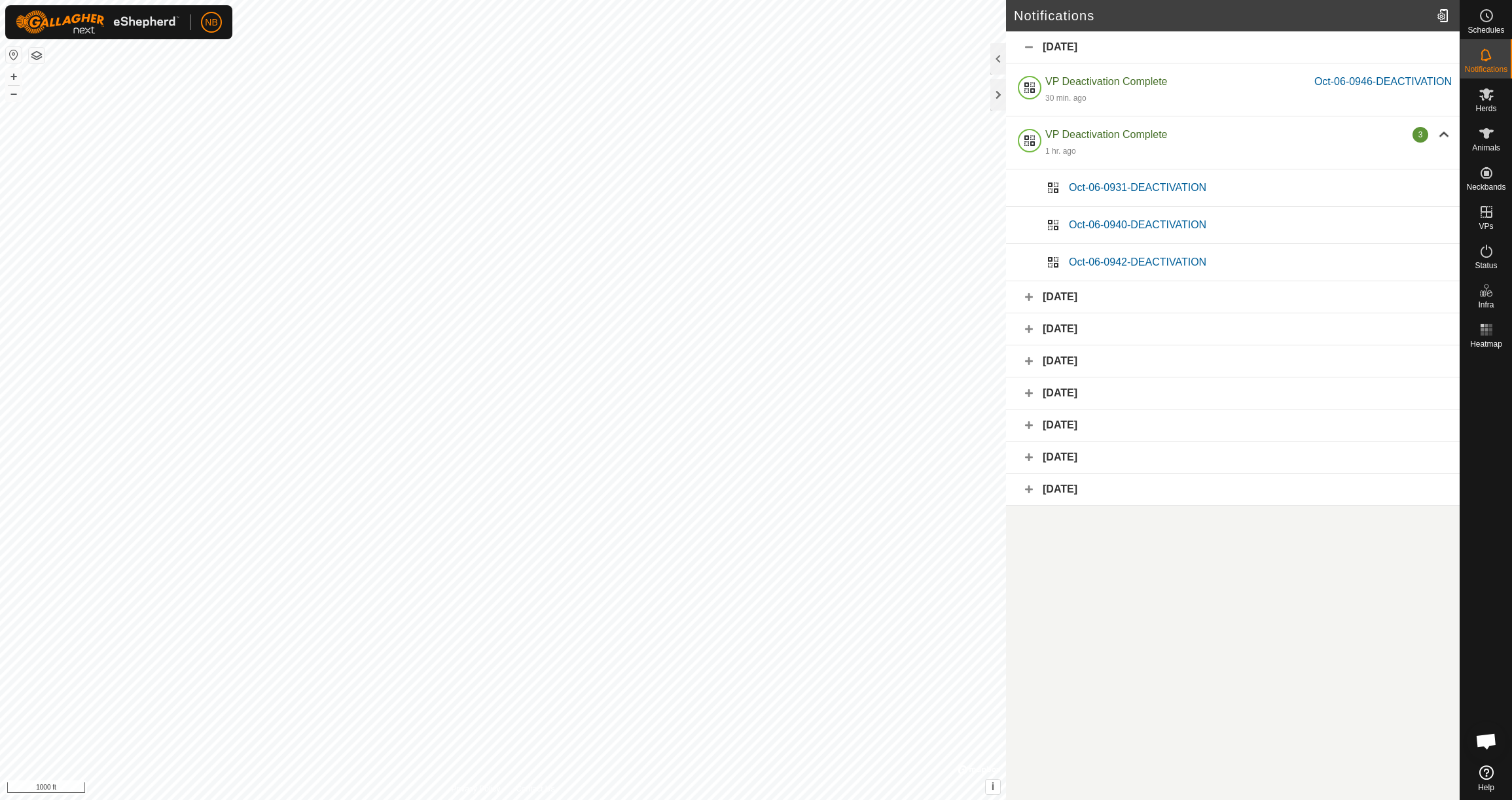
click at [1227, 216] on div "Oct-06-0940-DEACTIVATION" at bounding box center [1233, 225] width 453 height 37
click at [1003, 58] on div at bounding box center [998, 58] width 16 height 31
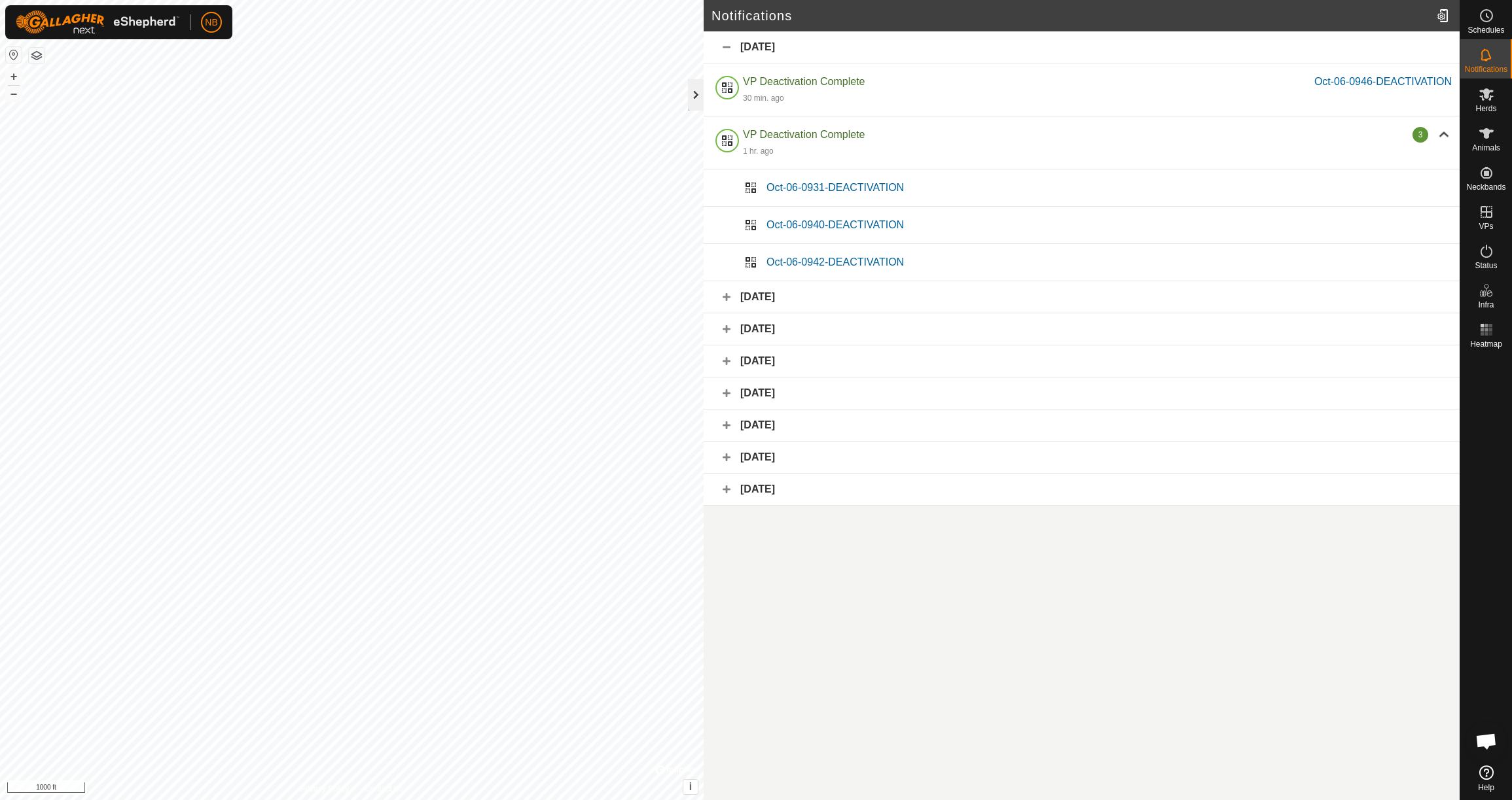
click at [699, 94] on div at bounding box center [696, 94] width 16 height 31
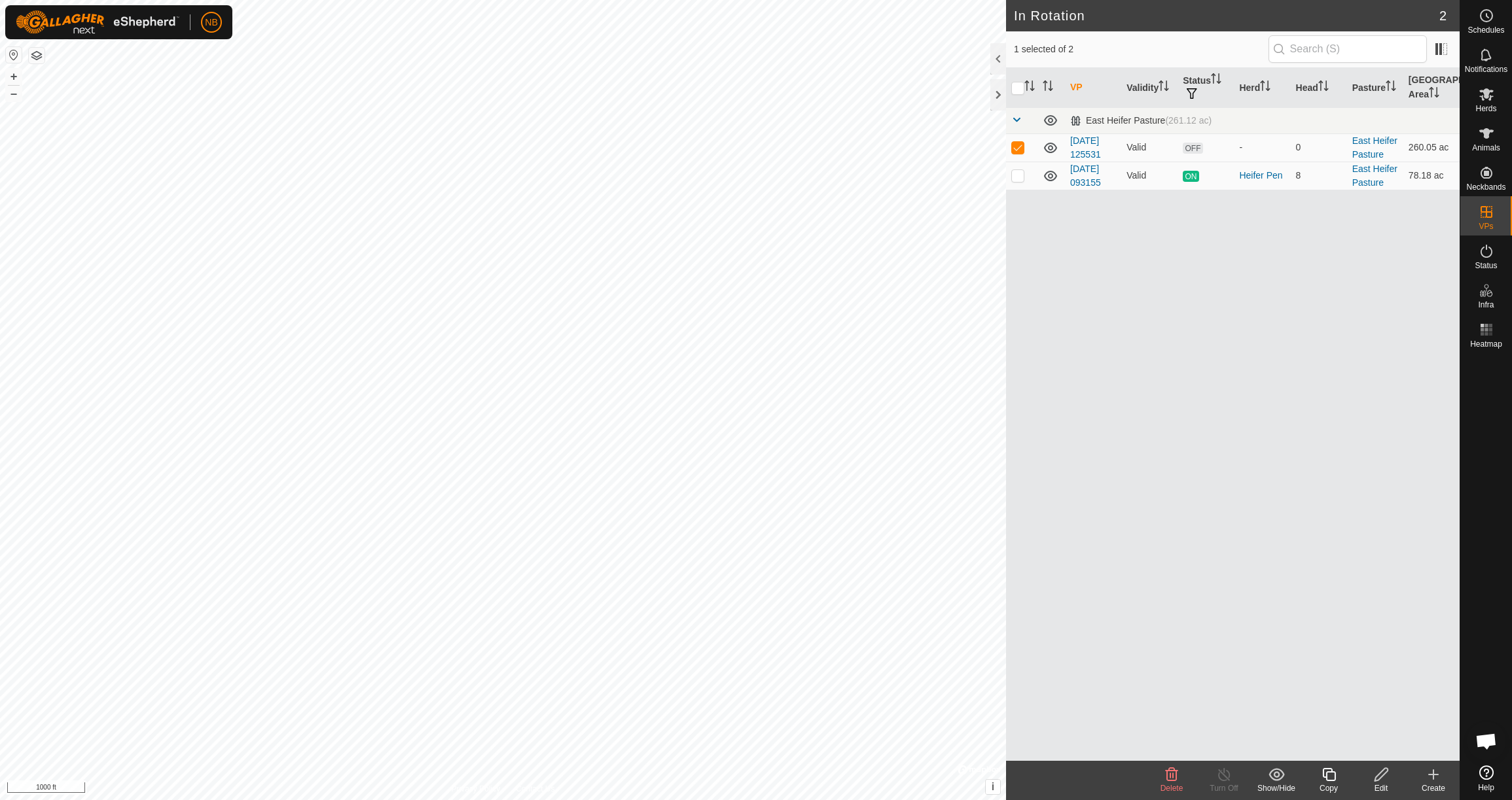
checkbox input "false"
checkbox input "true"
checkbox input "false"
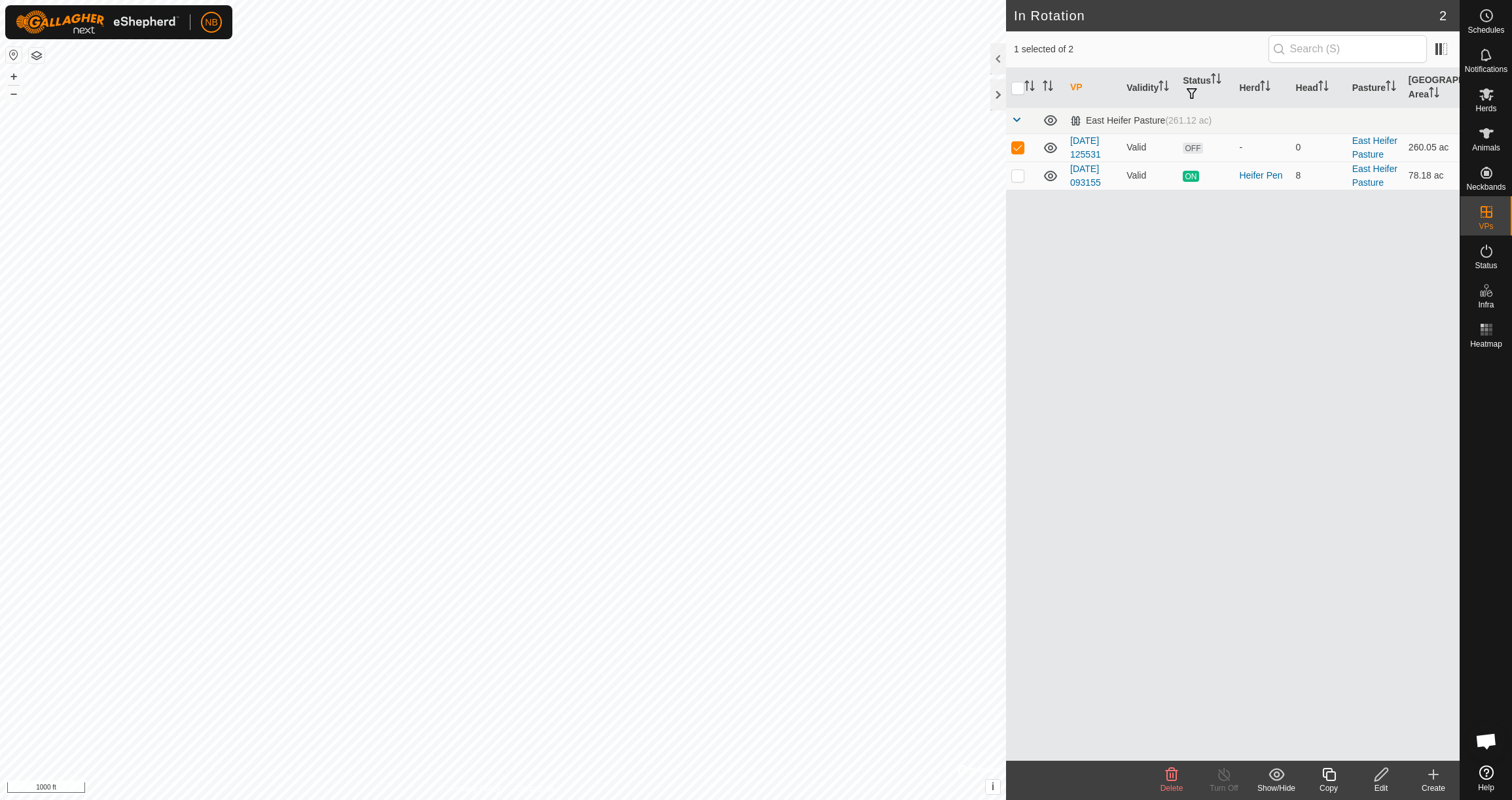
checkbox input "true"
click at [1486, 96] on icon at bounding box center [1486, 94] width 14 height 12
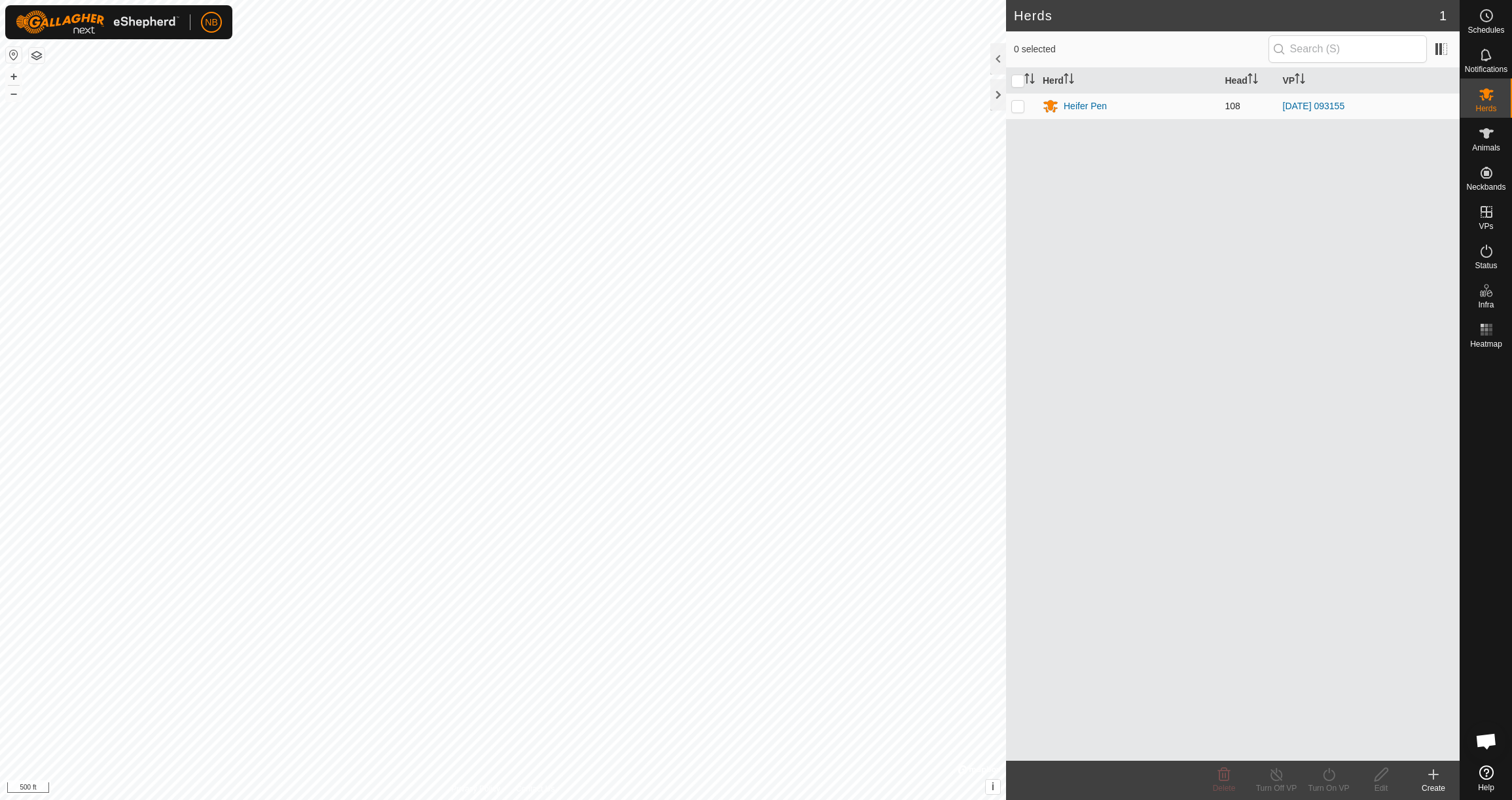
click at [1019, 107] on p-checkbox at bounding box center [1018, 105] width 13 height 10
checkbox input "true"
click at [1300, 103] on link "[DATE] 093155" at bounding box center [1313, 105] width 62 height 10
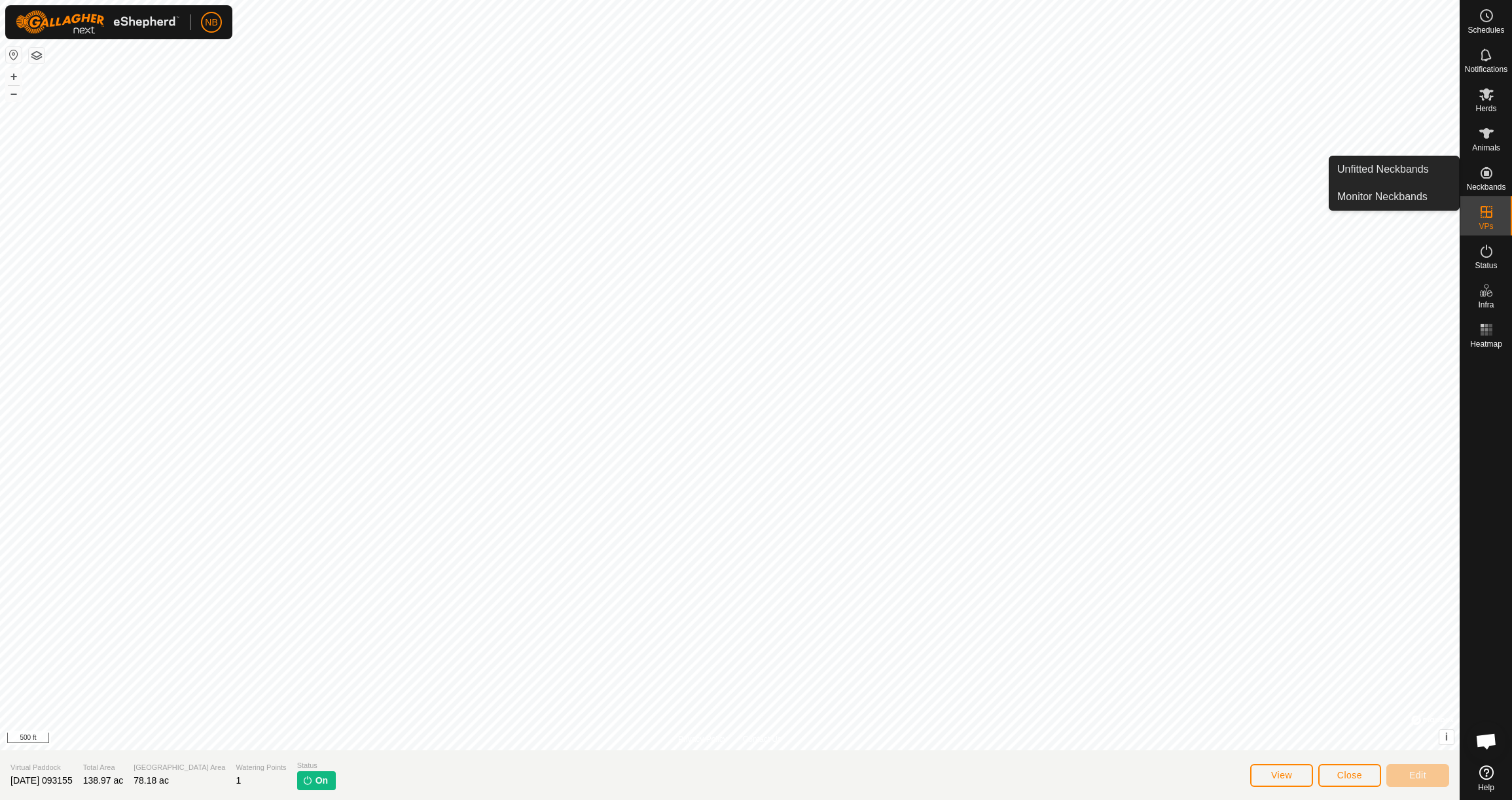
click at [1483, 183] on span "Neckbands" at bounding box center [1485, 187] width 39 height 8
click at [1489, 136] on icon at bounding box center [1486, 133] width 16 height 16
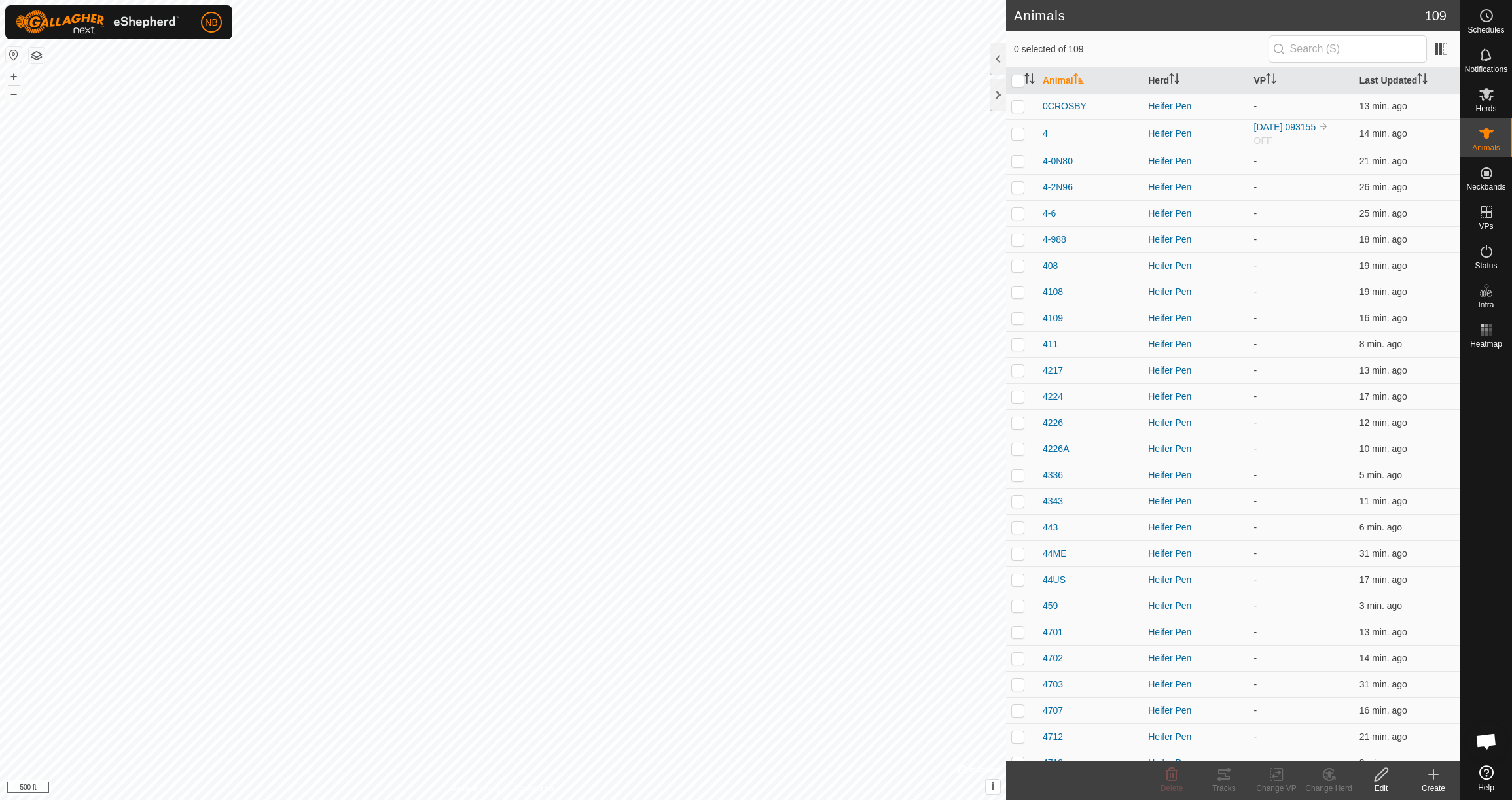
click at [1004, 57] on div at bounding box center [998, 58] width 16 height 31
